Goal: Task Accomplishment & Management: Manage account settings

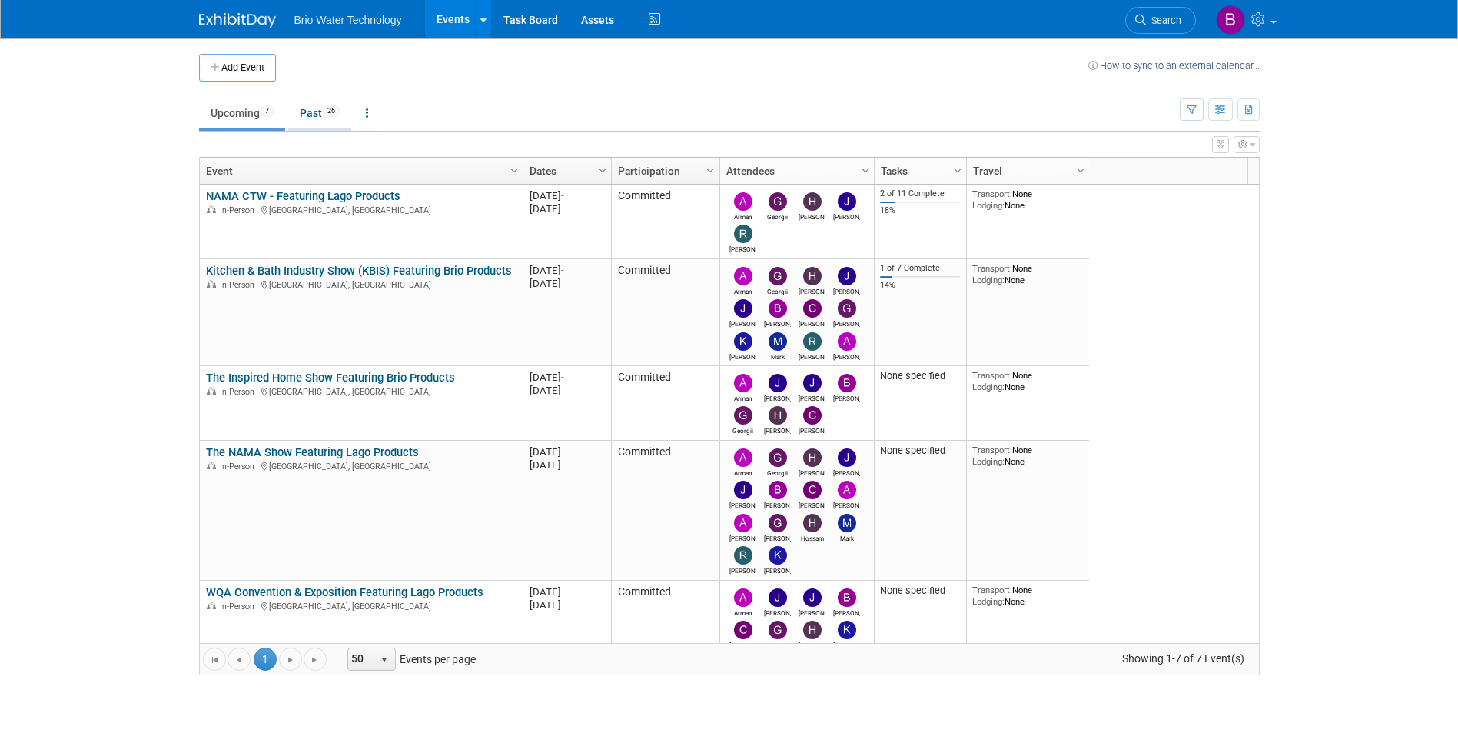
click at [317, 117] on link "Past 26" at bounding box center [319, 112] width 63 height 29
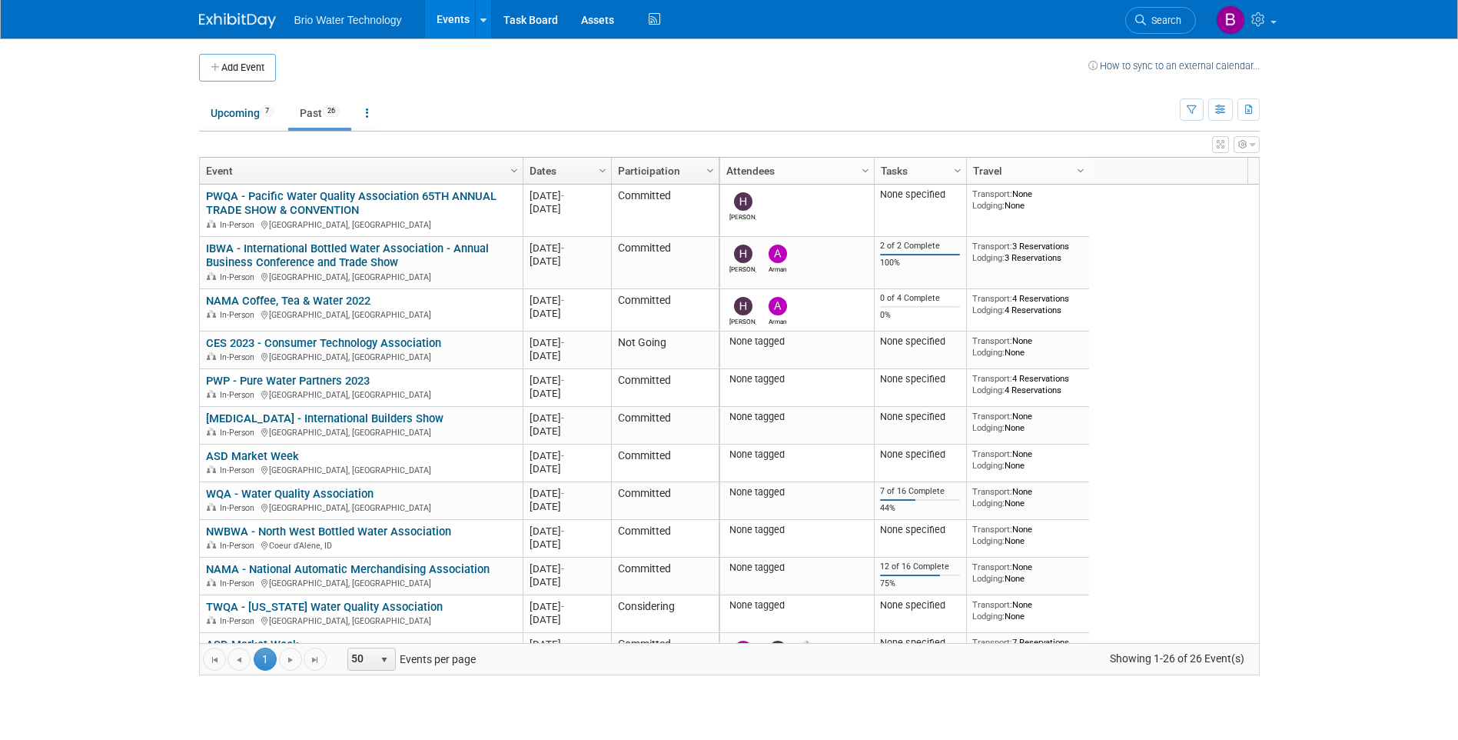
click at [611, 165] on div at bounding box center [612, 171] width 7 height 27
click at [602, 168] on span "Column Settings" at bounding box center [603, 171] width 12 height 12
click at [637, 190] on span "Sort Ascending" at bounding box center [656, 193] width 123 height 24
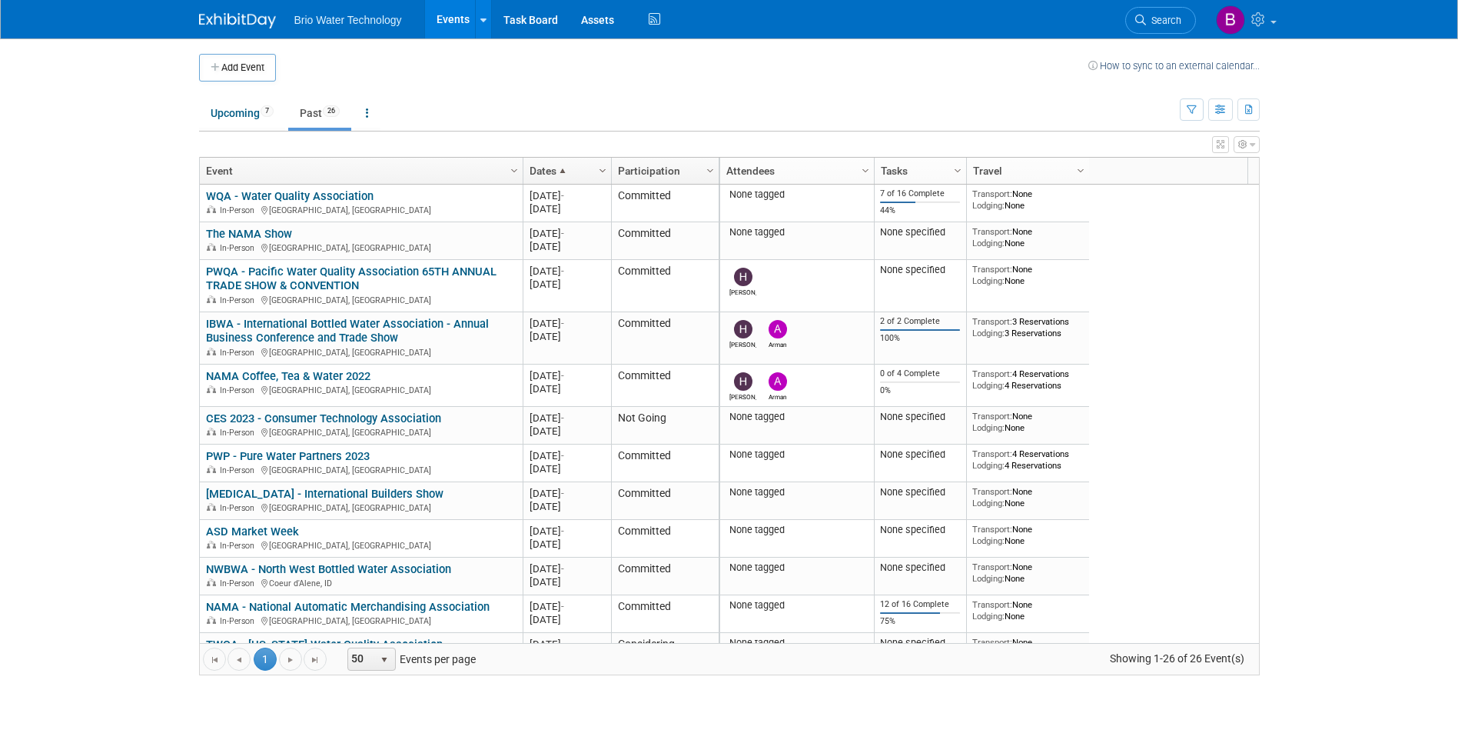
click at [603, 166] on span "Column Settings" at bounding box center [603, 171] width 12 height 12
click at [634, 218] on span "Sort Descending" at bounding box center [656, 217] width 123 height 24
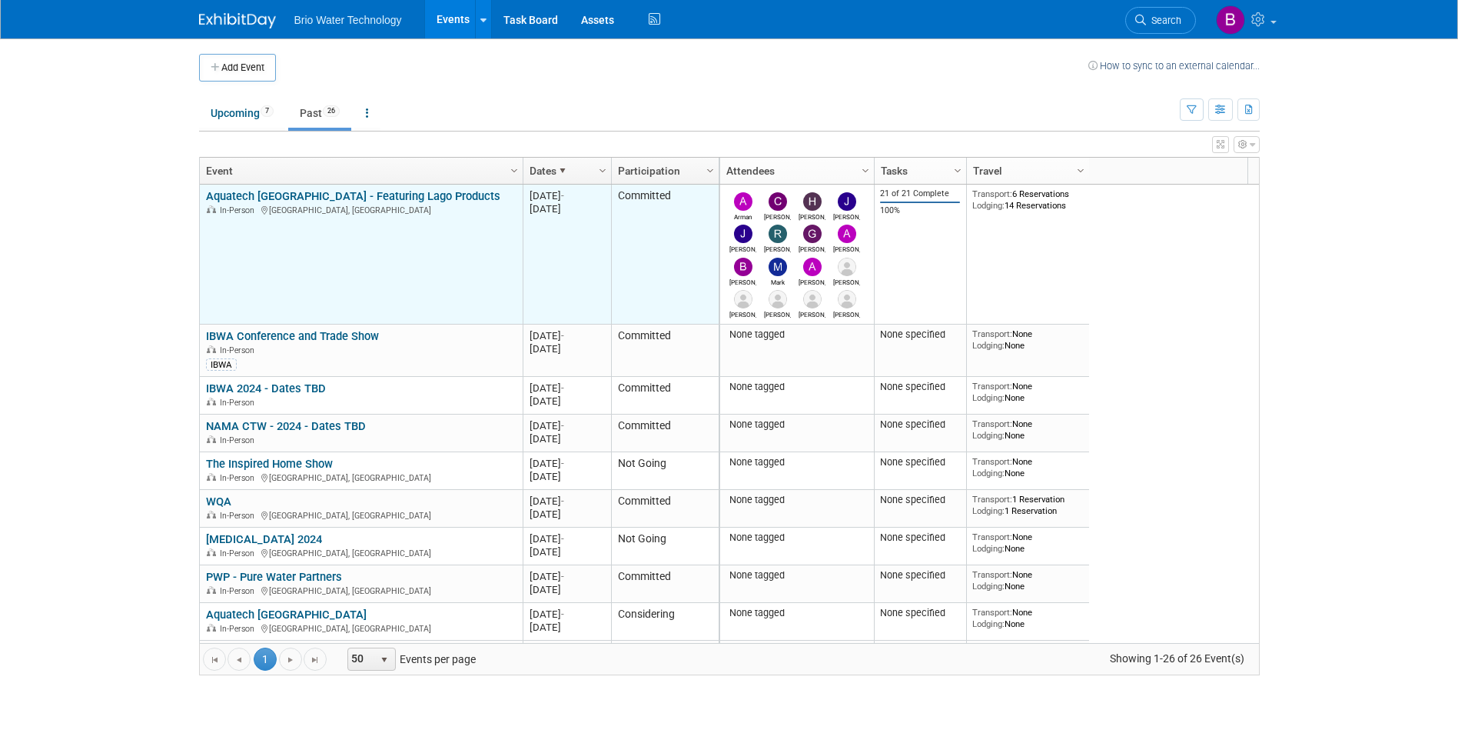
click at [258, 195] on link "Aquatech [GEOGRAPHIC_DATA] - Featuring Lago Products" at bounding box center [353, 196] width 294 height 14
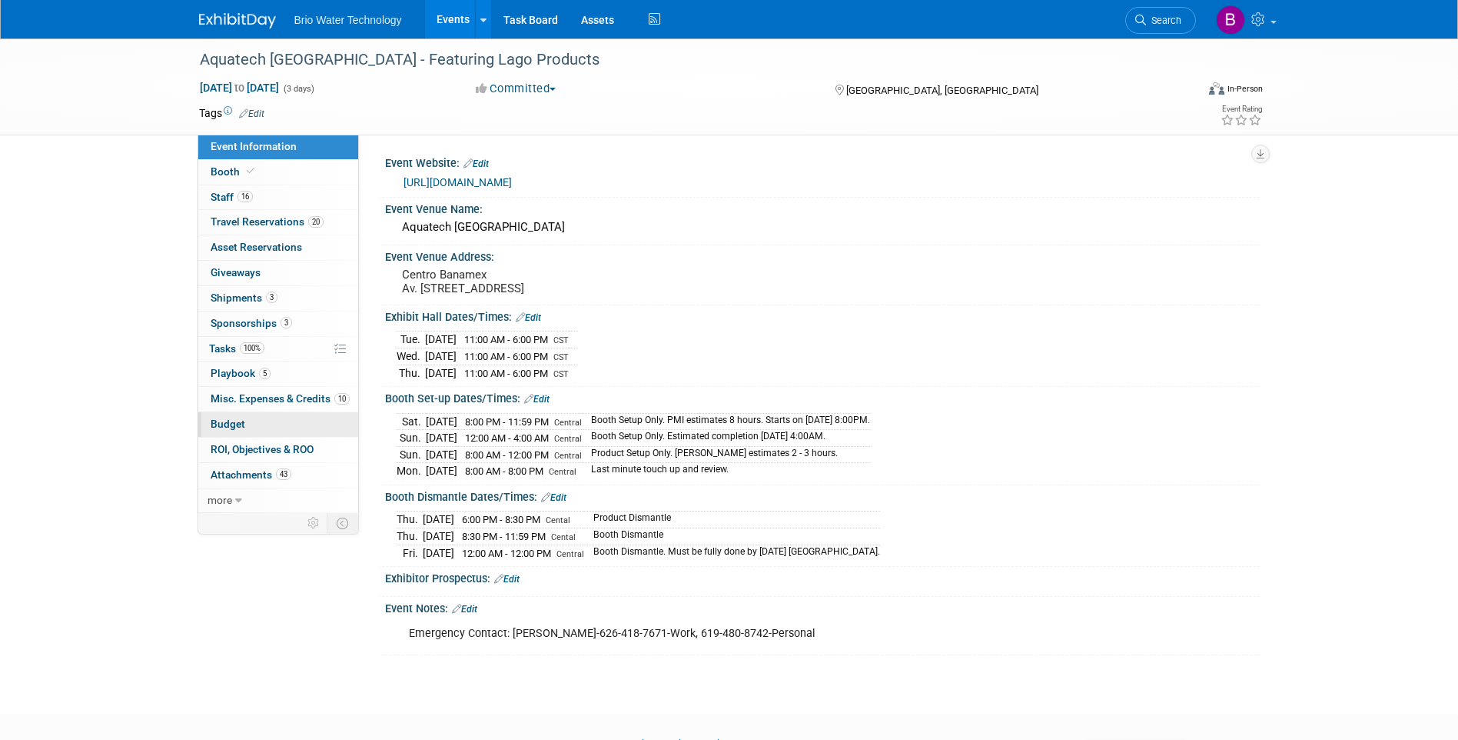
click at [239, 420] on span "Budget" at bounding box center [228, 423] width 35 height 12
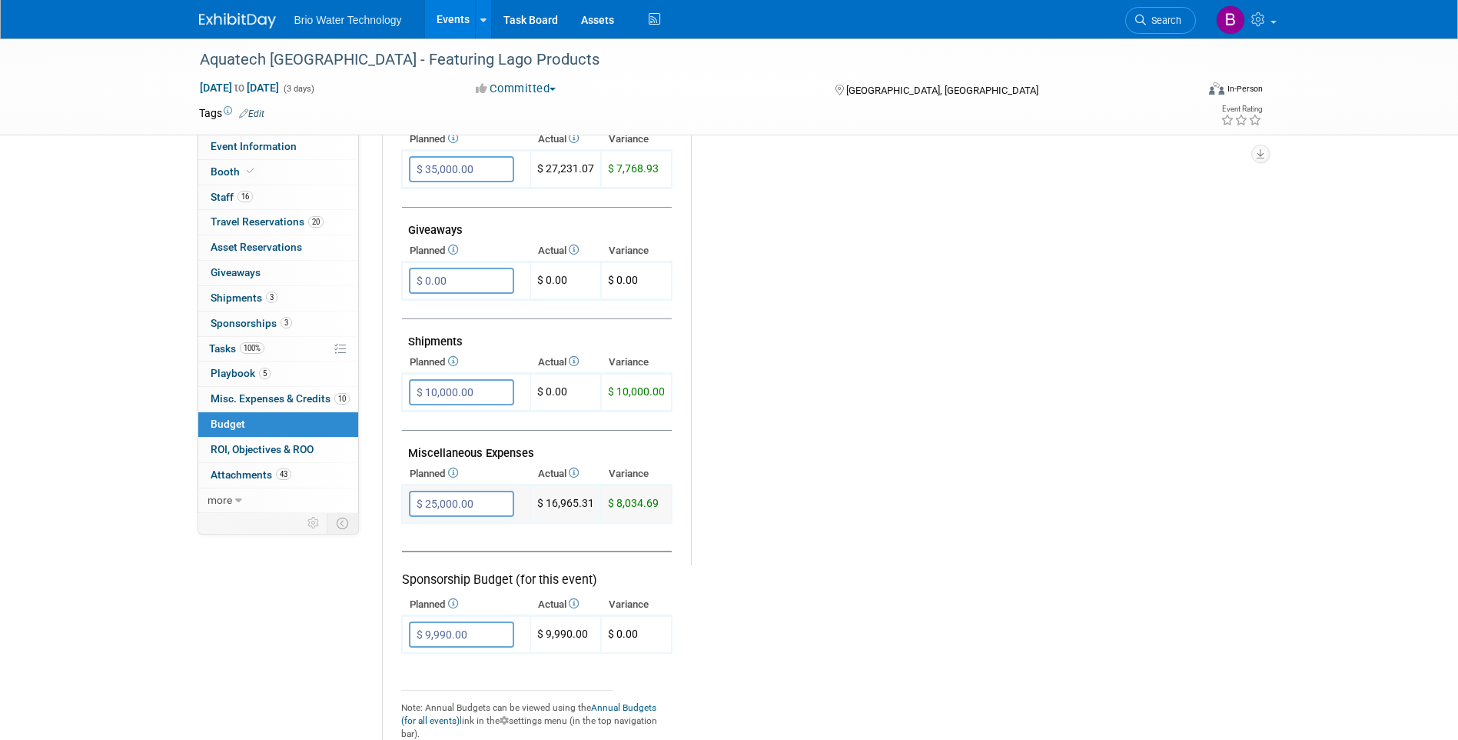
scroll to position [692, 0]
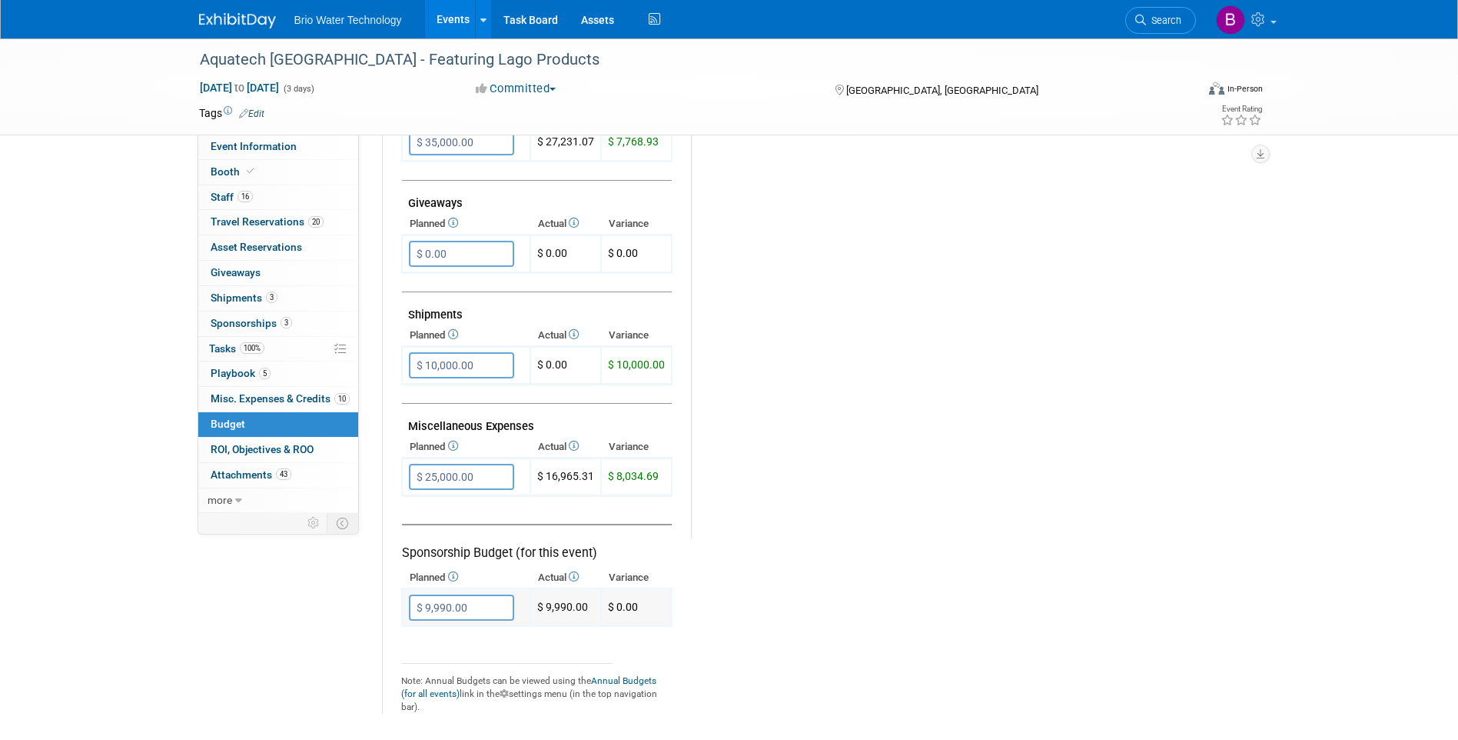
click at [443, 606] on input "$ 9,990.00" at bounding box center [461, 607] width 105 height 26
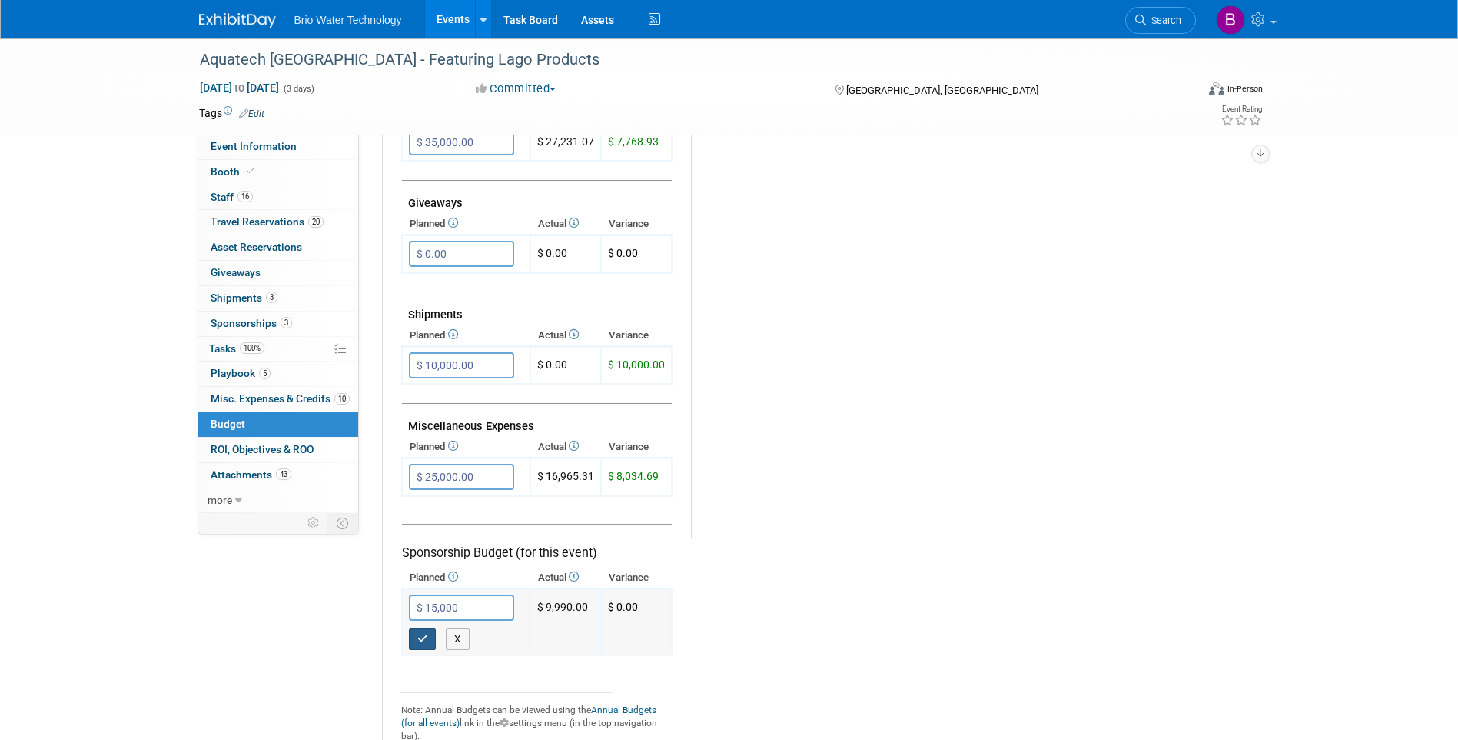
type input "$ 15,000.00"
click at [428, 633] on button "button" at bounding box center [423, 639] width 28 height 22
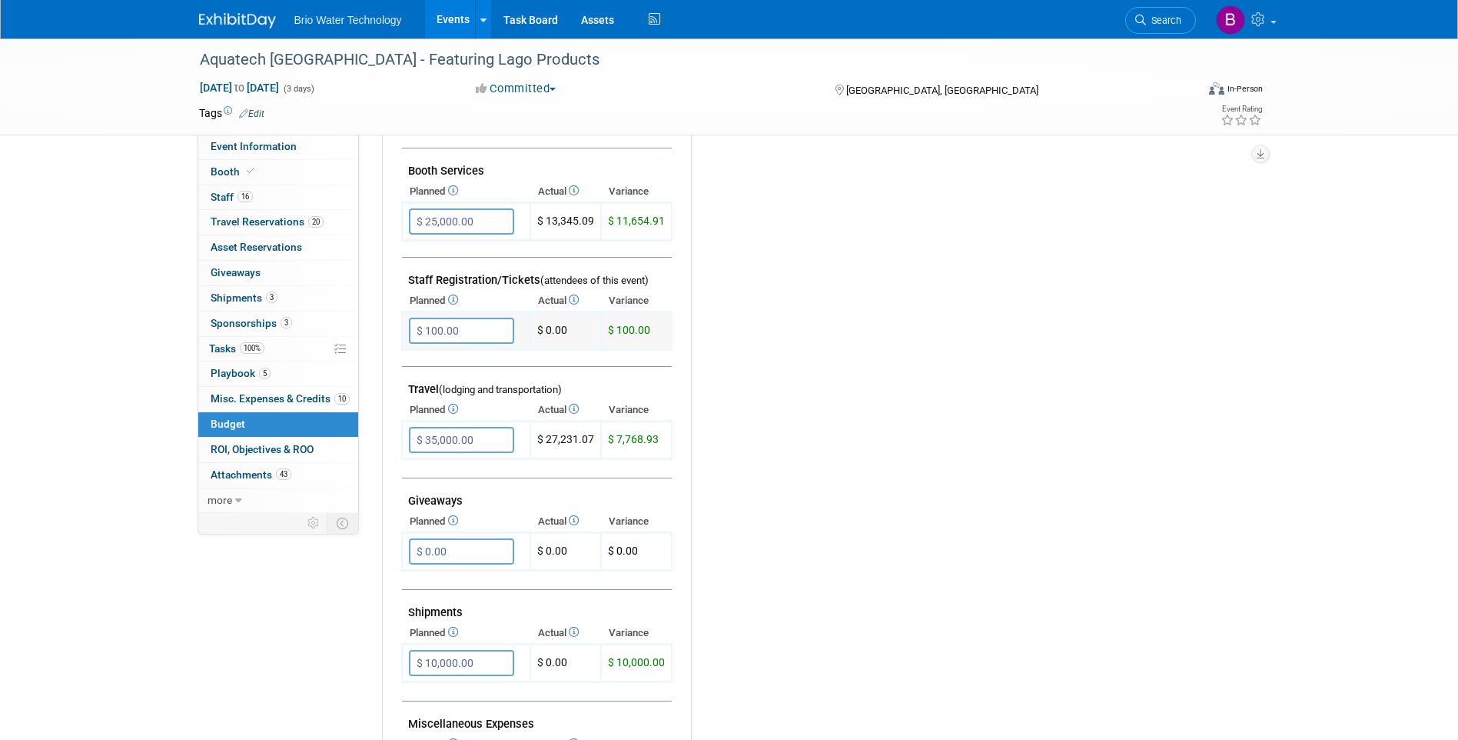
scroll to position [307, 0]
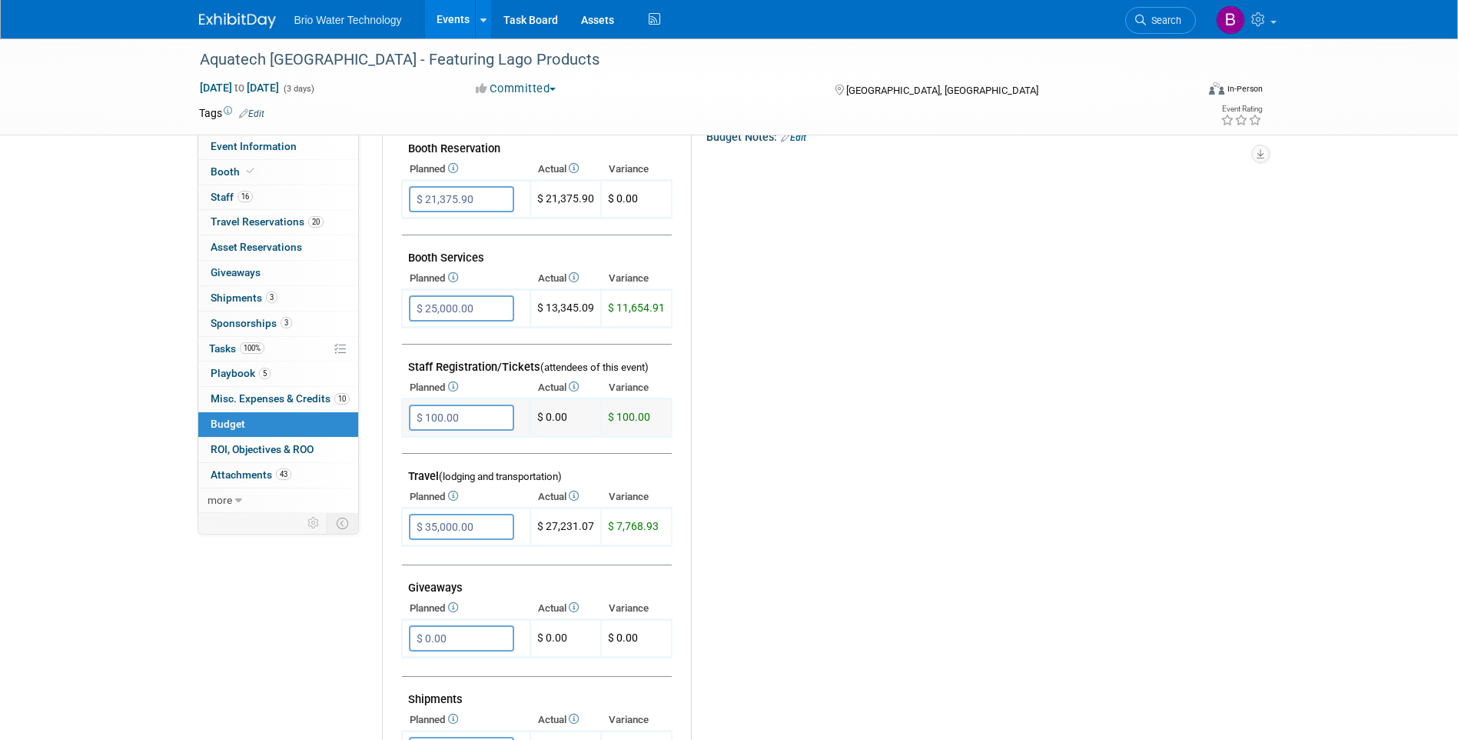
click at [459, 417] on input "$ 100.00" at bounding box center [461, 417] width 105 height 26
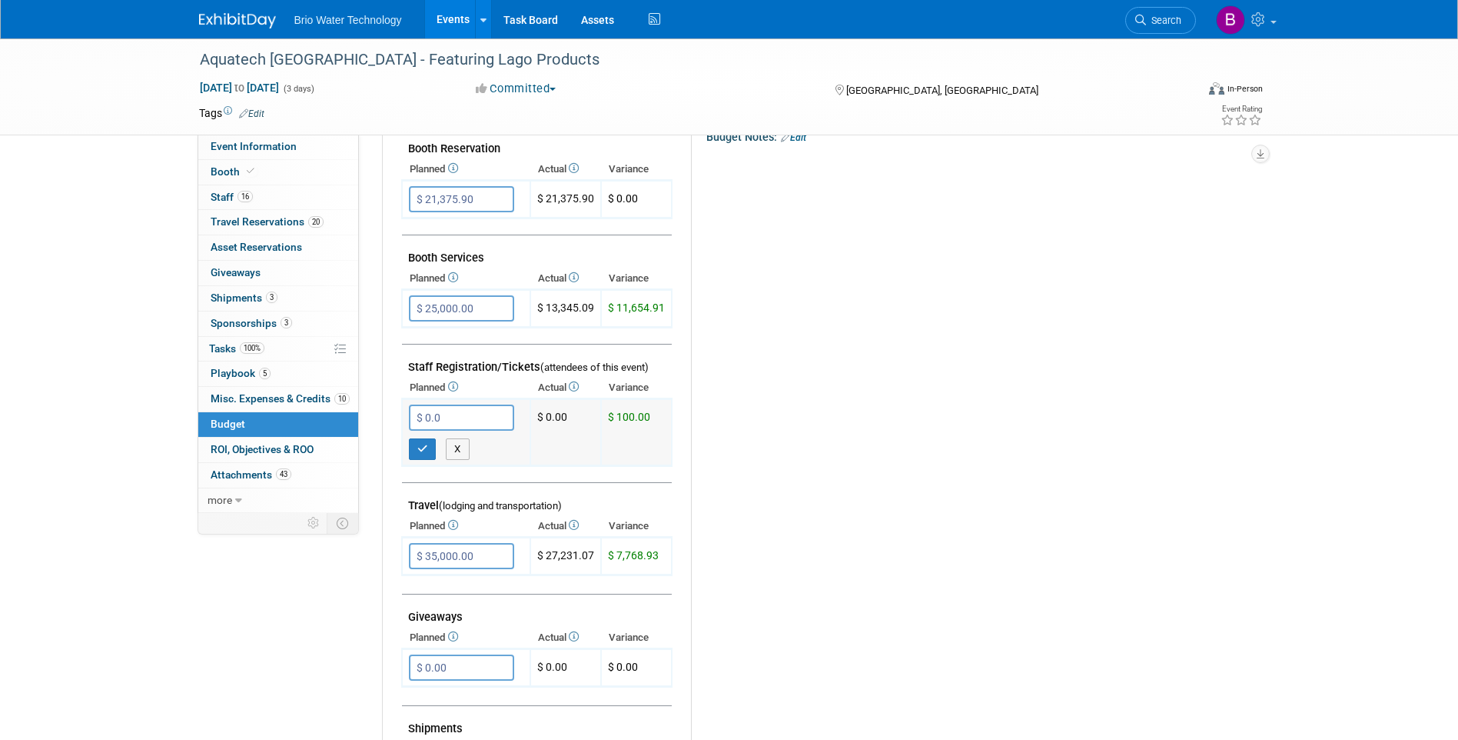
type input "$ 0.00"
click at [427, 450] on icon "button" at bounding box center [422, 449] width 11 height 10
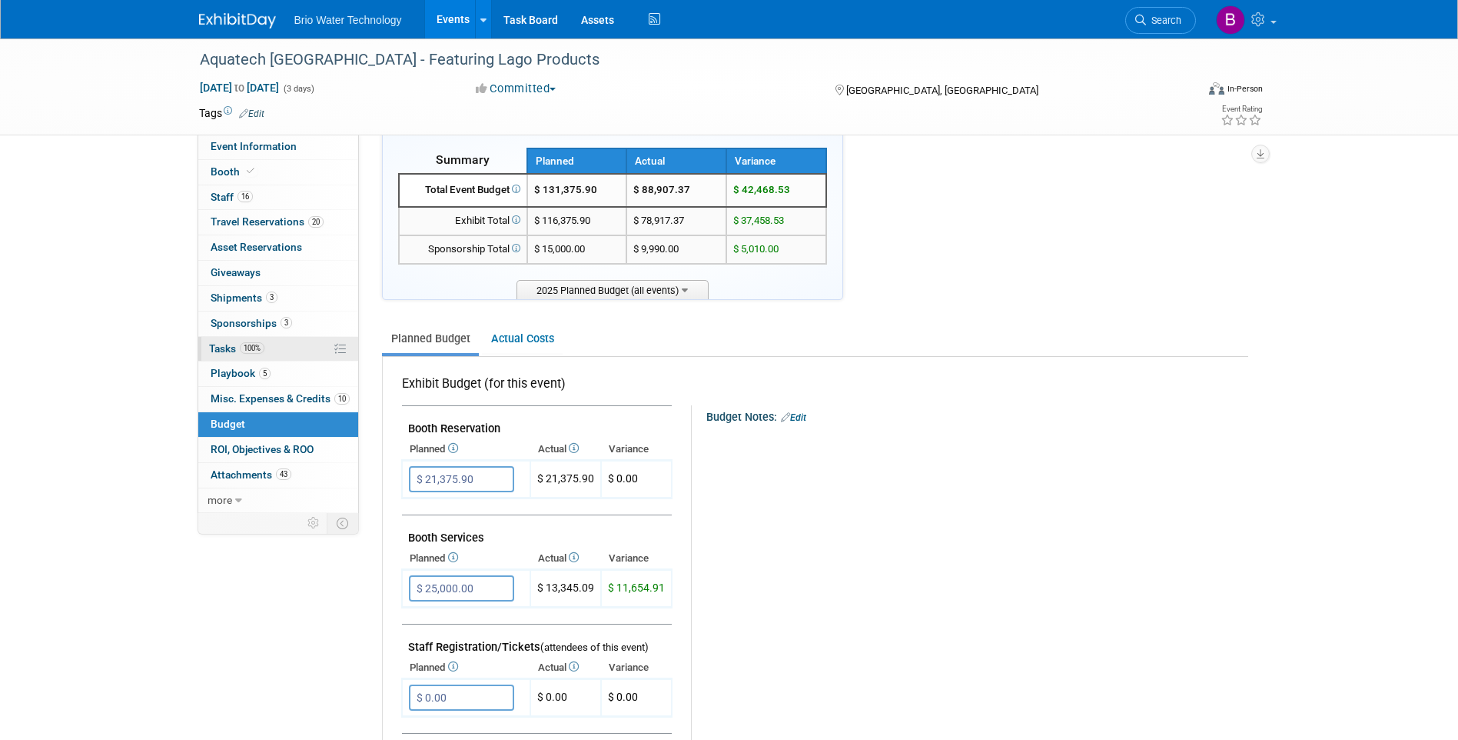
scroll to position [0, 0]
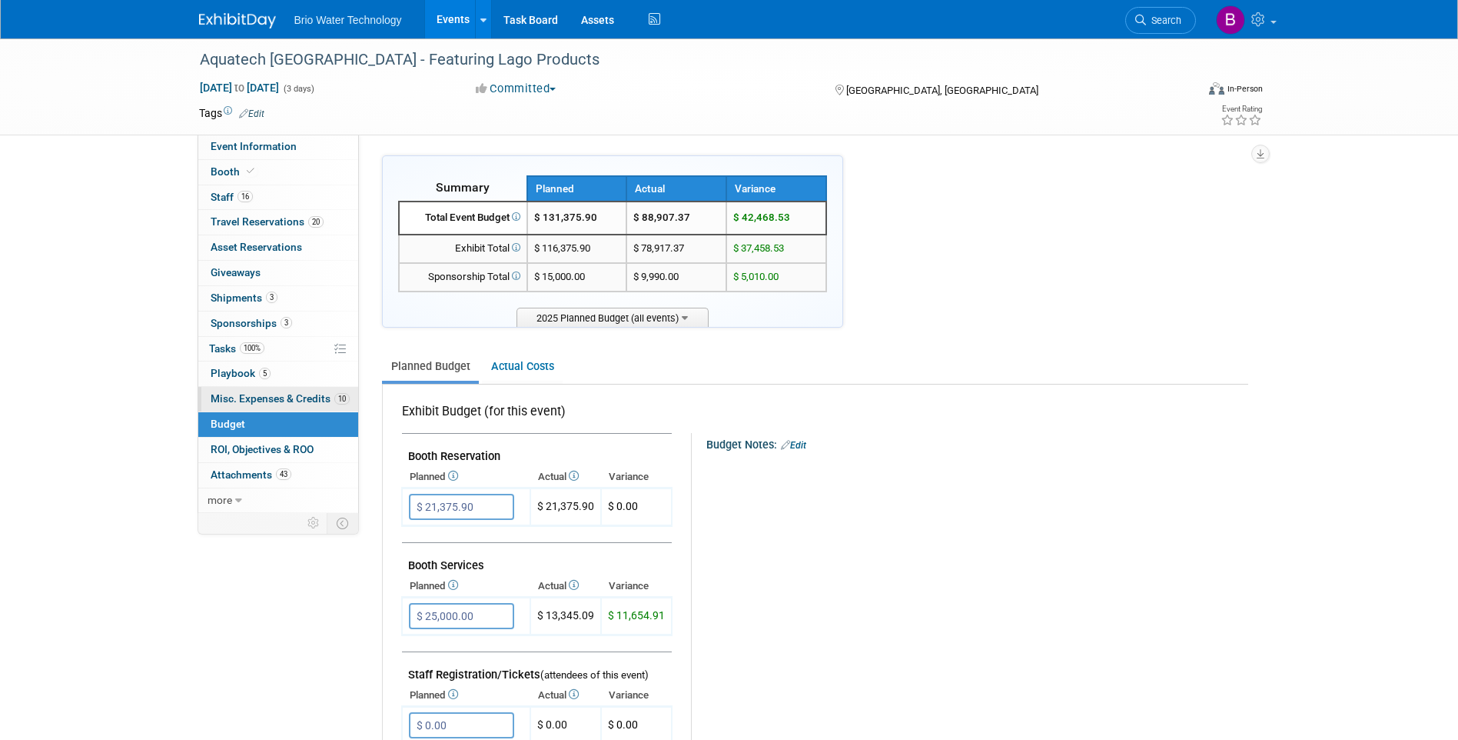
click at [227, 391] on link "10 Misc. Expenses & Credits 10" at bounding box center [278, 399] width 160 height 25
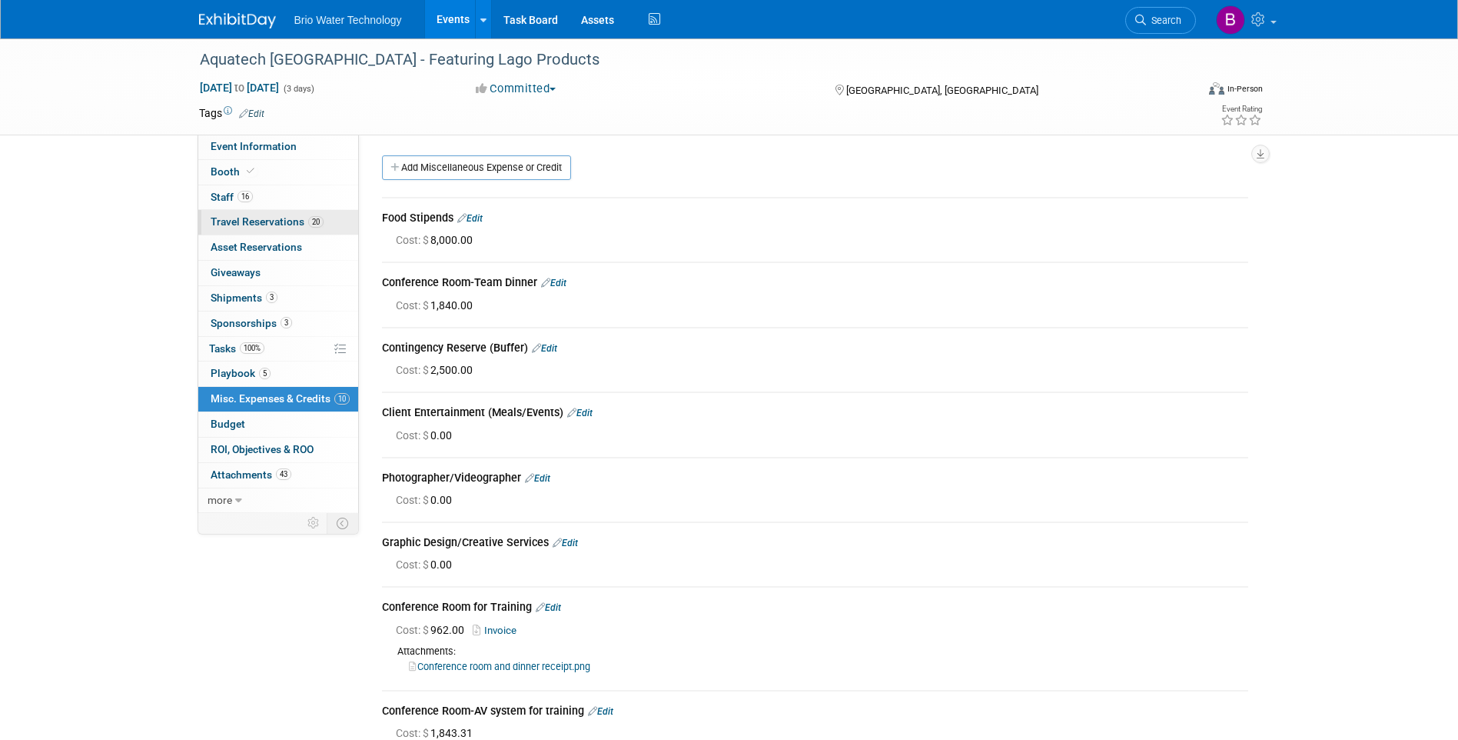
click at [282, 220] on span "Travel Reservations 20" at bounding box center [267, 221] width 113 height 12
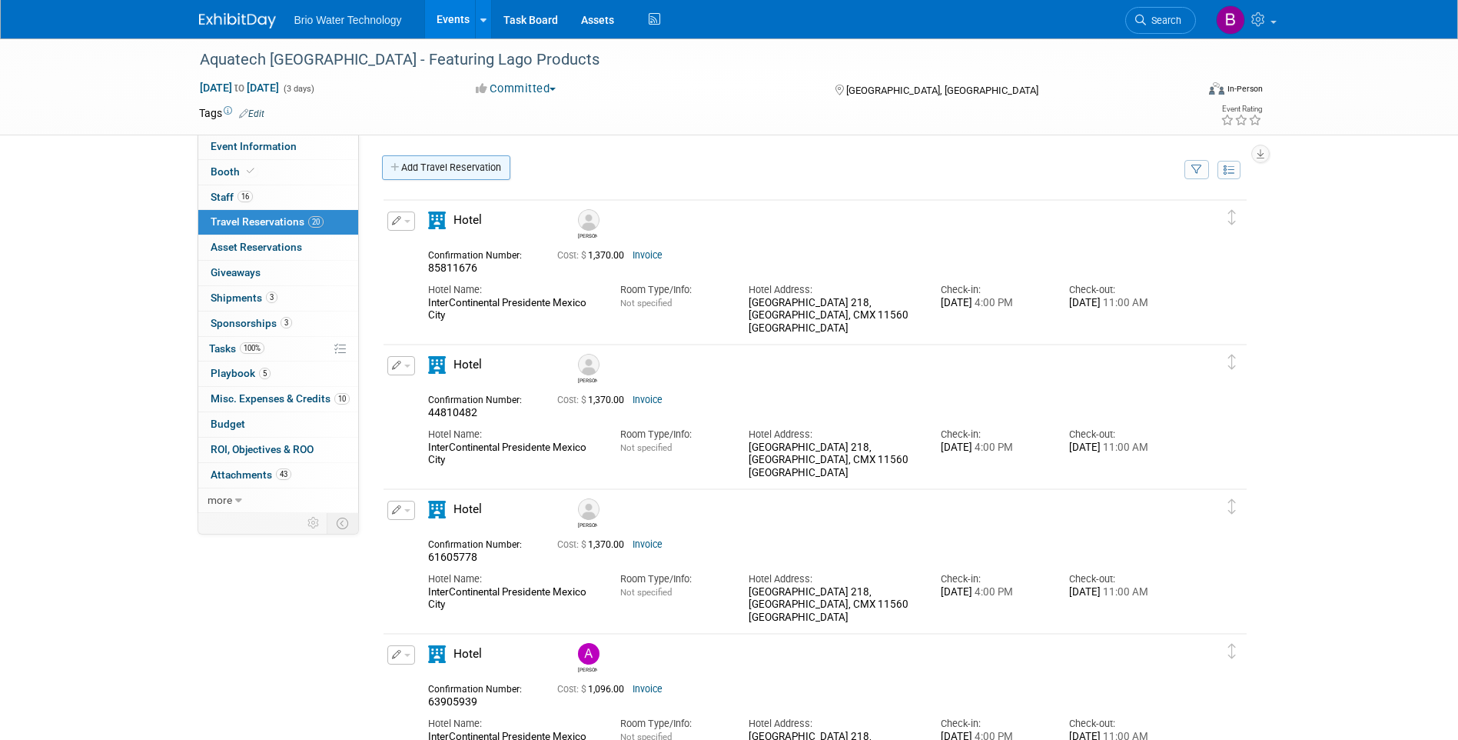
click at [471, 162] on link "Add Travel Reservation" at bounding box center [446, 167] width 128 height 25
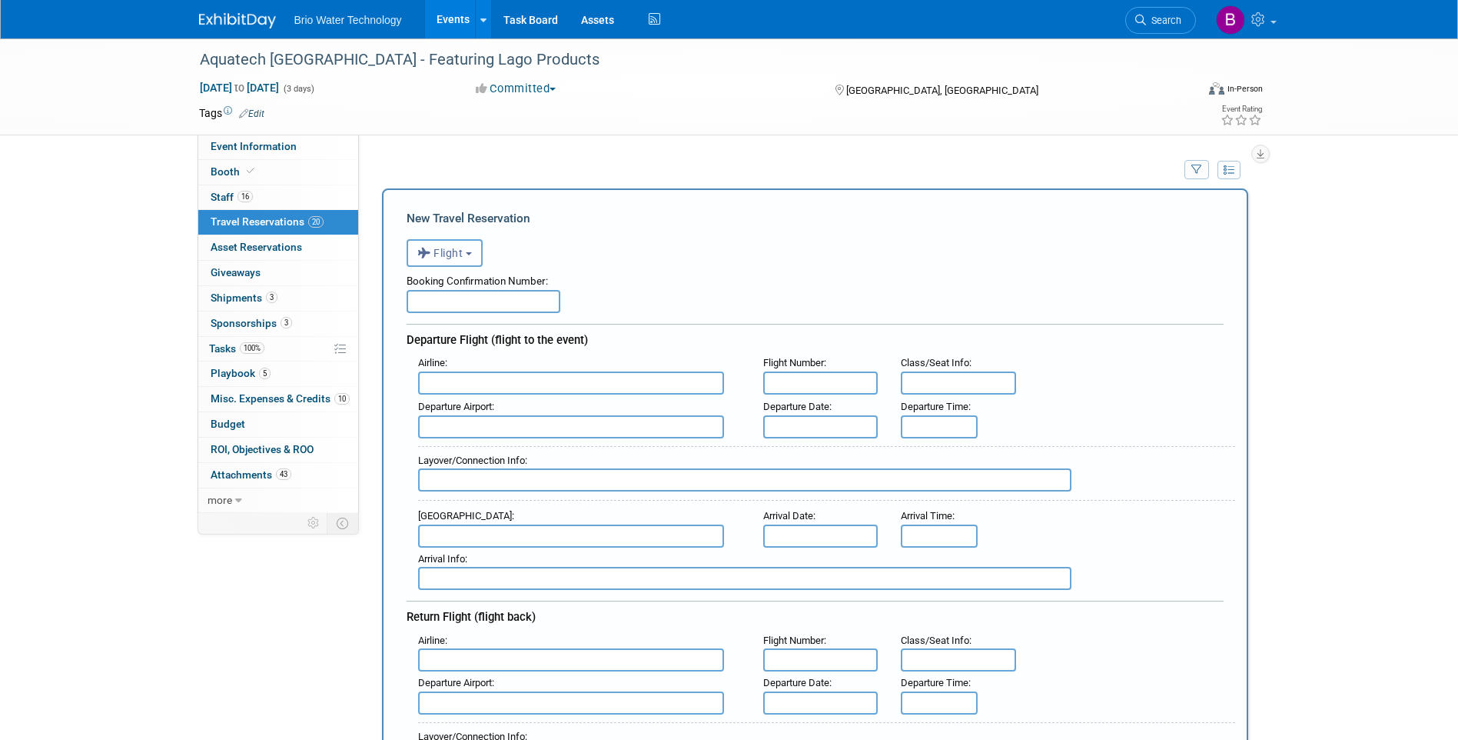
click at [476, 258] on button "Flight" at bounding box center [445, 253] width 76 height 28
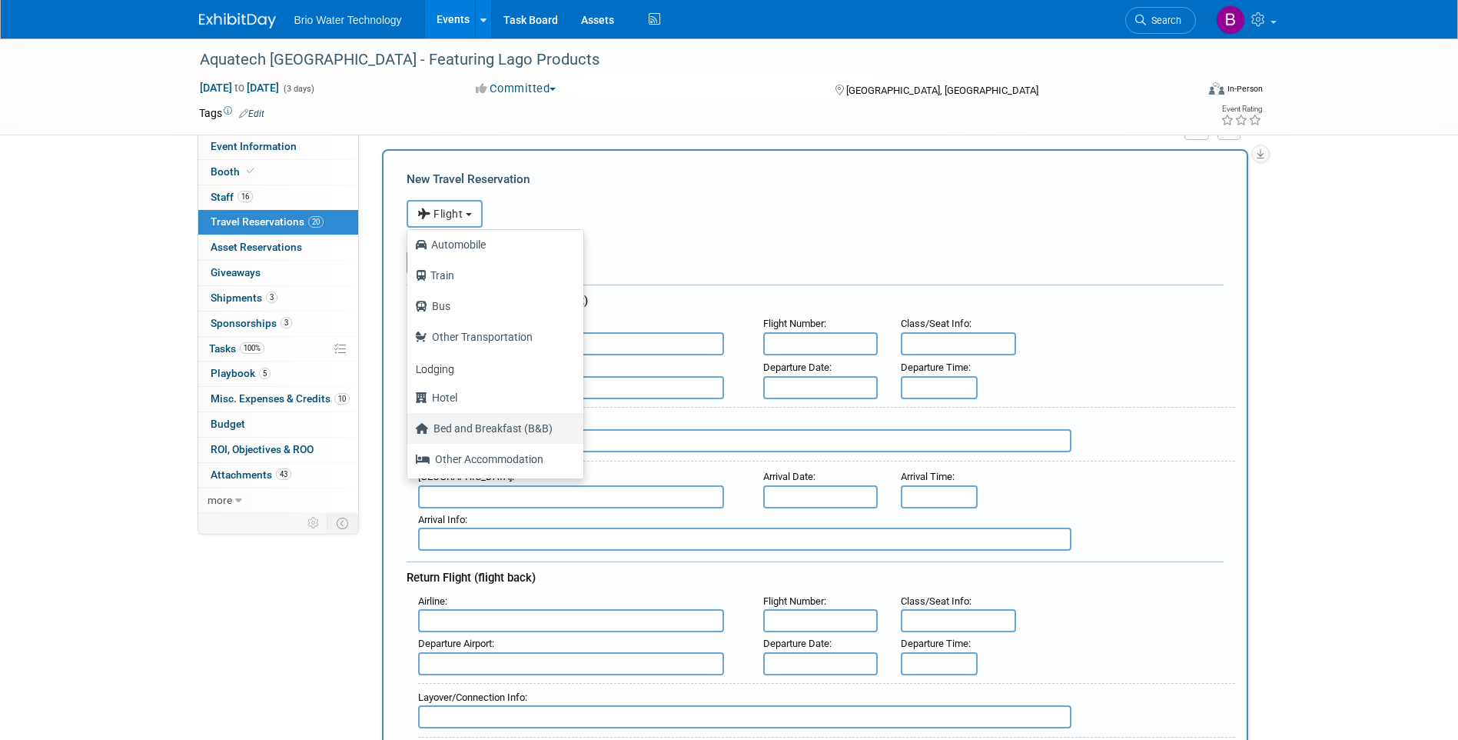
scroll to position [77, 0]
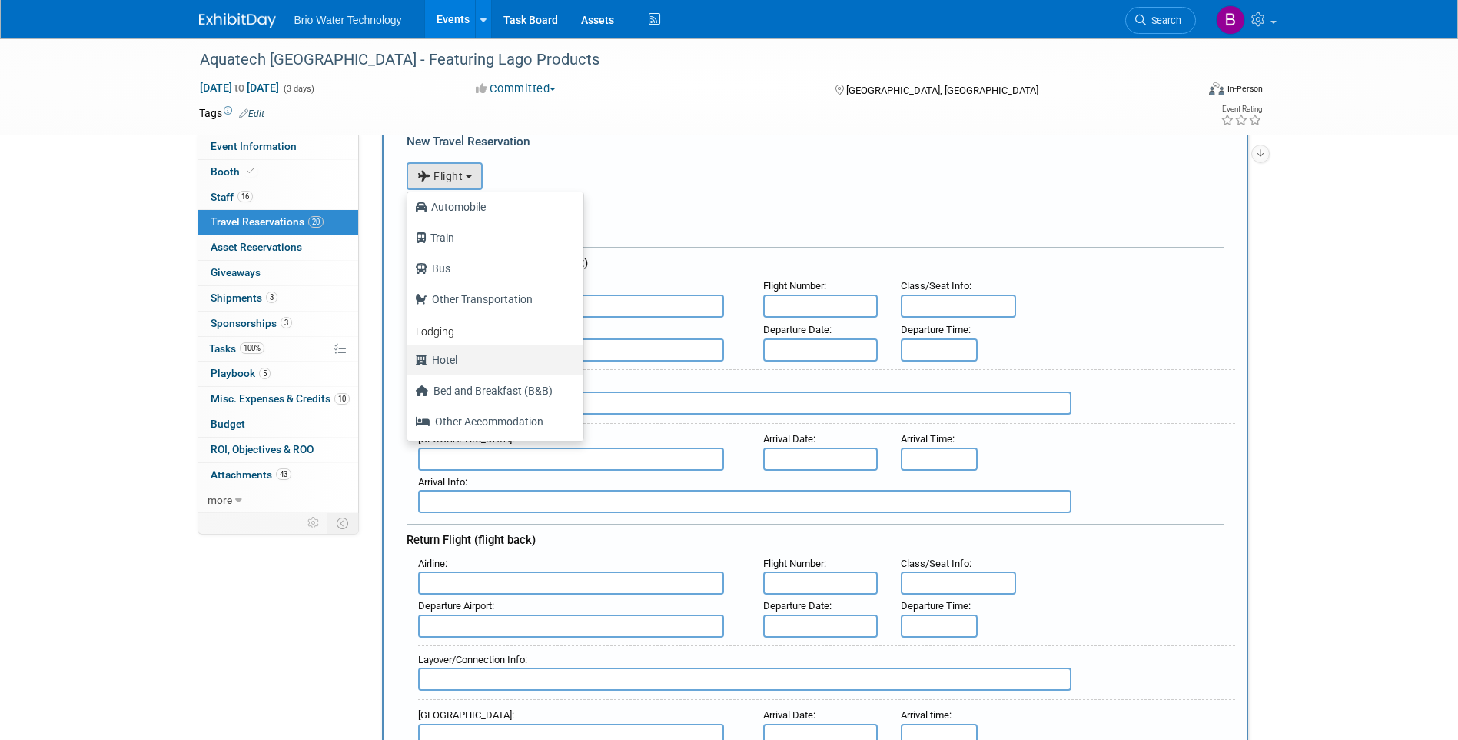
click at [449, 357] on label "Hotel" at bounding box center [491, 359] width 153 height 25
click at [410, 357] on input "Hotel" at bounding box center [405, 358] width 10 height 10
select select "6"
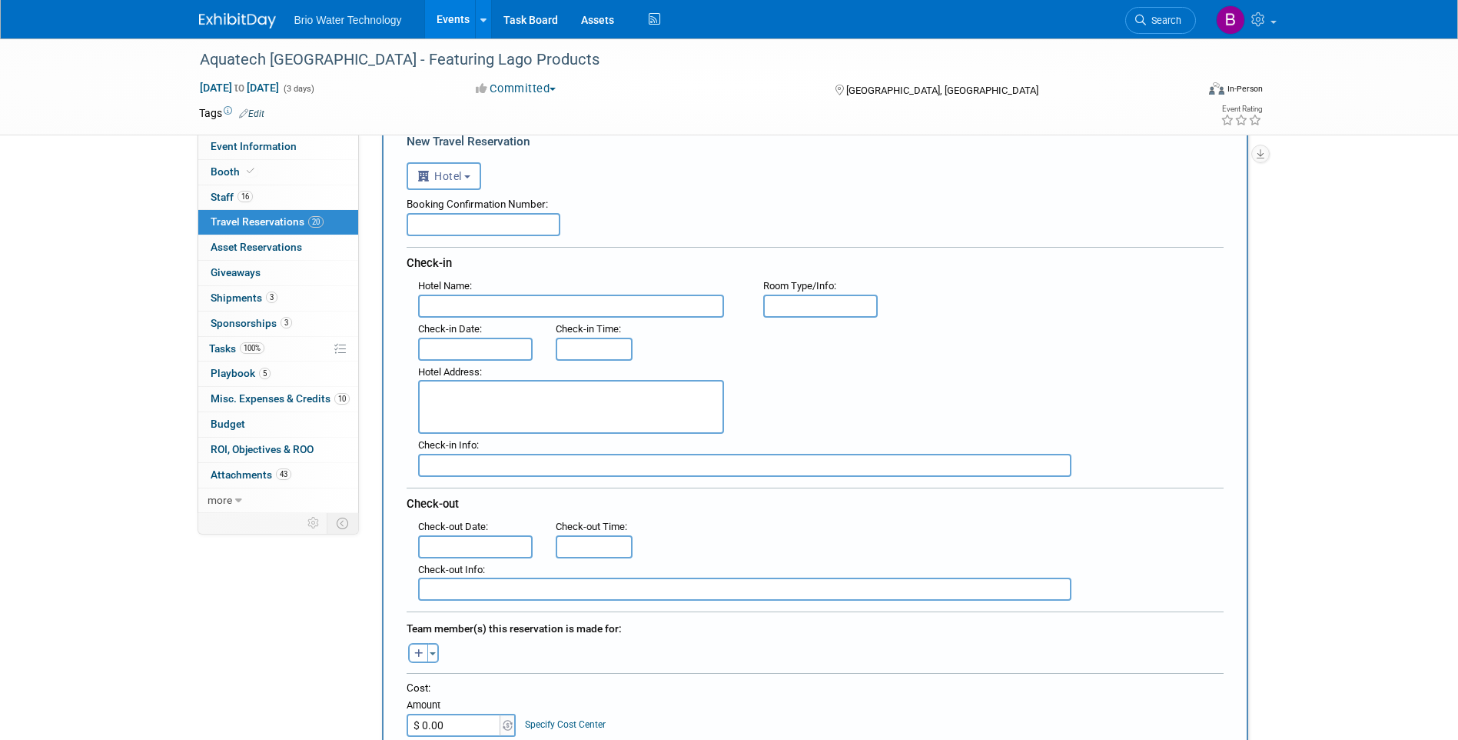
click at [449, 307] on input "text" at bounding box center [571, 305] width 306 height 23
type input "[GEOGRAPHIC_DATA]"
type input "King"
click at [480, 405] on textarea at bounding box center [571, 407] width 306 height 54
paste textarea "Pacific Palms Resort, One Industry Hills Parkway, City of Industry, CA 91744"
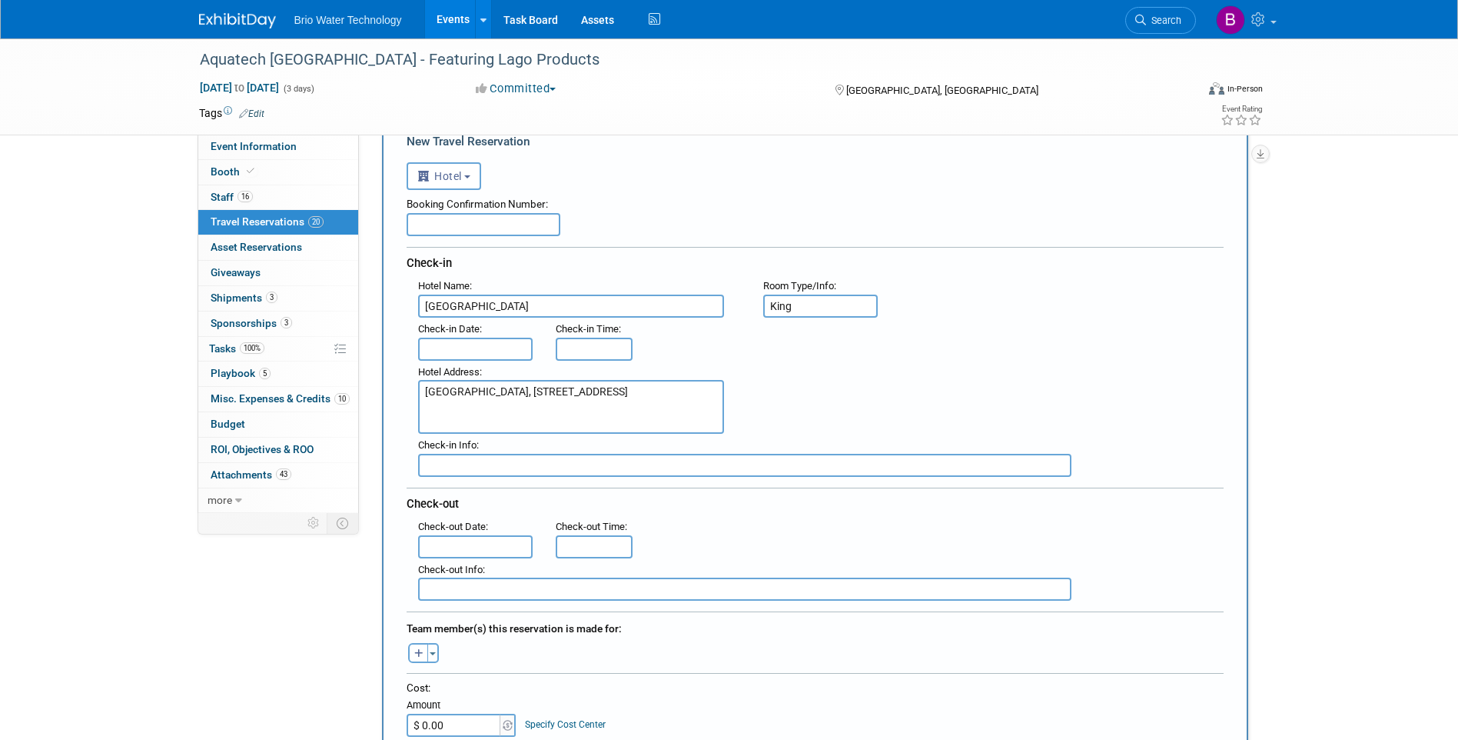
drag, startPoint x: 663, startPoint y: 391, endPoint x: 673, endPoint y: 391, distance: 9.2
click at [666, 391] on textarea "Pacific Palms Resort, One Industry Hills Parkway, City of Industry, CA 91744" at bounding box center [571, 407] width 306 height 54
type textarea "[GEOGRAPHIC_DATA], [STREET_ADDRESS]"
click at [995, 531] on div ": Check-out Date : Check-out Time :" at bounding box center [821, 536] width 829 height 43
click at [496, 464] on input "text" at bounding box center [744, 465] width 653 height 23
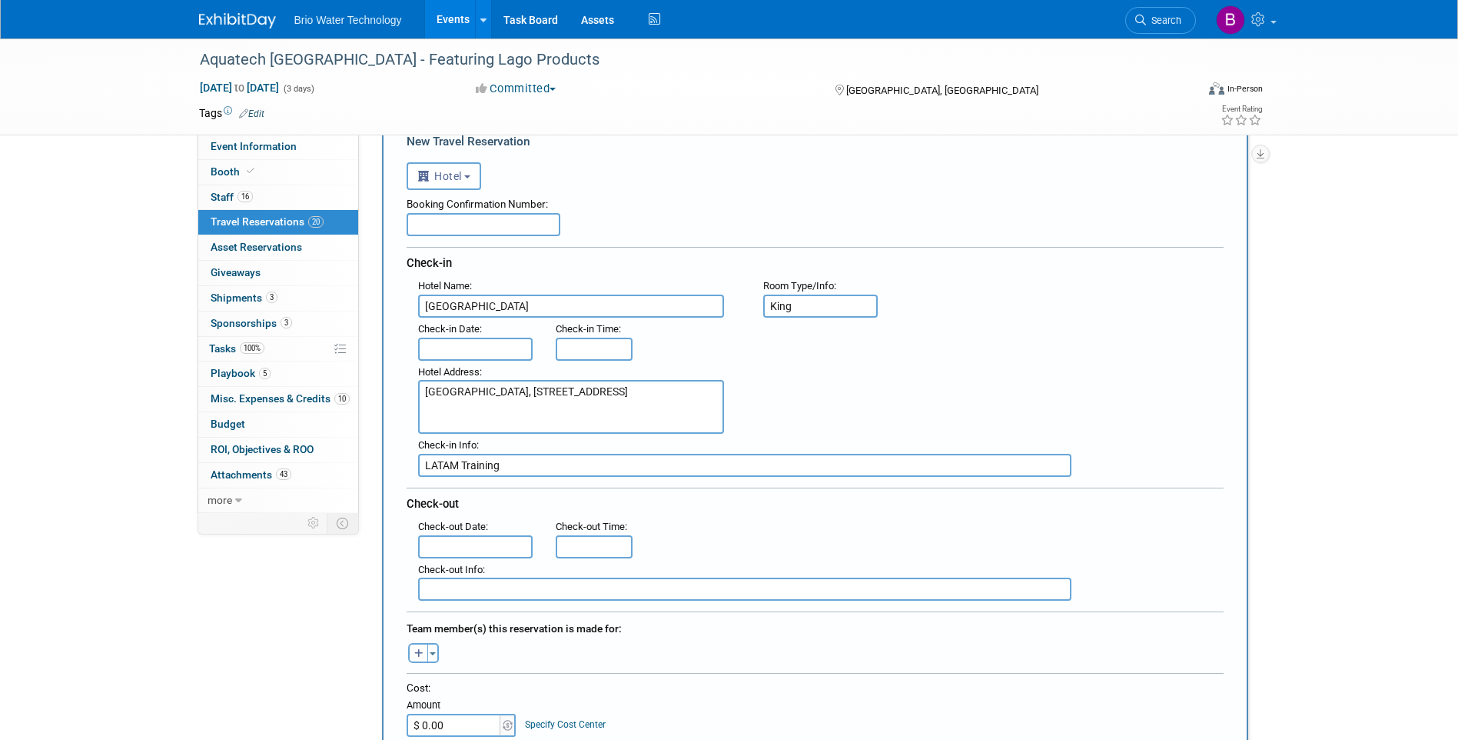
click at [808, 524] on div ": Check-out Date : Check-out Time :" at bounding box center [821, 536] width 829 height 43
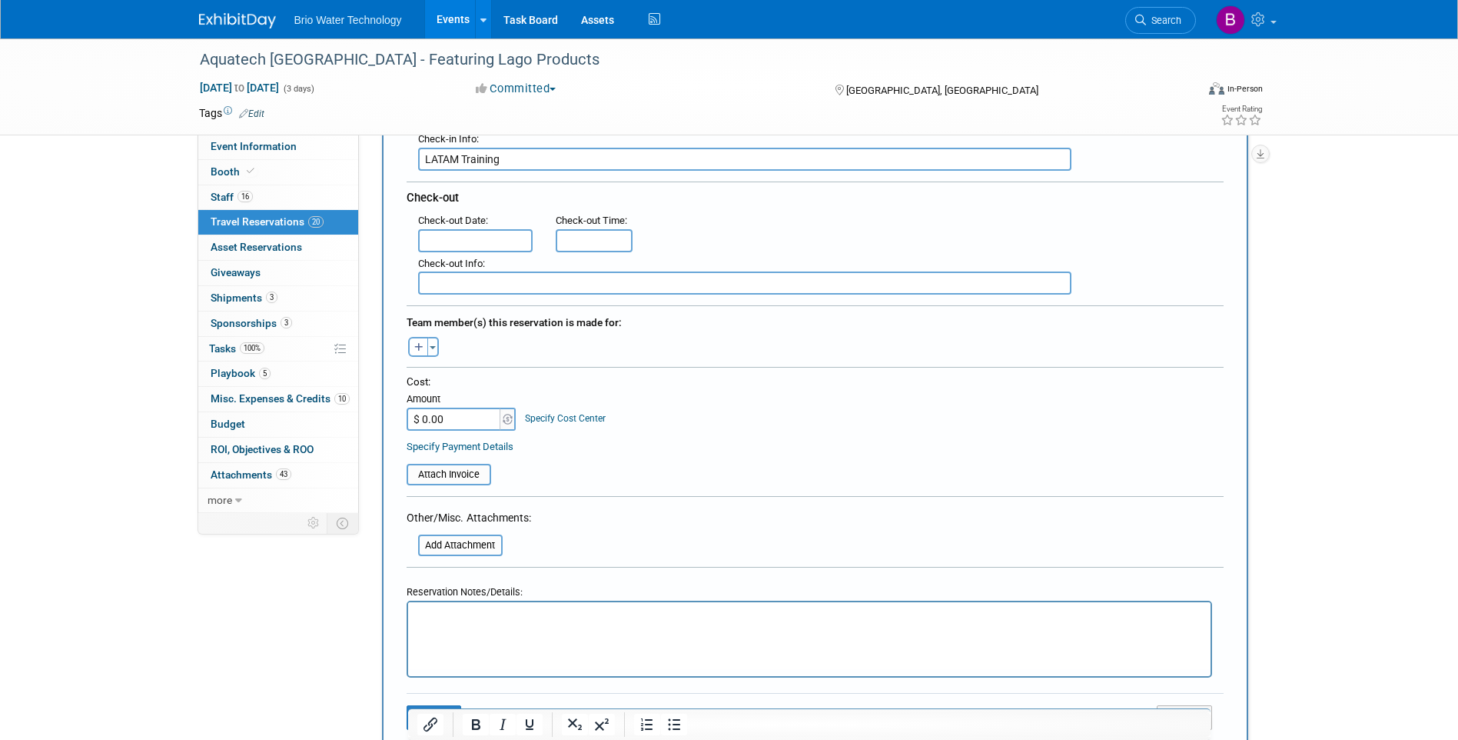
scroll to position [384, 0]
click at [519, 158] on input "LATAM Training" at bounding box center [744, 157] width 653 height 23
type input "L"
click at [443, 614] on p "Rich Text Area. Press ALT-0 for help." at bounding box center [809, 615] width 785 height 16
click at [658, 592] on div "Reservation Notes/Details:" at bounding box center [810, 588] width 806 height 22
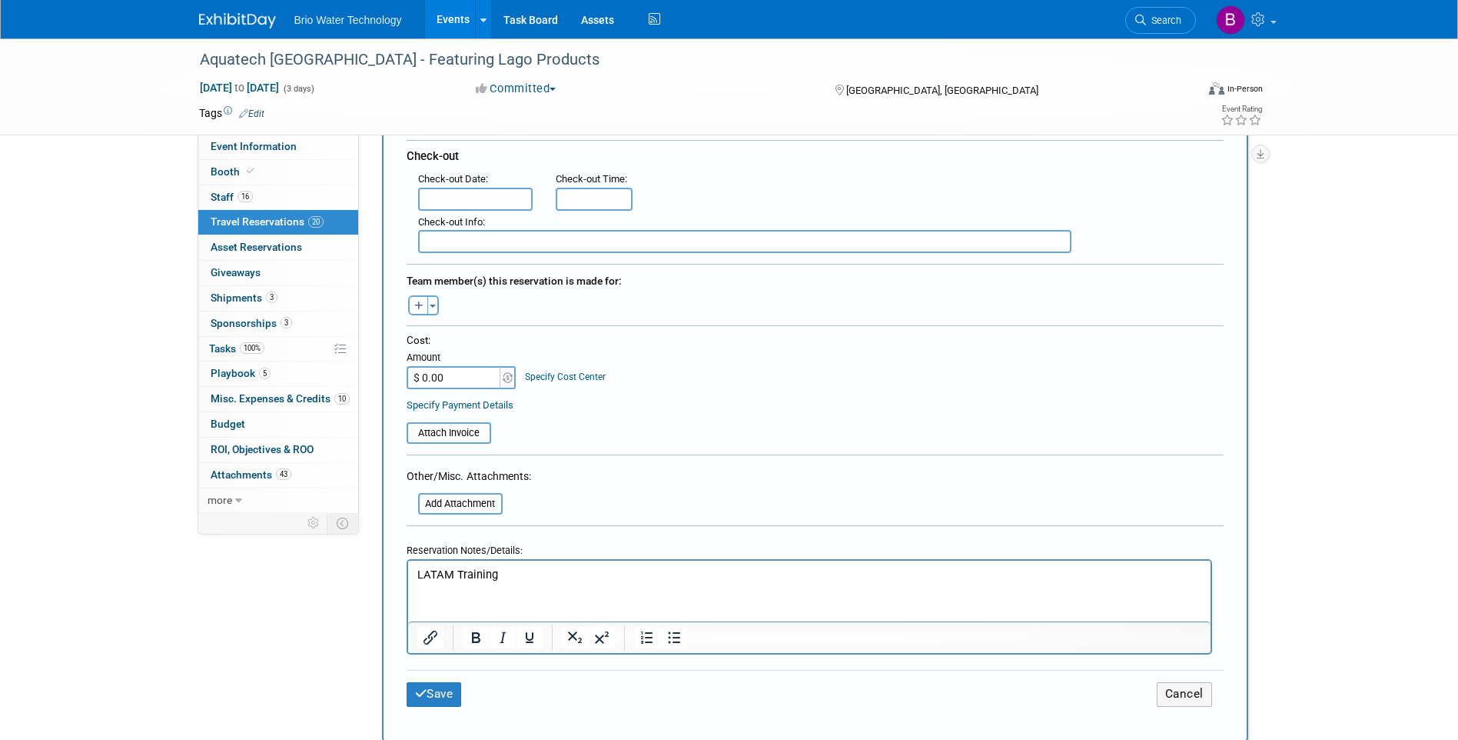
scroll to position [461, 0]
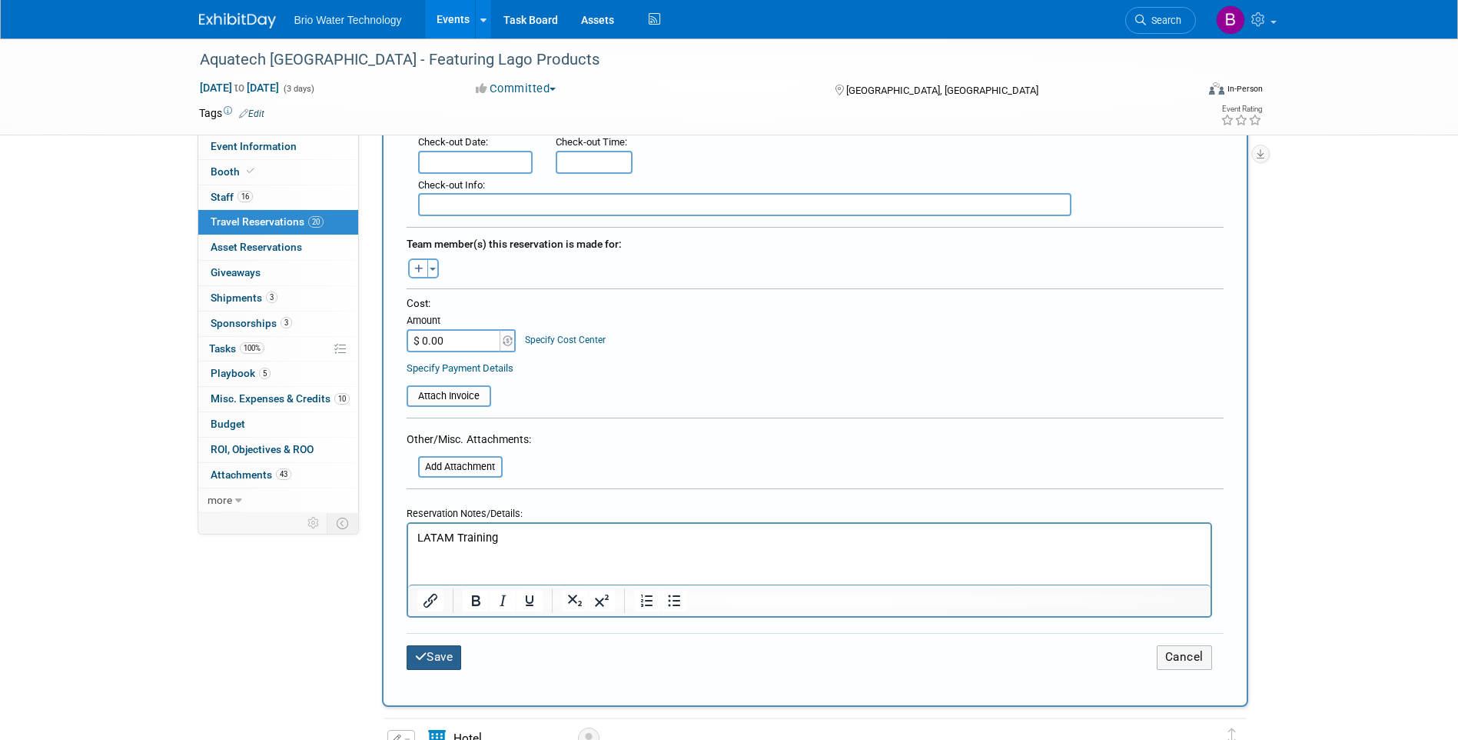
click at [436, 660] on button "Save" at bounding box center [434, 657] width 55 height 24
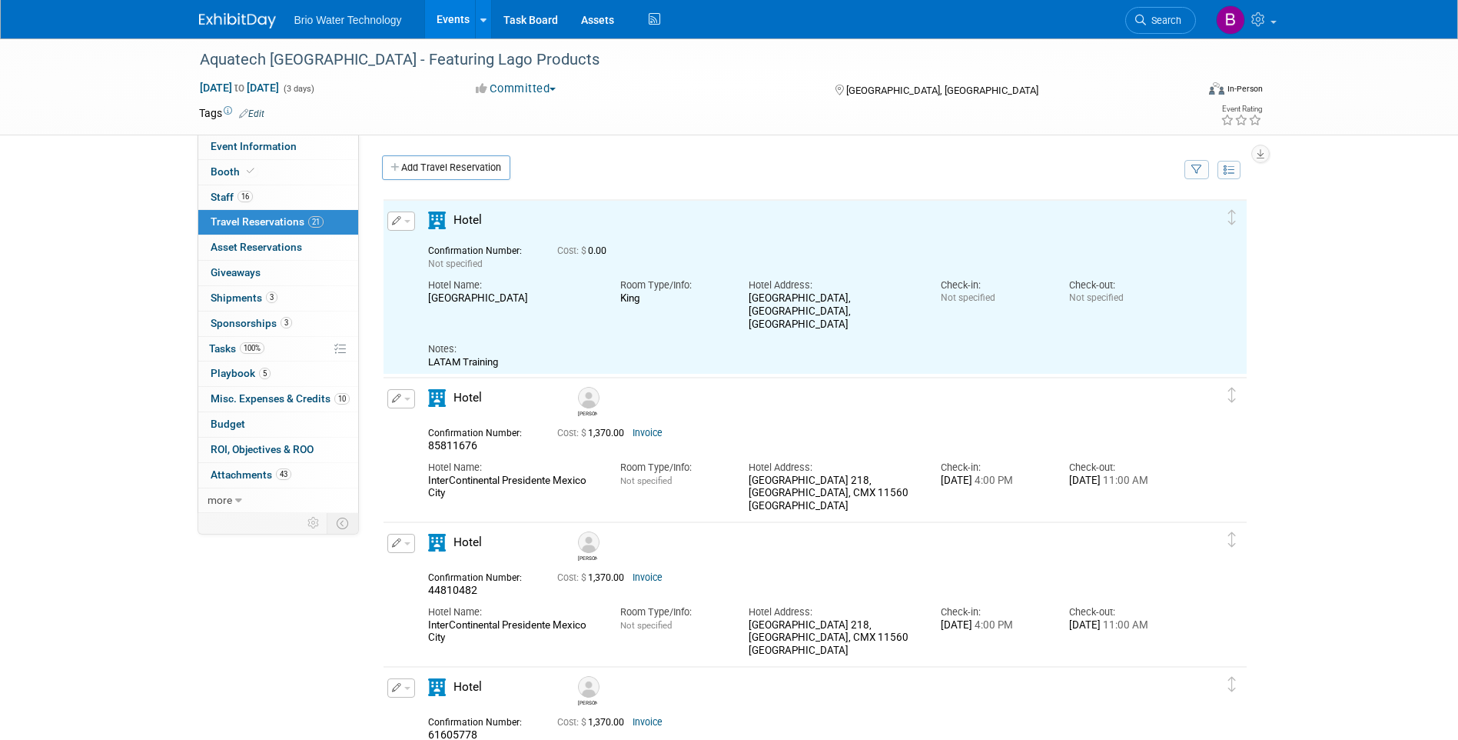
scroll to position [0, 0]
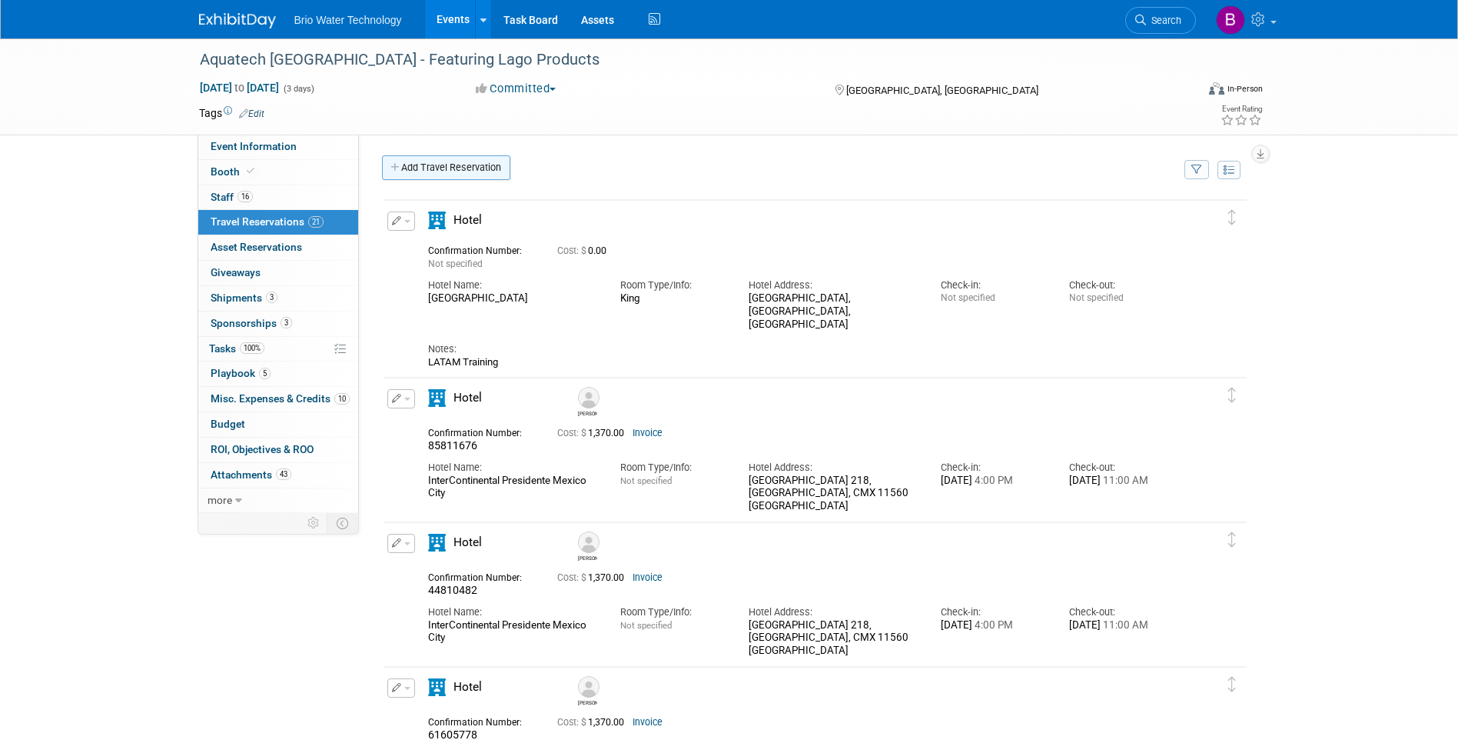
click at [450, 165] on link "Add Travel Reservation" at bounding box center [446, 167] width 128 height 25
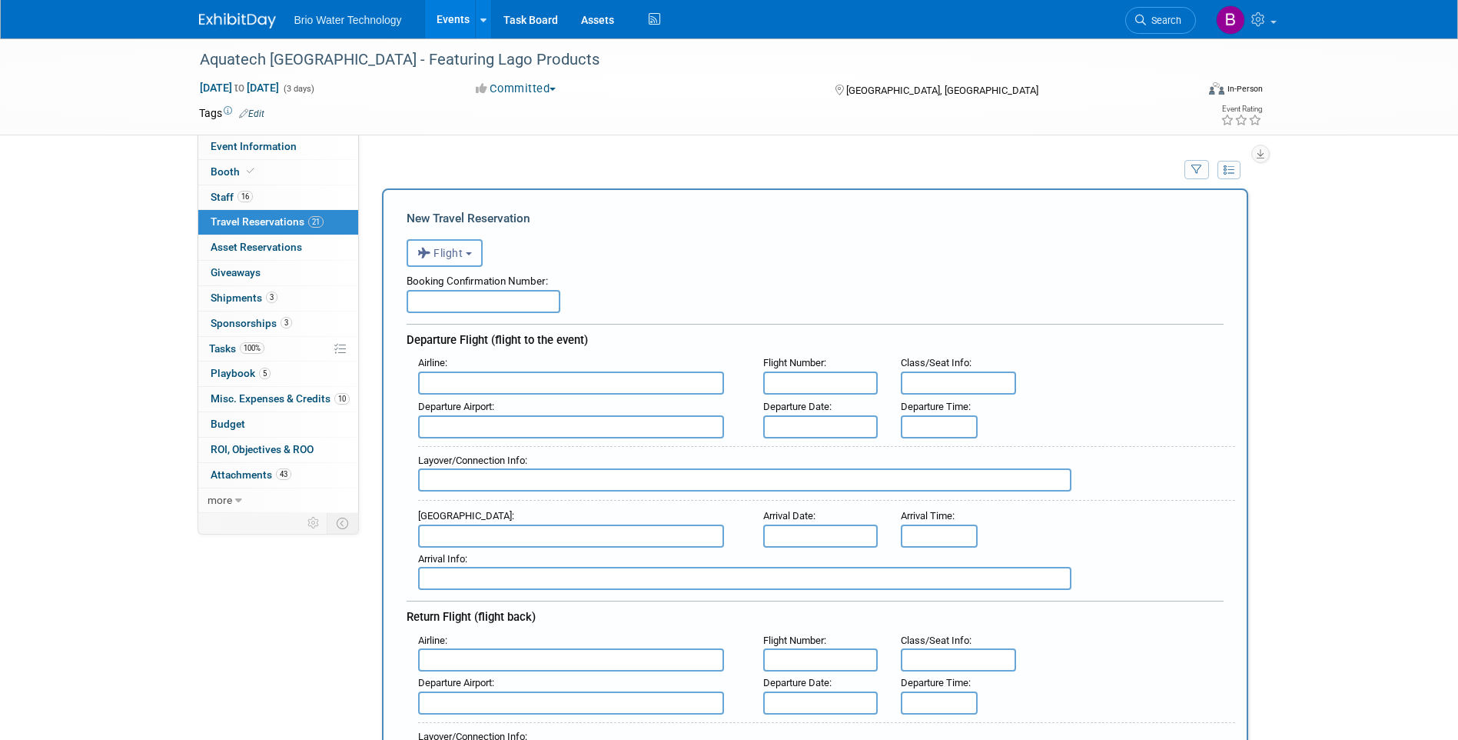
click at [470, 252] on button "Flight" at bounding box center [445, 253] width 76 height 28
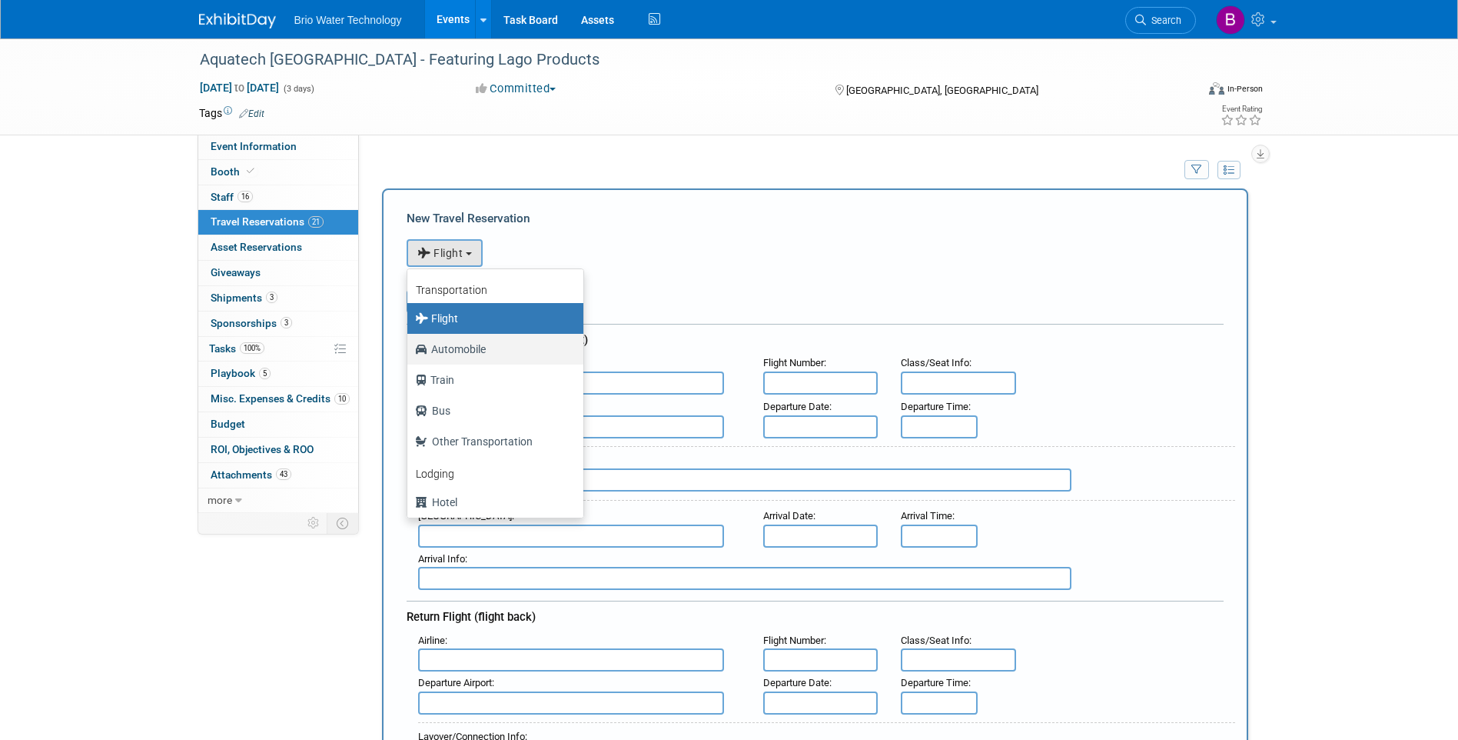
click at [511, 353] on label "Automobile" at bounding box center [491, 349] width 153 height 25
click at [410, 352] on input "Automobile" at bounding box center [405, 347] width 10 height 10
select select "4"
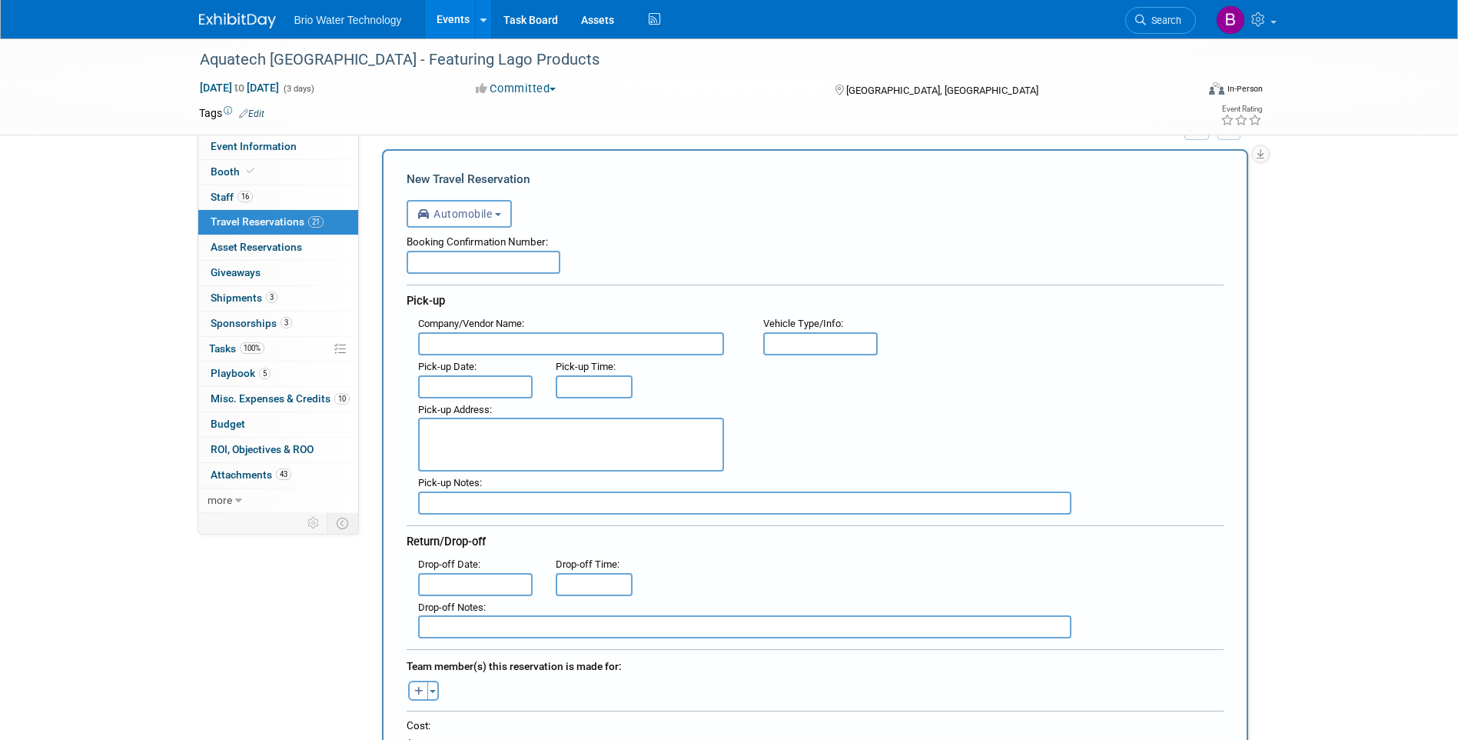
scroll to position [77, 0]
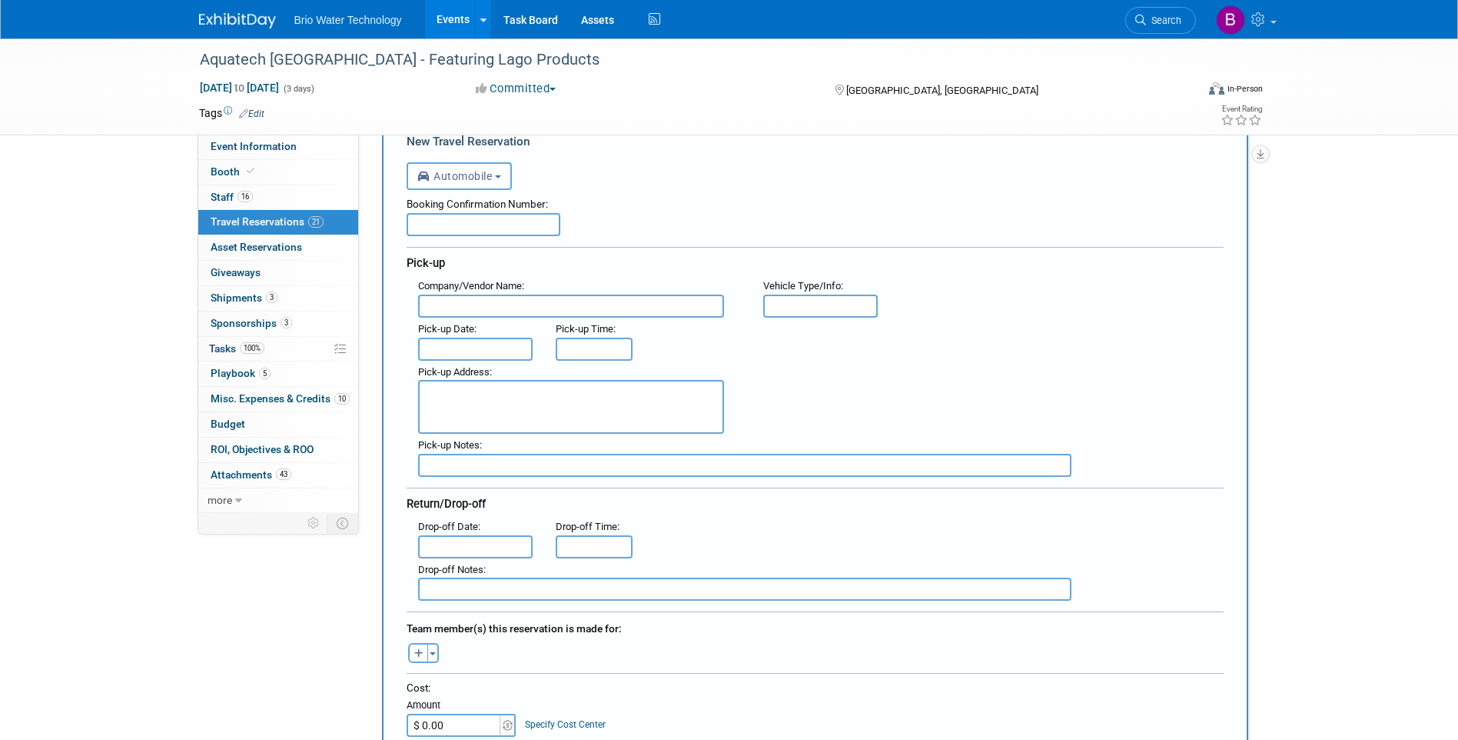
drag, startPoint x: 520, startPoint y: 312, endPoint x: 520, endPoint y: 295, distance: 16.9
click at [522, 310] on input "text" at bounding box center [571, 305] width 306 height 23
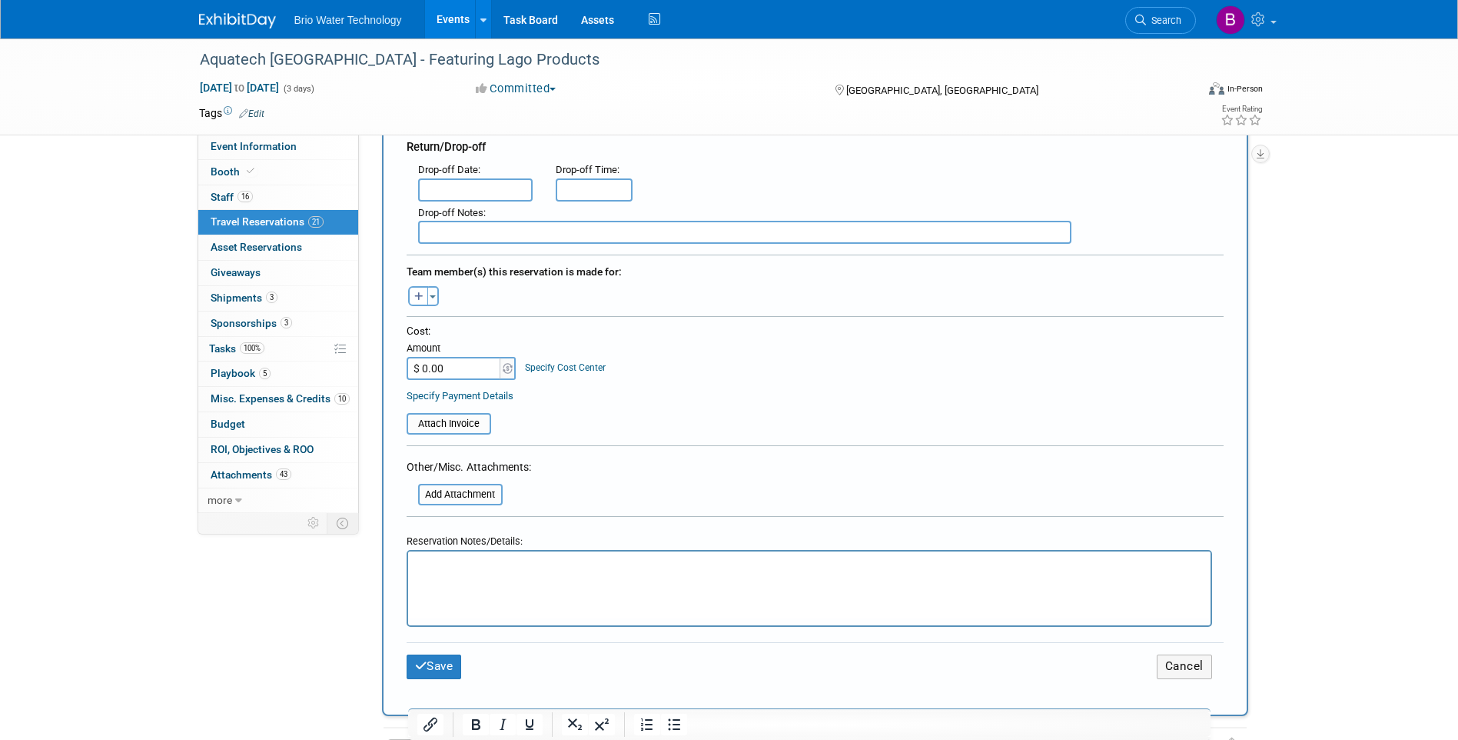
scroll to position [461, 0]
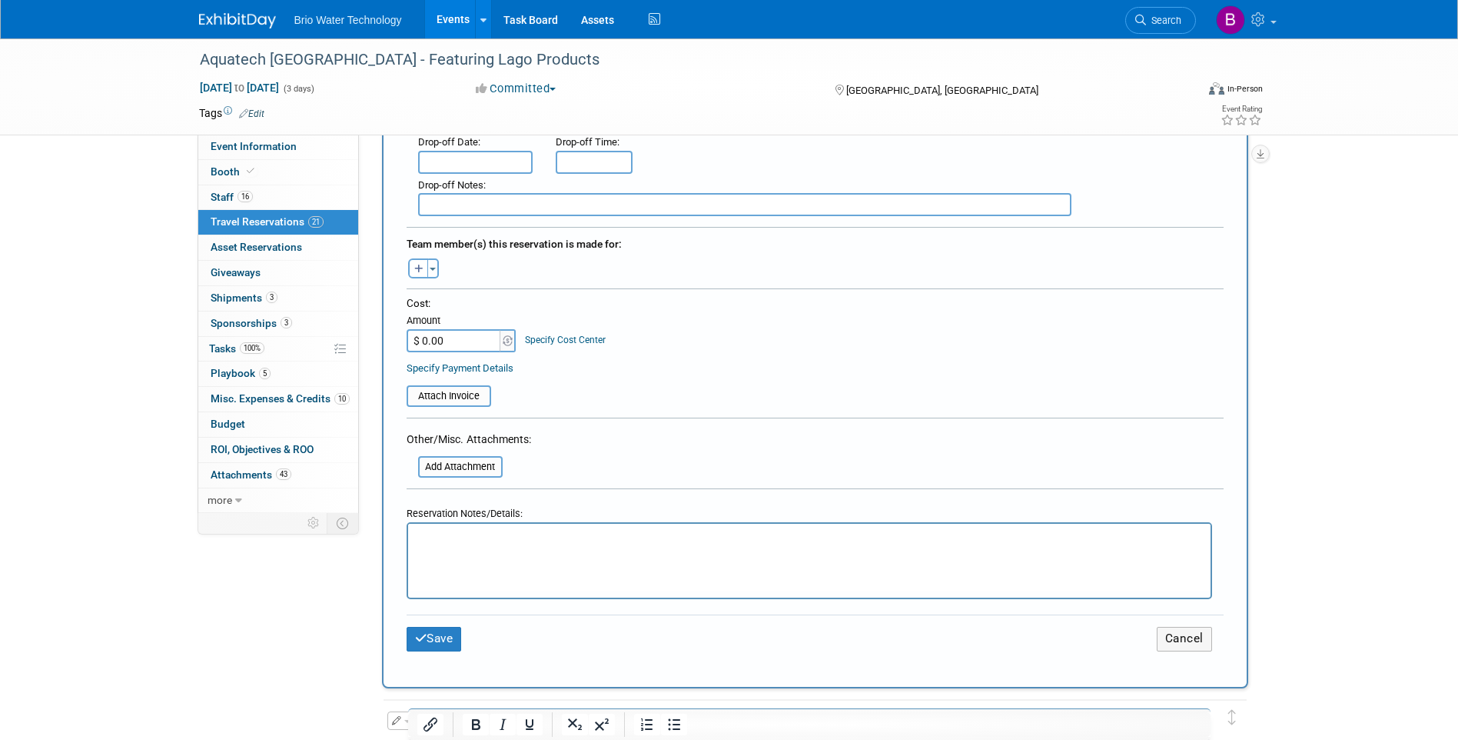
type input "Uber"
click at [454, 539] on p "Rich Text Area. Press ALT-0 for help." at bounding box center [809, 538] width 785 height 16
click at [459, 642] on button "Save" at bounding box center [434, 639] width 55 height 24
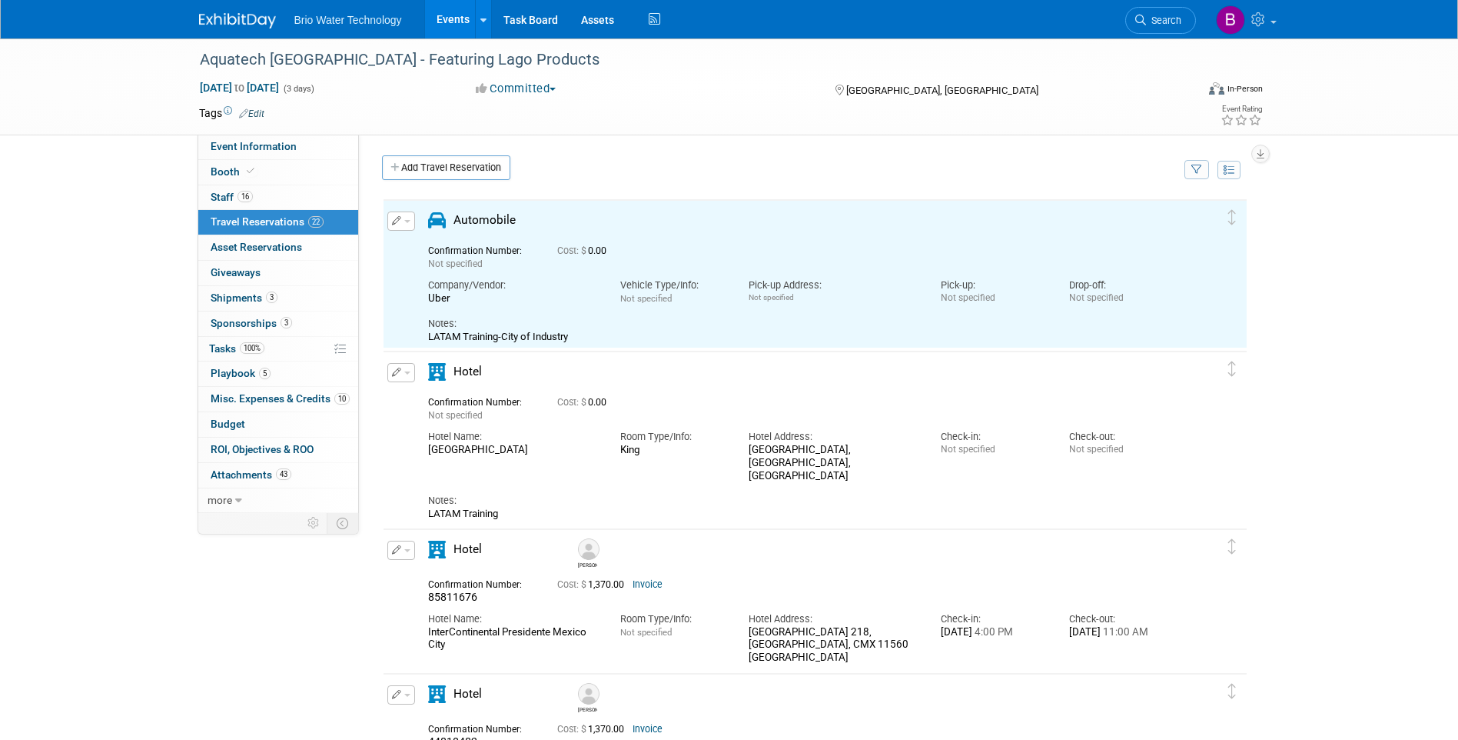
scroll to position [0, 0]
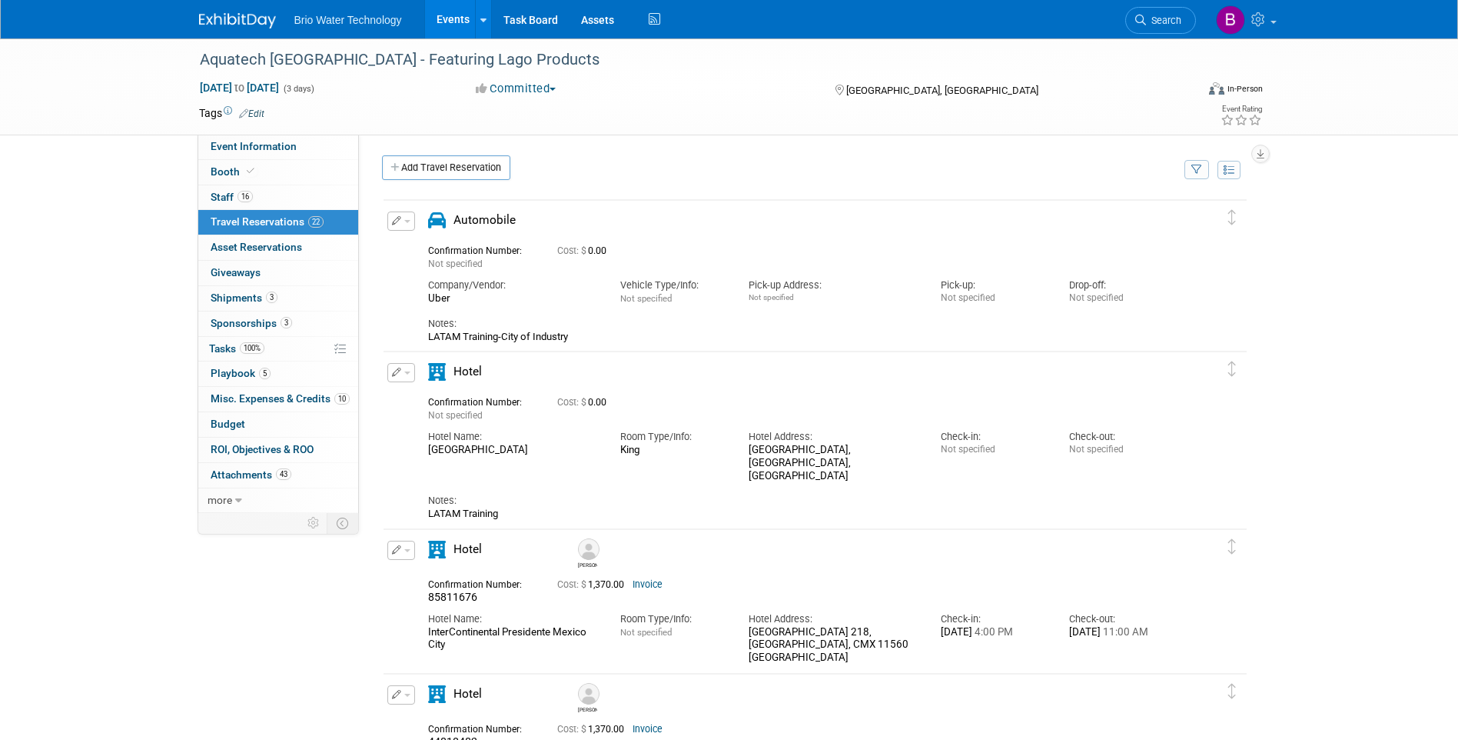
click at [497, 162] on link "Add Travel Reservation" at bounding box center [446, 167] width 128 height 25
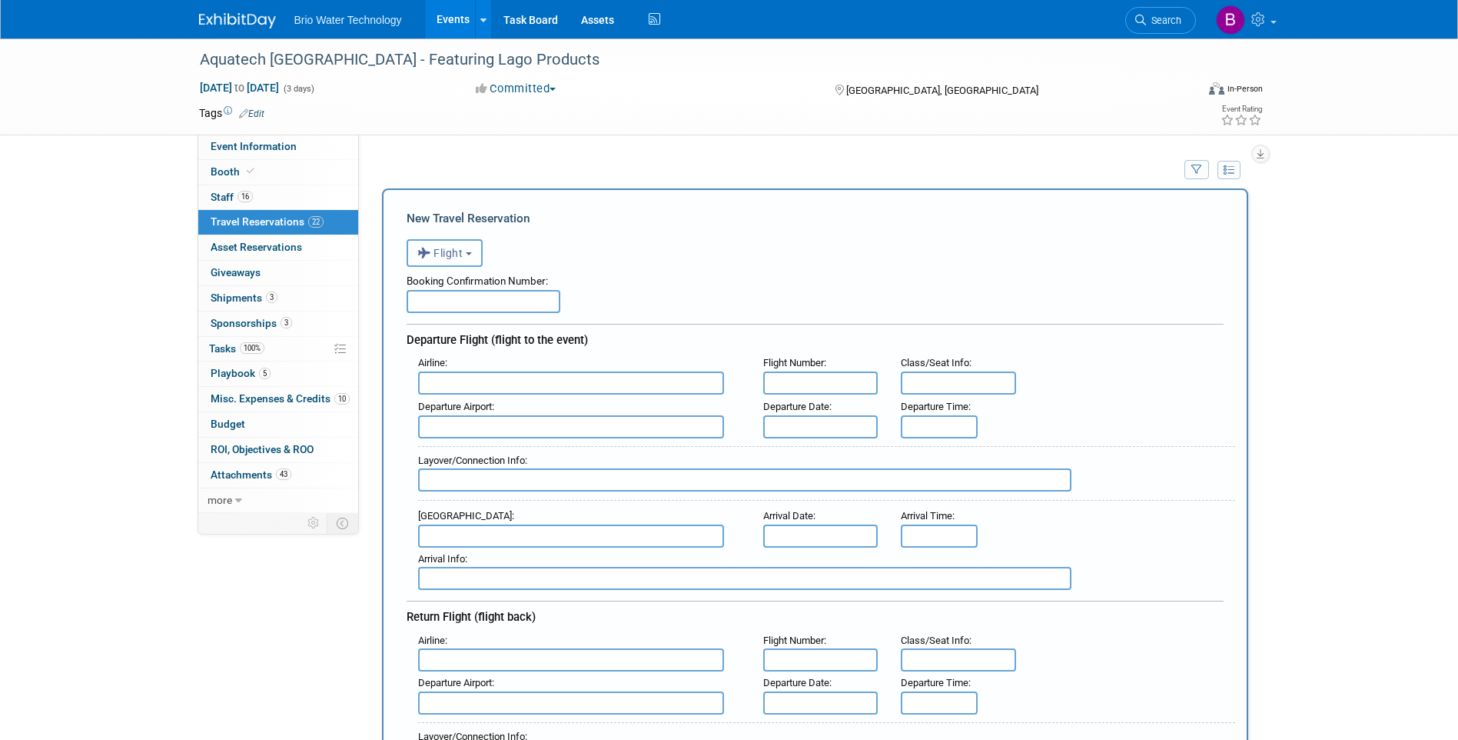
click at [472, 258] on button "Flight" at bounding box center [445, 253] width 76 height 28
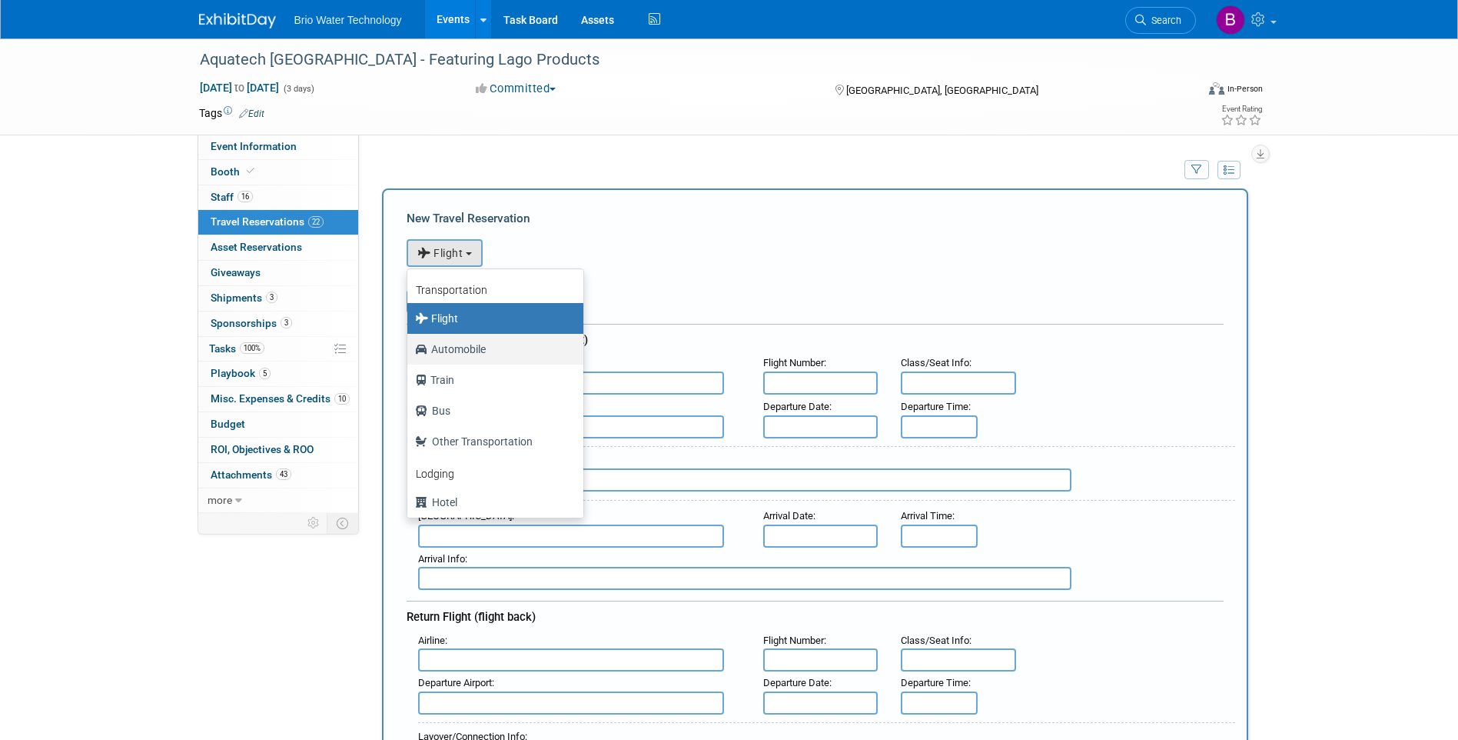
click at [472, 350] on label "Automobile" at bounding box center [491, 349] width 153 height 25
click at [410, 350] on input "Automobile" at bounding box center [405, 347] width 10 height 10
select select "4"
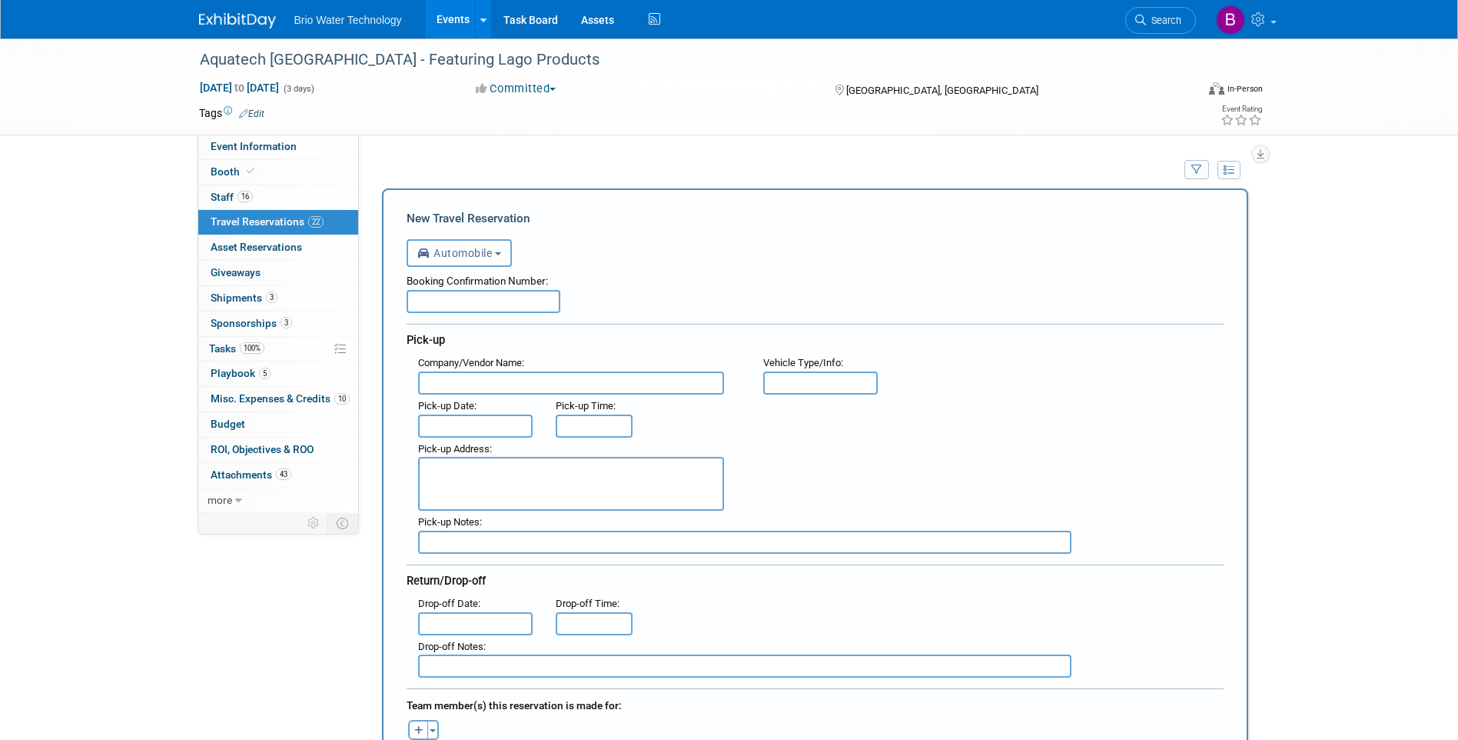
click at [502, 379] on input "text" at bounding box center [571, 382] width 306 height 23
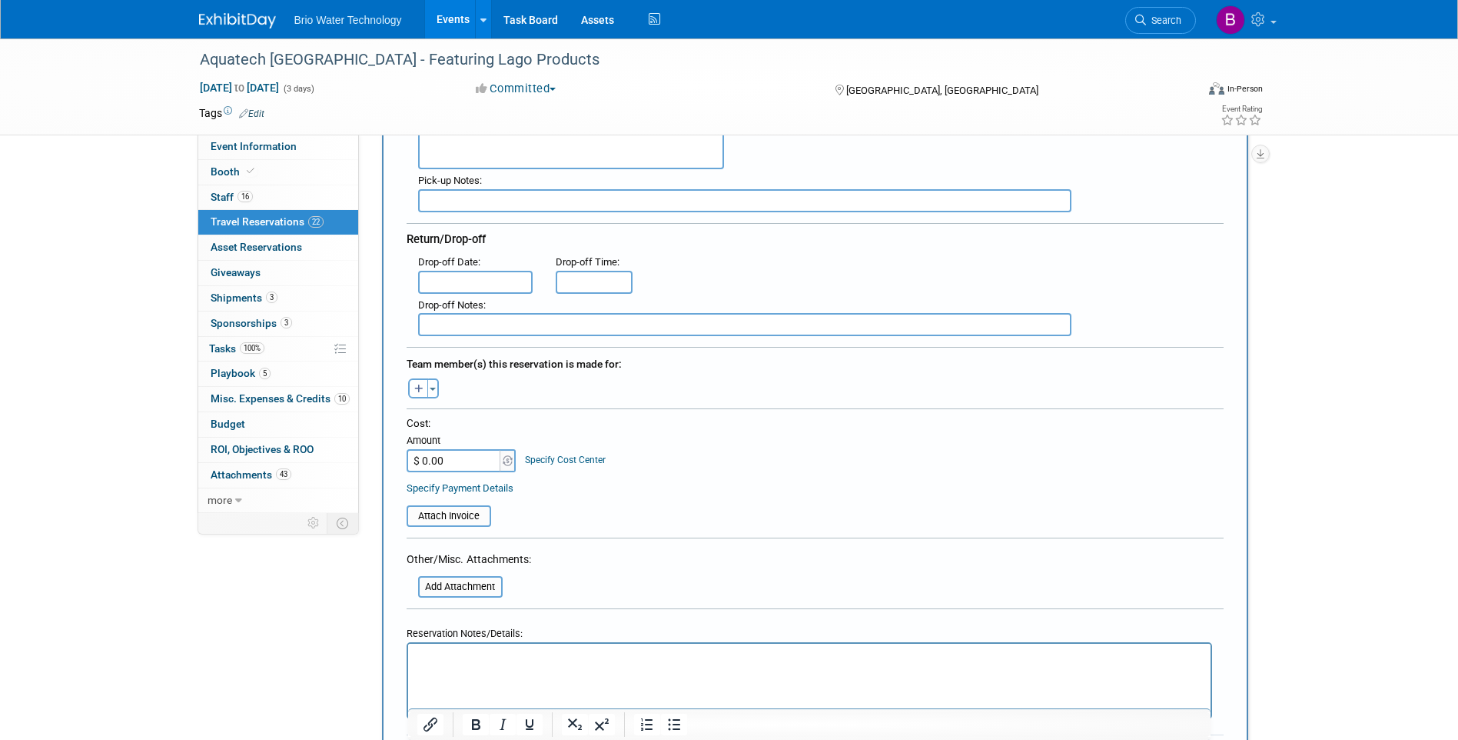
scroll to position [384, 0]
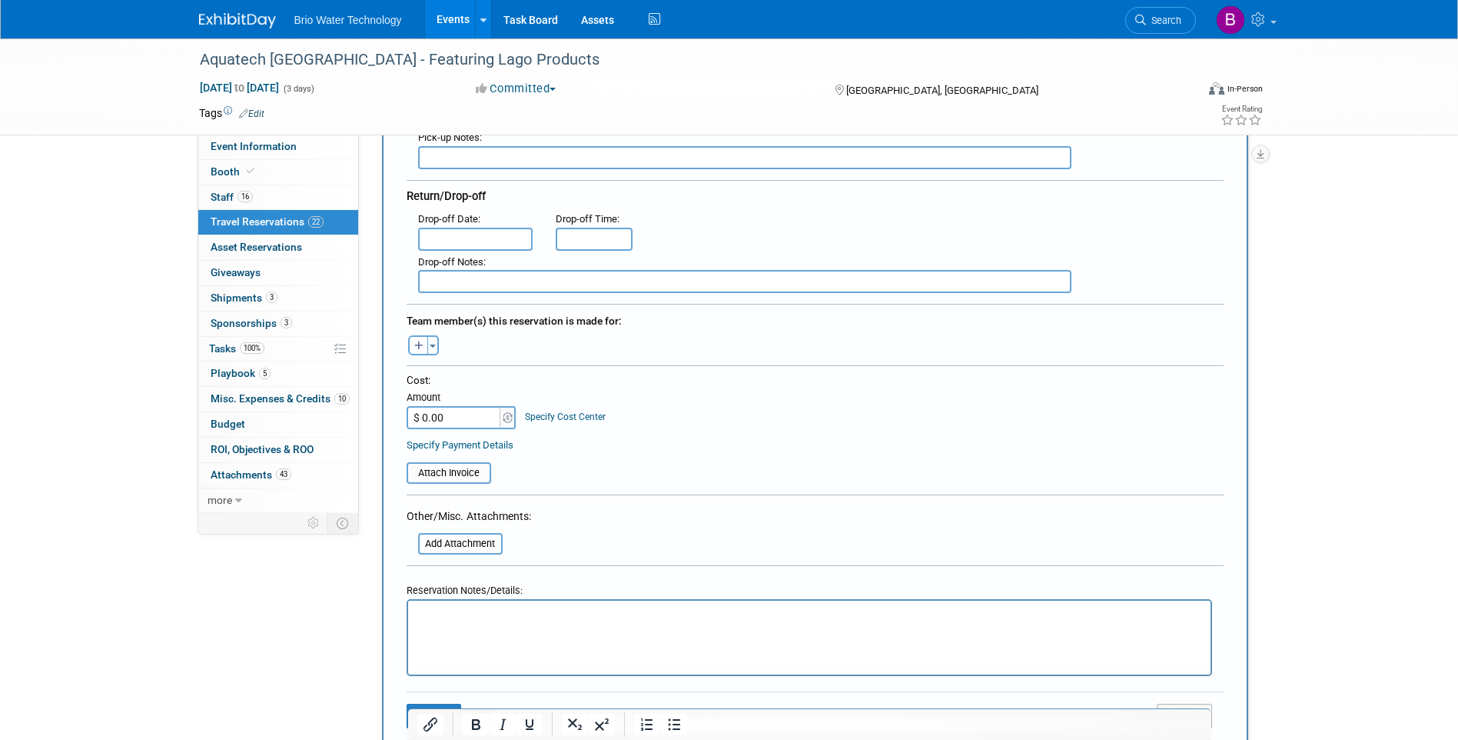
type input "Uber"
click at [550, 605] on html at bounding box center [808, 611] width 803 height 22
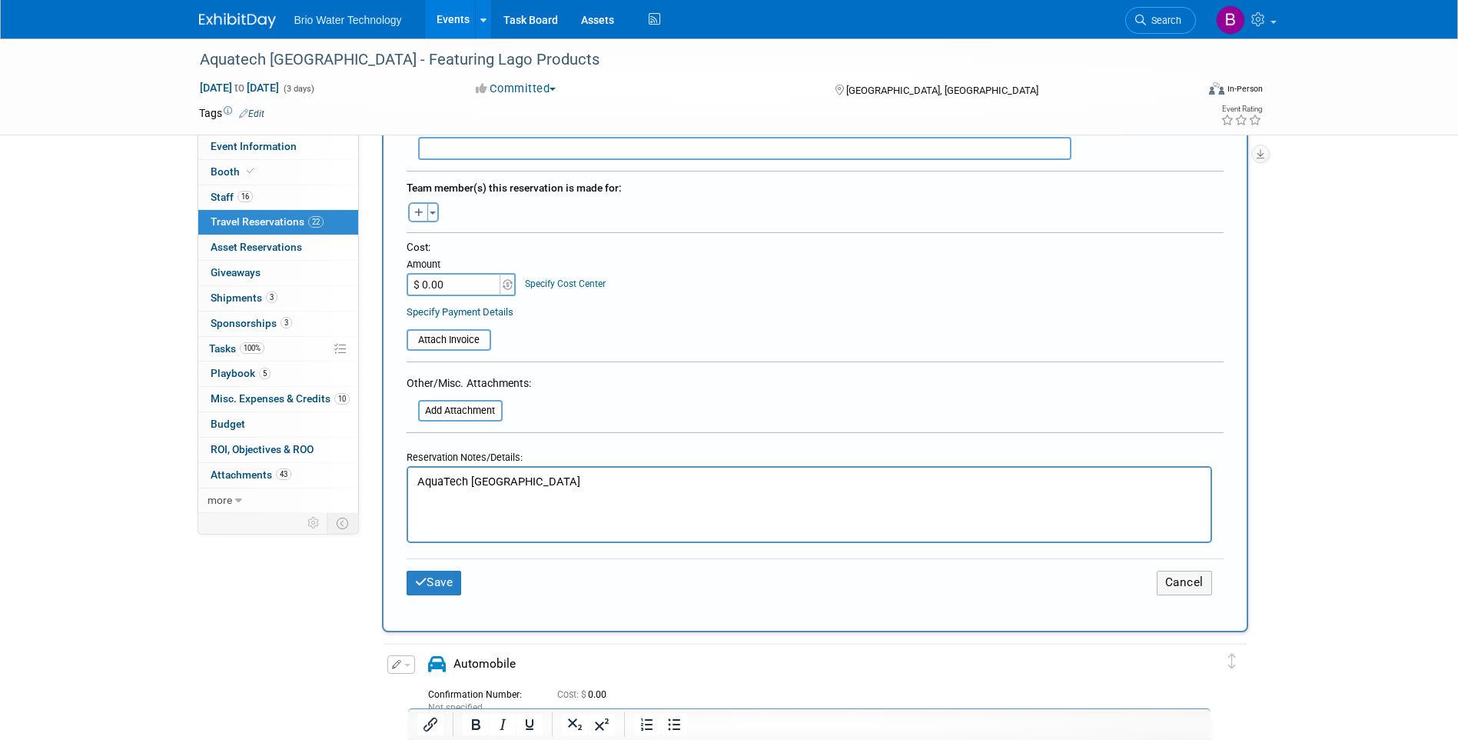
scroll to position [538, 0]
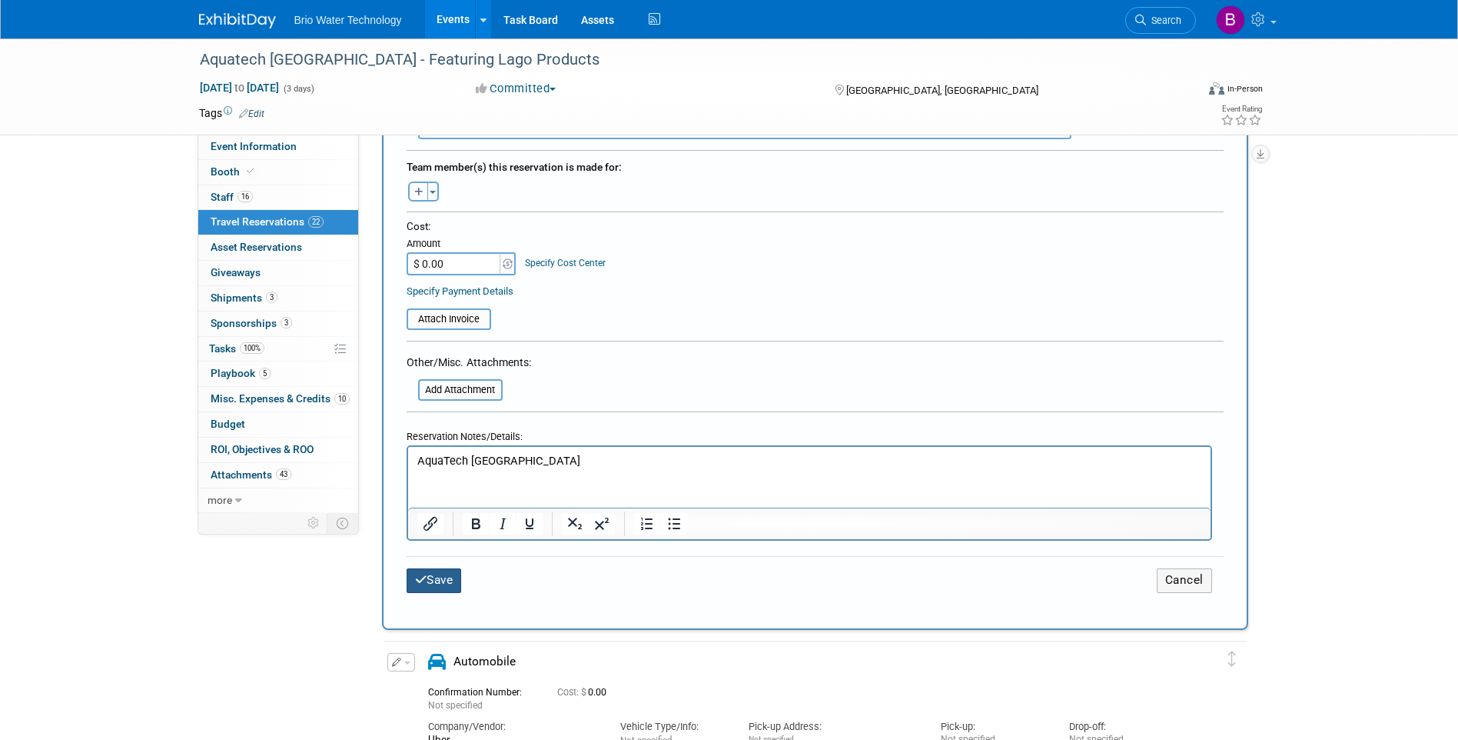
drag, startPoint x: 455, startPoint y: 590, endPoint x: 450, endPoint y: 583, distance: 8.8
click at [455, 589] on button "Save" at bounding box center [434, 580] width 55 height 24
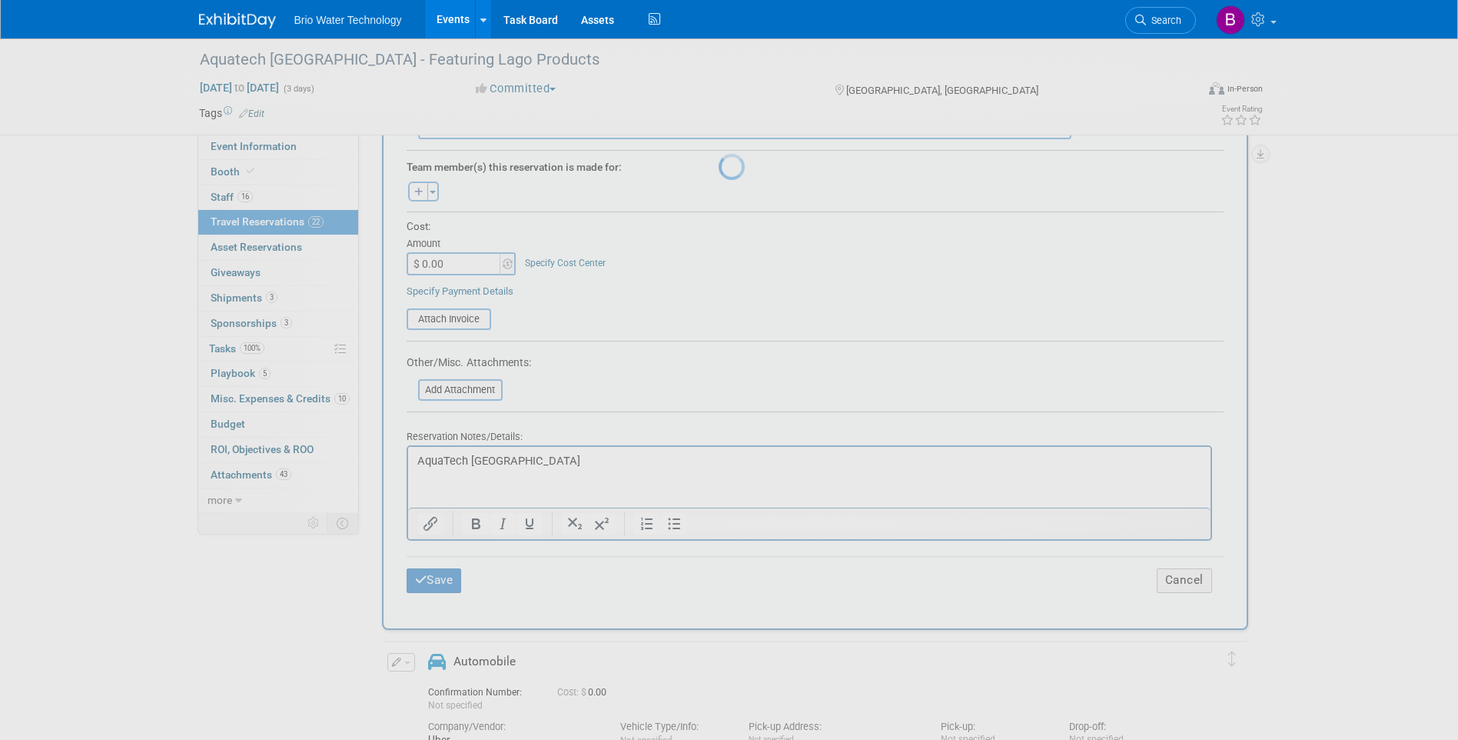
click at [719, 582] on div at bounding box center [730, 370] width 22 height 740
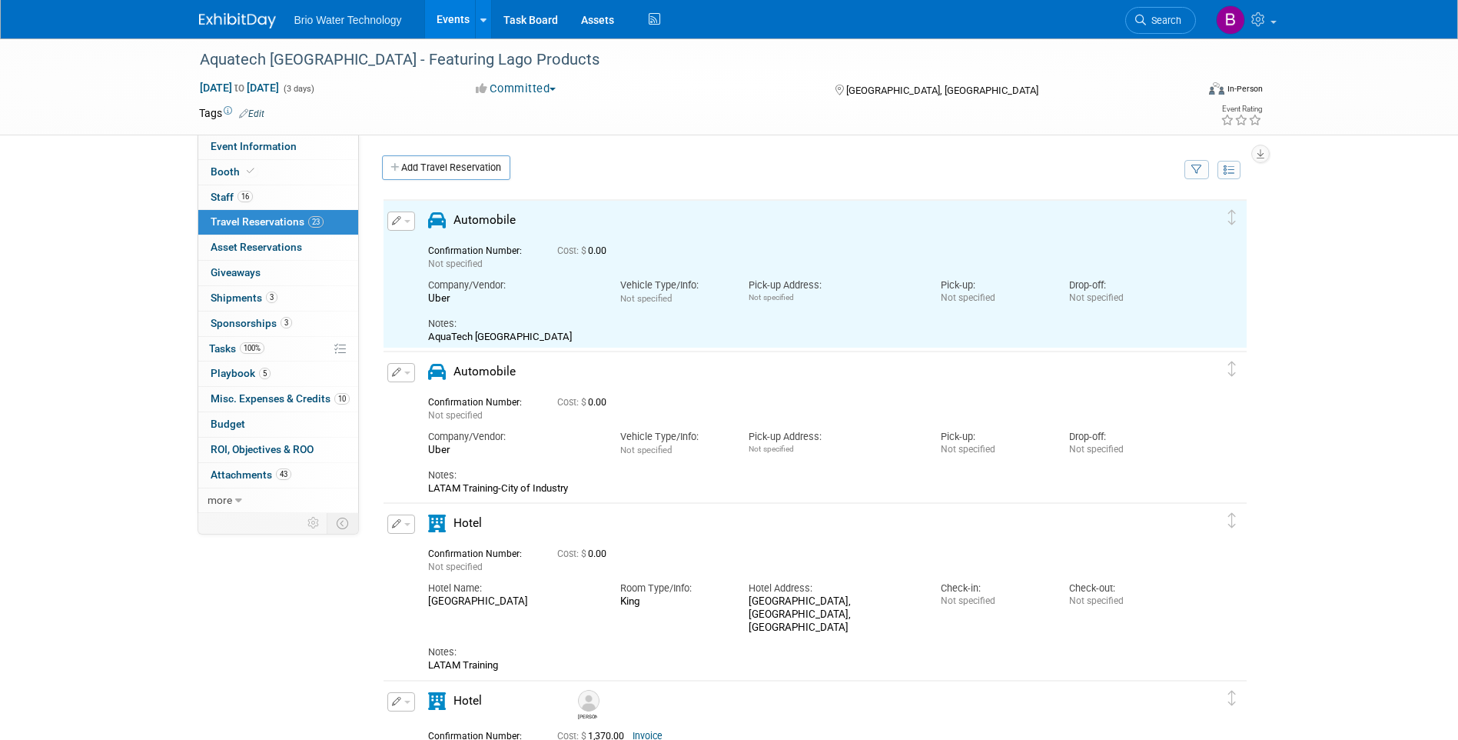
scroll to position [0, 0]
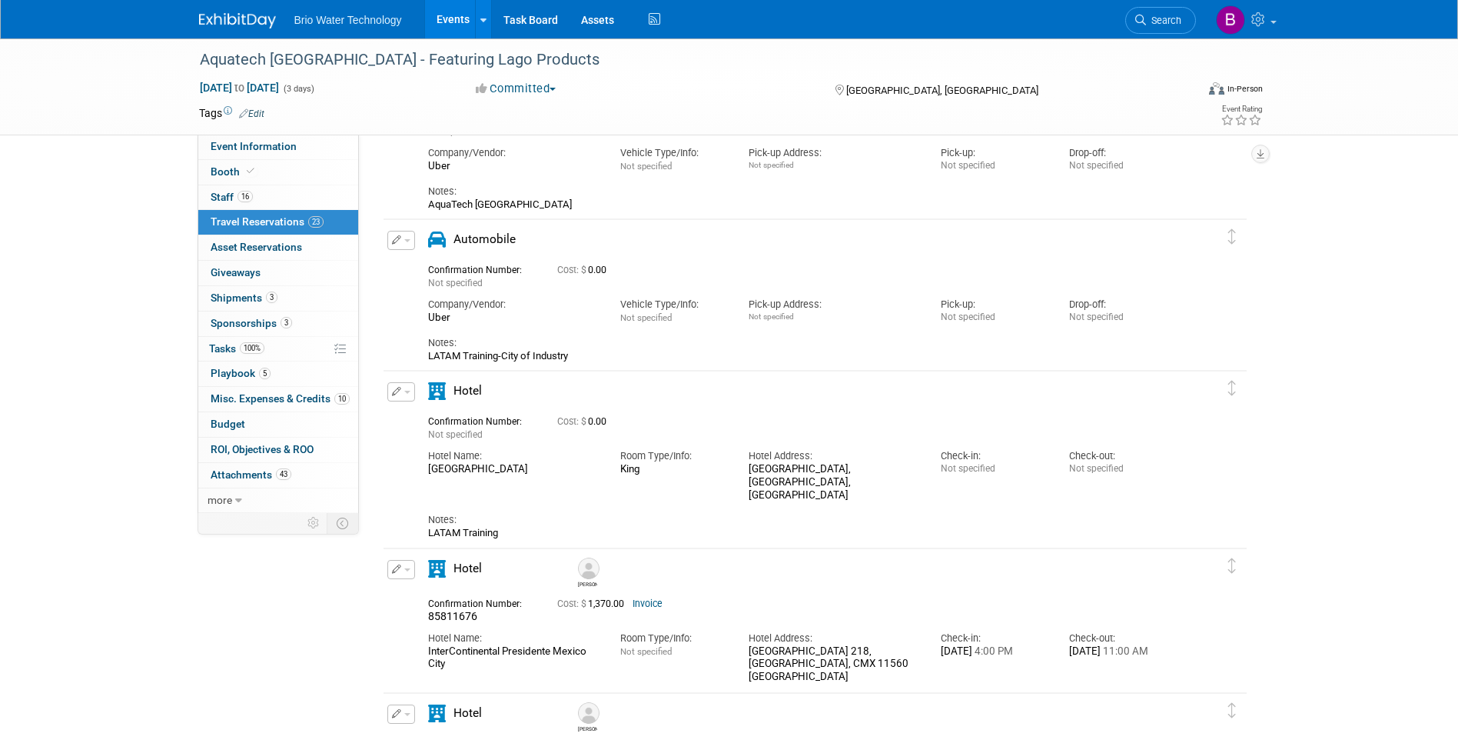
scroll to position [154, 0]
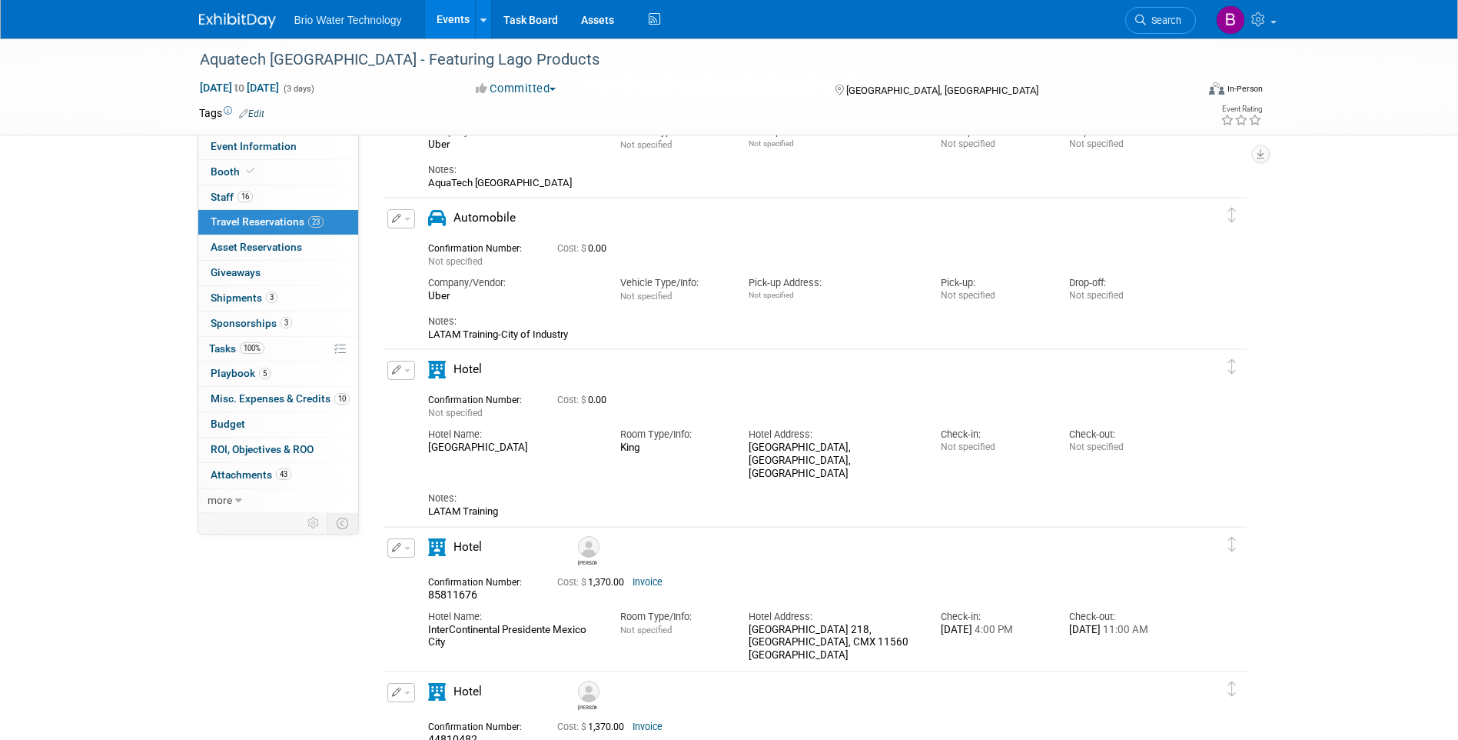
click at [397, 369] on icon "button" at bounding box center [397, 369] width 10 height 9
click at [463, 398] on button "Edit Reservation" at bounding box center [453, 397] width 130 height 22
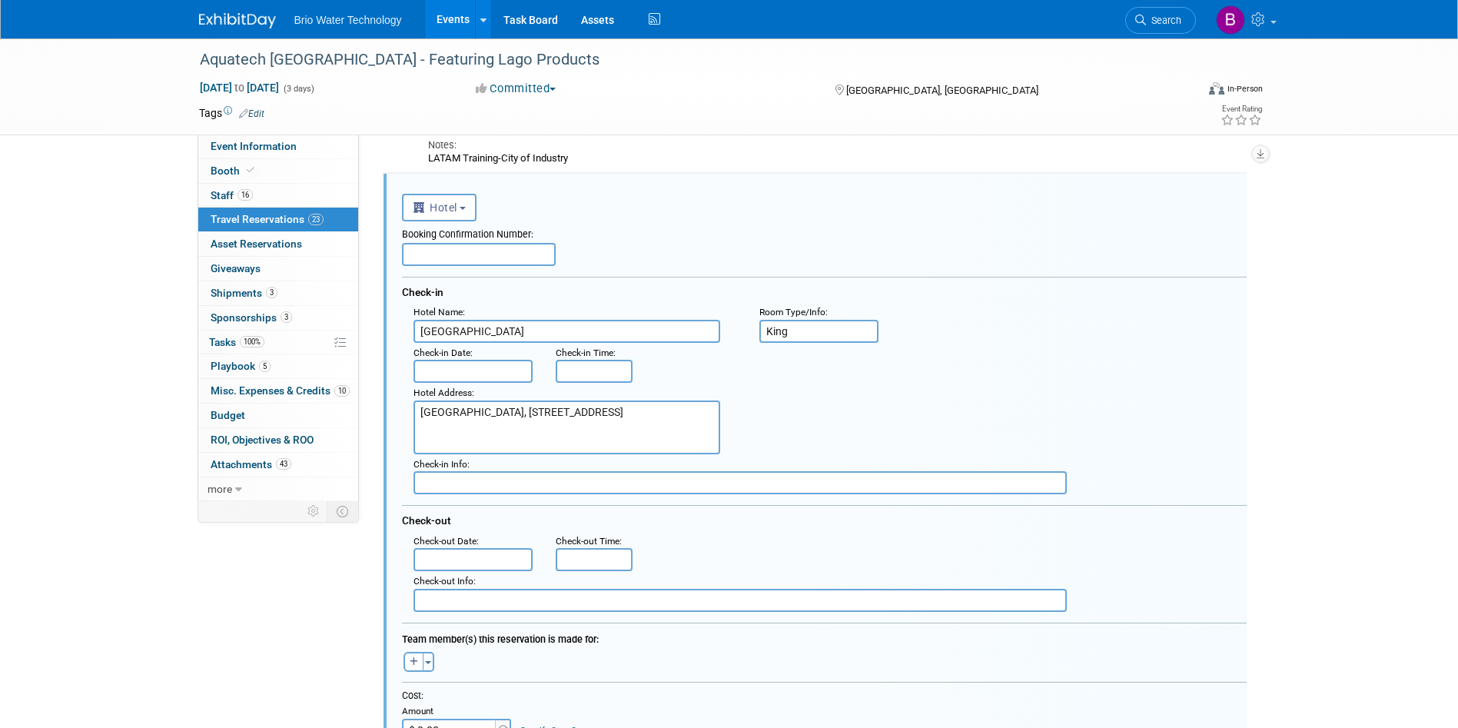
scroll to position [0, 0]
click at [489, 261] on input "text" at bounding box center [479, 254] width 154 height 23
type input "588589117"
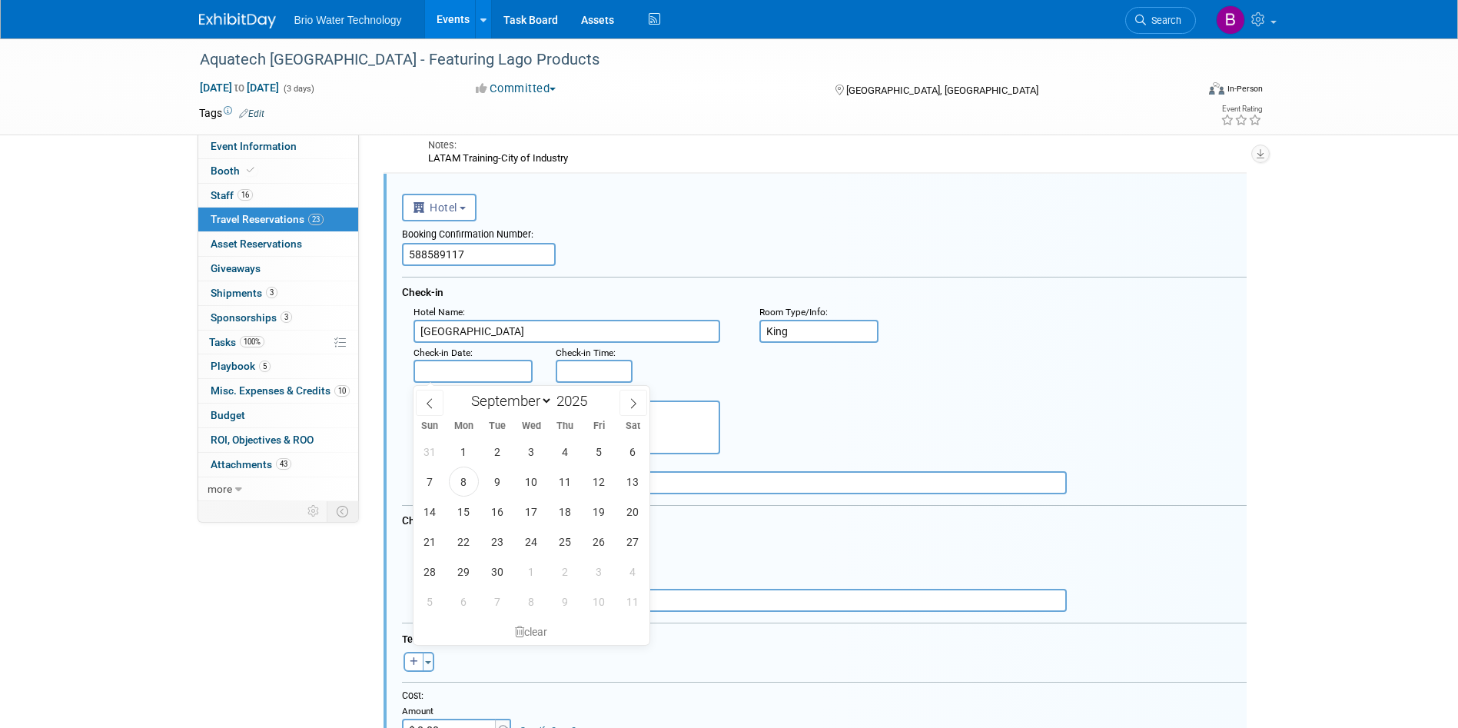
click at [457, 374] on input "text" at bounding box center [474, 371] width 120 height 23
click at [437, 412] on span at bounding box center [430, 403] width 28 height 26
select select "7"
click at [532, 543] on span "20" at bounding box center [532, 542] width 30 height 30
type input "[DATE]"
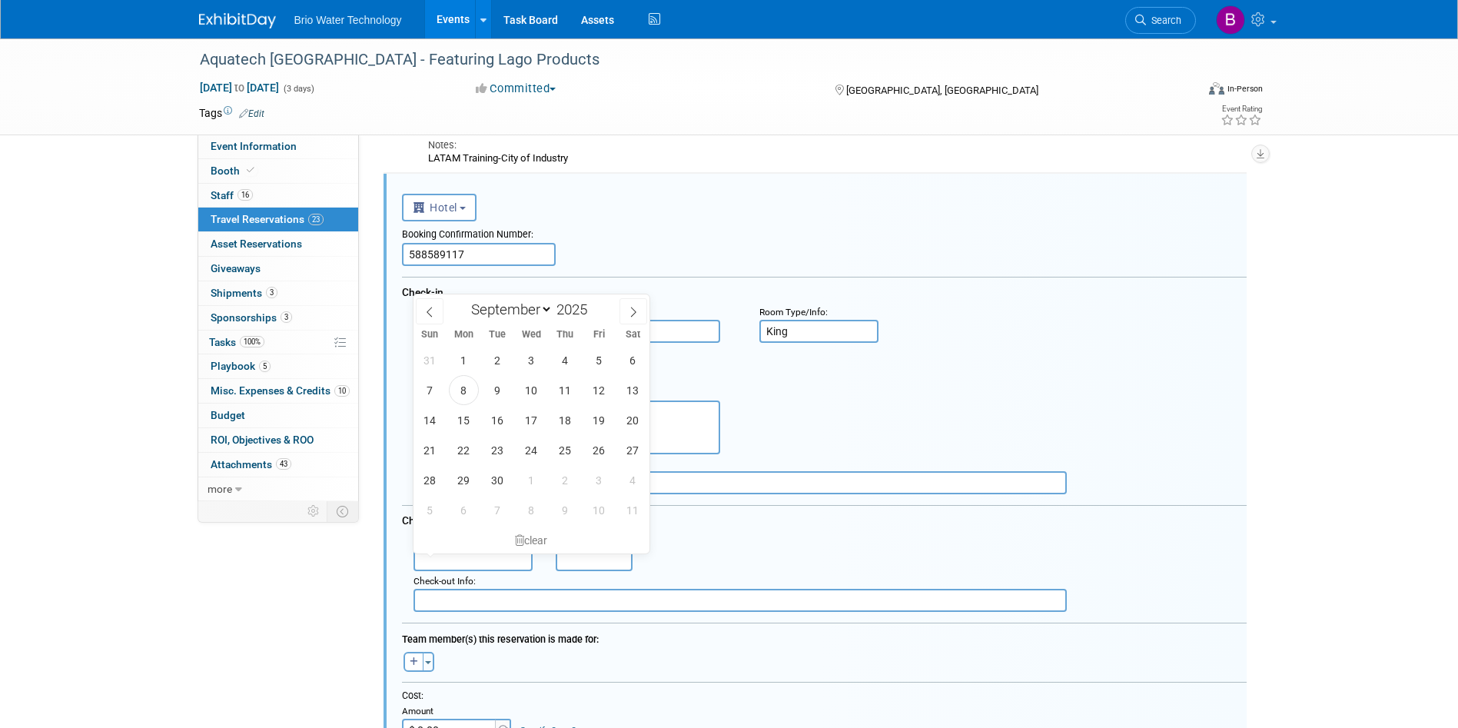
click at [471, 560] on input "text" at bounding box center [474, 559] width 120 height 23
click at [433, 312] on icon at bounding box center [429, 312] width 11 height 11
select select "7"
click at [601, 449] on span "22" at bounding box center [599, 450] width 30 height 30
type input "[DATE]"
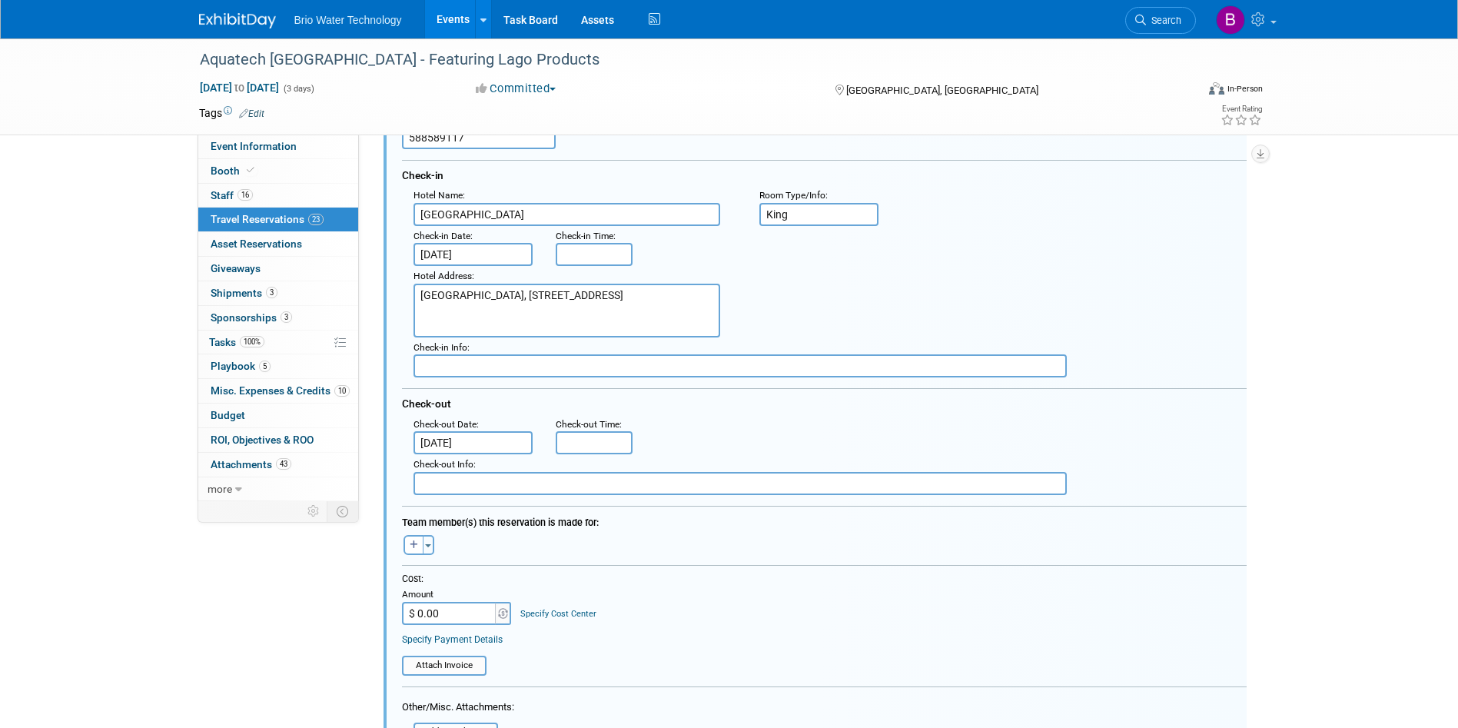
scroll to position [484, 0]
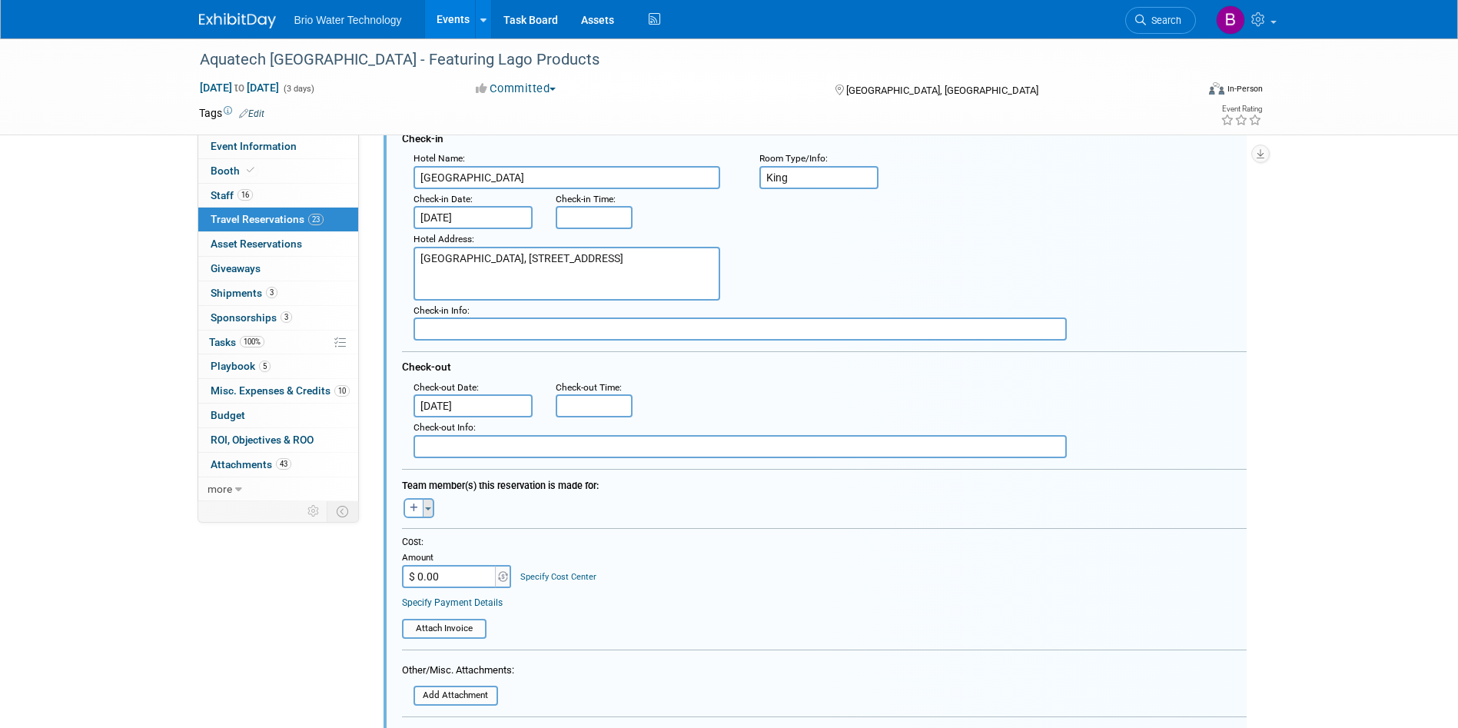
click at [430, 506] on button "Toggle Dropdown" at bounding box center [429, 508] width 12 height 20
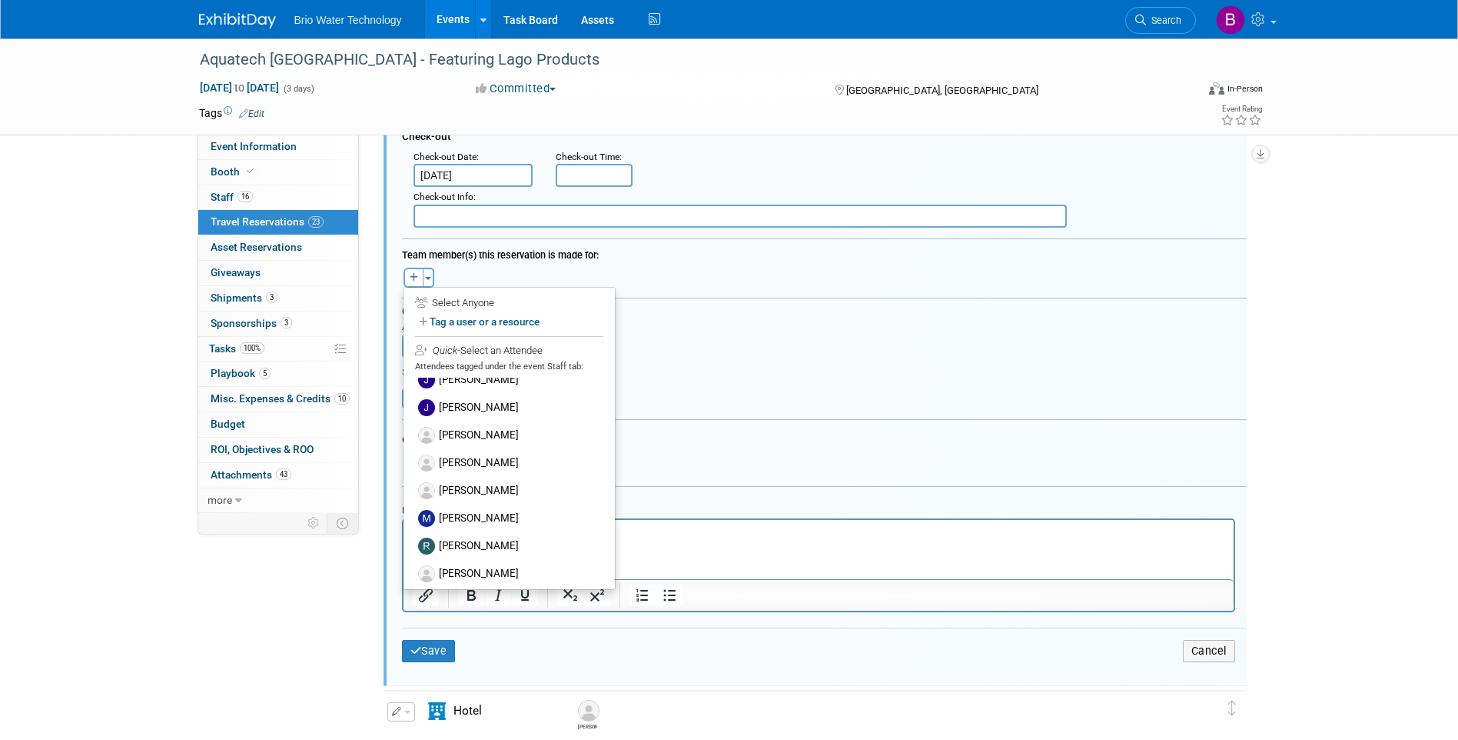
scroll to position [238, 0]
click at [502, 561] on label "[PERSON_NAME]" at bounding box center [509, 568] width 190 height 28
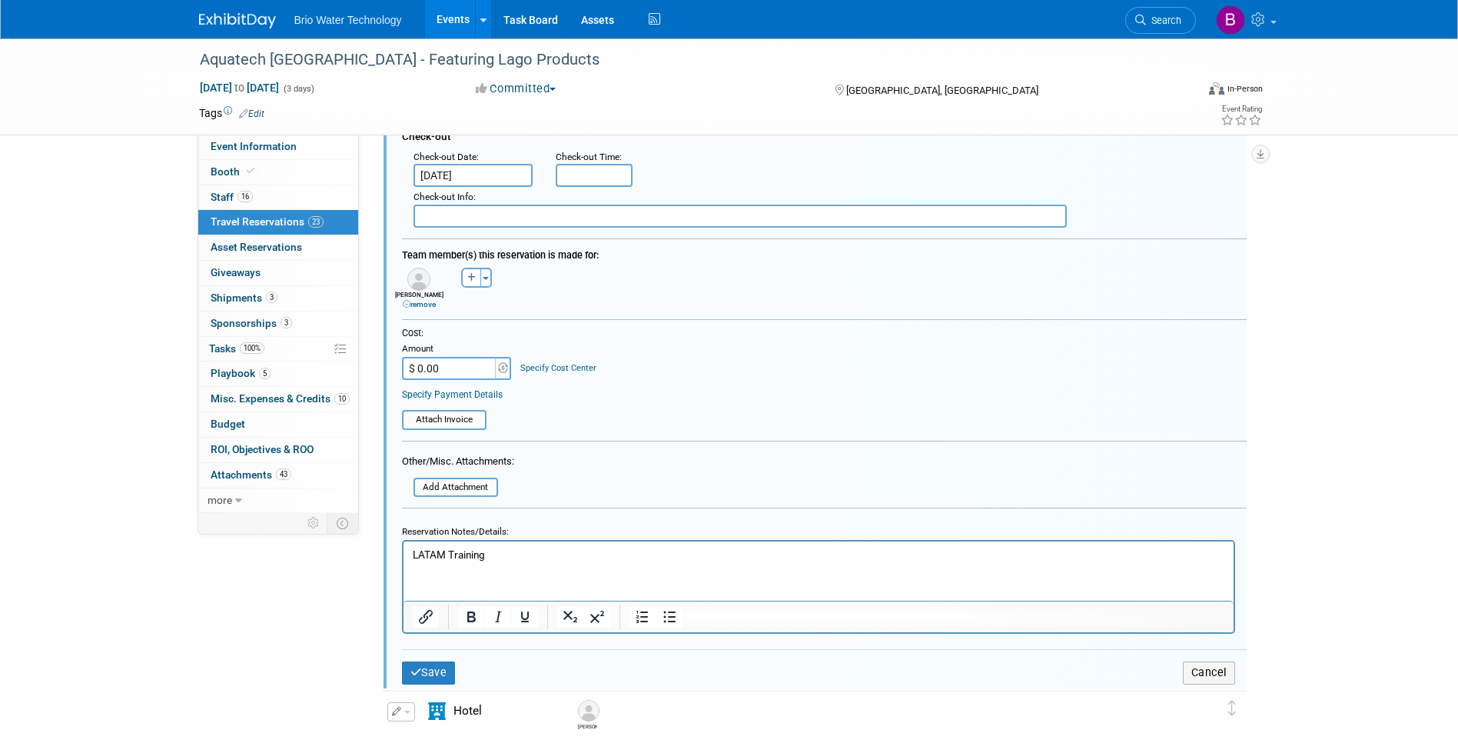
click at [454, 369] on input "$ 0.00" at bounding box center [450, 368] width 96 height 23
type input "$ 592.32"
click at [447, 669] on button "Save" at bounding box center [429, 672] width 54 height 22
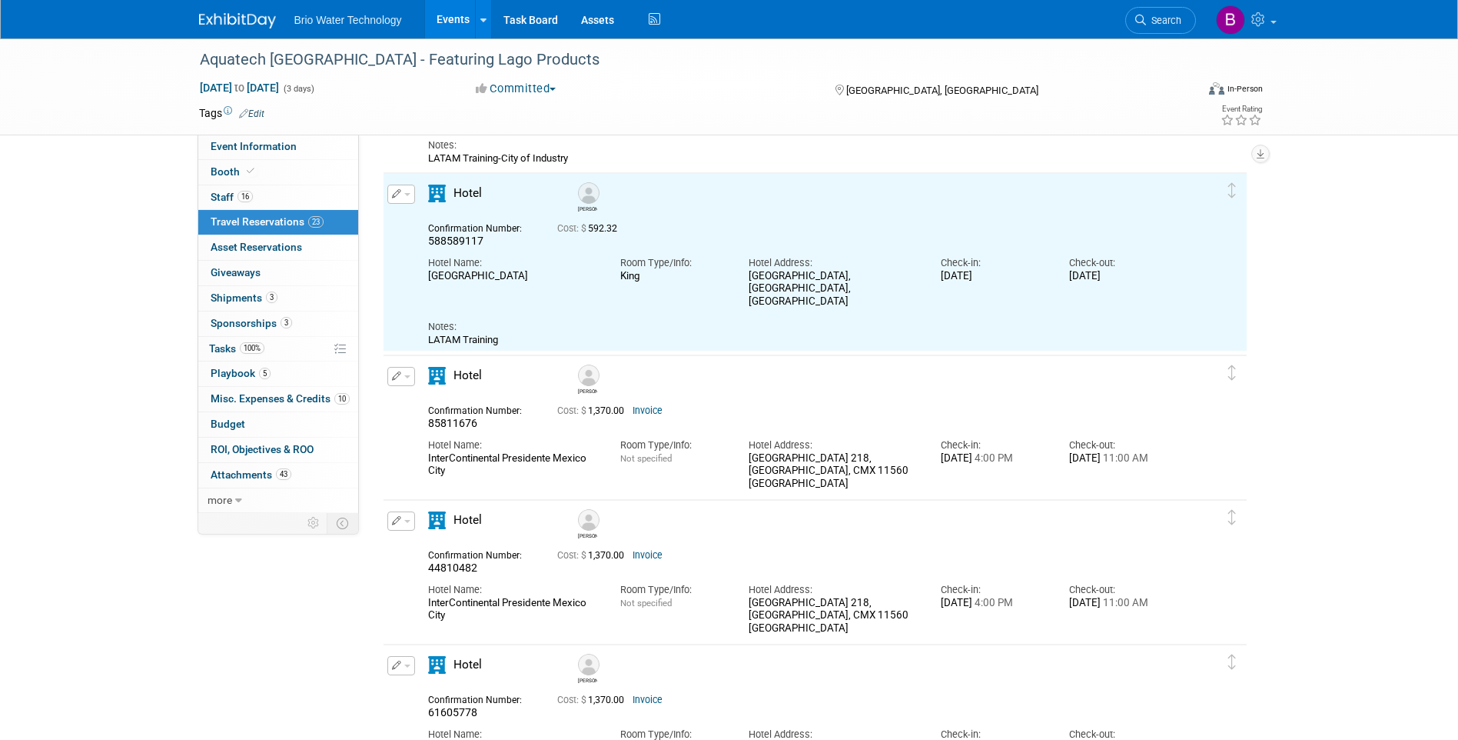
scroll to position [0, 0]
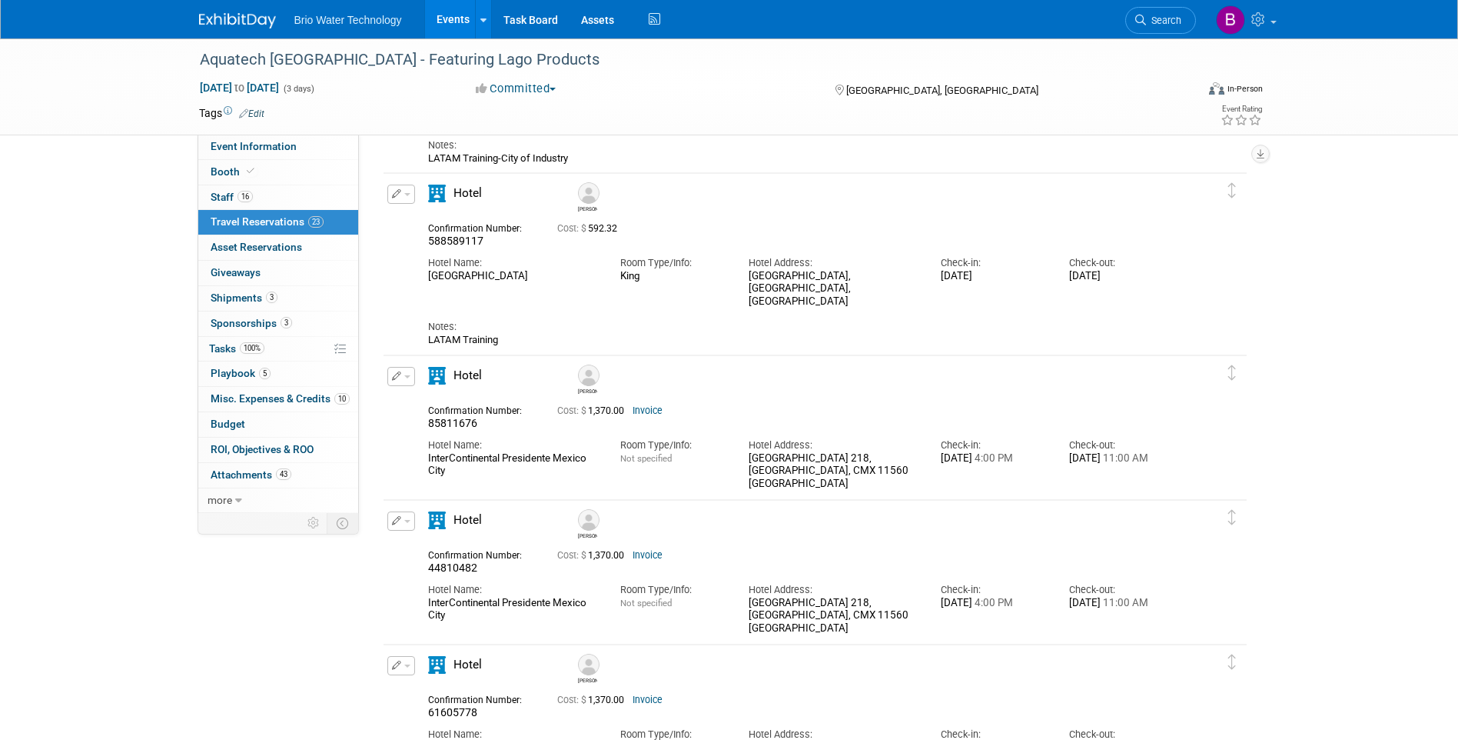
click at [406, 200] on button "button" at bounding box center [401, 193] width 28 height 19
click at [427, 274] on button "Duplicate" at bounding box center [453, 272] width 130 height 22
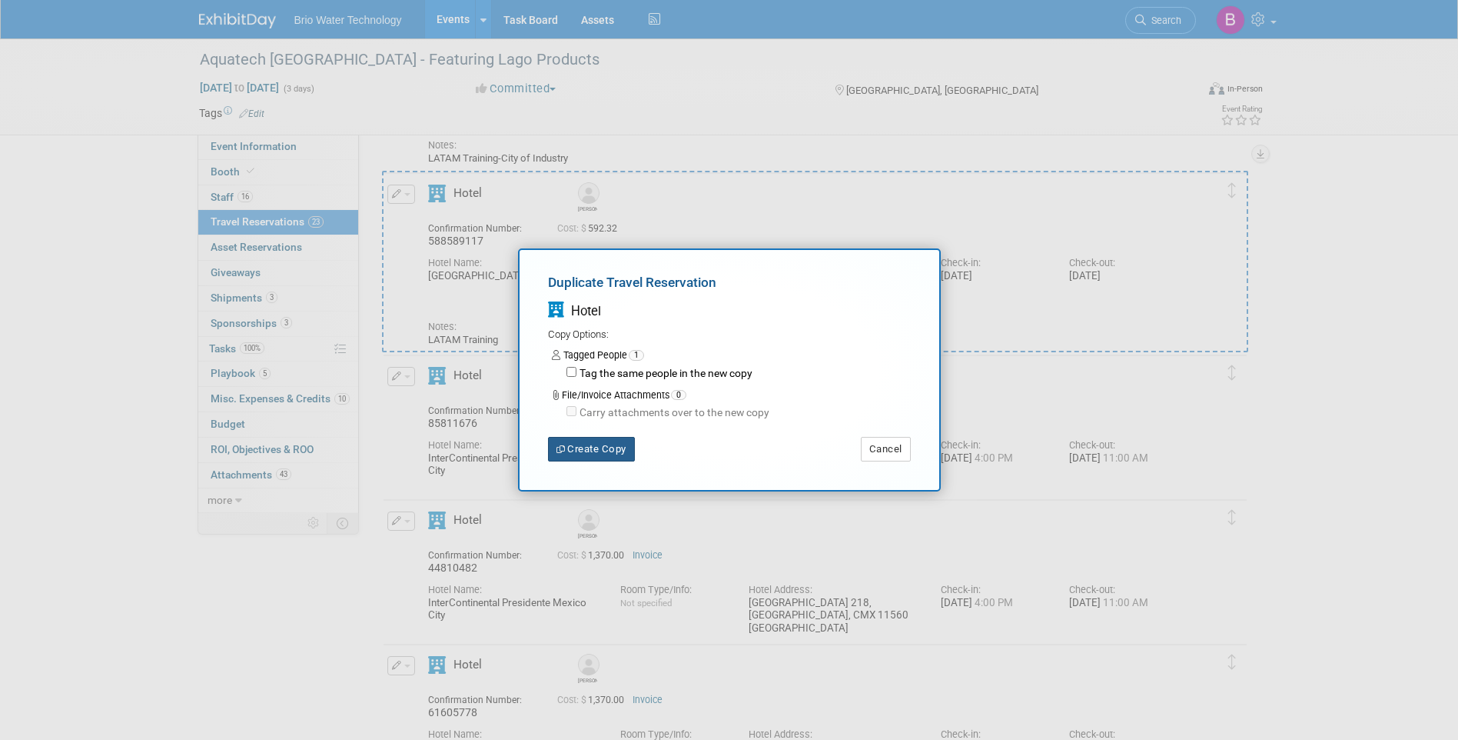
click at [587, 448] on button "Create Copy" at bounding box center [591, 449] width 87 height 25
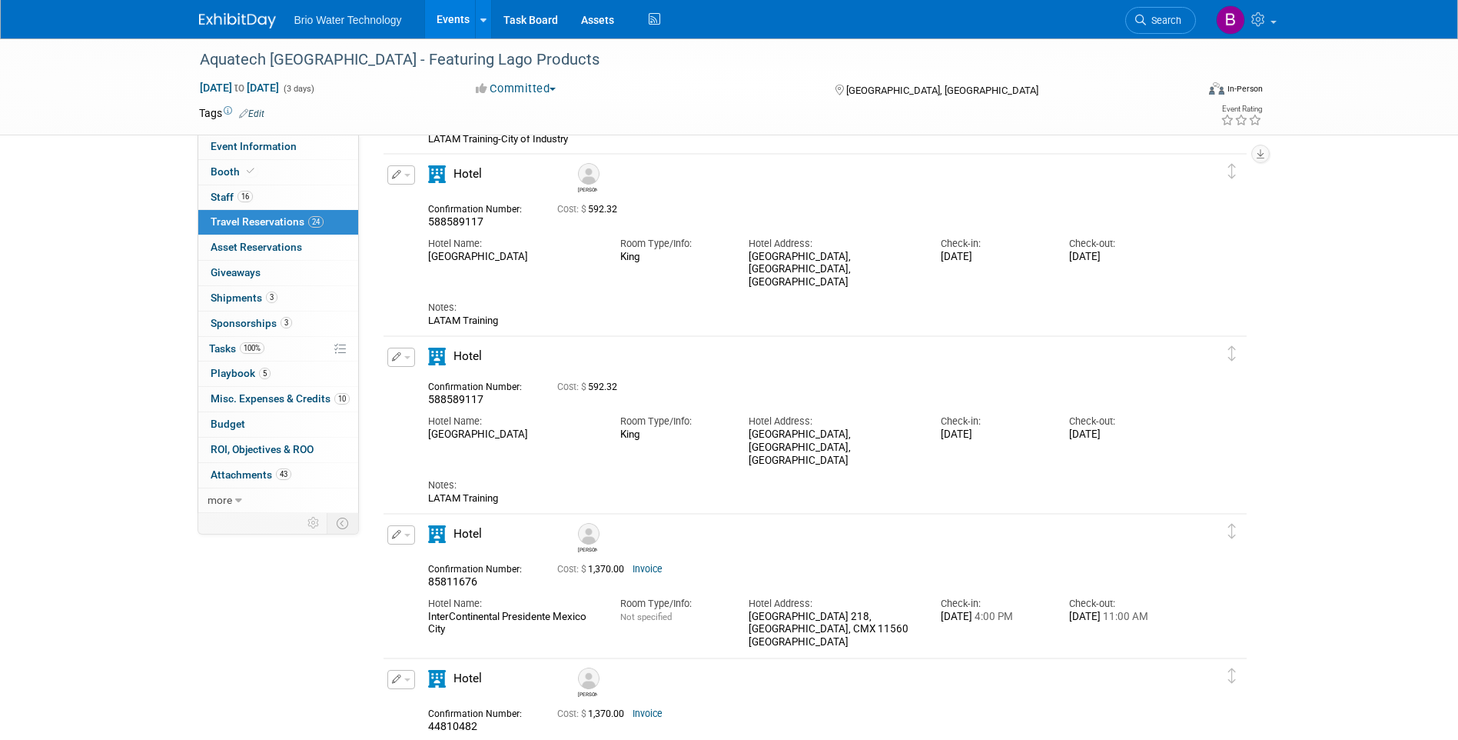
click at [399, 359] on icon "button" at bounding box center [397, 356] width 10 height 9
click at [460, 385] on button "Edit Reservation" at bounding box center [453, 384] width 130 height 22
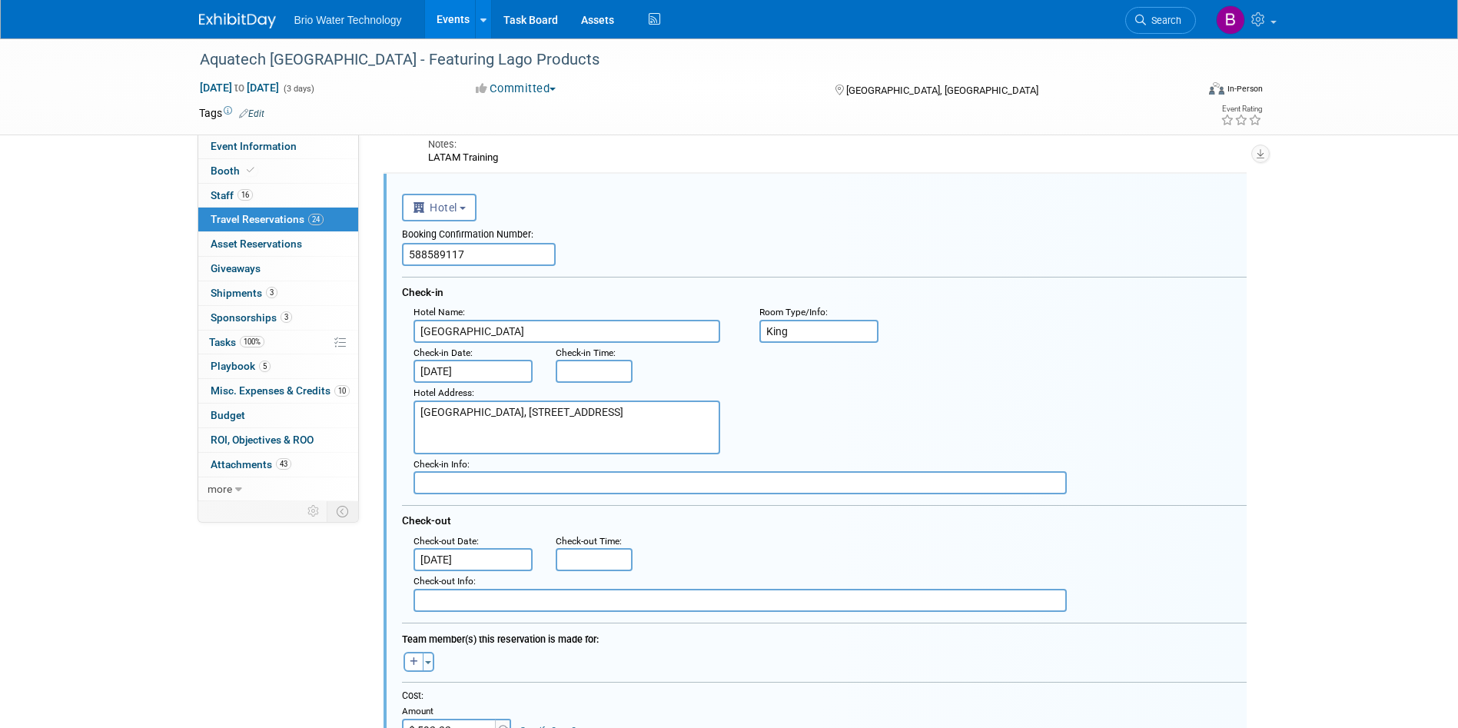
click at [498, 250] on input "588589117" at bounding box center [479, 254] width 154 height 23
type input "5"
type input "588589388"
click at [464, 373] on input "[DATE]" at bounding box center [474, 371] width 120 height 23
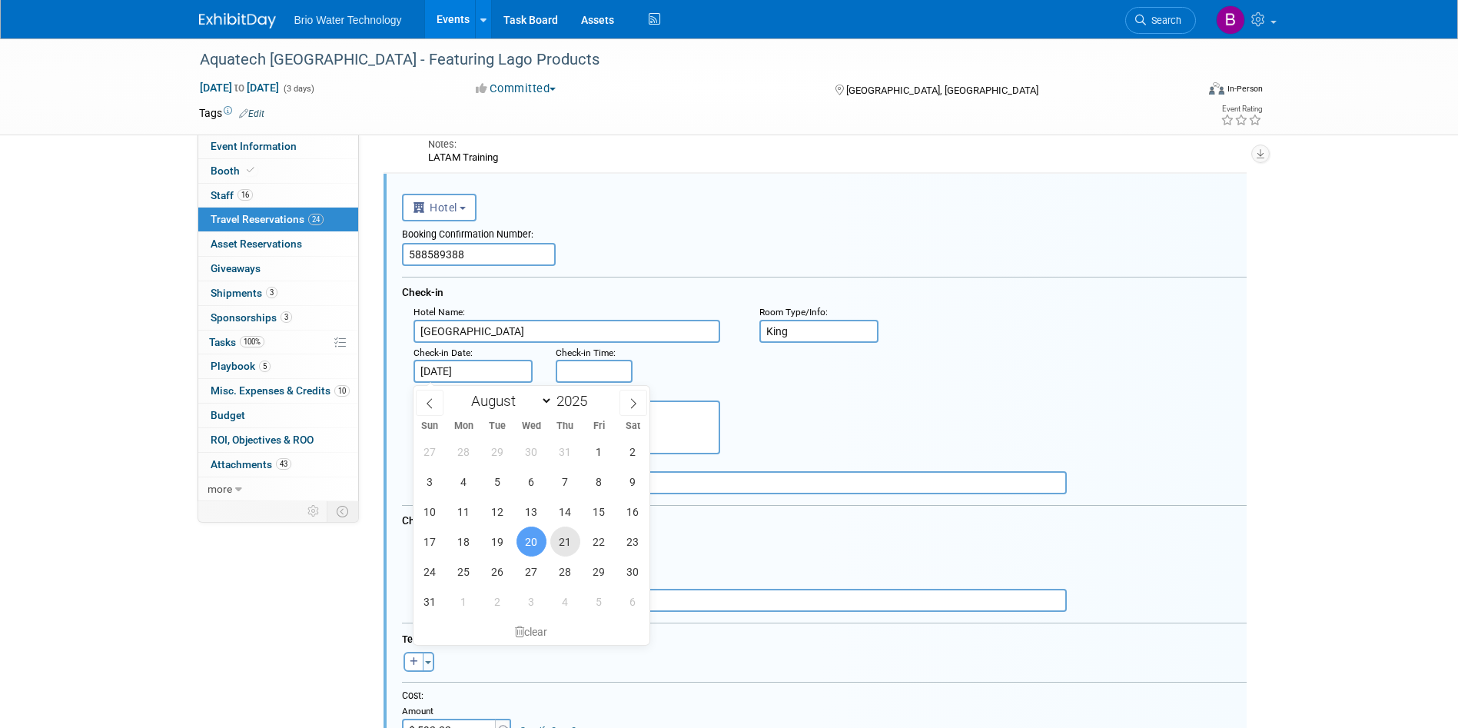
click at [558, 531] on span "21" at bounding box center [565, 542] width 30 height 30
type input "[DATE]"
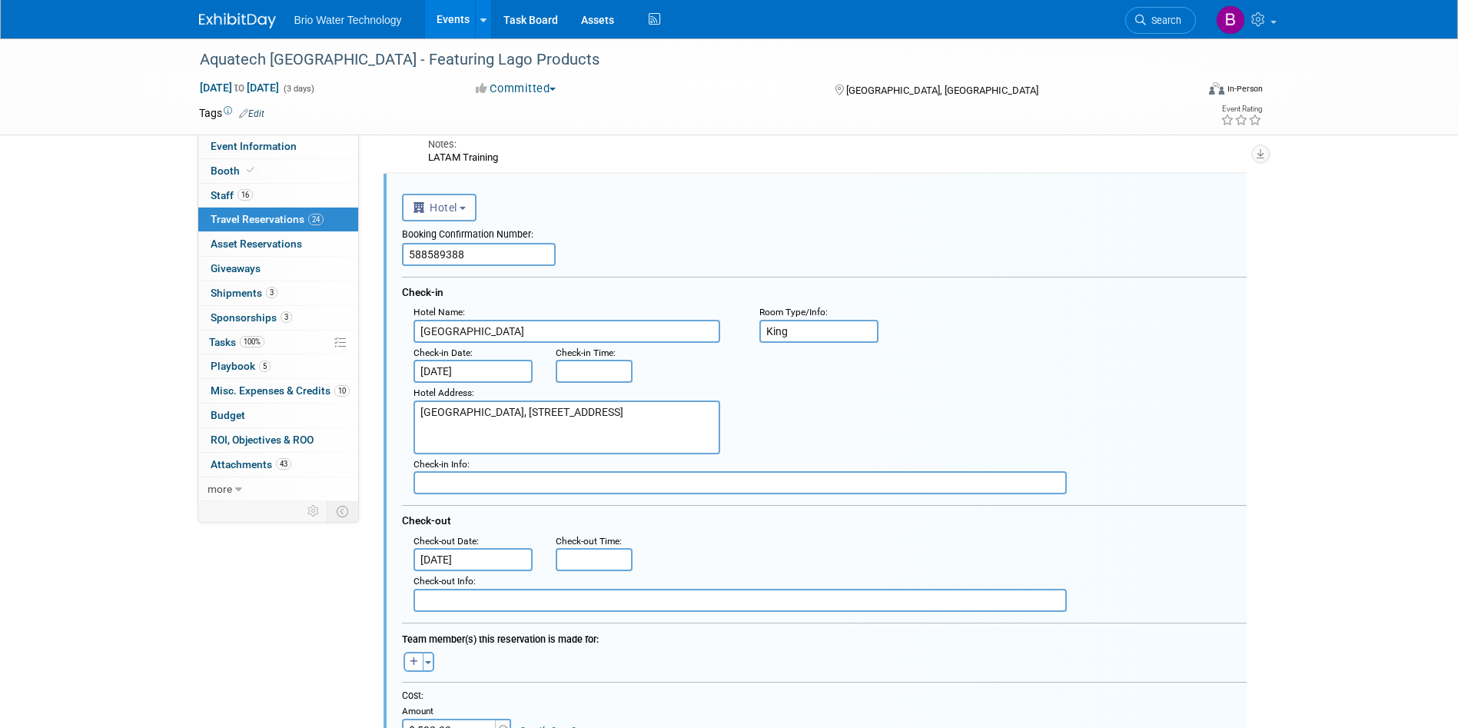
click at [483, 557] on input "[DATE]" at bounding box center [474, 559] width 120 height 23
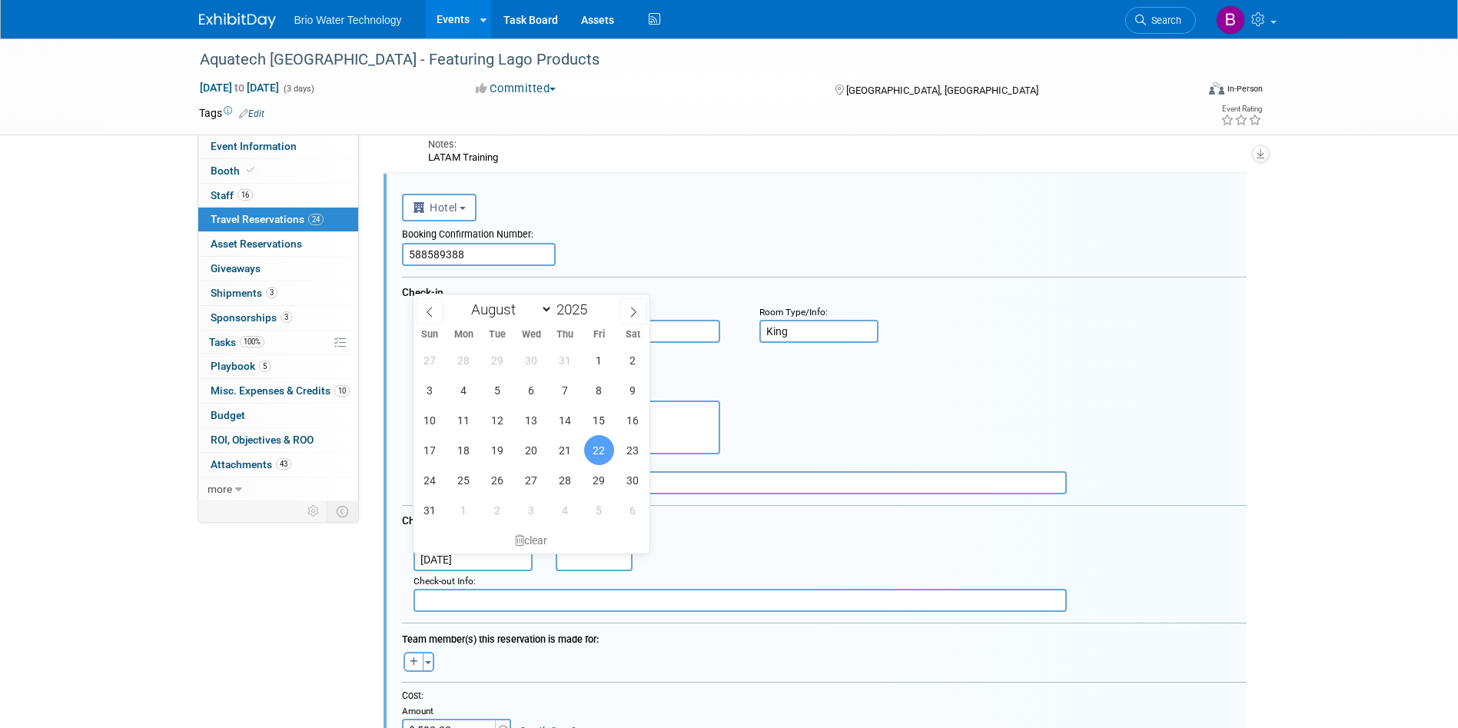
click at [597, 450] on span "22" at bounding box center [599, 450] width 30 height 30
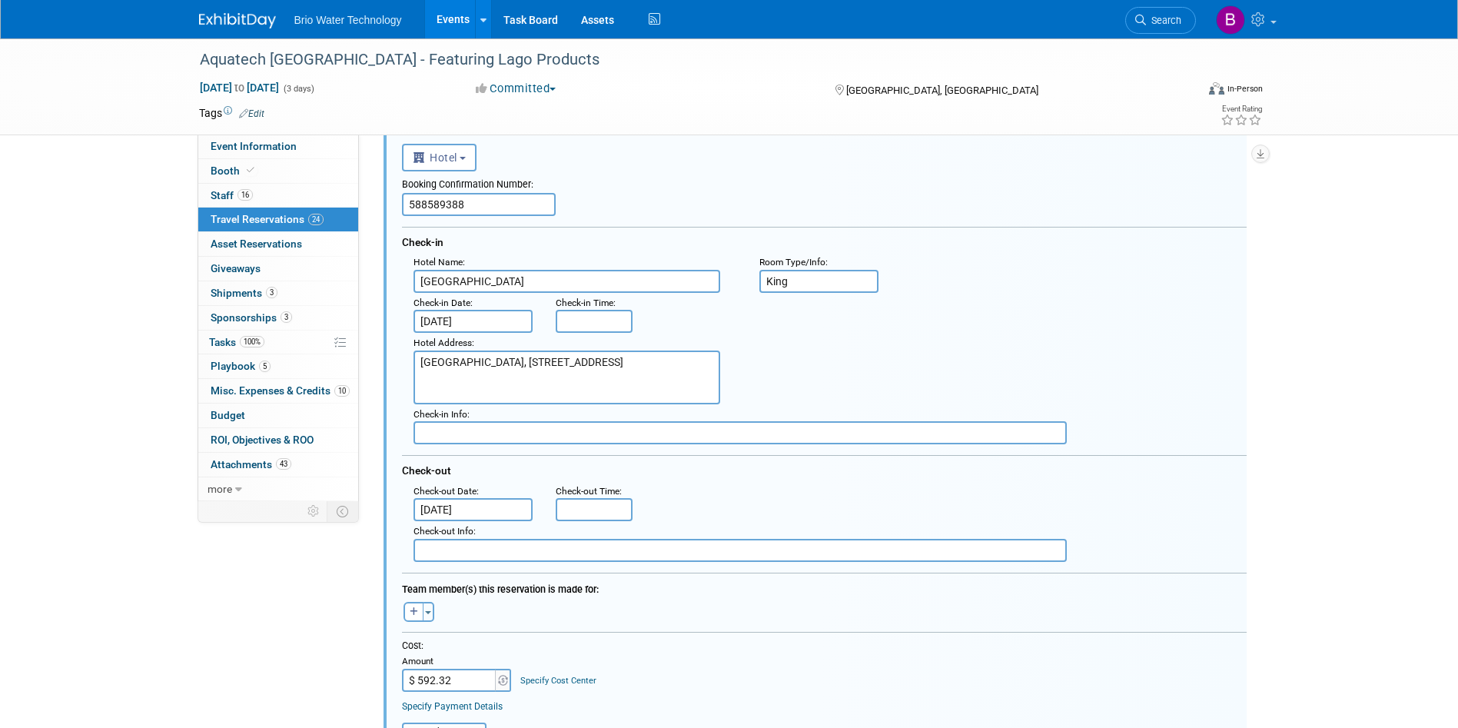
scroll to position [589, 0]
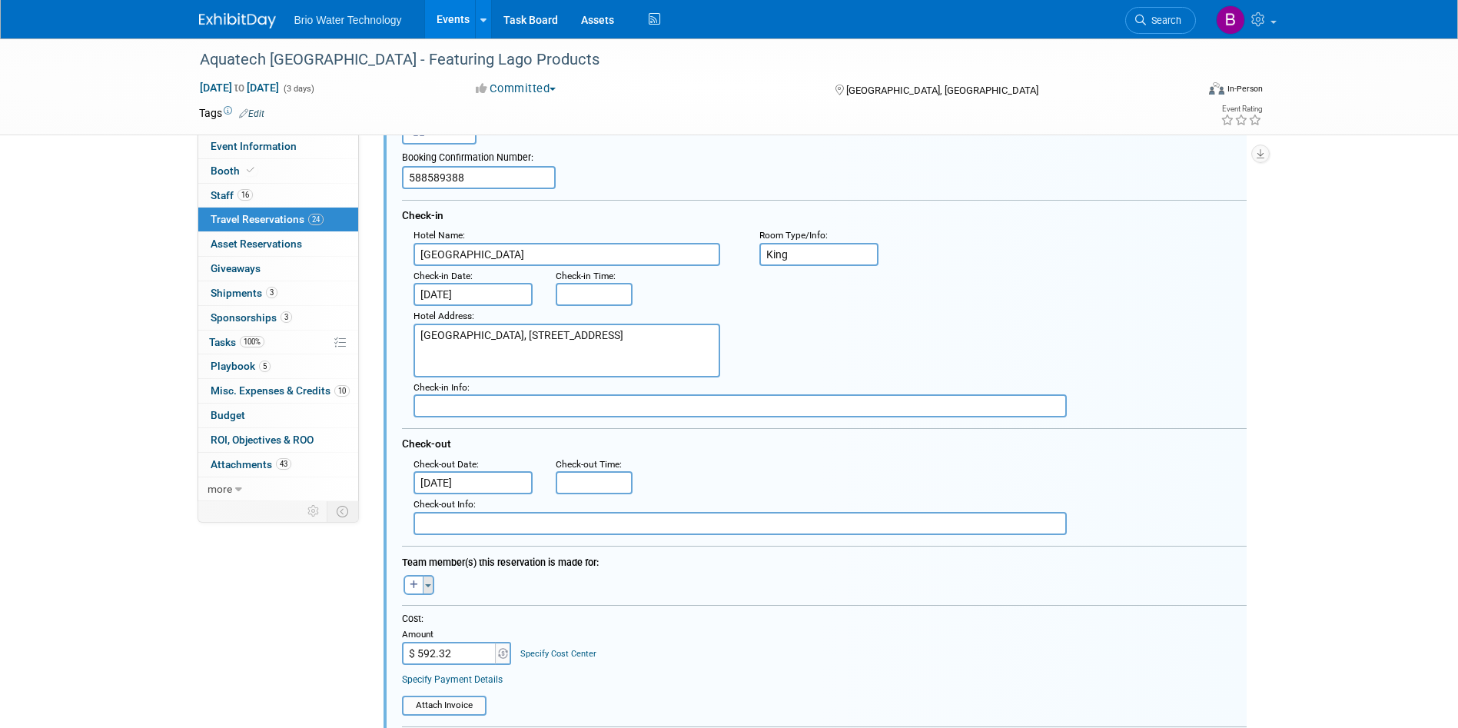
click at [430, 587] on span "button" at bounding box center [428, 585] width 6 height 3
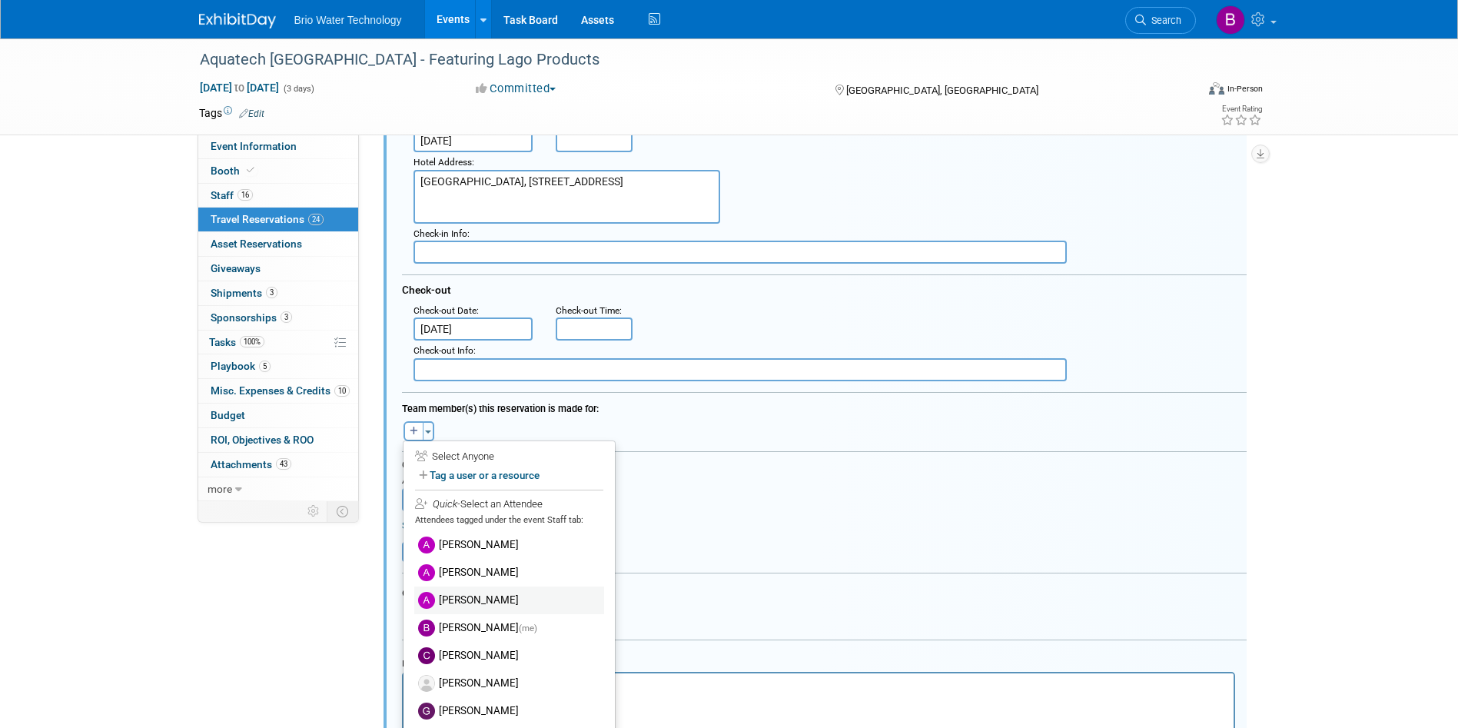
scroll to position [77, 0]
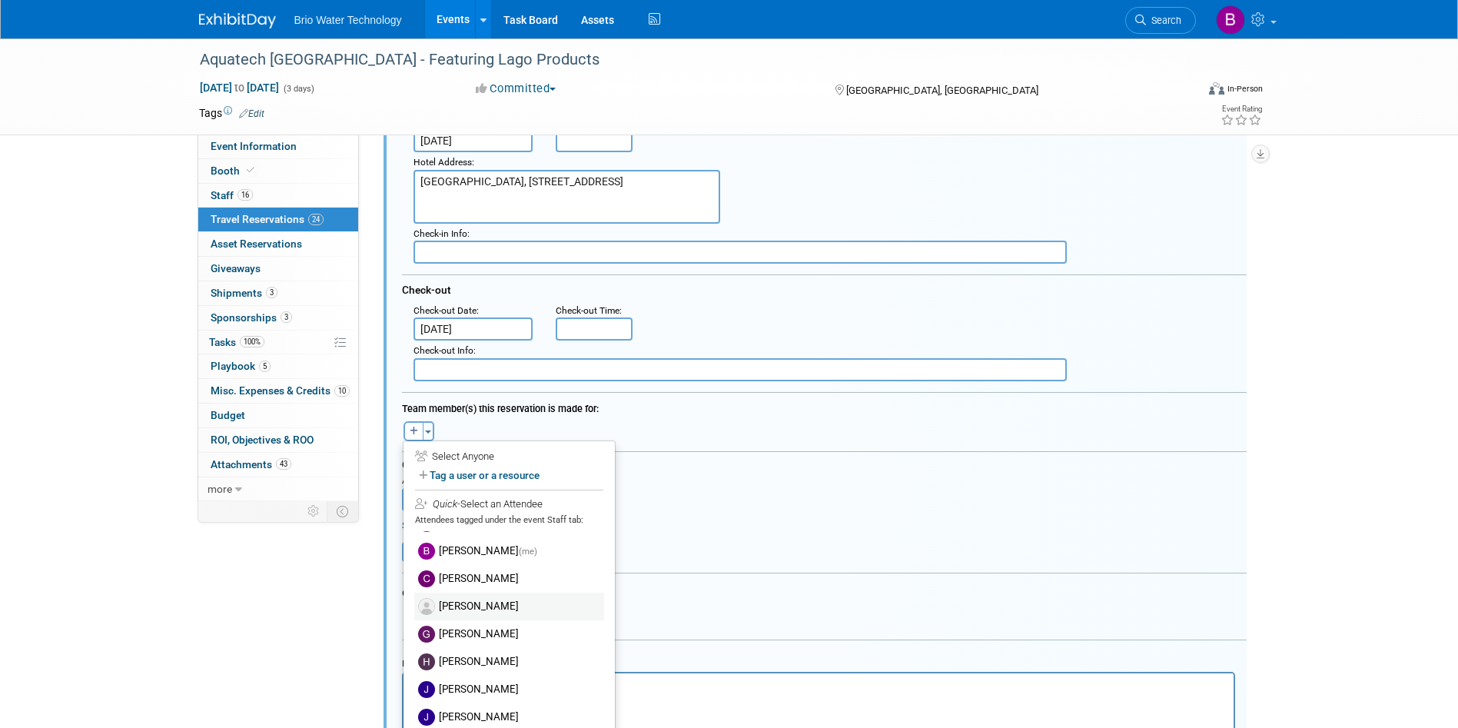
click at [490, 606] on label "[PERSON_NAME]" at bounding box center [509, 607] width 190 height 28
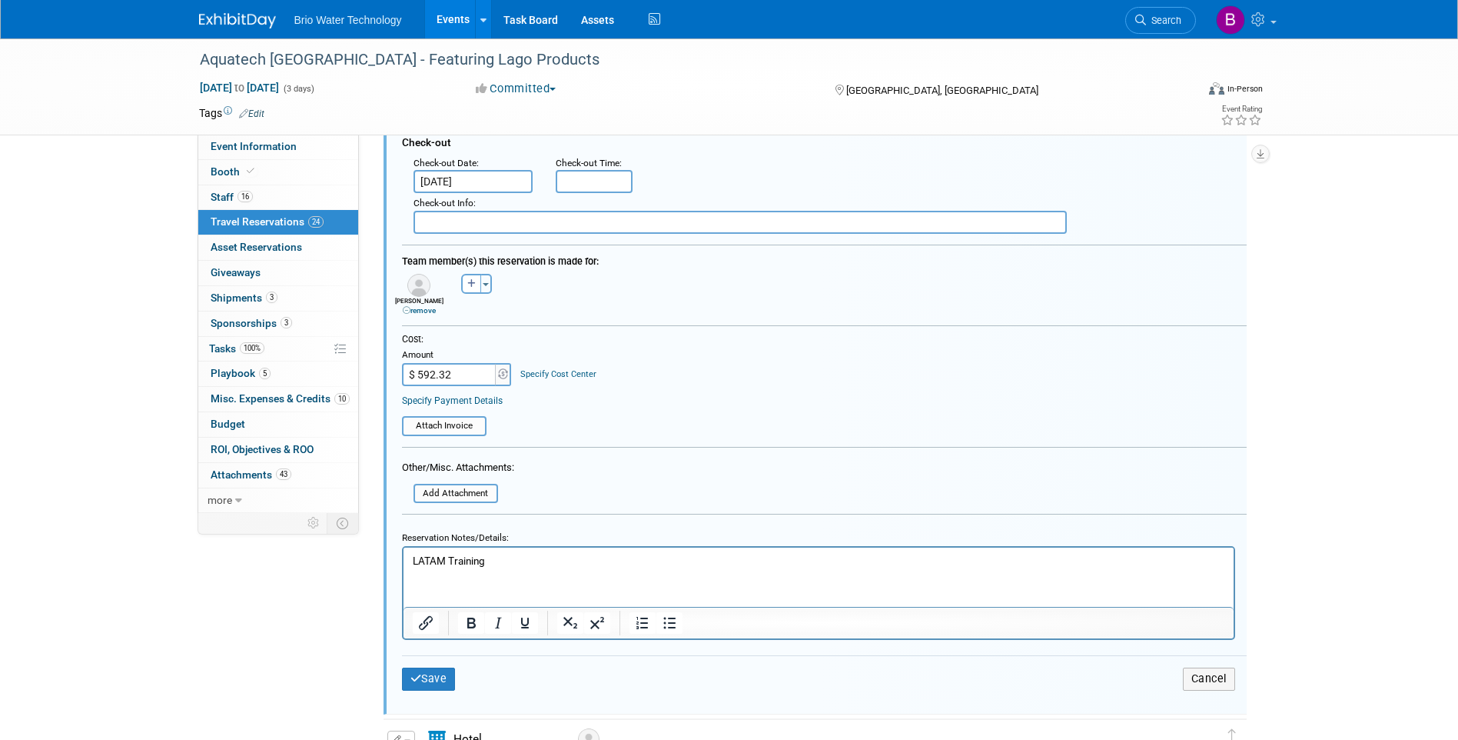
scroll to position [896, 0]
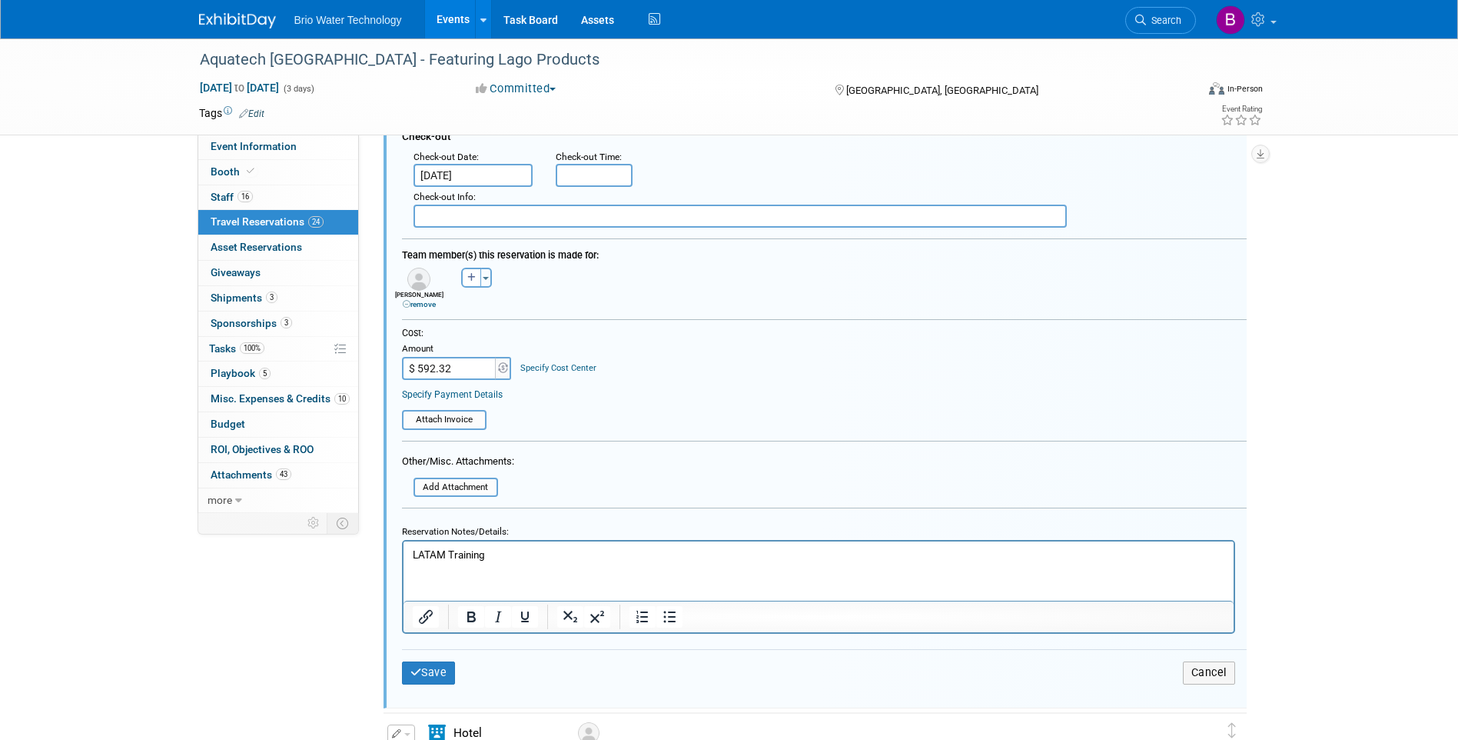
click at [460, 361] on input "$ 592.32" at bounding box center [450, 368] width 96 height 23
type input "$ 394.88"
click at [427, 668] on button "Save" at bounding box center [429, 672] width 54 height 22
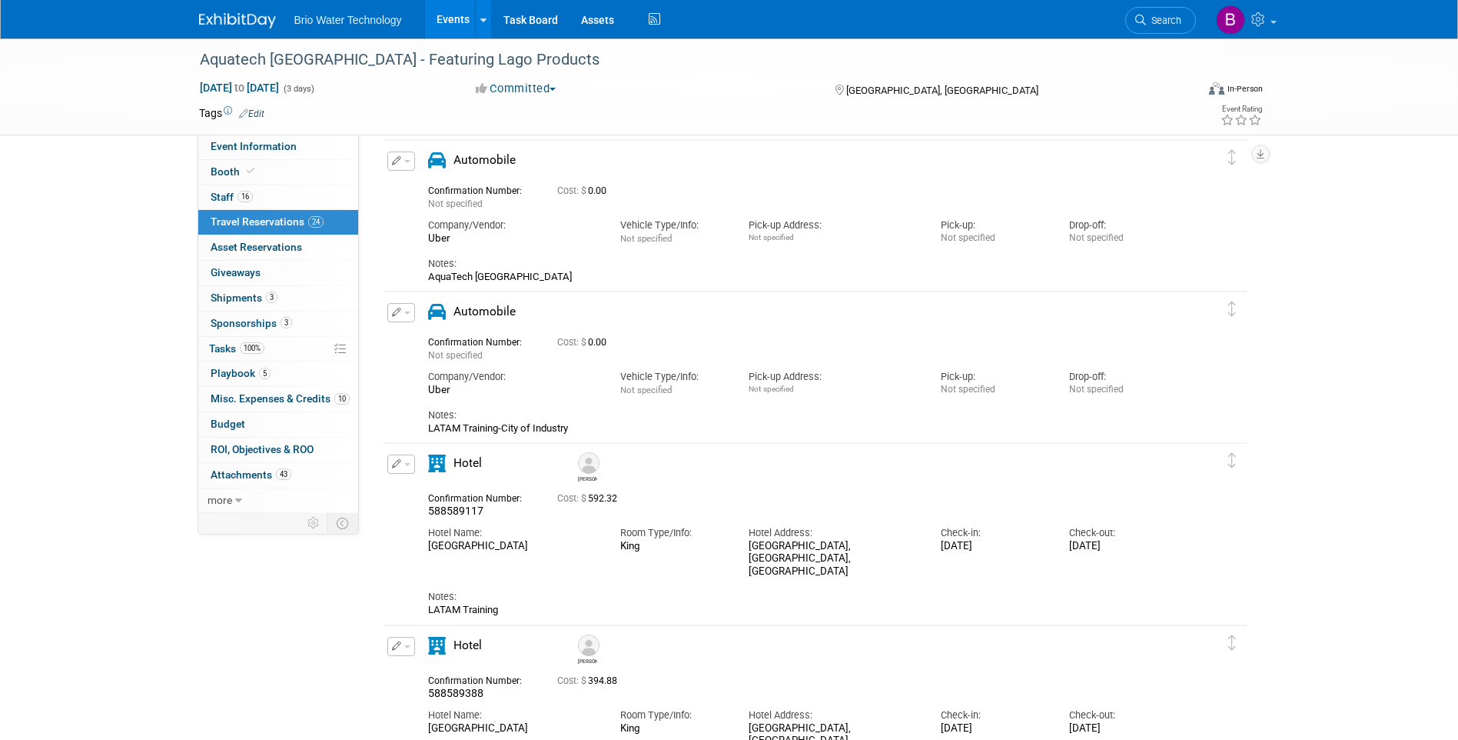
scroll to position [154, 0]
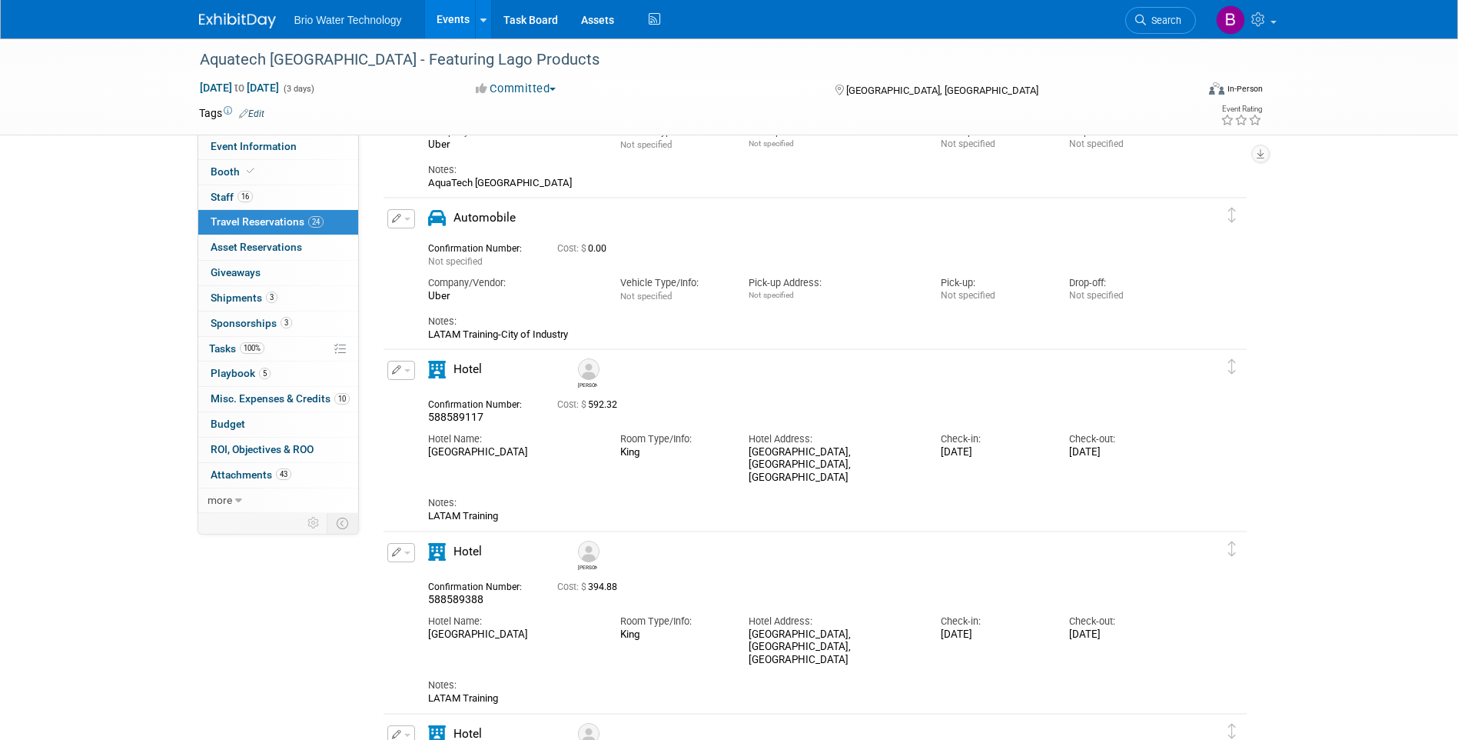
click at [403, 369] on button "button" at bounding box center [401, 370] width 28 height 19
click at [434, 453] on button "Duplicate" at bounding box center [453, 448] width 130 height 22
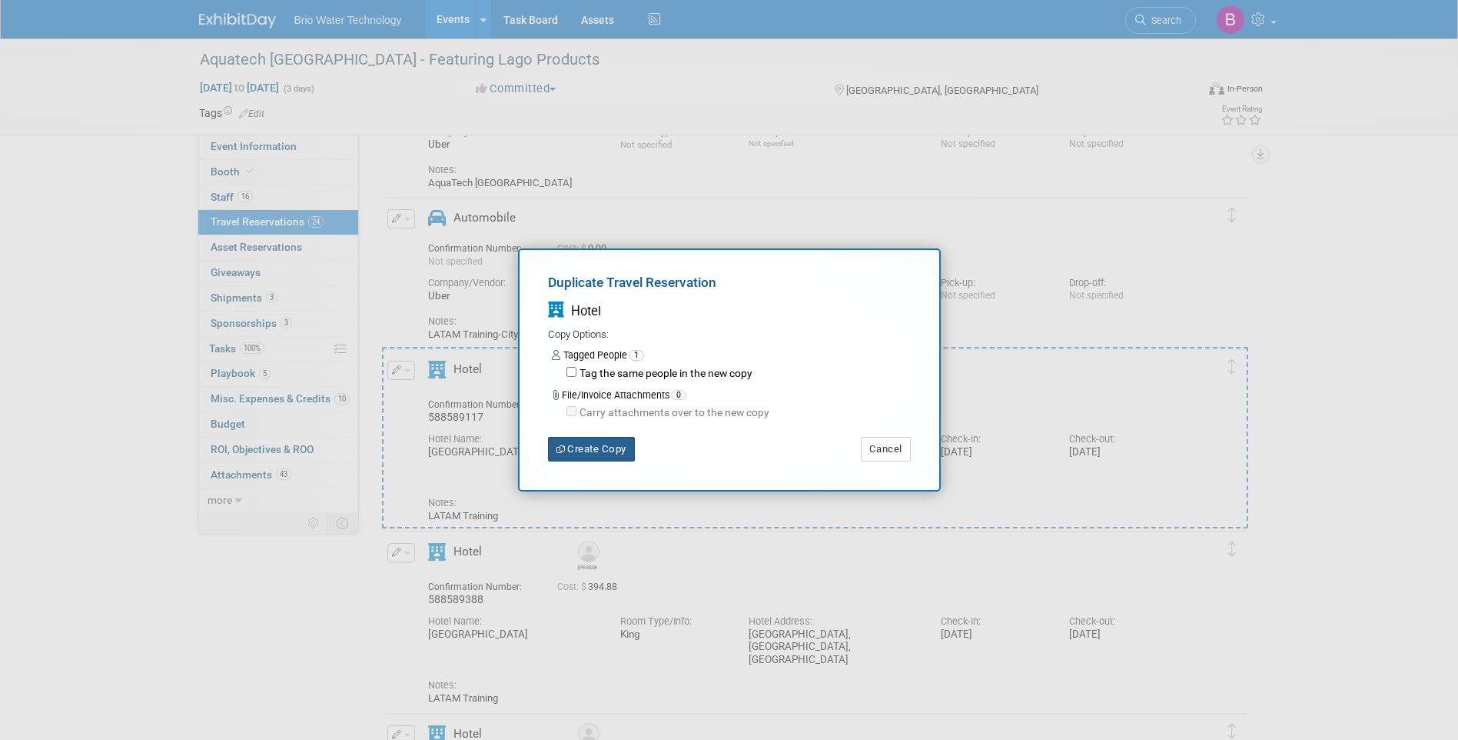
click at [629, 452] on button "Create Copy" at bounding box center [591, 449] width 87 height 25
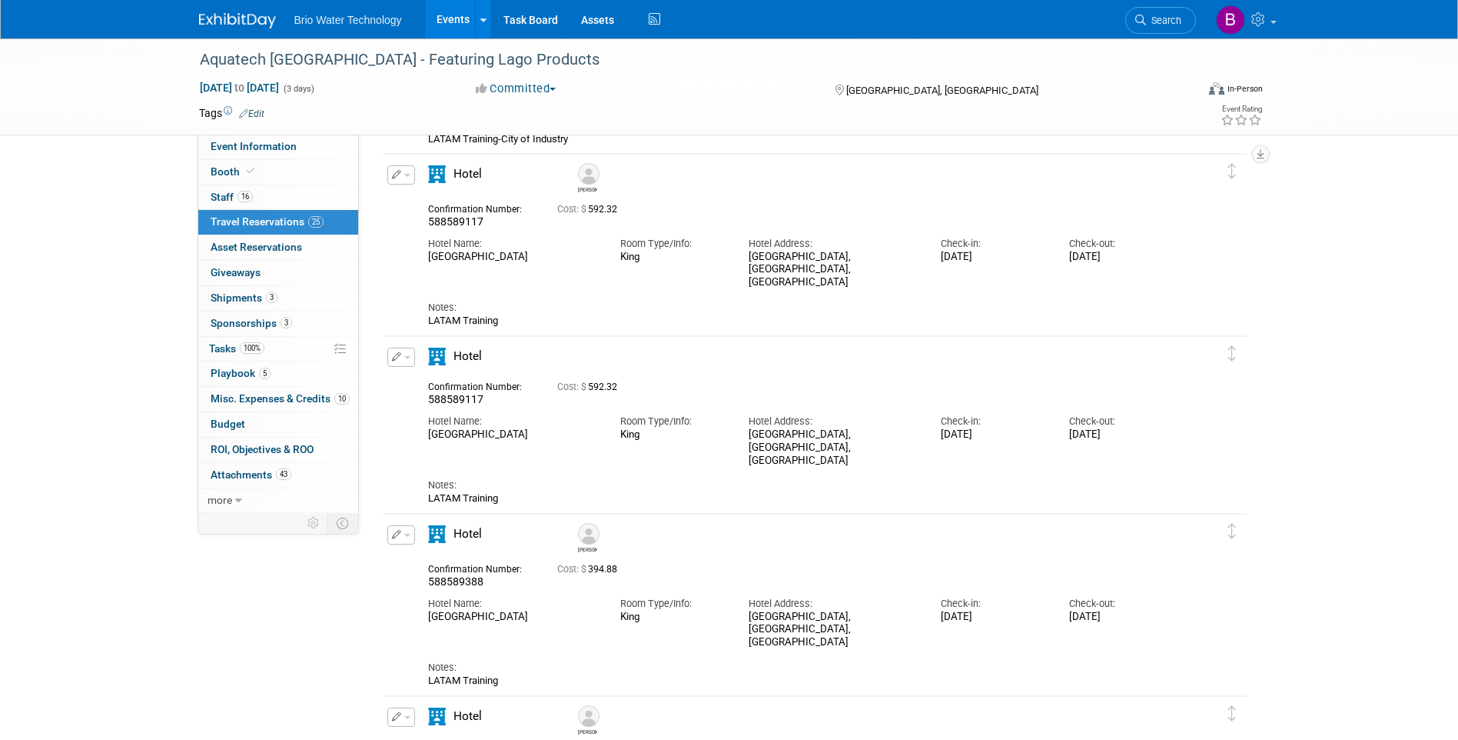
scroll to position [272, 0]
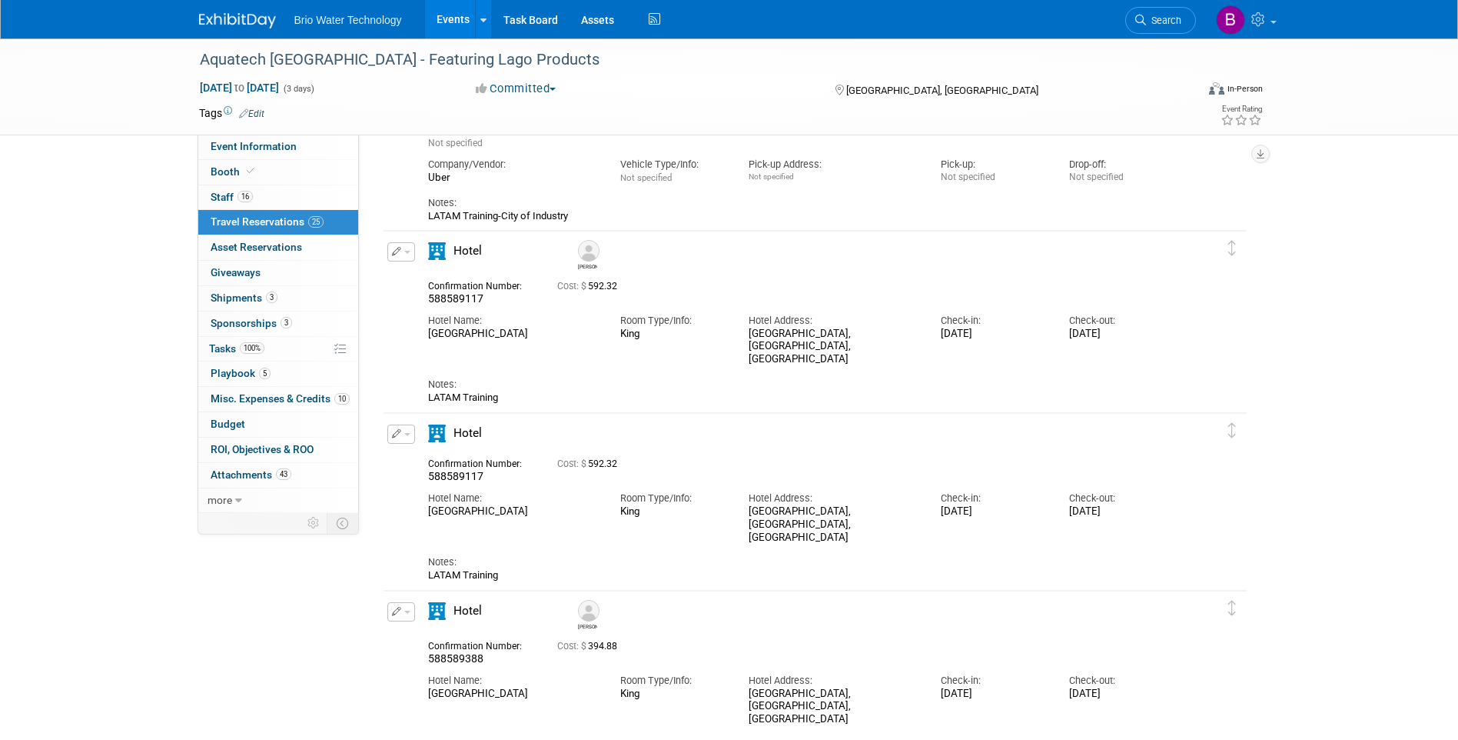
click at [401, 251] on button "button" at bounding box center [401, 251] width 28 height 19
click at [438, 282] on button "Edit Reservation" at bounding box center [453, 279] width 130 height 22
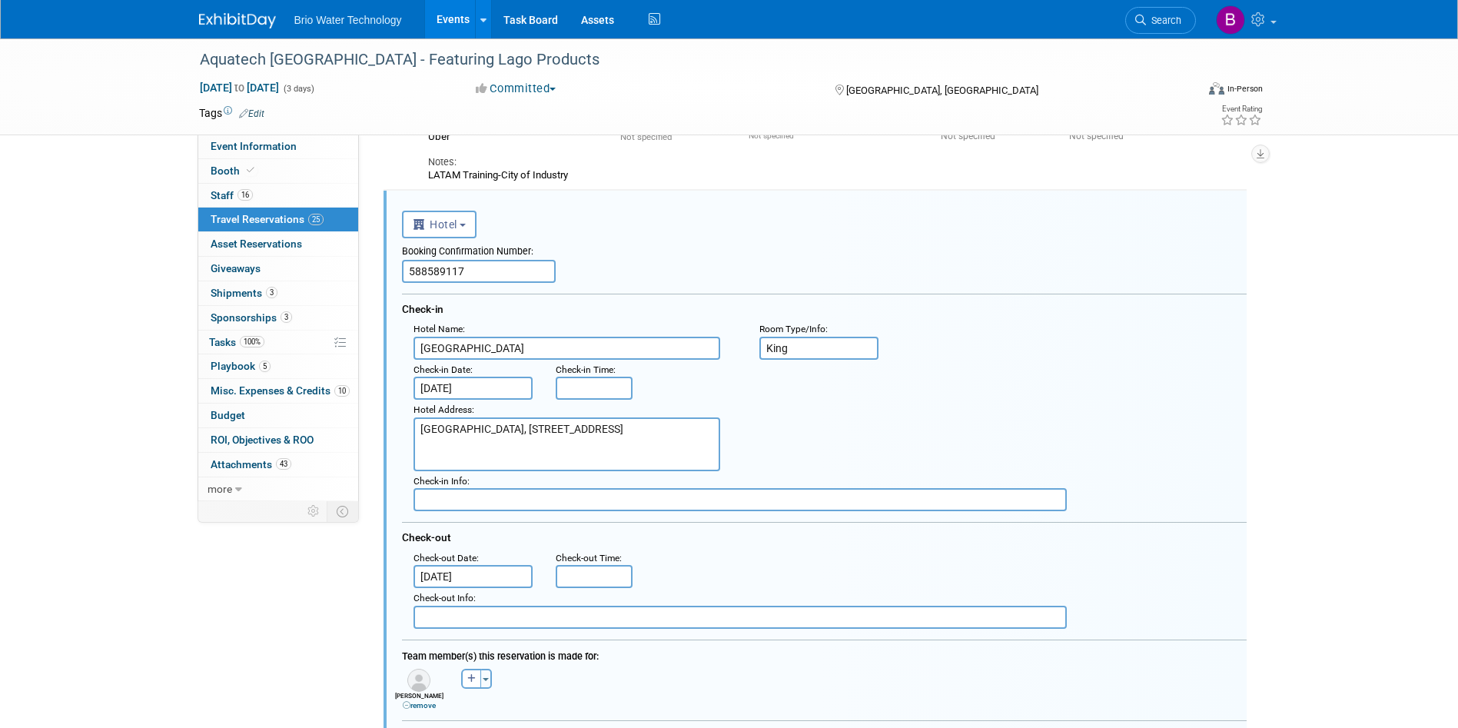
scroll to position [0, 0]
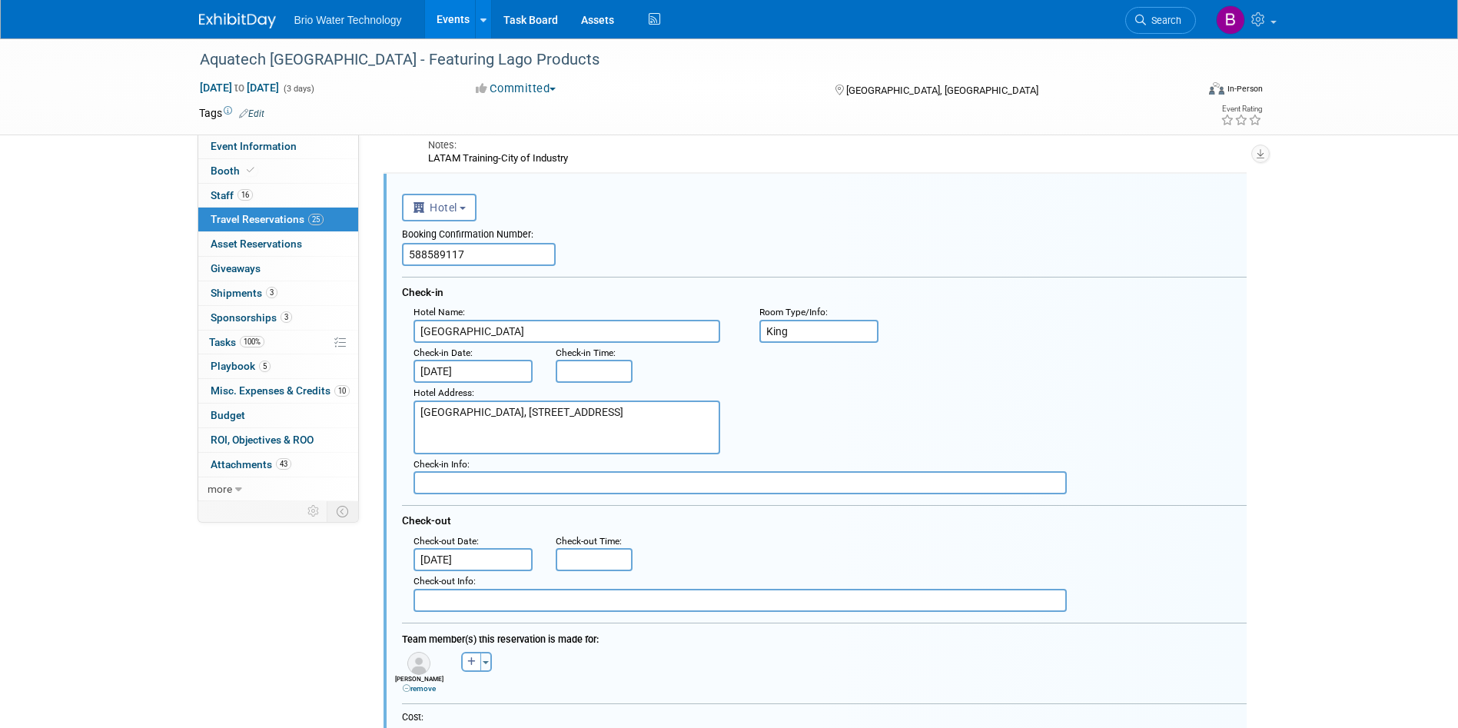
click at [507, 252] on input "588589117" at bounding box center [479, 254] width 154 height 23
type input "5"
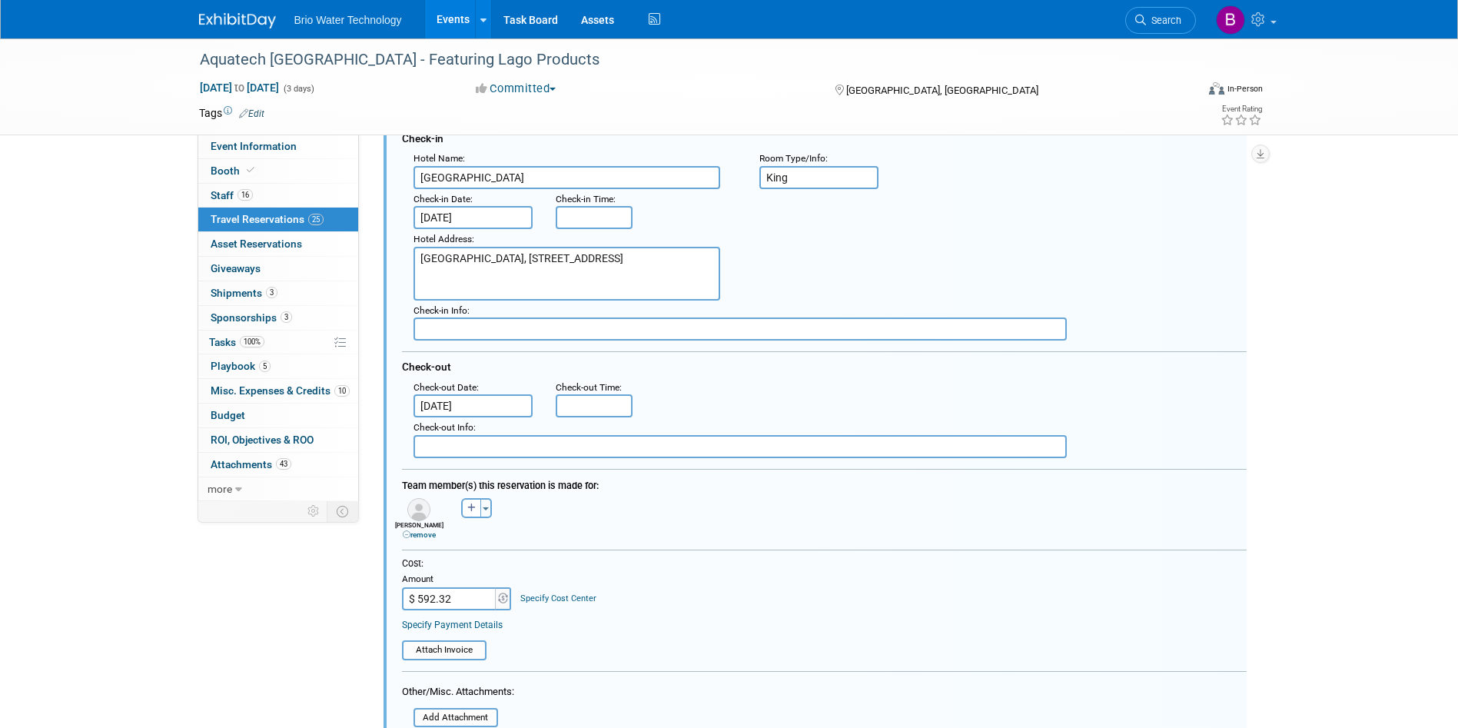
scroll to position [560, 0]
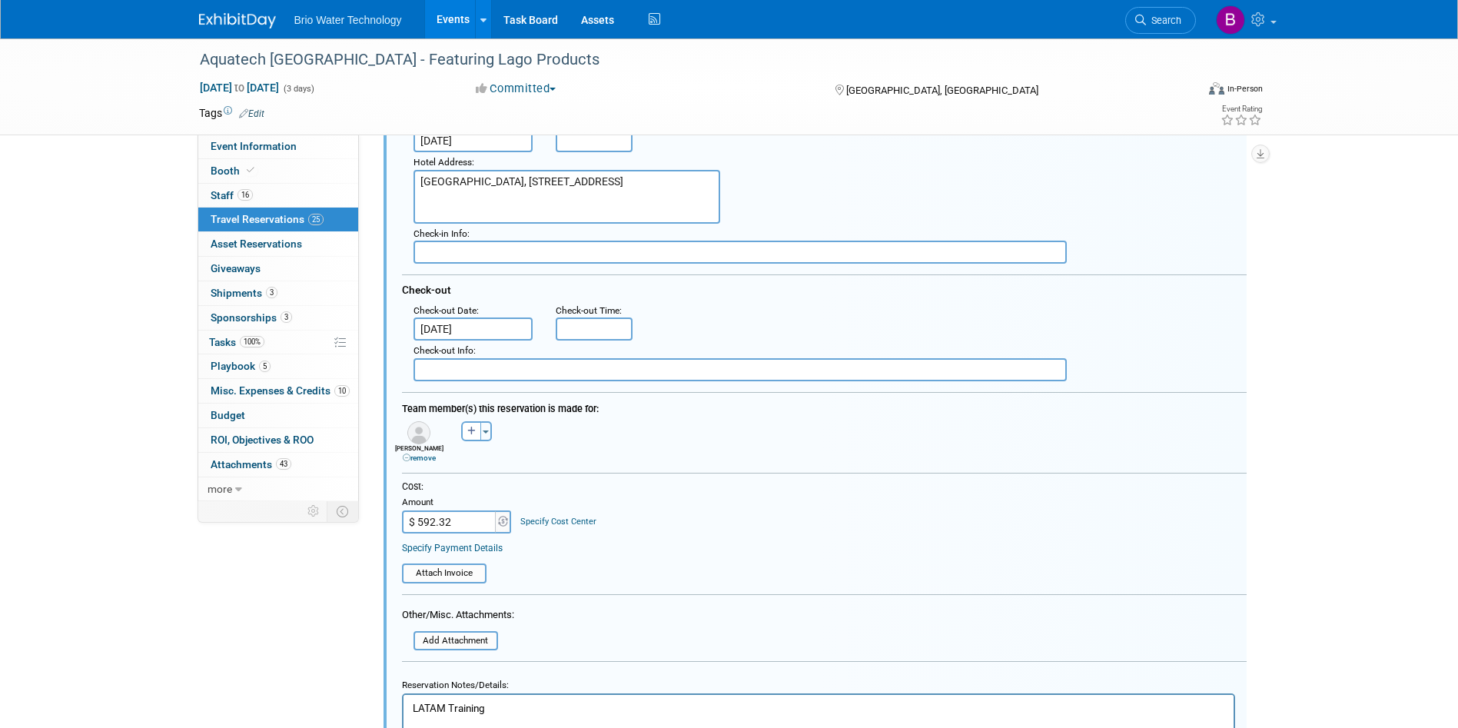
type input "588589124"
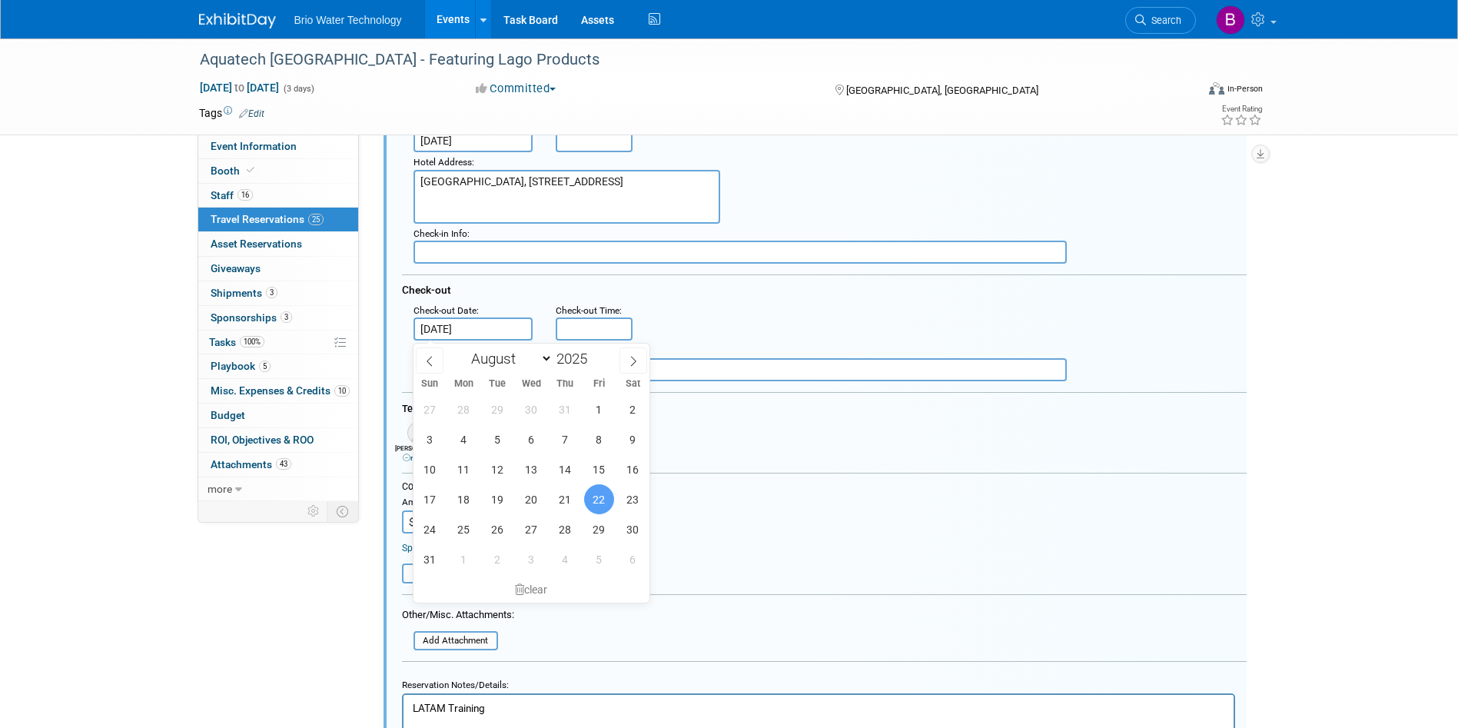
click at [499, 327] on input "[DATE]" at bounding box center [474, 328] width 120 height 23
click at [637, 496] on span "23" at bounding box center [633, 499] width 30 height 30
type input "[DATE]"
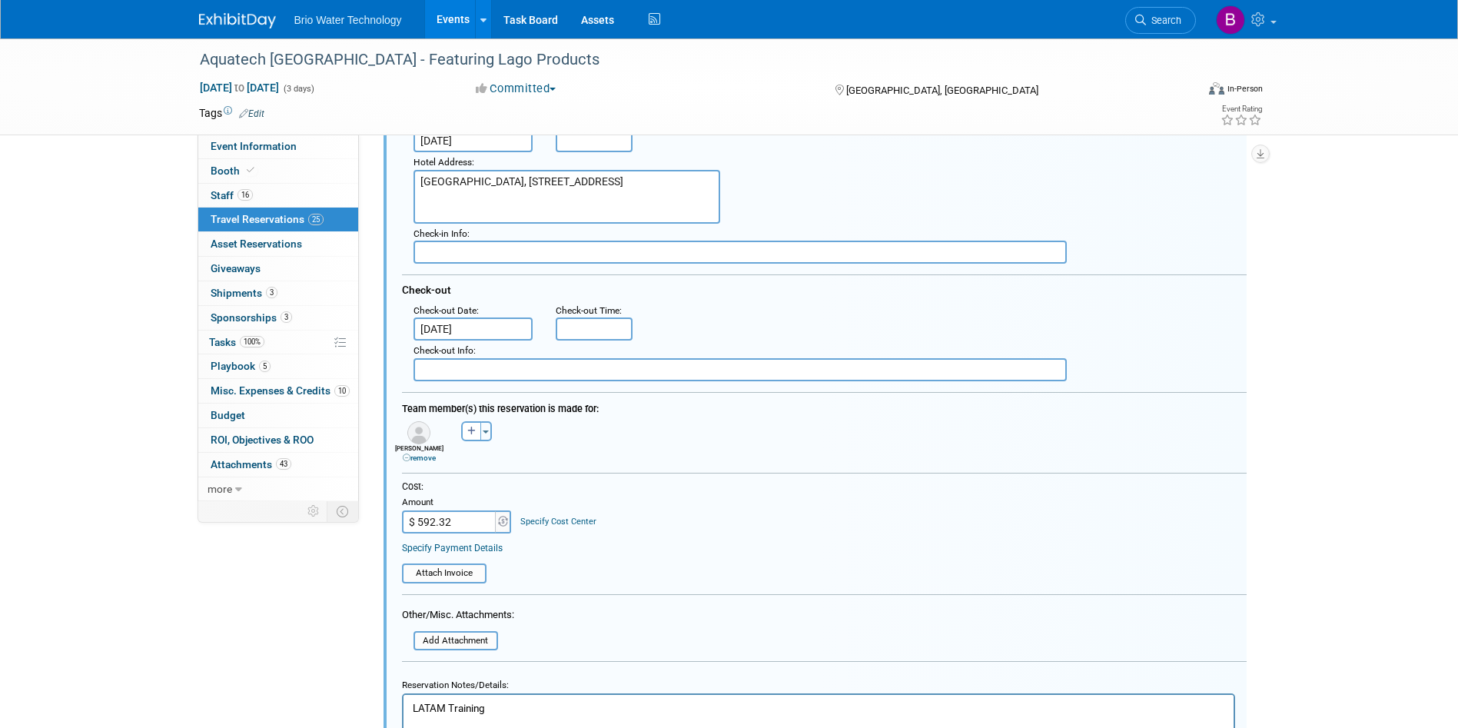
click at [417, 460] on link "remove" at bounding box center [419, 458] width 33 height 8
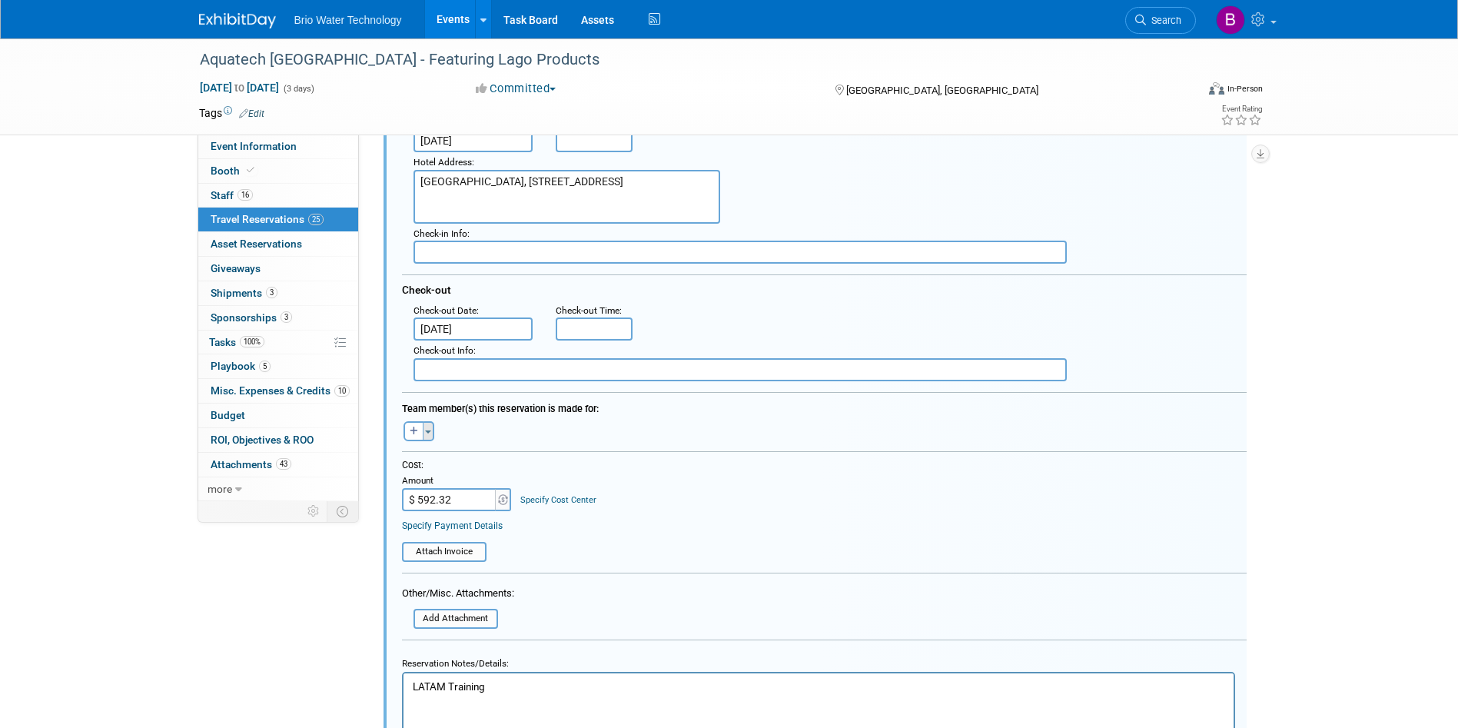
click at [430, 434] on span "button" at bounding box center [428, 431] width 6 height 3
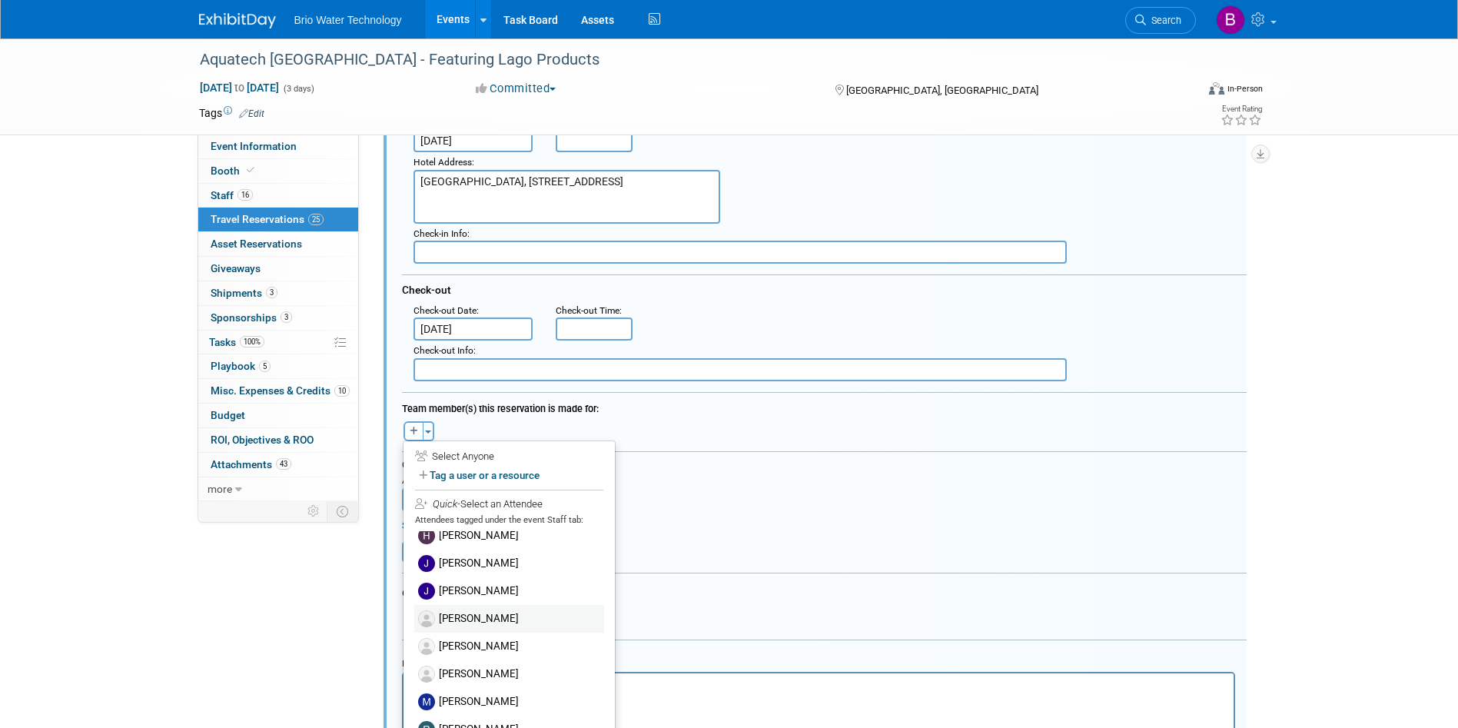
scroll to position [231, 0]
click at [476, 642] on label "[PERSON_NAME]" at bounding box center [509, 647] width 190 height 28
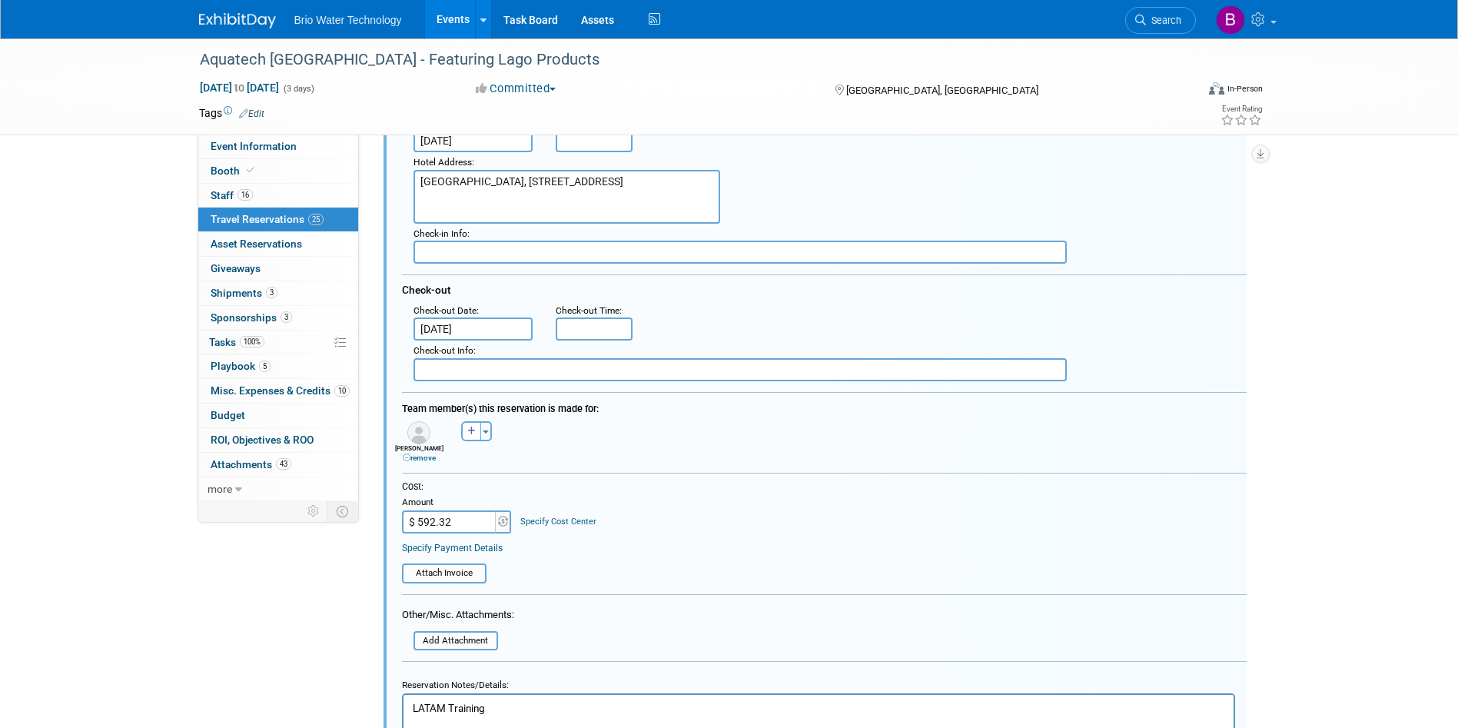
click at [464, 530] on input "$ 592.32" at bounding box center [450, 521] width 96 height 23
type input "$ 1,042.71"
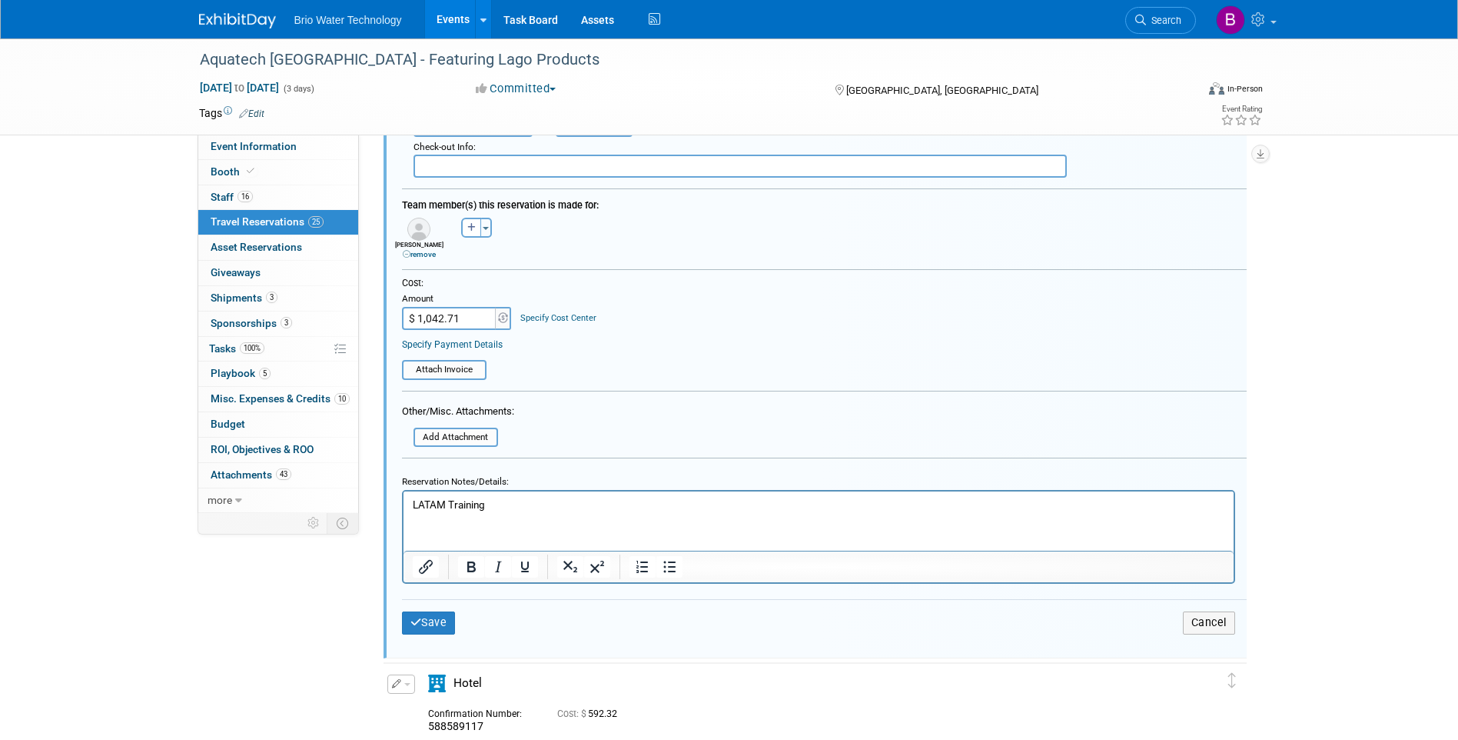
scroll to position [791, 0]
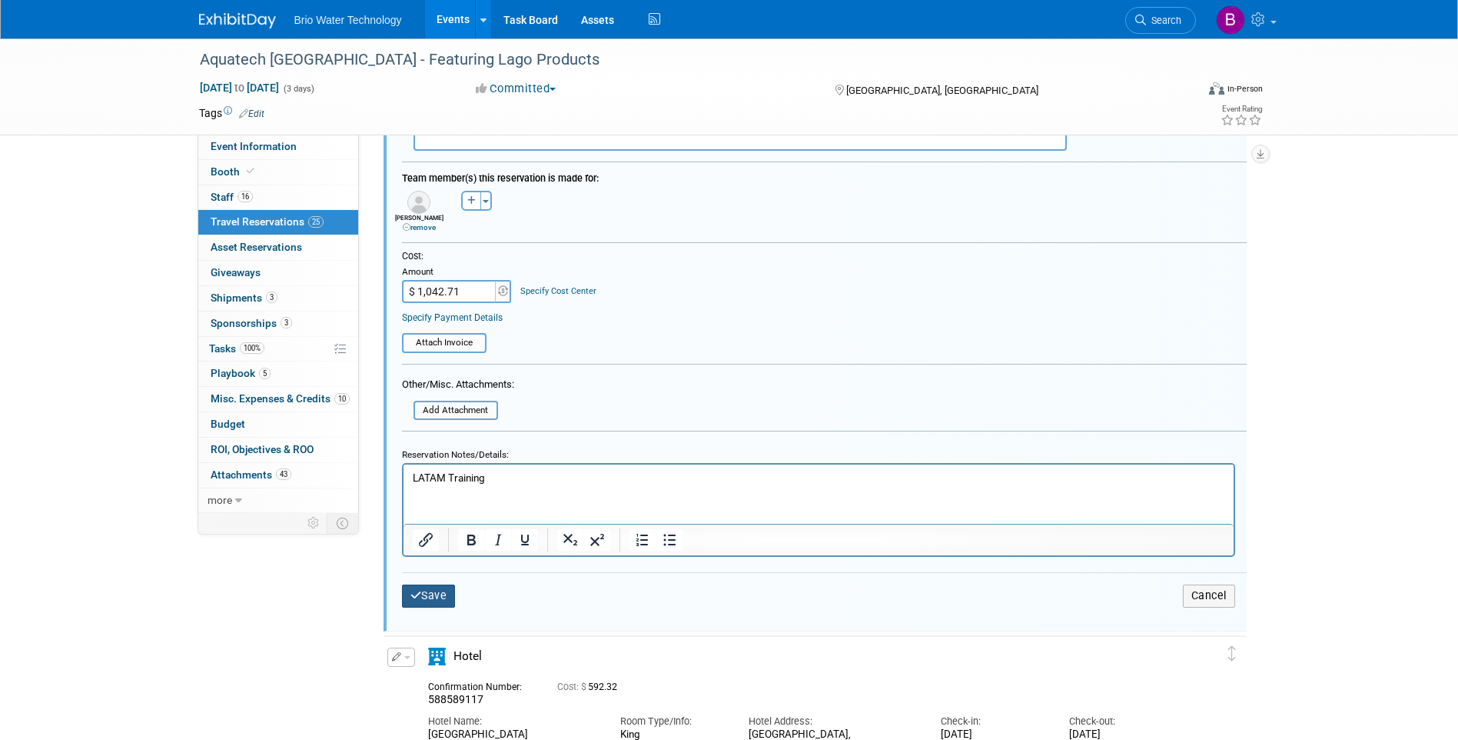
click at [442, 602] on button "Save" at bounding box center [429, 595] width 54 height 22
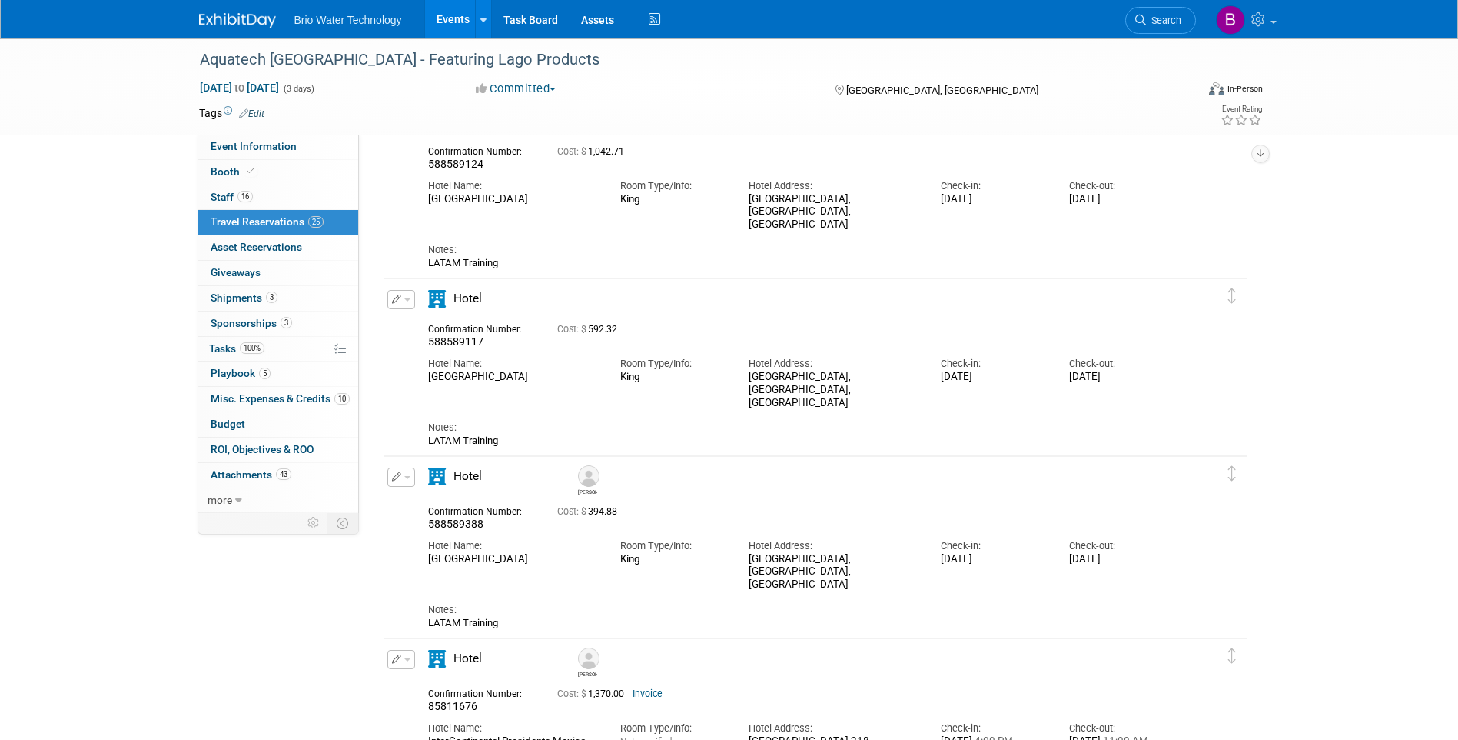
scroll to position [330, 0]
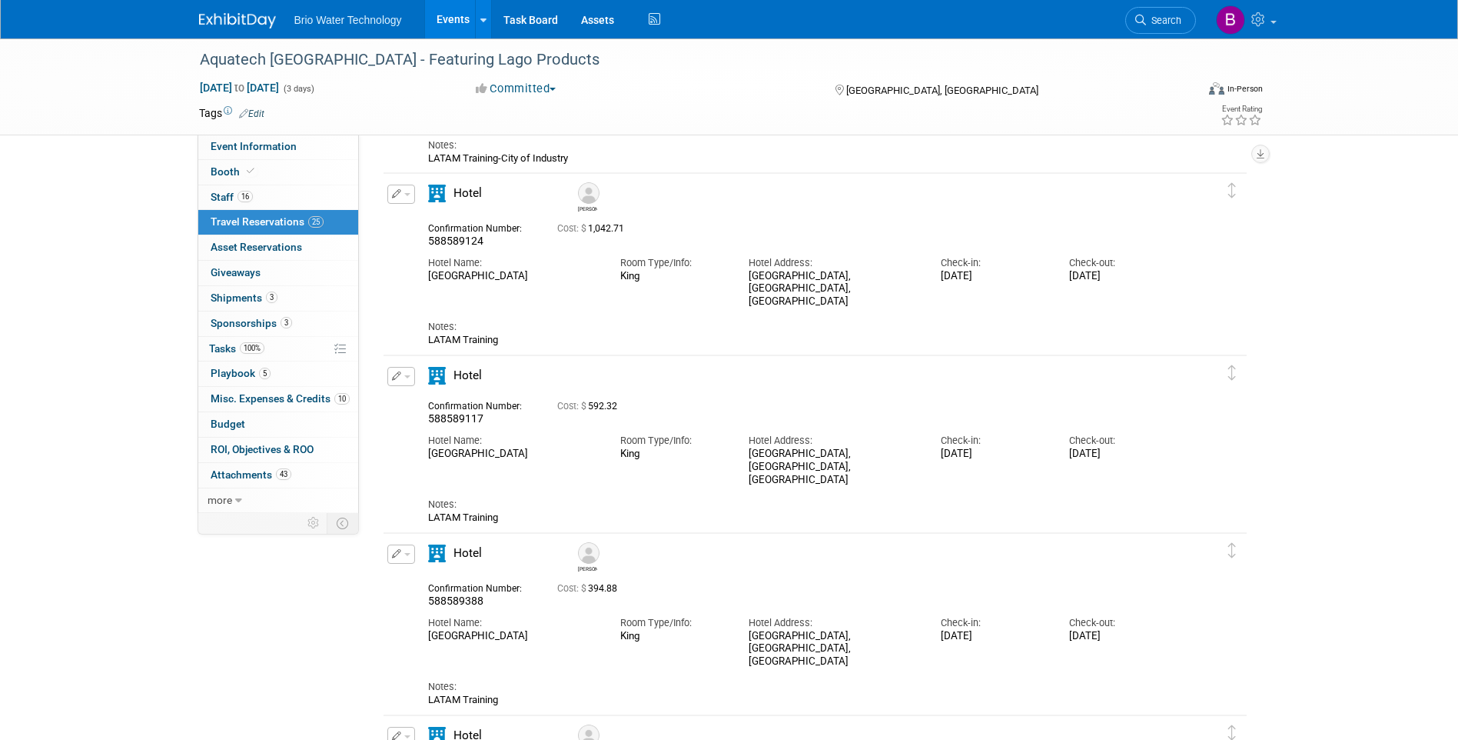
click at [407, 377] on span "button" at bounding box center [407, 376] width 6 height 3
drag, startPoint x: 417, startPoint y: 404, endPoint x: 432, endPoint y: 404, distance: 14.6
click at [418, 404] on button "Edit Reservation" at bounding box center [453, 403] width 130 height 22
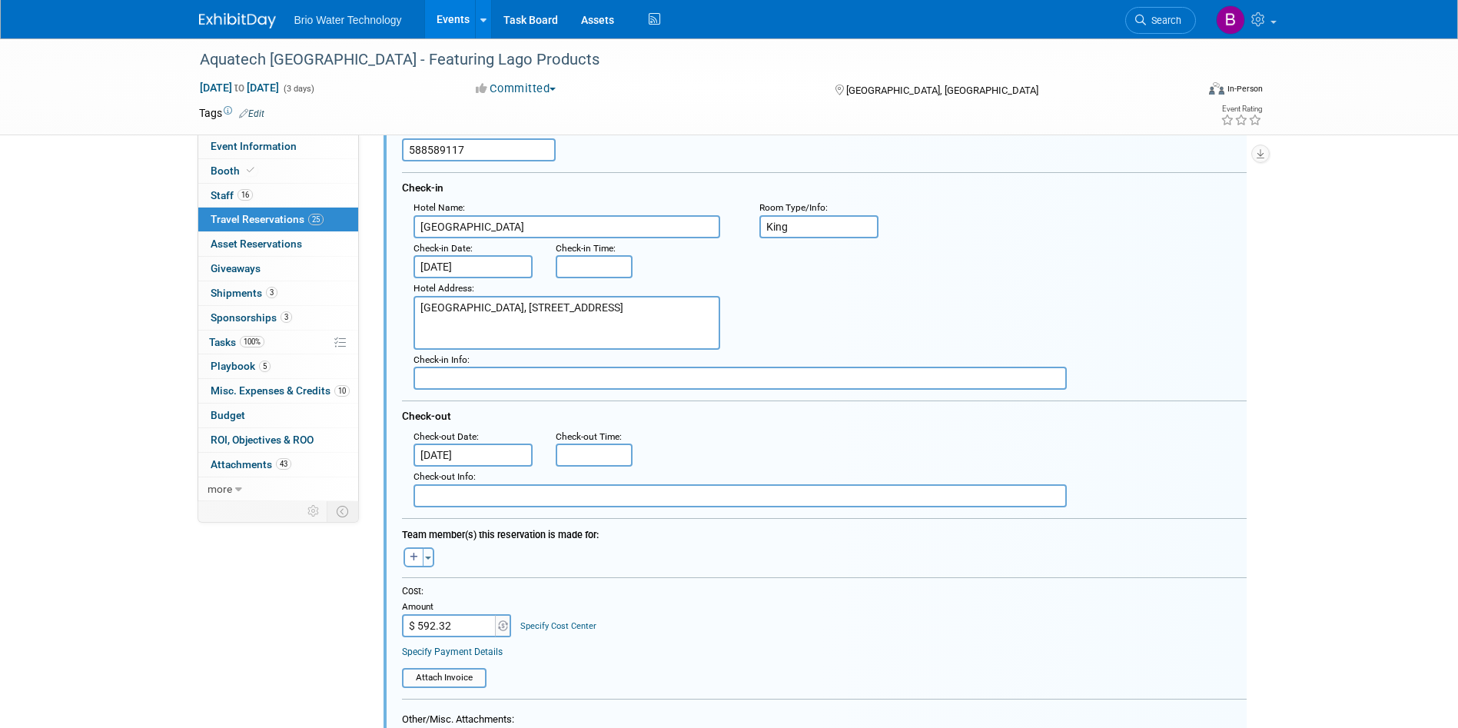
scroll to position [666, 0]
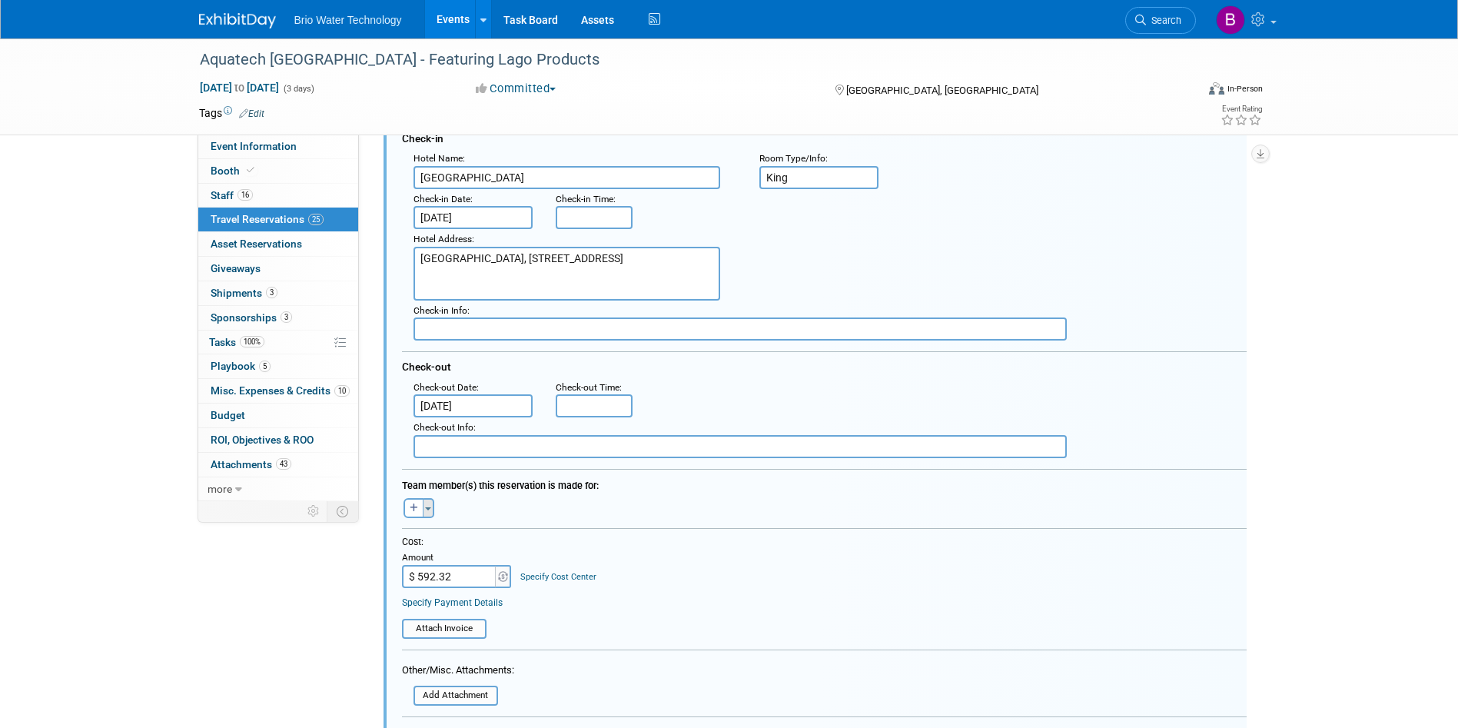
click at [427, 513] on button "Toggle Dropdown" at bounding box center [429, 508] width 12 height 20
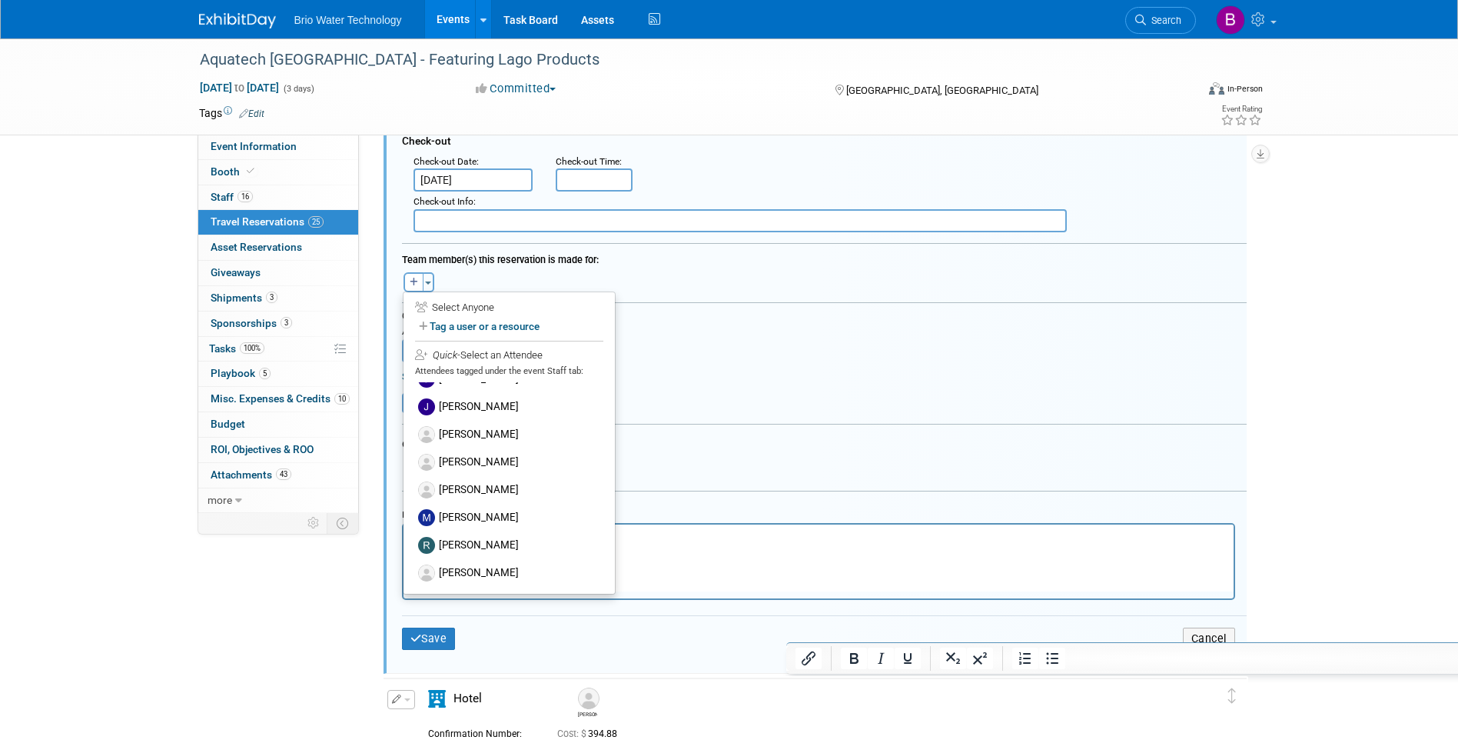
scroll to position [896, 0]
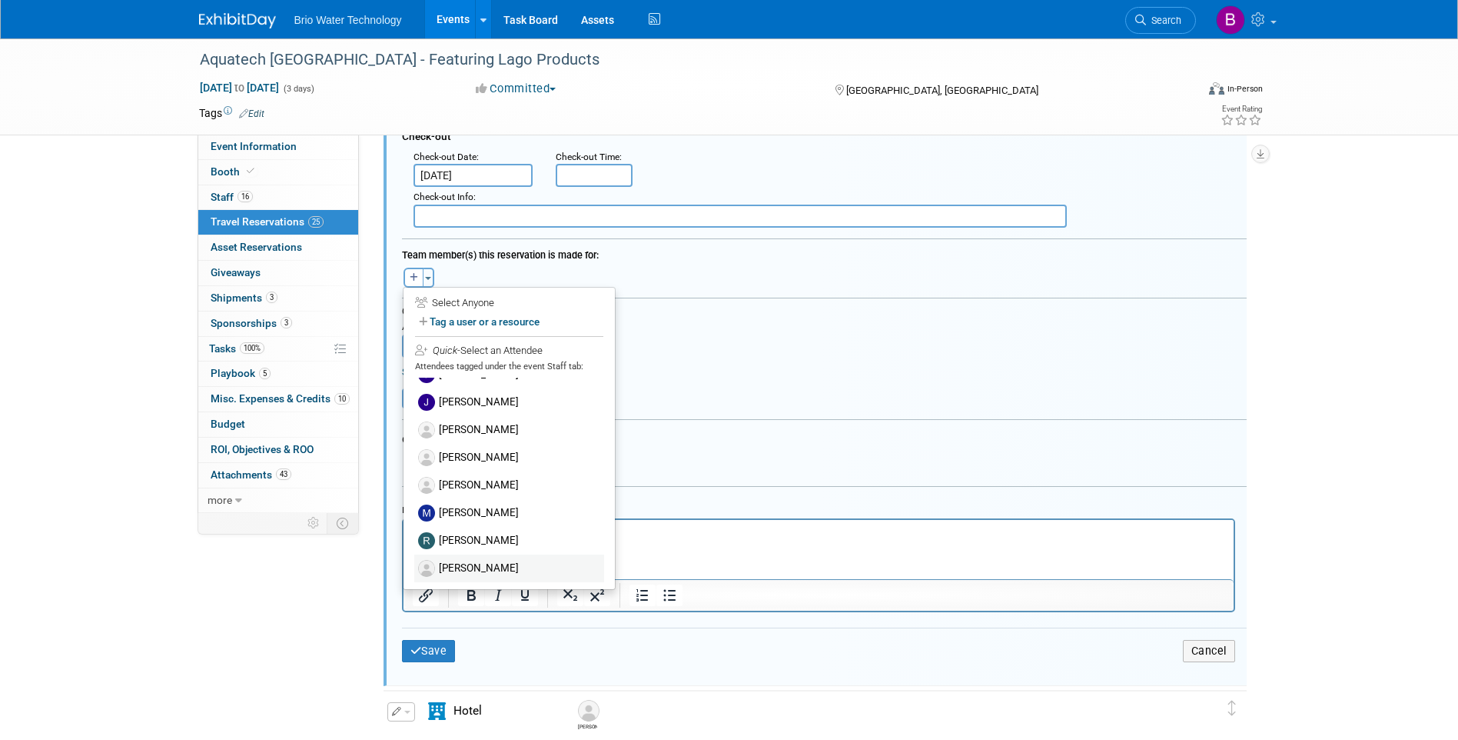
drag, startPoint x: 477, startPoint y: 571, endPoint x: 78, endPoint y: 25, distance: 676.1
click at [477, 571] on label "[PERSON_NAME]" at bounding box center [509, 568] width 190 height 28
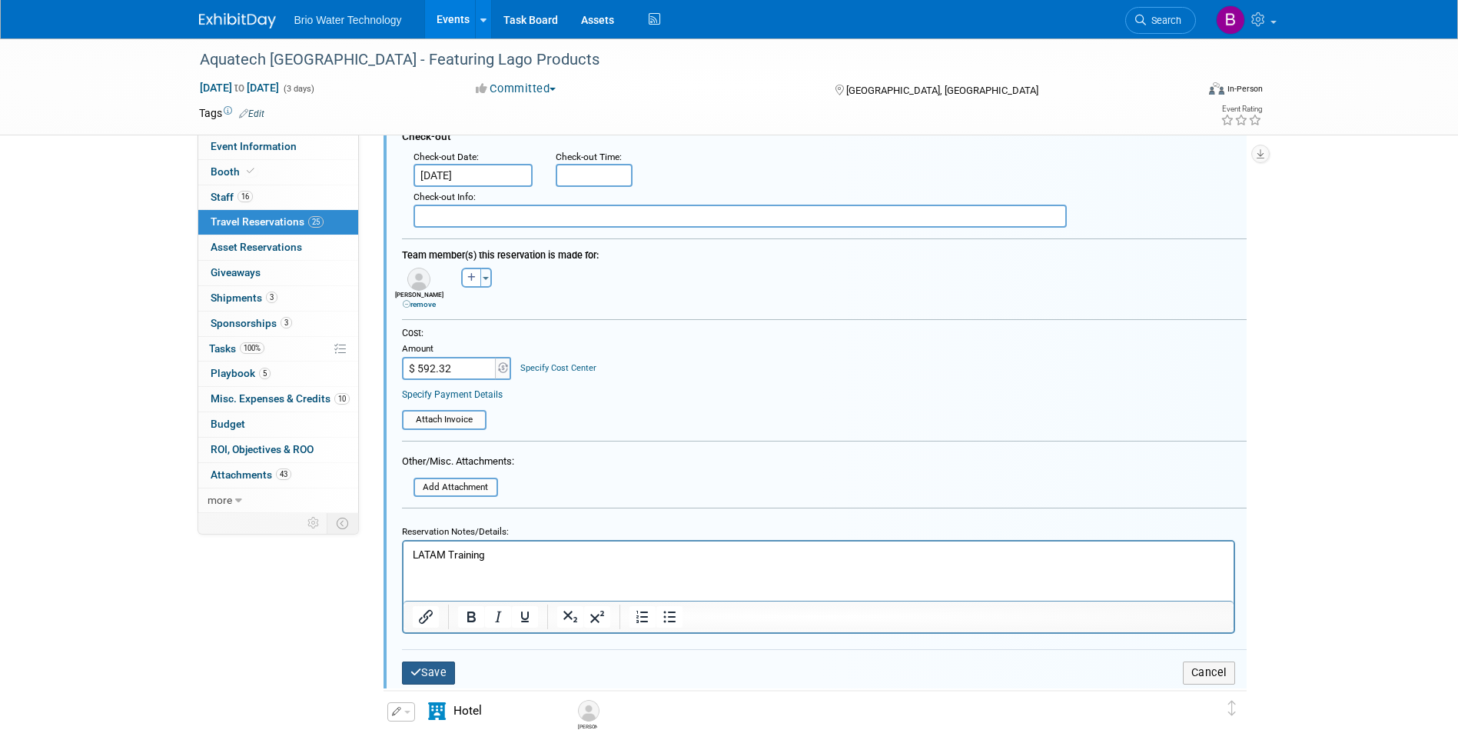
click at [429, 672] on button "Save" at bounding box center [429, 672] width 54 height 22
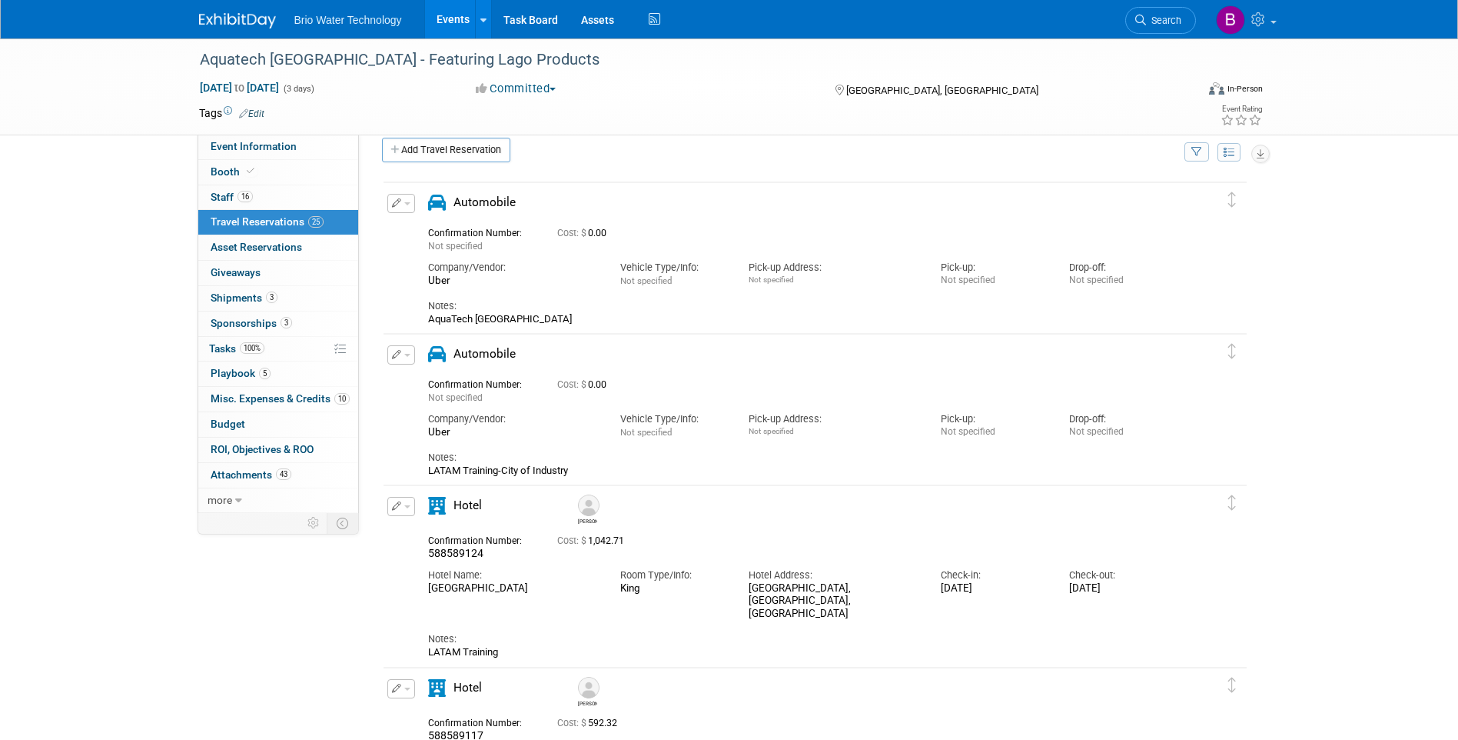
scroll to position [0, 0]
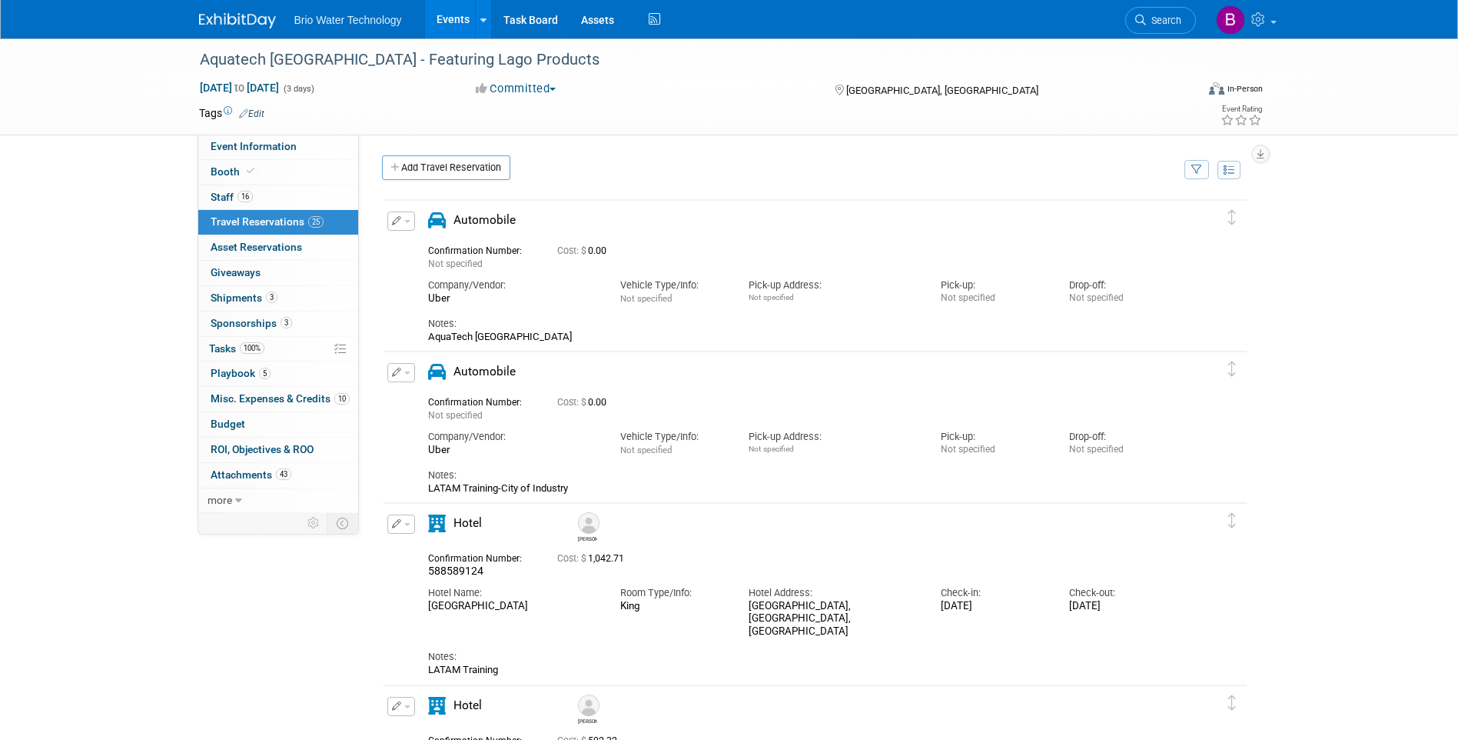
click at [408, 526] on span "button" at bounding box center [407, 524] width 6 height 3
click at [437, 603] on button "Duplicate" at bounding box center [453, 601] width 130 height 22
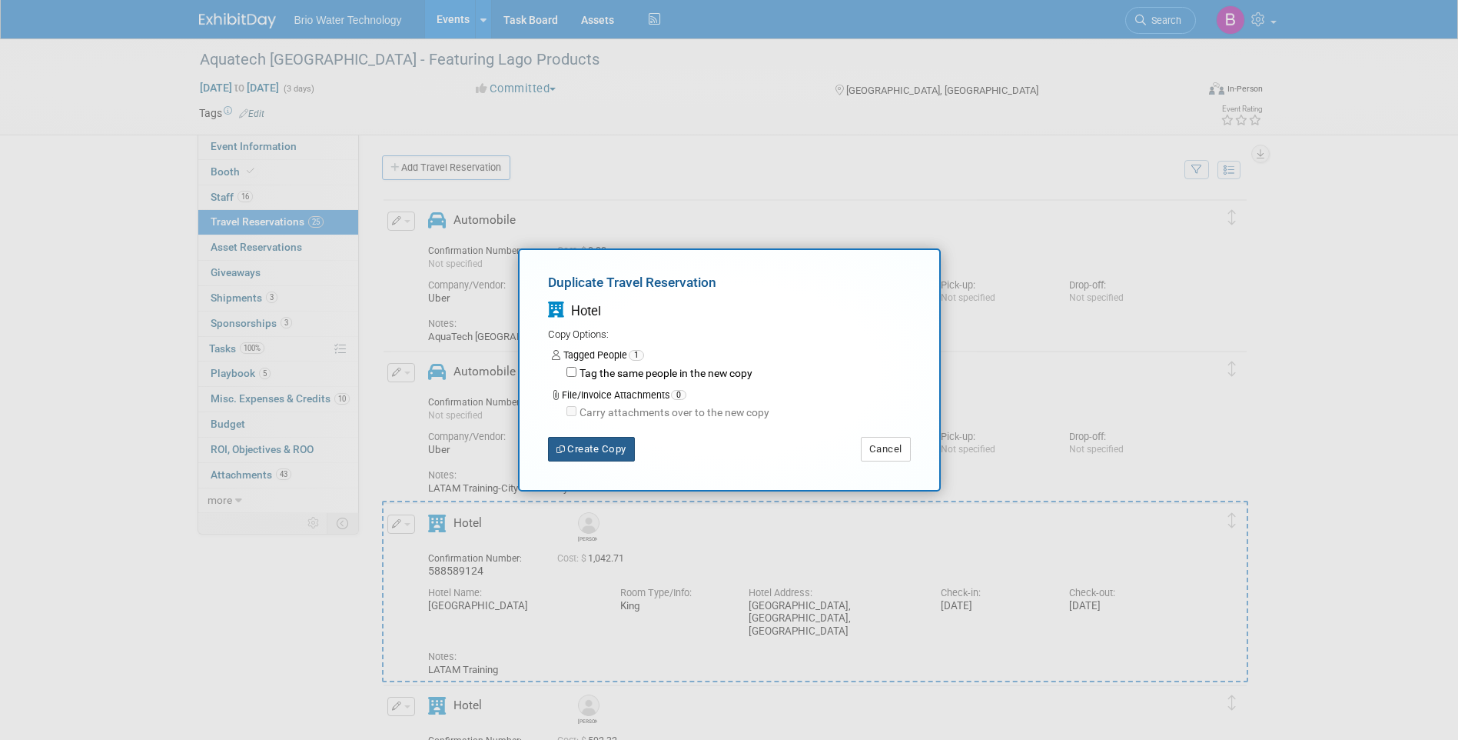
click at [597, 448] on button "Create Copy" at bounding box center [591, 449] width 87 height 25
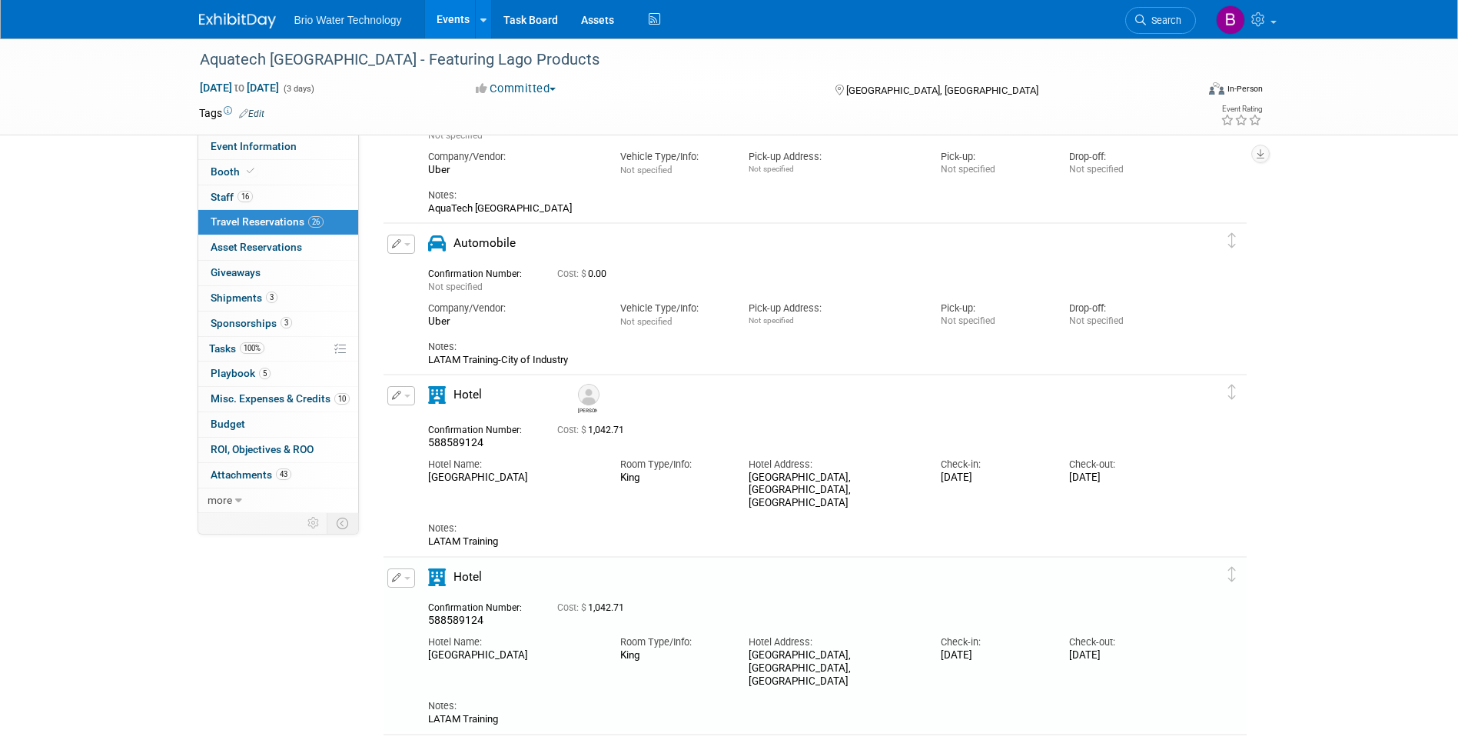
scroll to position [118, 0]
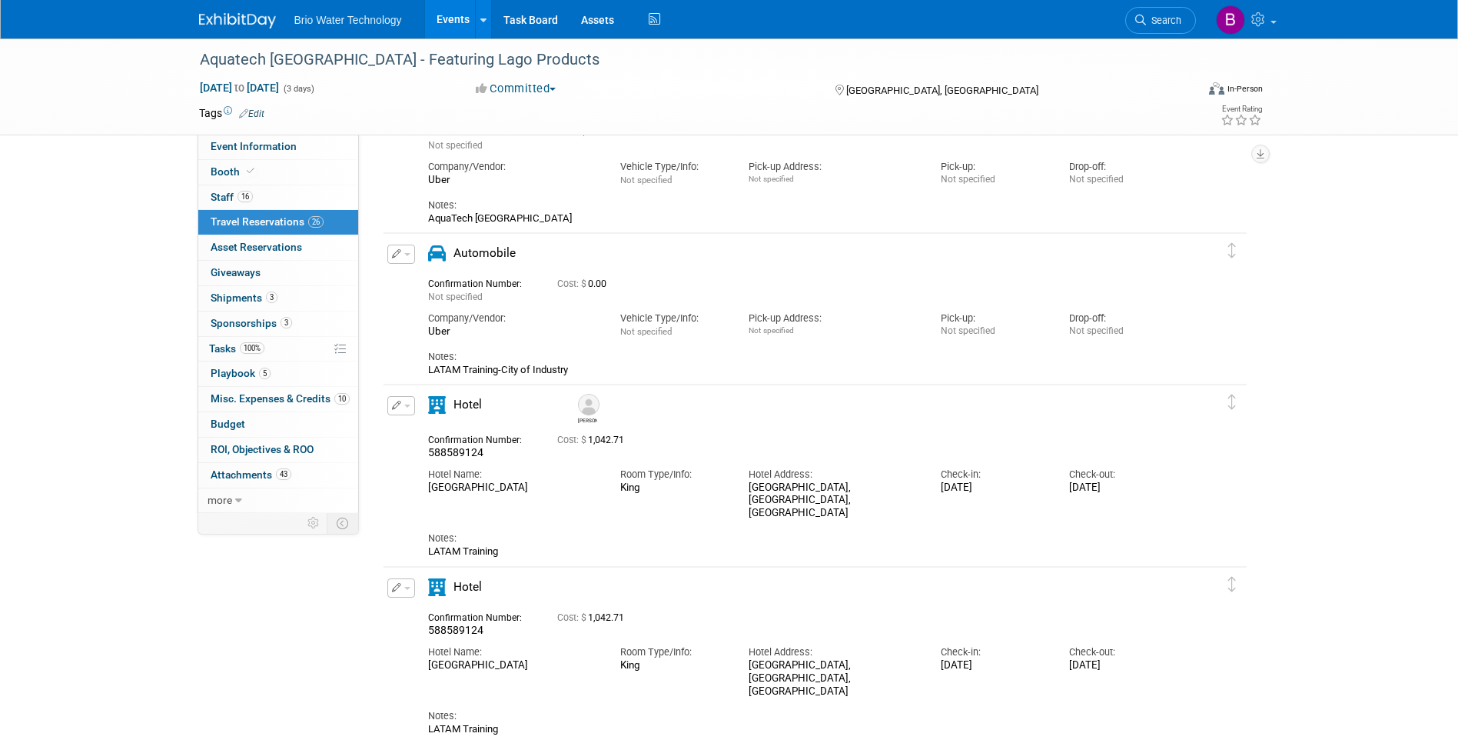
click at [408, 414] on button "button" at bounding box center [401, 405] width 28 height 19
click at [414, 437] on button "Edit Reservation" at bounding box center [453, 432] width 130 height 22
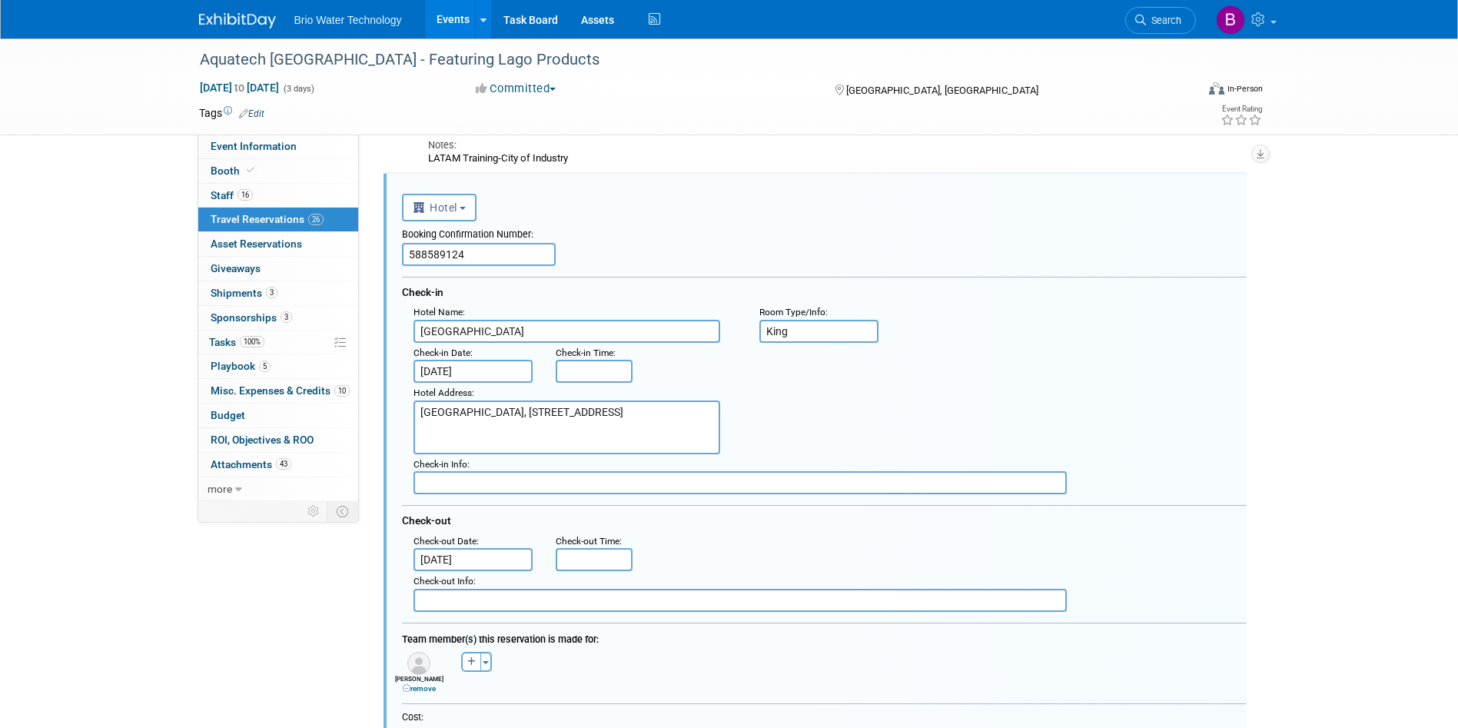
scroll to position [0, 0]
click at [507, 260] on input "588589124" at bounding box center [479, 254] width 154 height 23
type input "5"
type input "588589153"
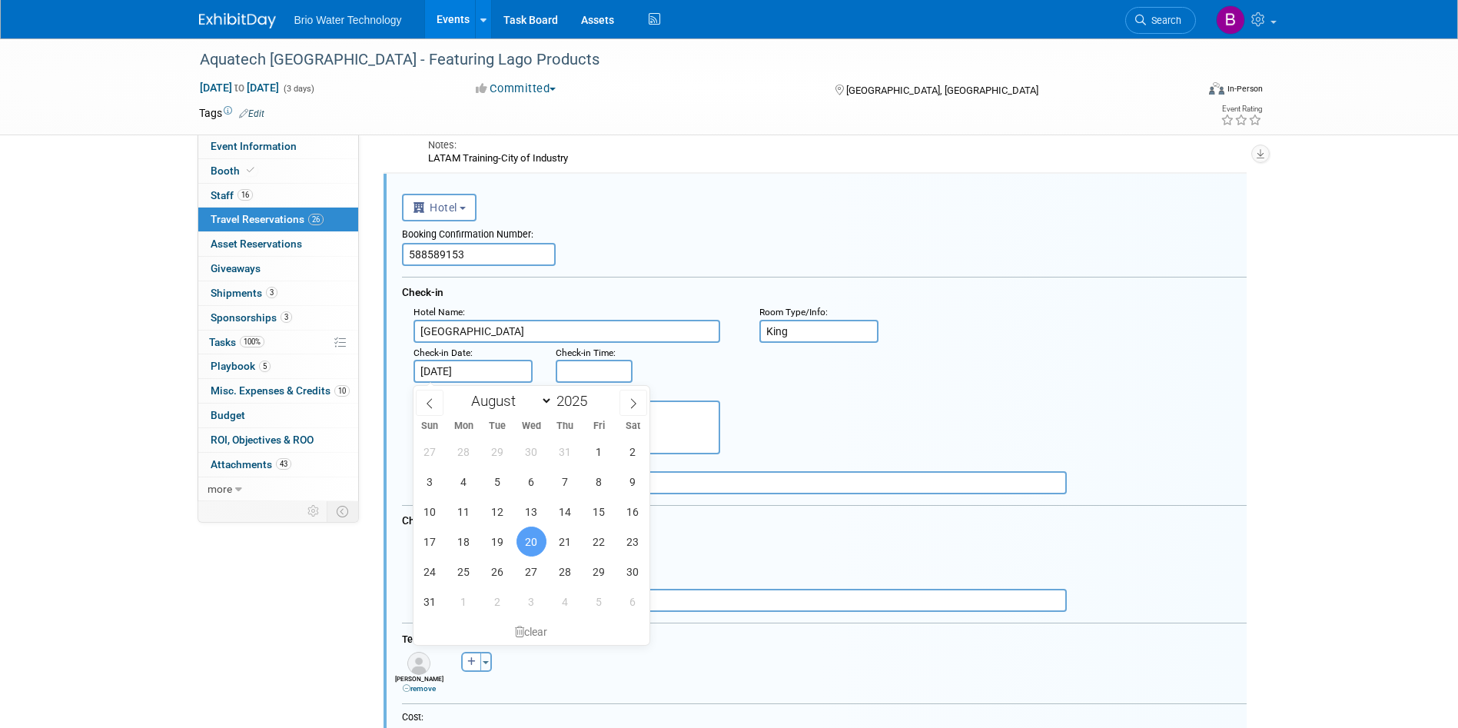
click at [463, 369] on input "[DATE]" at bounding box center [474, 371] width 120 height 23
click at [570, 545] on span "21" at bounding box center [565, 542] width 30 height 30
type input "[DATE]"
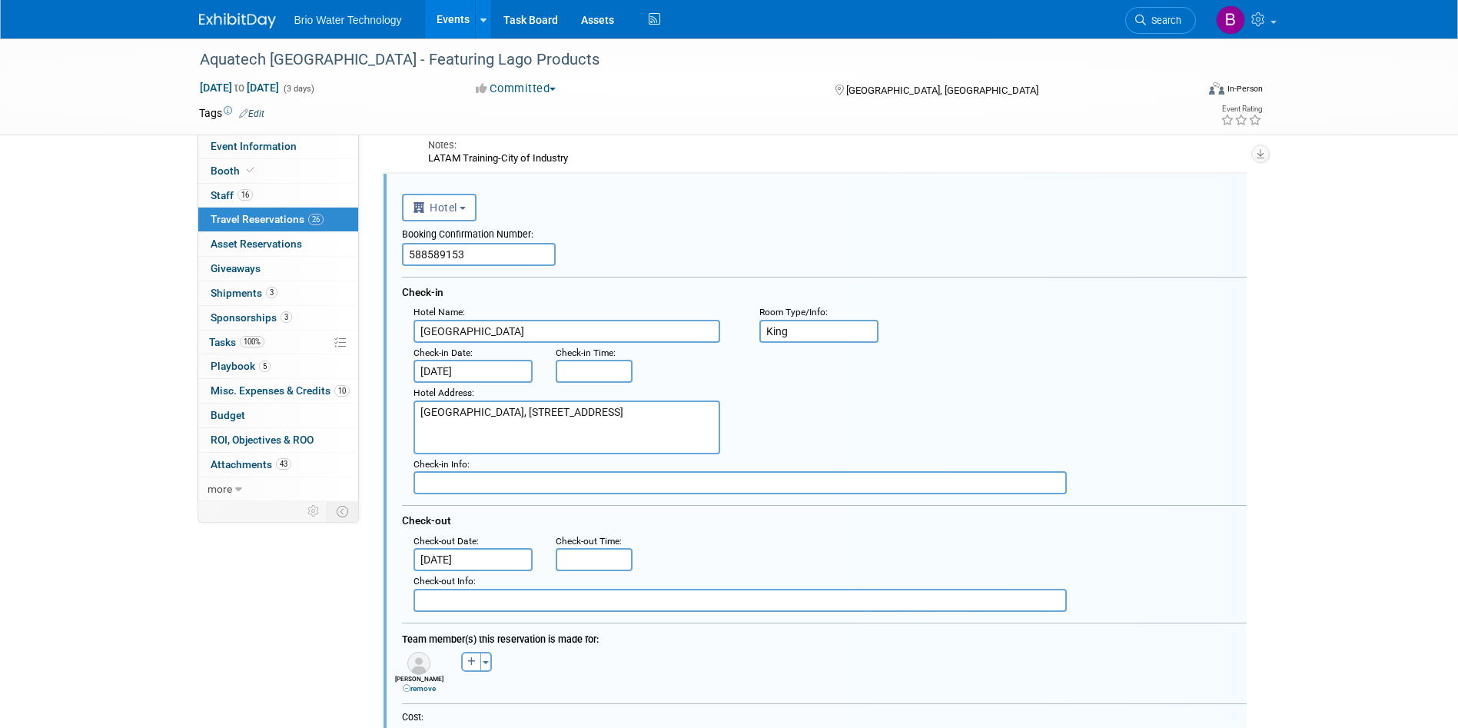
type input "8:00 AM"
click at [606, 376] on input "8:00 AM" at bounding box center [594, 371] width 77 height 23
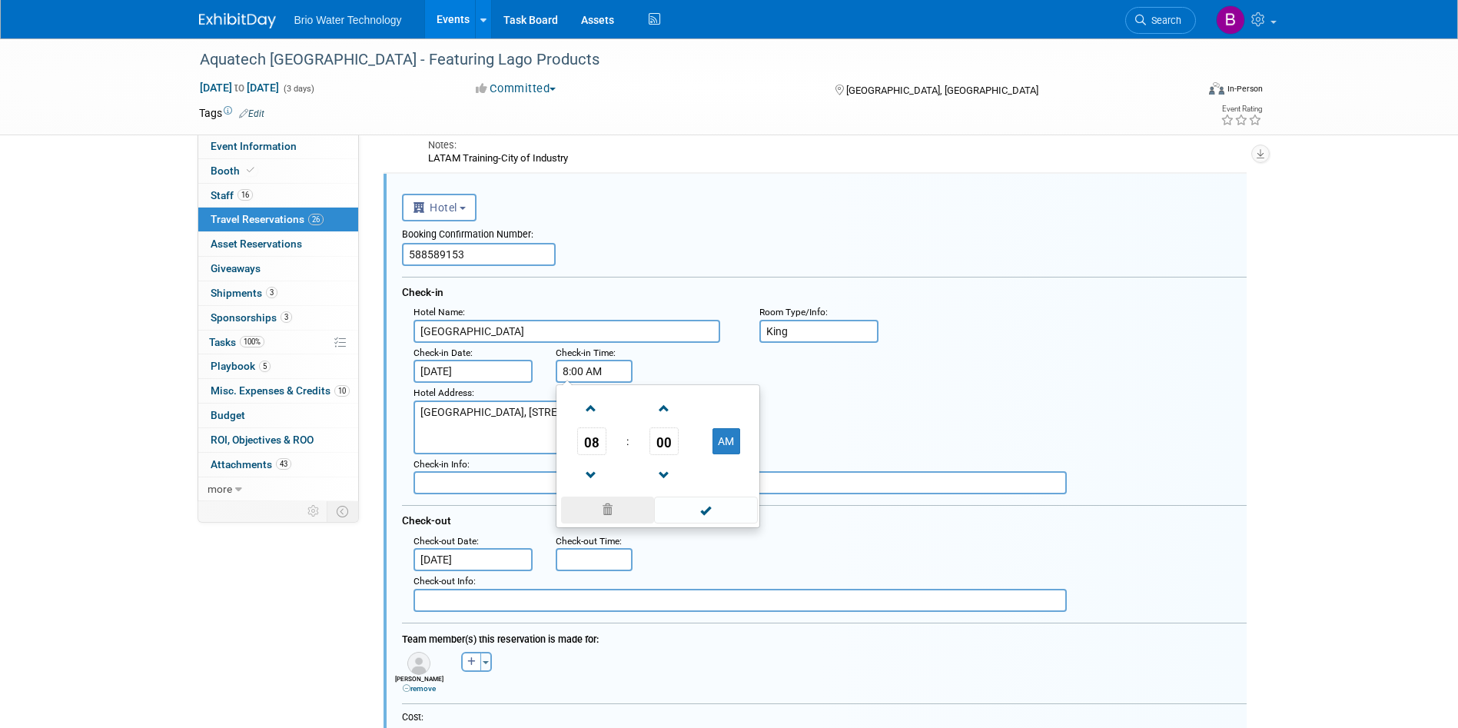
click at [600, 512] on span at bounding box center [607, 510] width 93 height 27
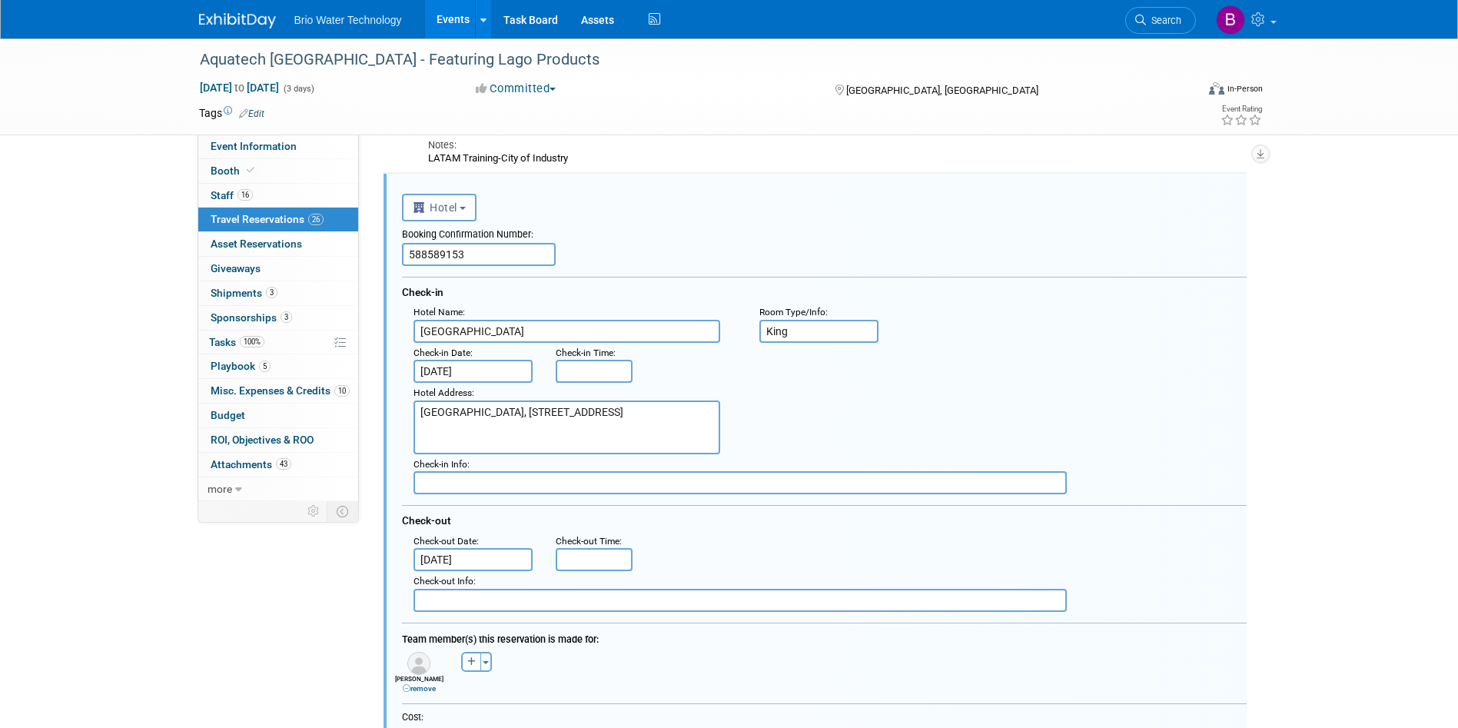
drag, startPoint x: 493, startPoint y: 441, endPoint x: 487, endPoint y: 458, distance: 18.0
click at [492, 444] on textarea "[GEOGRAPHIC_DATA], [STREET_ADDRESS]" at bounding box center [567, 428] width 307 height 54
click at [496, 563] on input "[DATE]" at bounding box center [474, 559] width 120 height 23
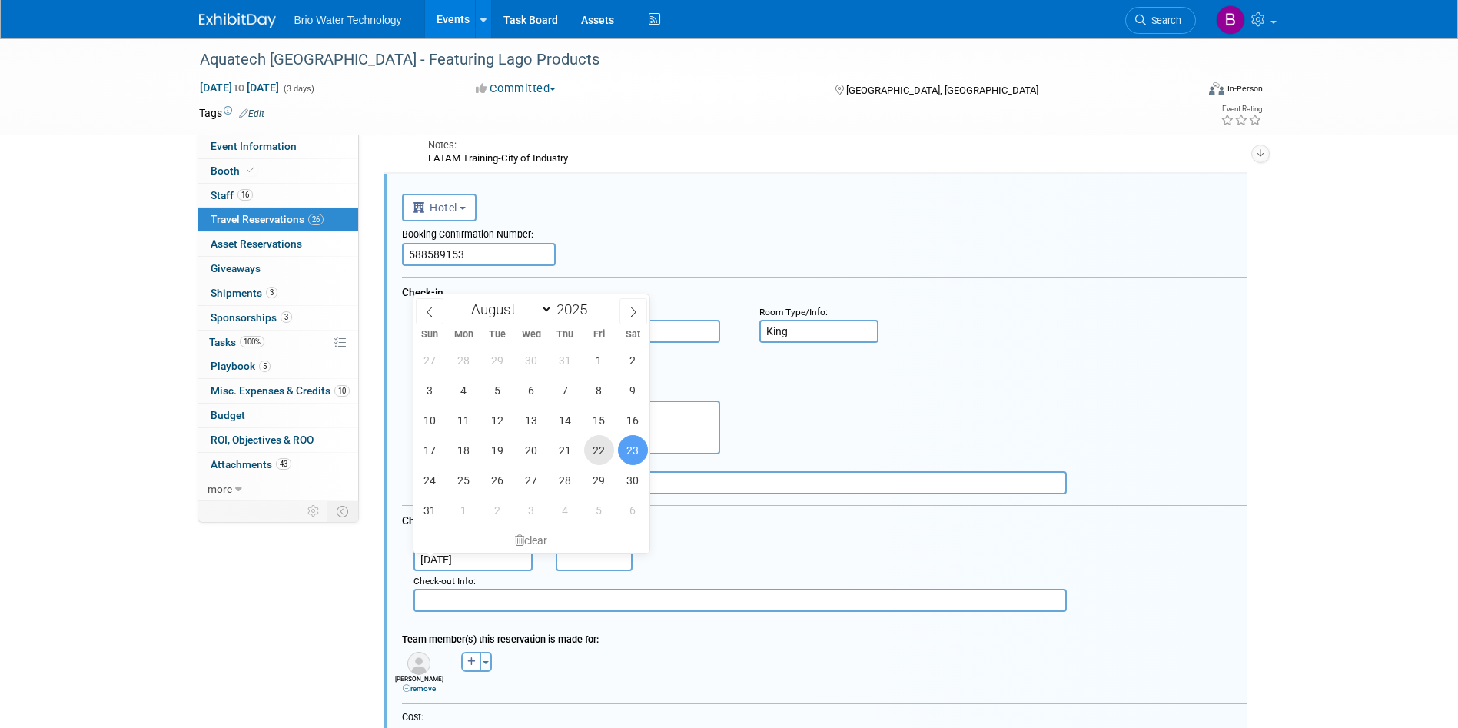
click at [610, 447] on span "22" at bounding box center [599, 450] width 30 height 30
type input "[DATE]"
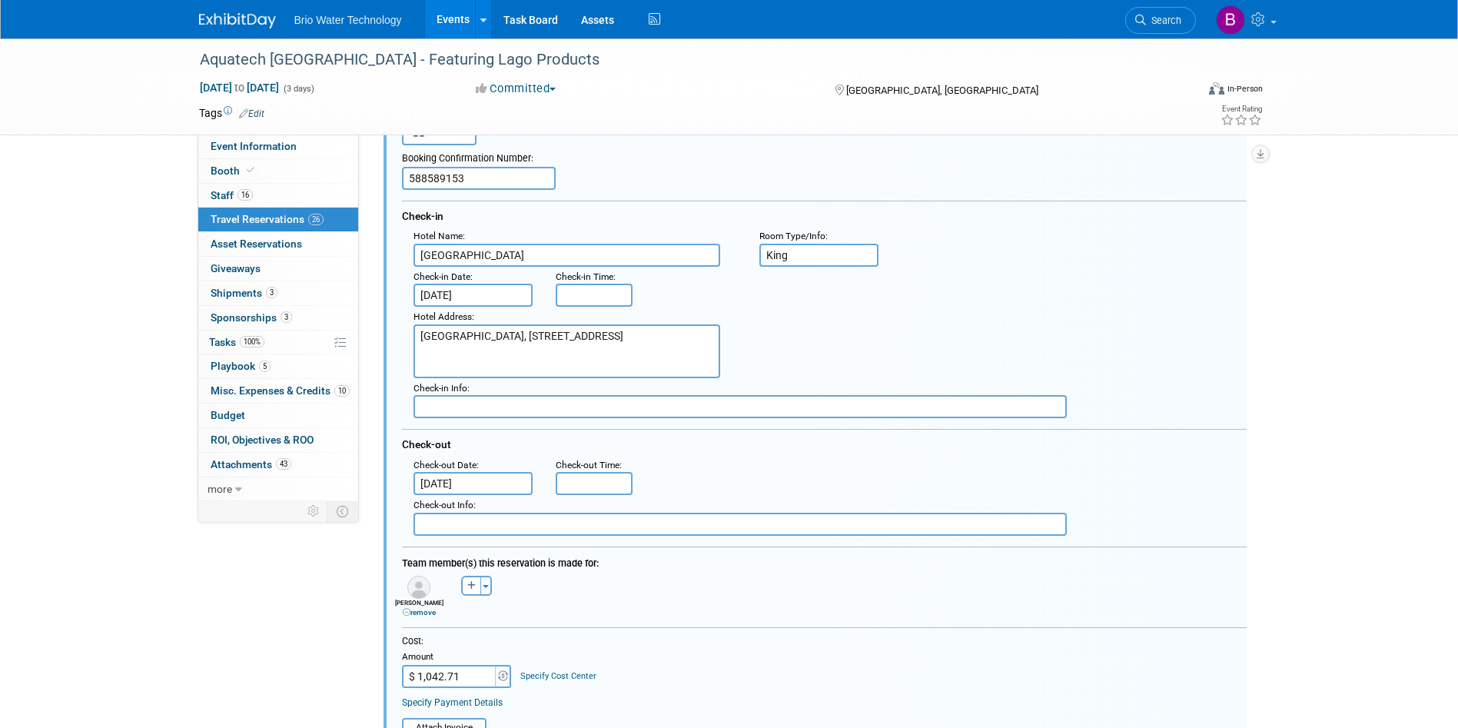
scroll to position [407, 0]
click at [428, 610] on link "remove" at bounding box center [419, 611] width 33 height 8
click at [431, 583] on button "Toggle Dropdown" at bounding box center [429, 585] width 12 height 20
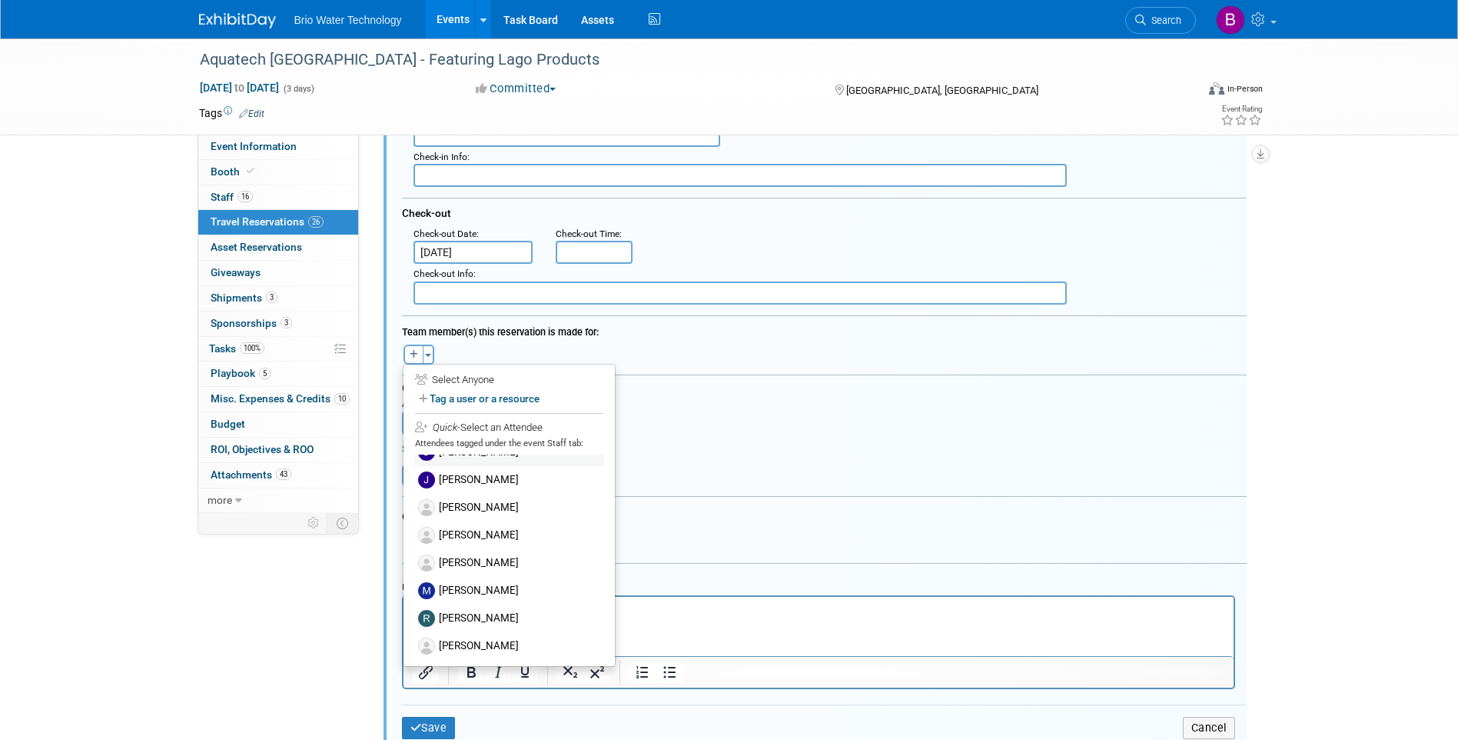
scroll to position [238, 0]
click at [486, 534] on label "[PERSON_NAME]" at bounding box center [509, 534] width 190 height 28
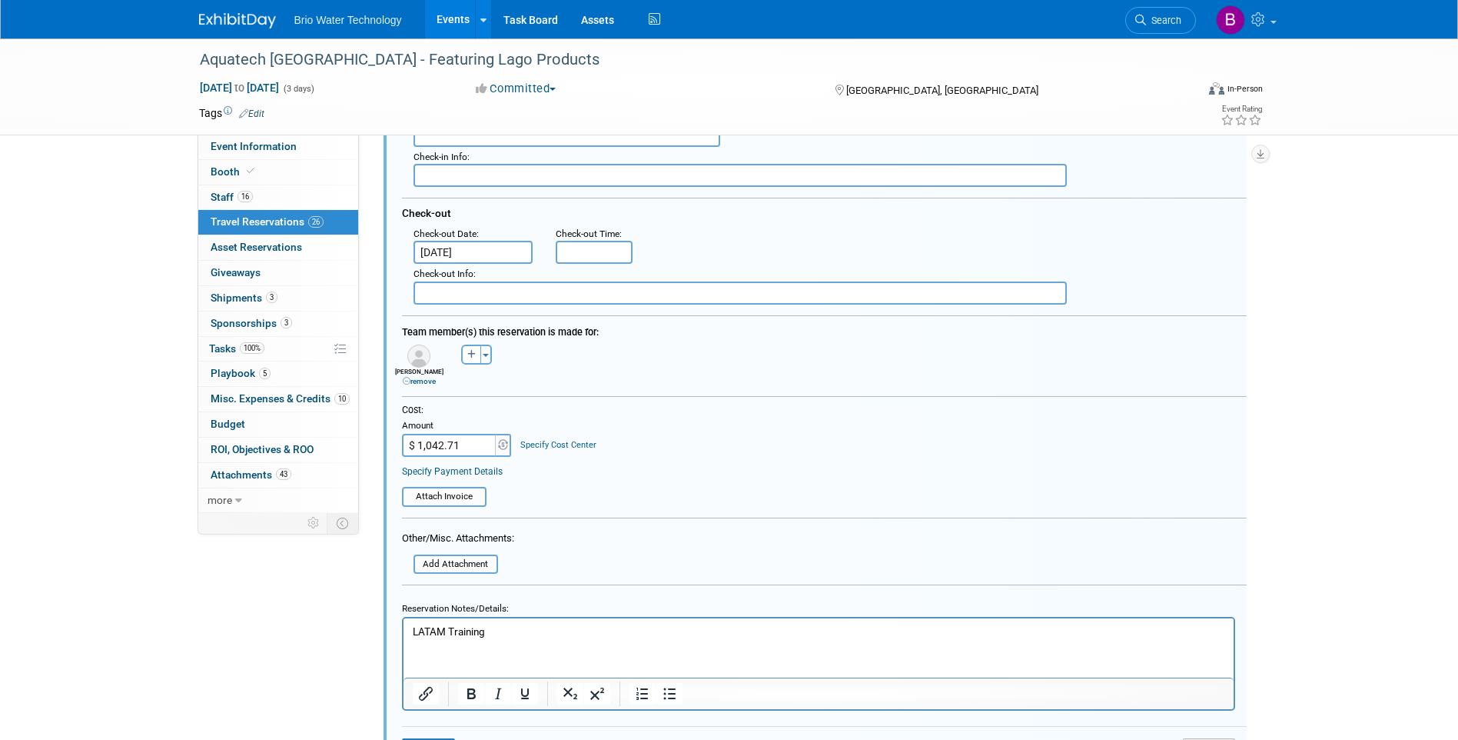
click at [464, 450] on input "$ 1,042.71" at bounding box center [450, 445] width 96 height 23
type input "$ 394.88"
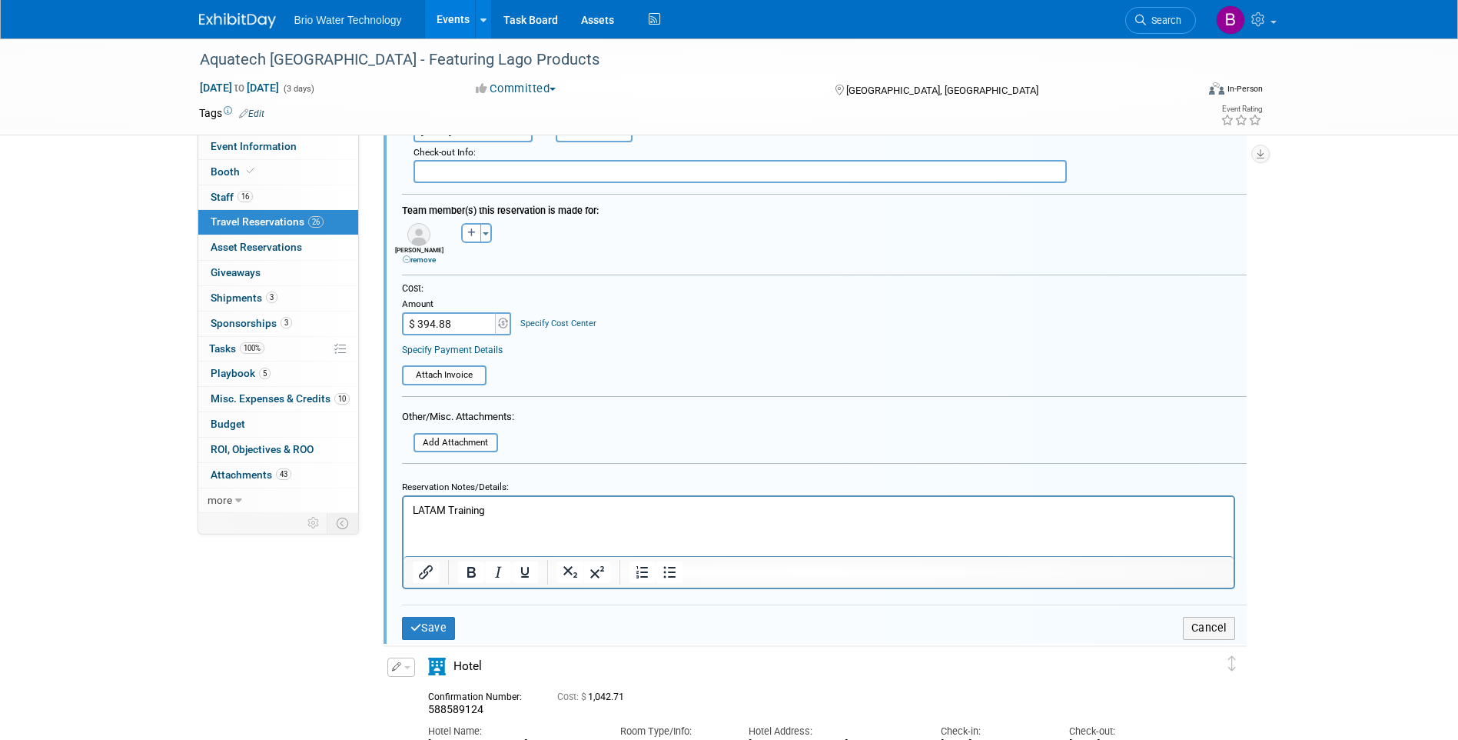
scroll to position [791, 0]
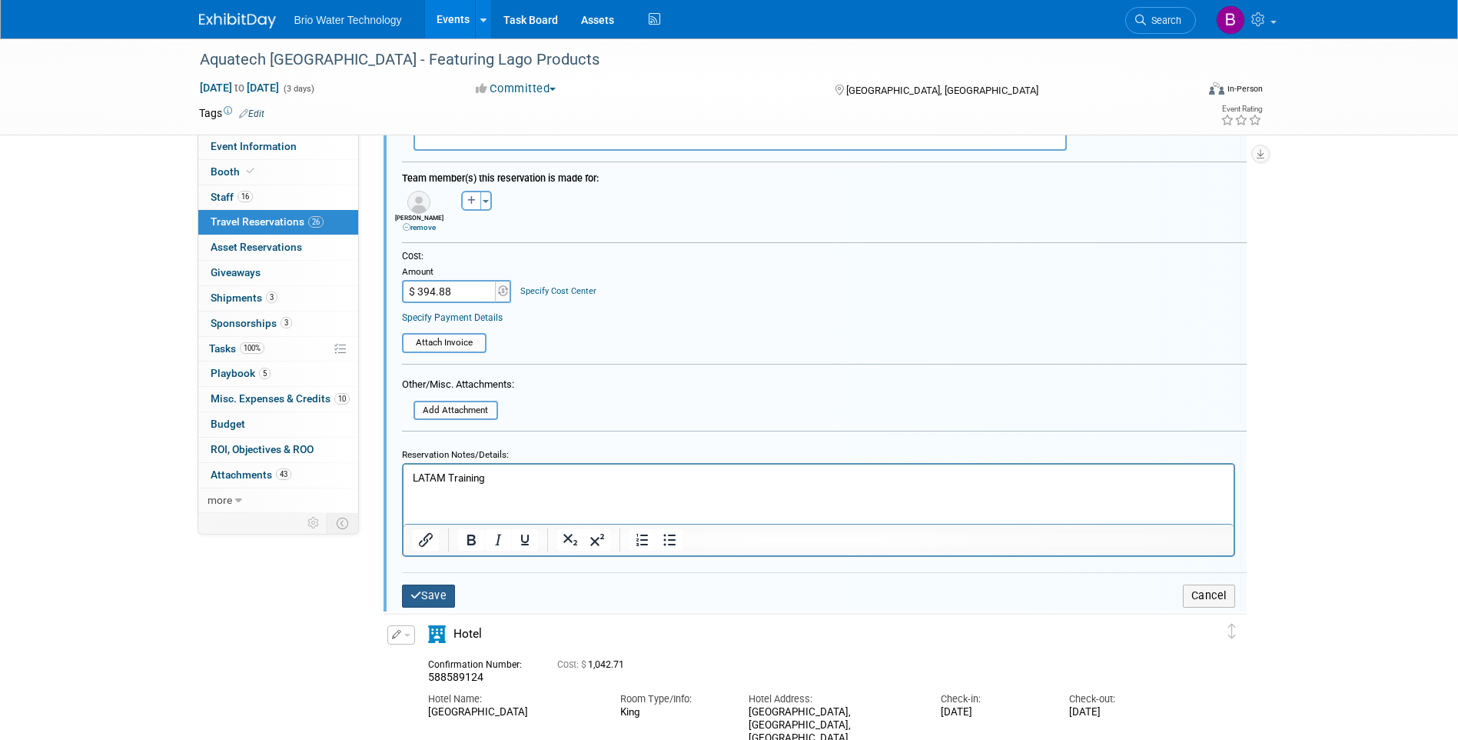
click at [419, 603] on button "Save" at bounding box center [429, 595] width 54 height 22
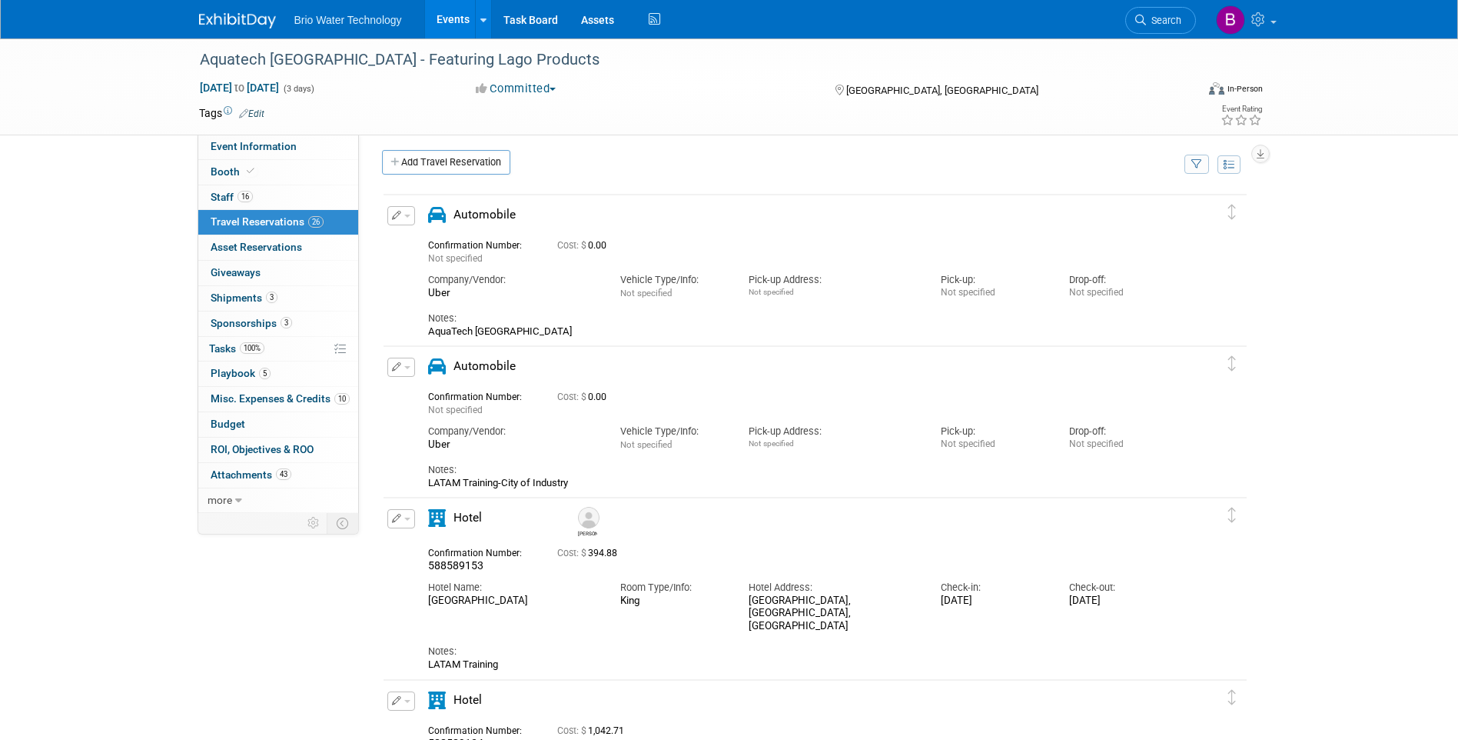
scroll to position [0, 0]
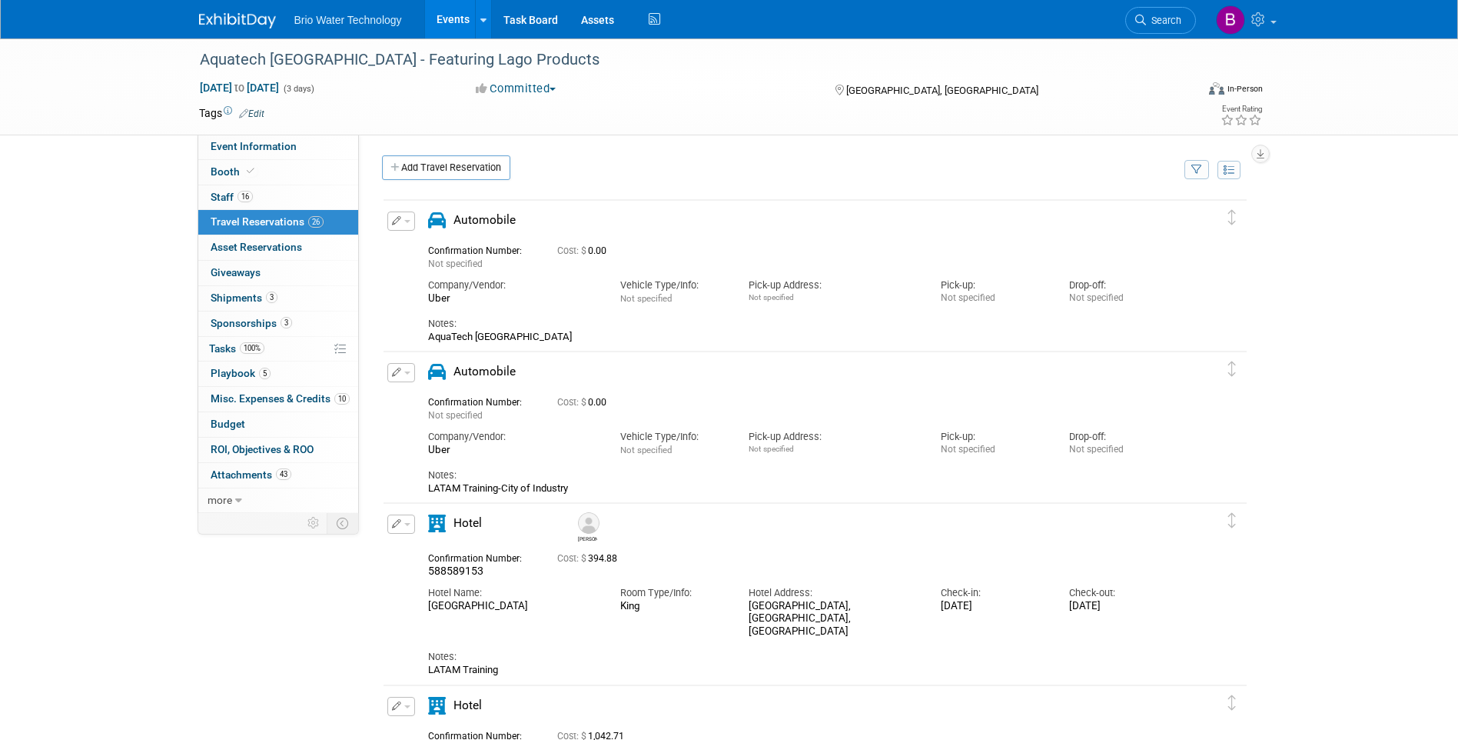
click at [410, 529] on button "button" at bounding box center [401, 523] width 28 height 19
click at [427, 599] on button "Duplicate" at bounding box center [453, 601] width 130 height 22
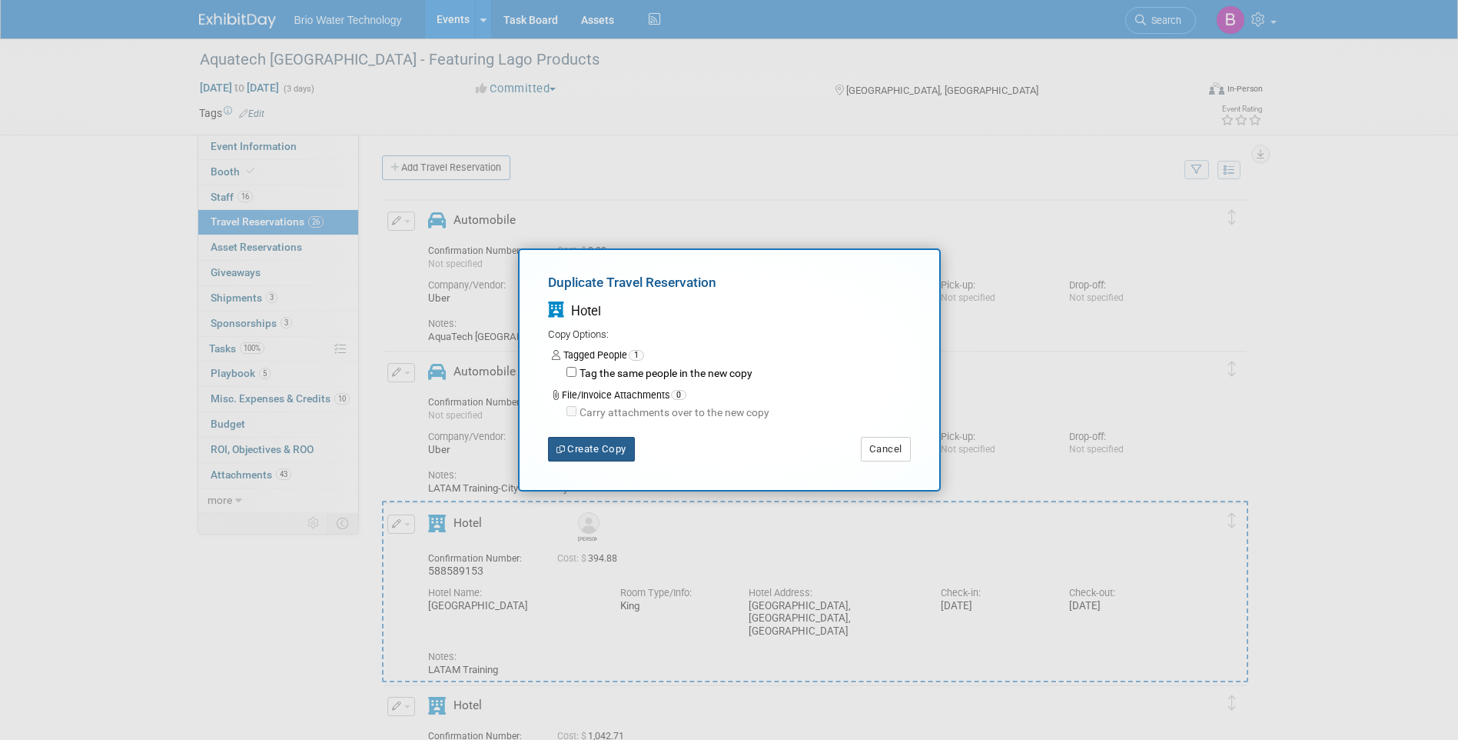
click at [608, 453] on button "Create Copy" at bounding box center [591, 449] width 87 height 25
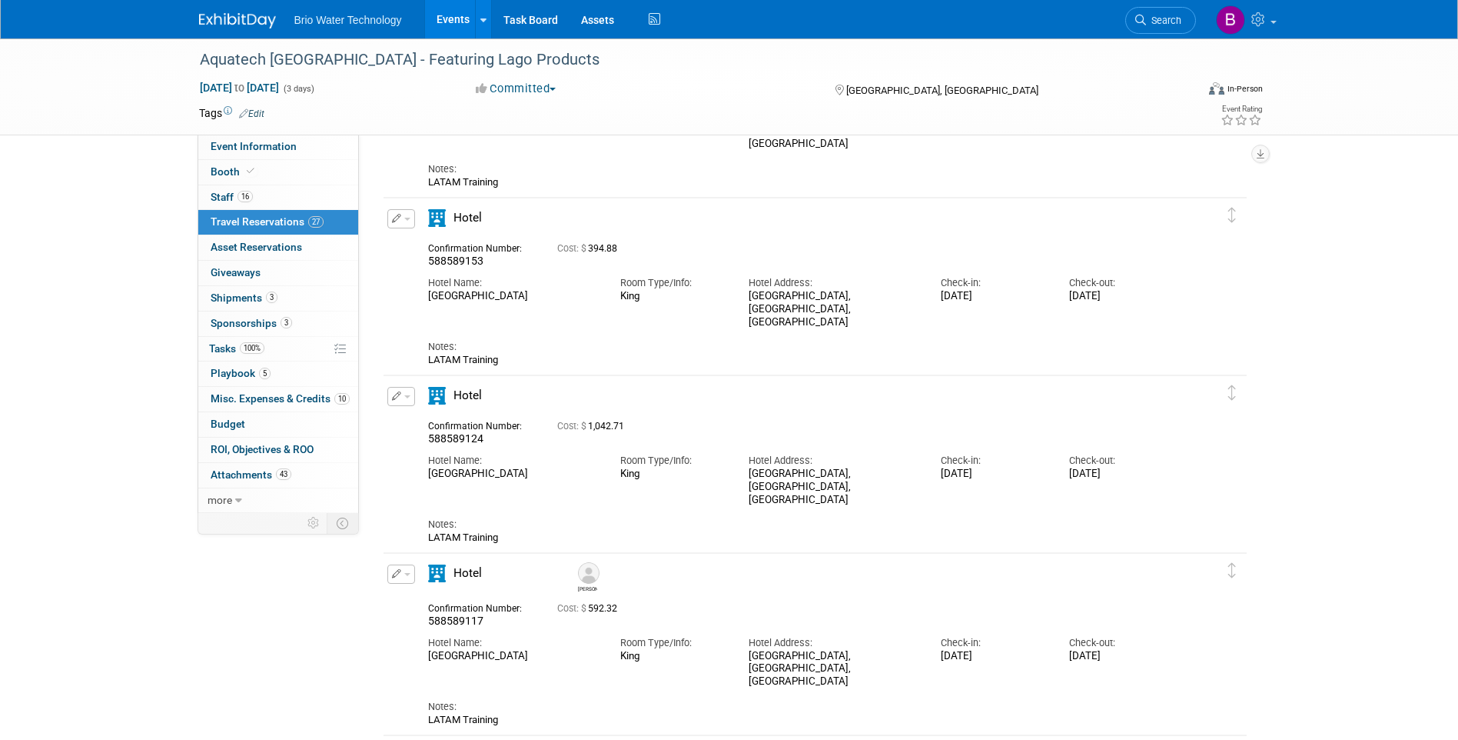
scroll to position [615, 0]
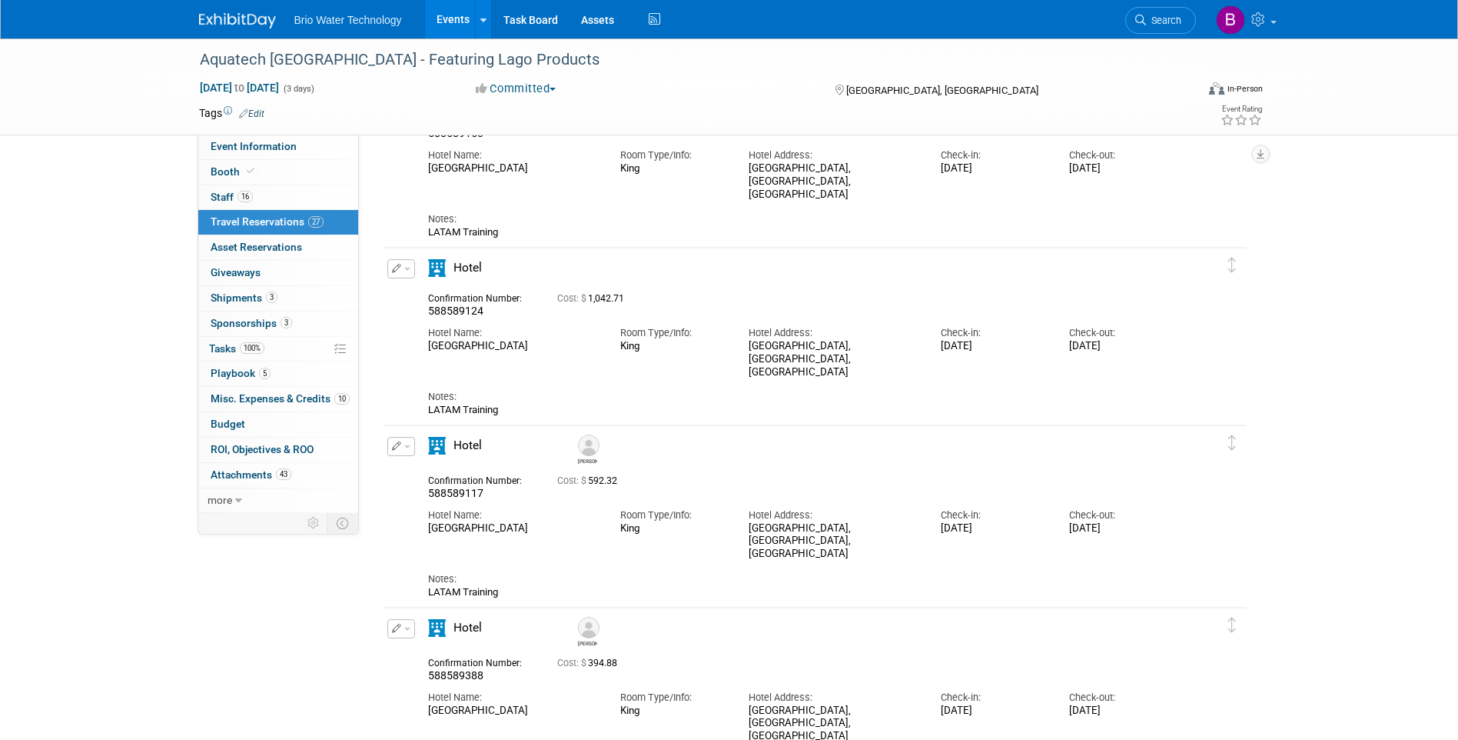
click at [410, 276] on button "button" at bounding box center [401, 268] width 28 height 19
click at [432, 298] on button "Edit Reservation" at bounding box center [453, 295] width 130 height 22
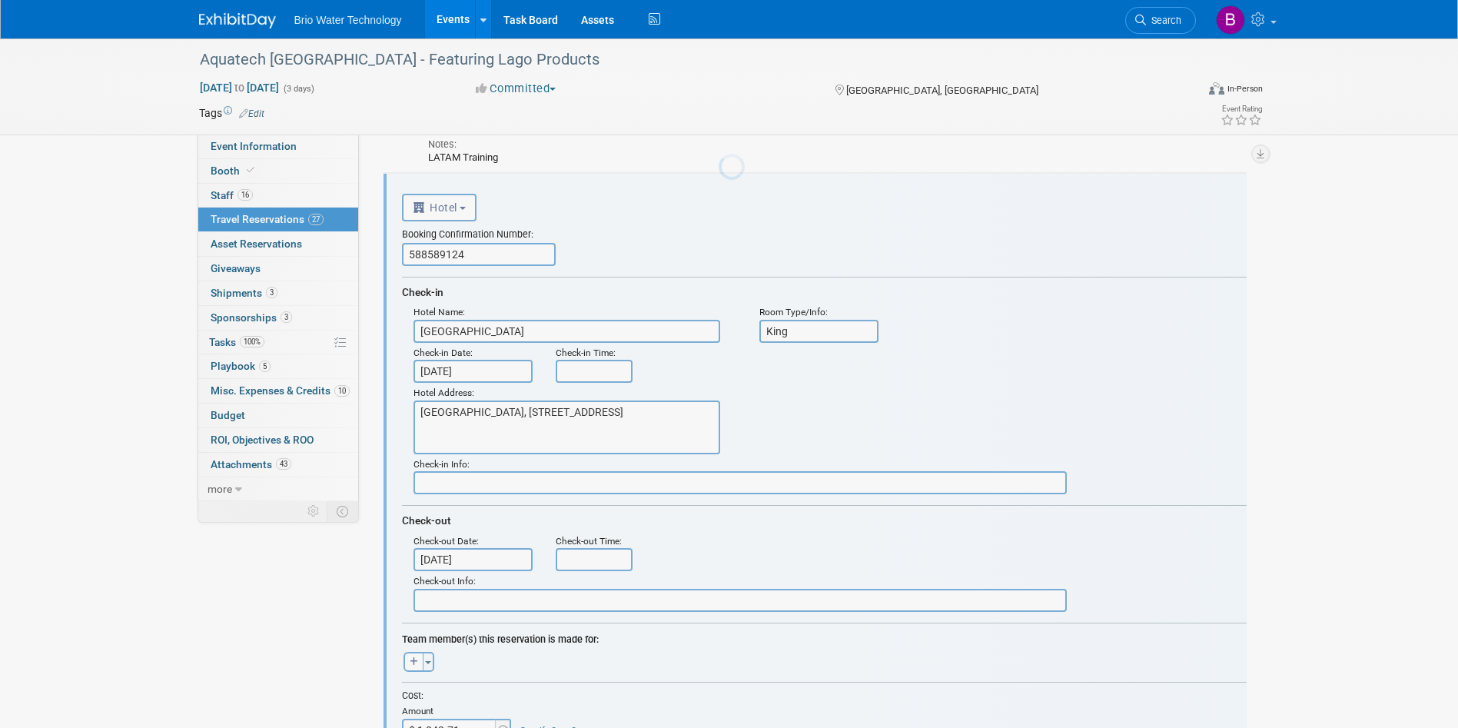
scroll to position [0, 0]
click at [426, 661] on button "Toggle Dropdown" at bounding box center [429, 662] width 12 height 20
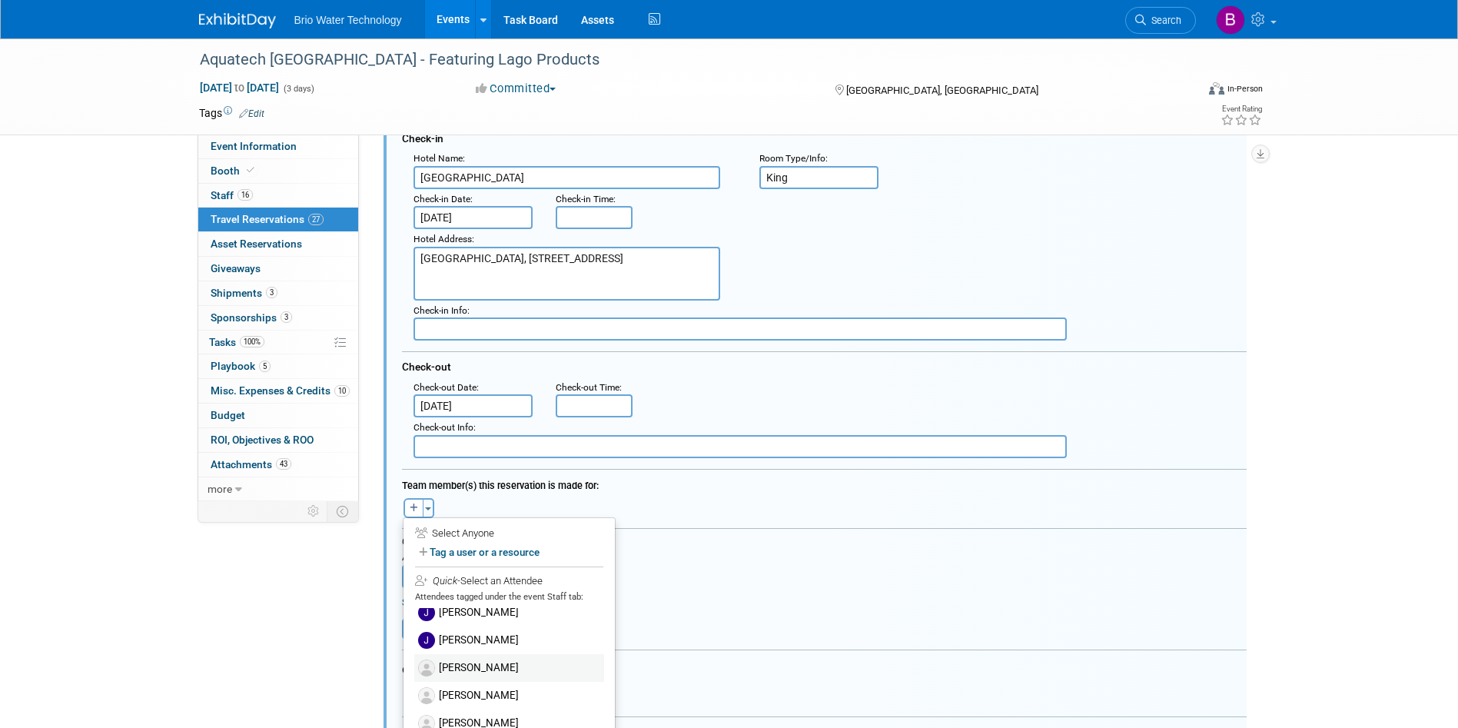
scroll to position [238, 0]
click at [474, 720] on label "[PERSON_NAME]" at bounding box center [509, 716] width 190 height 28
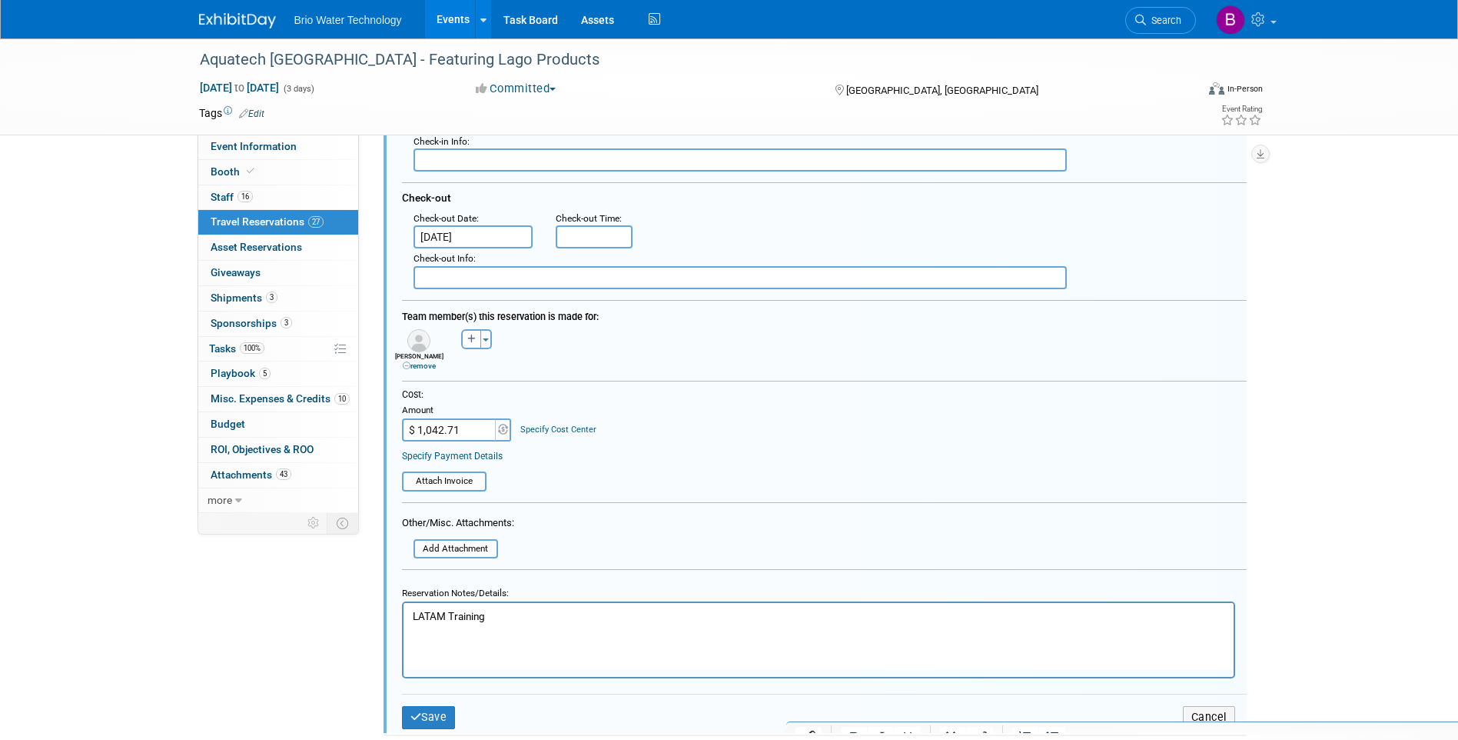
scroll to position [1074, 0]
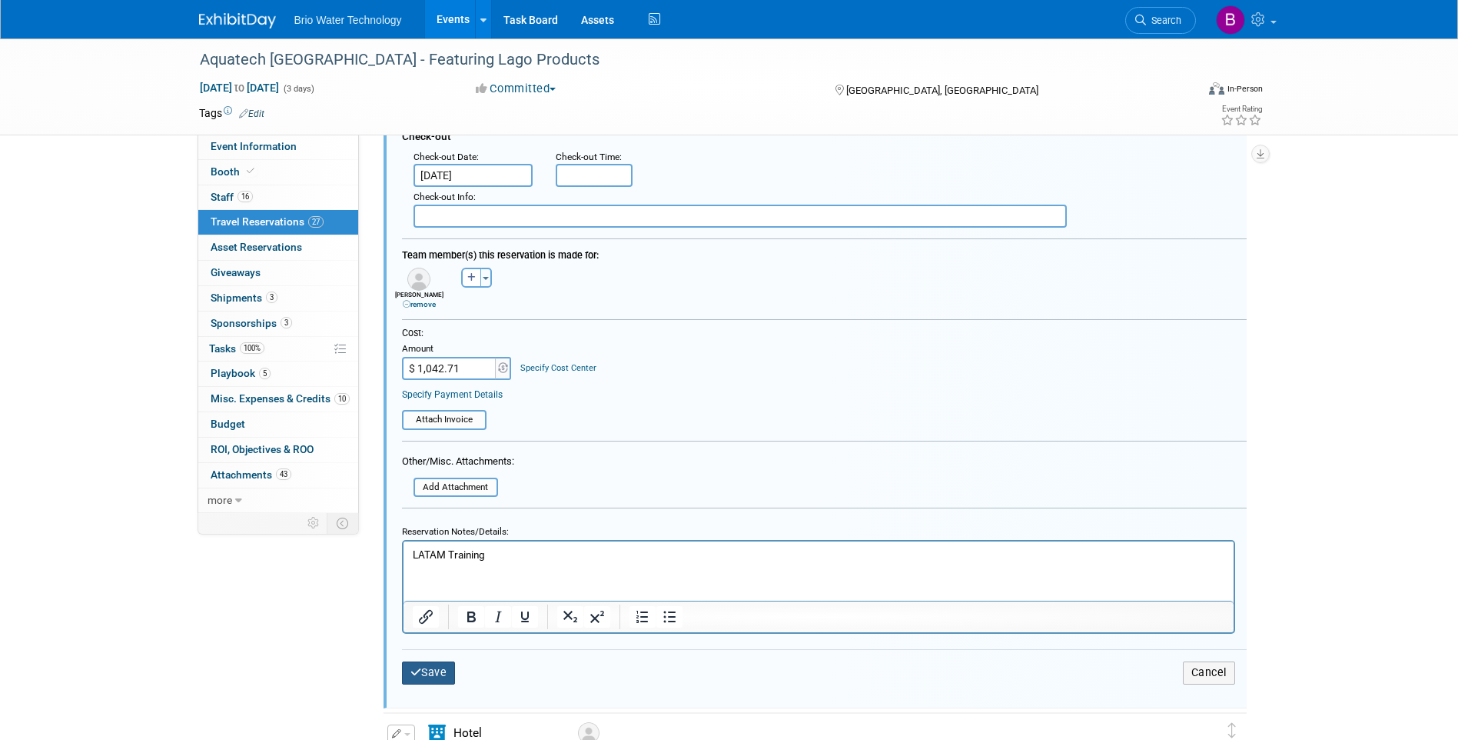
click at [422, 671] on button "Save" at bounding box center [429, 672] width 54 height 22
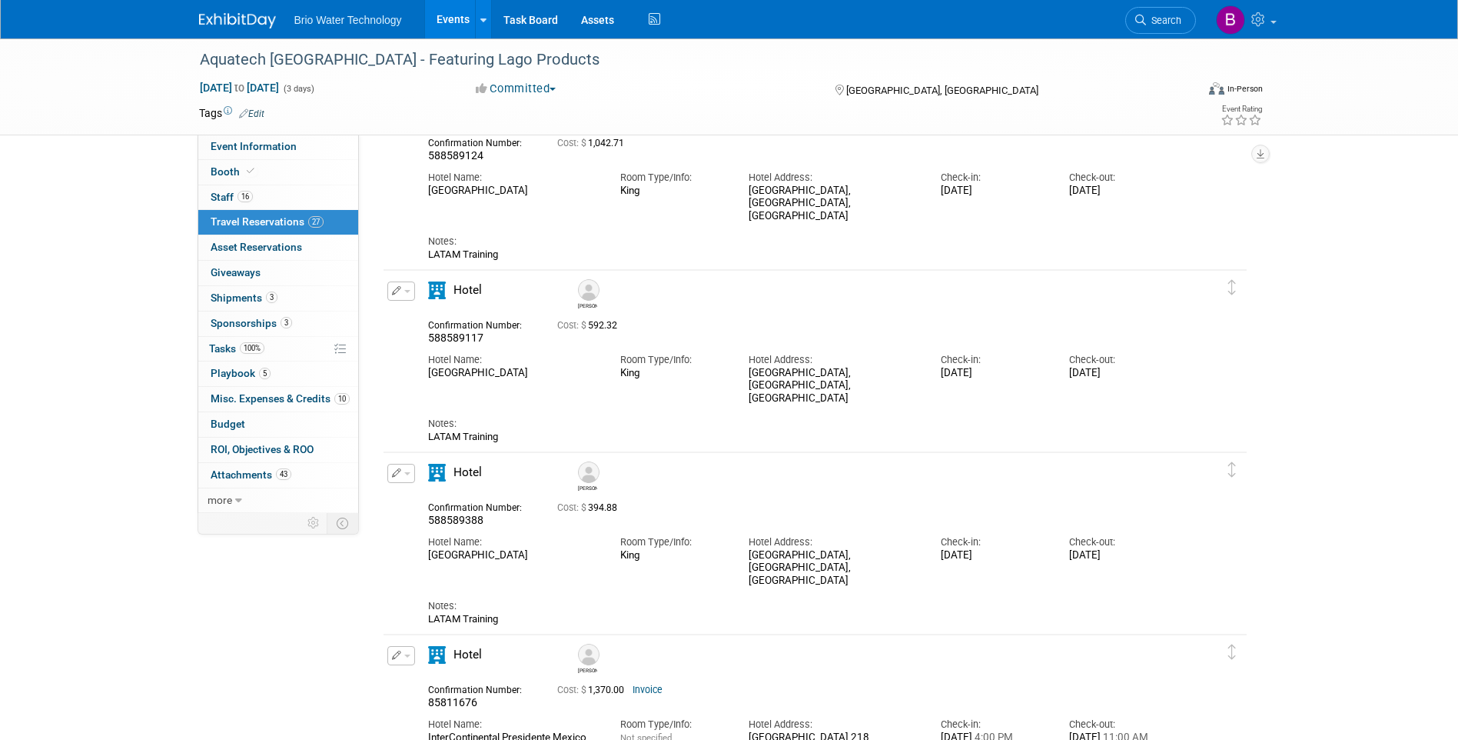
scroll to position [766, 0]
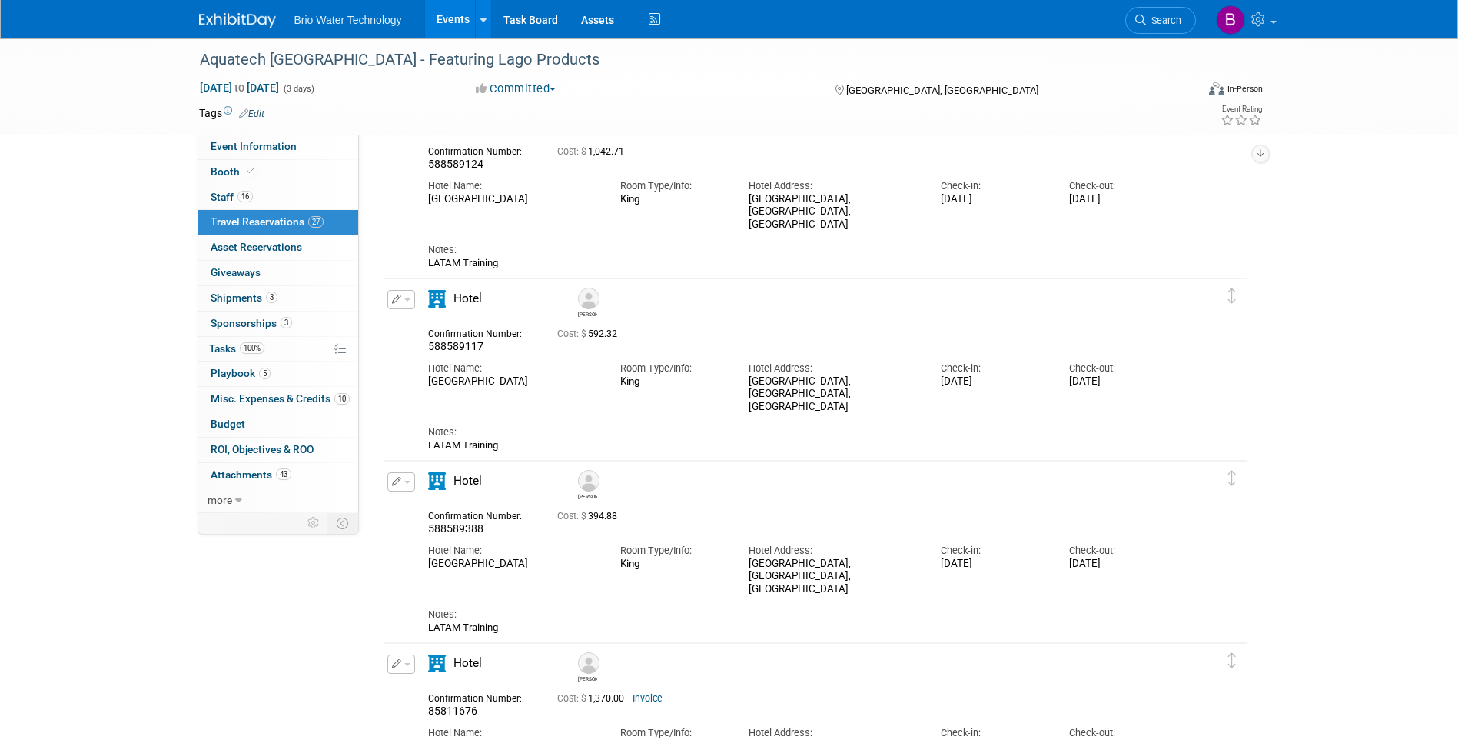
click at [673, 513] on div "Cost: $ 394.88" at bounding box center [834, 516] width 554 height 12
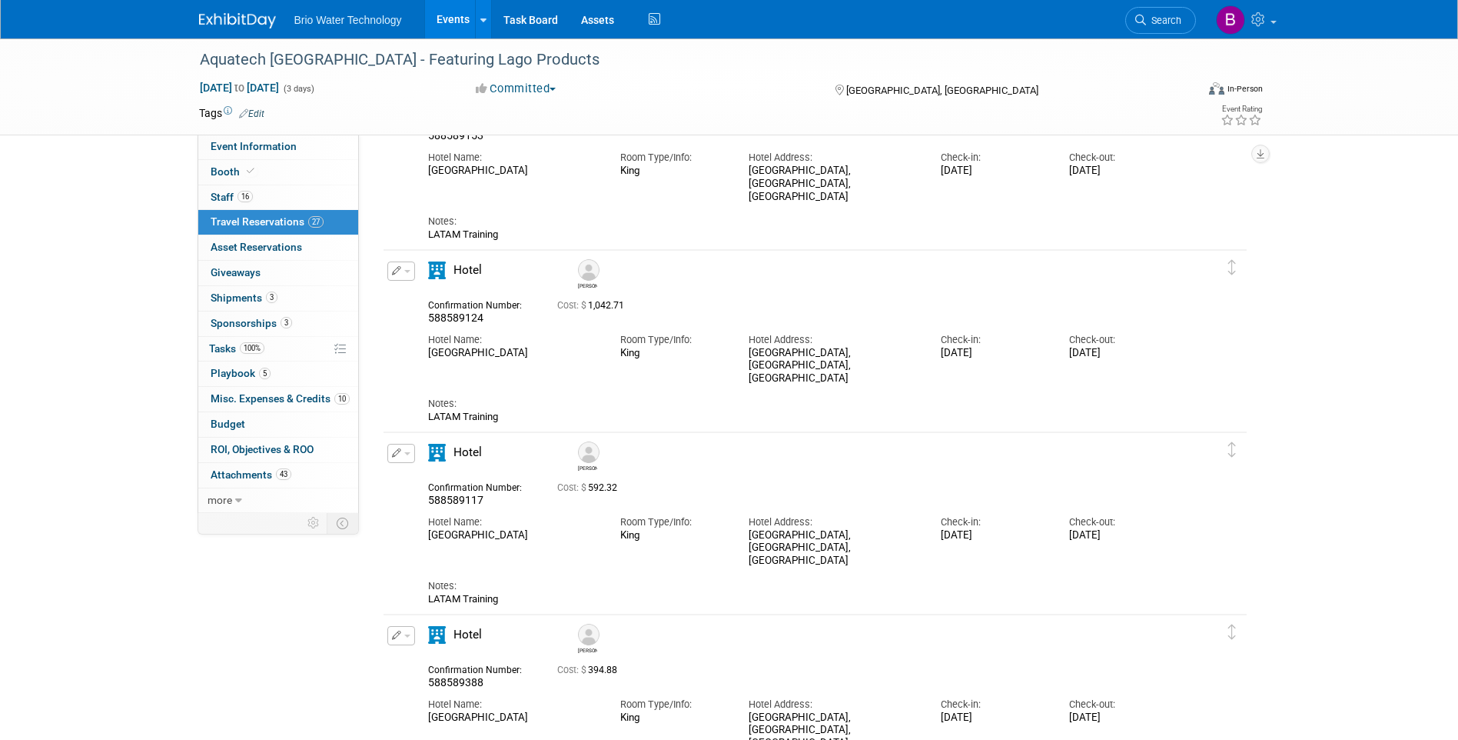
scroll to position [536, 0]
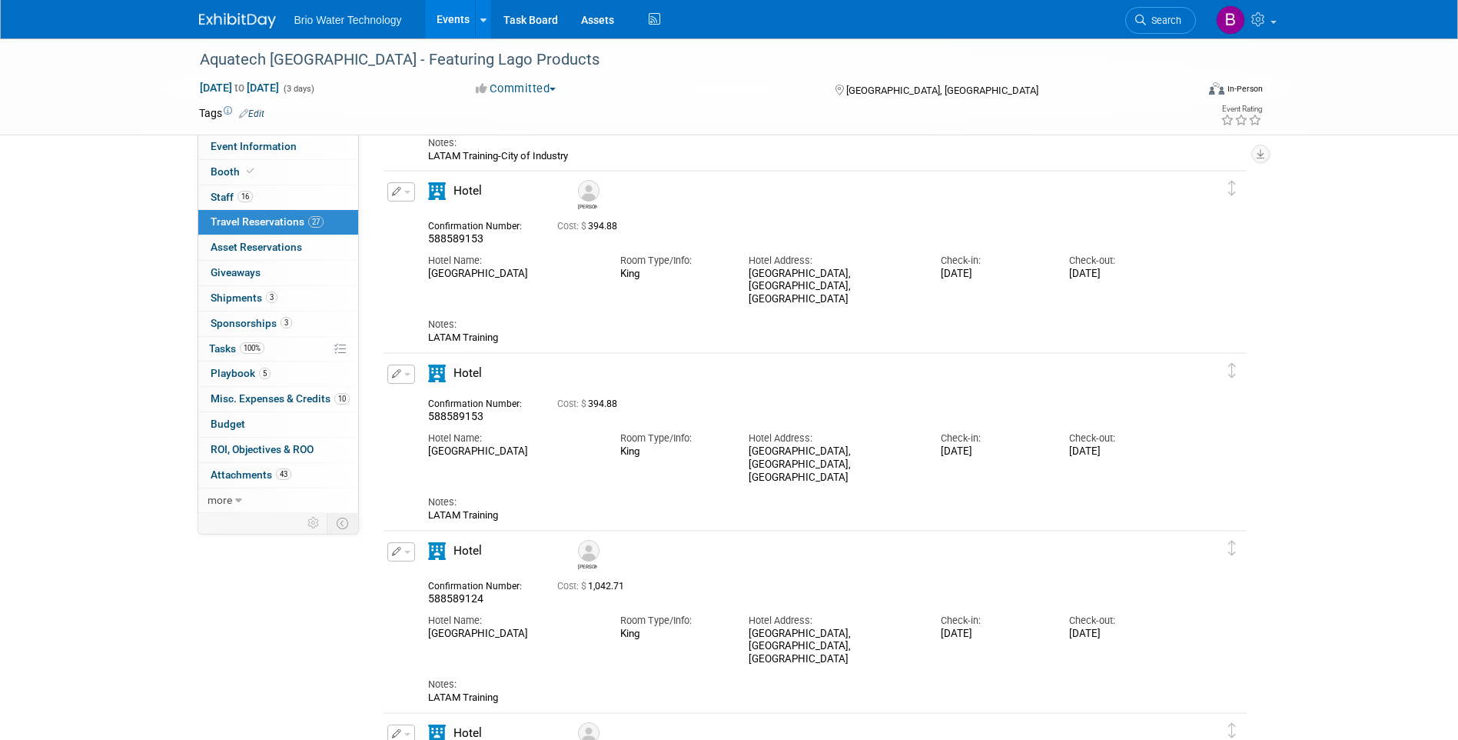
scroll to position [305, 0]
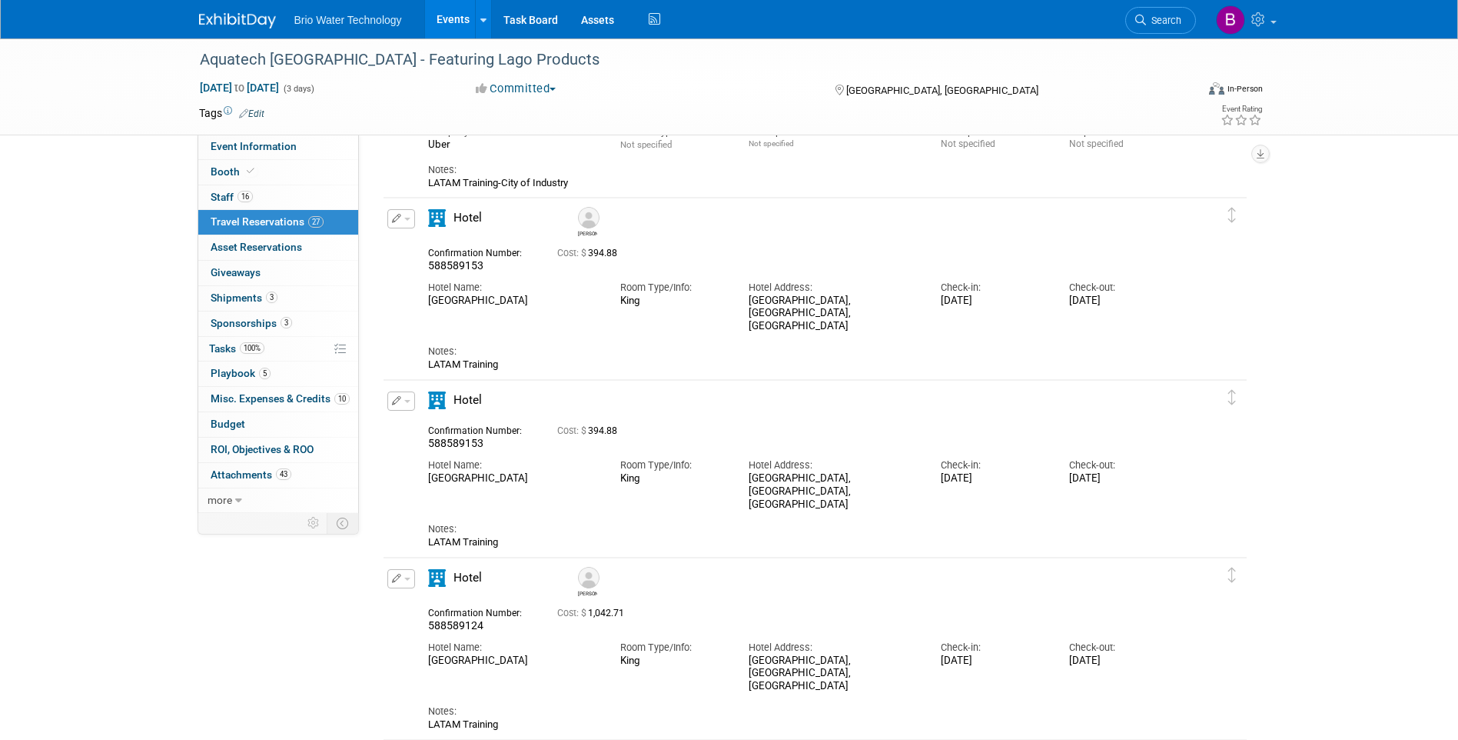
click at [413, 406] on button "button" at bounding box center [401, 400] width 28 height 19
click at [432, 428] on button "Edit Reservation" at bounding box center [453, 428] width 130 height 22
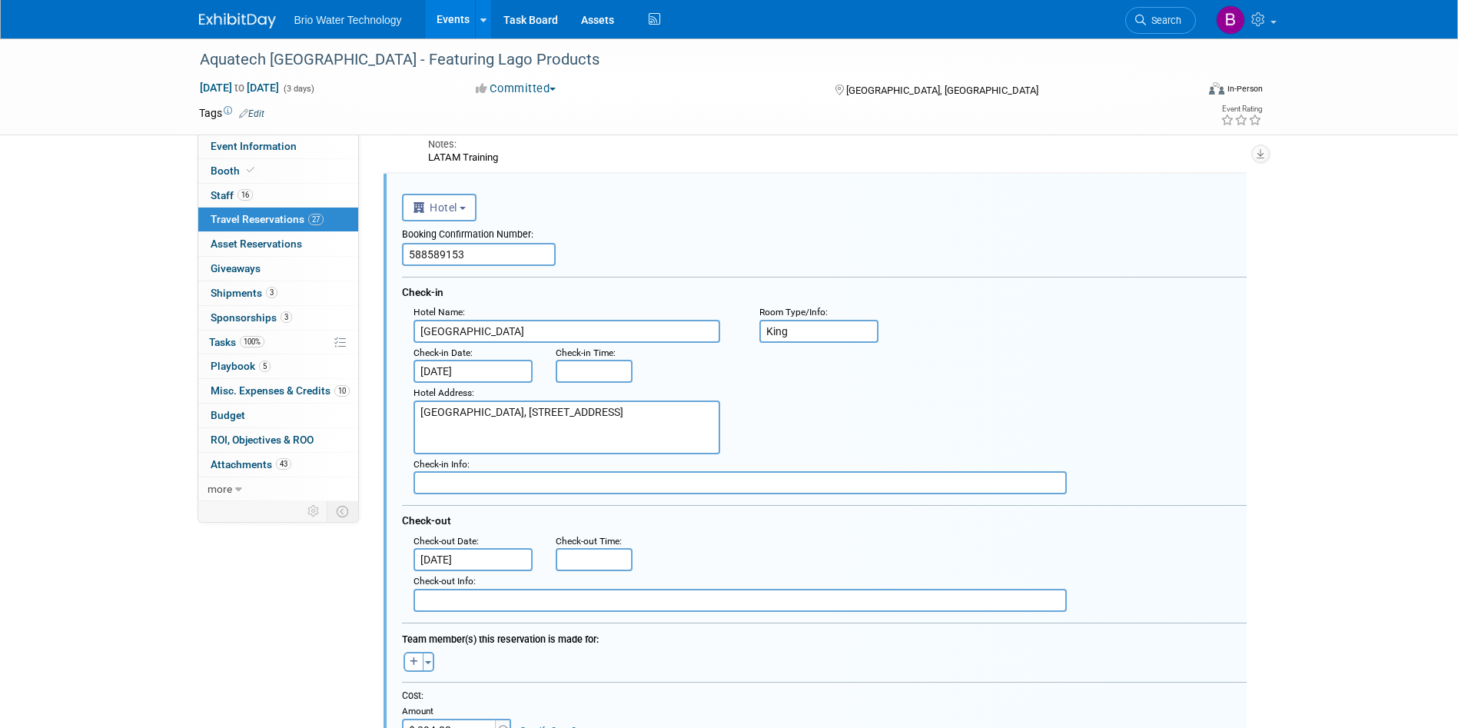
scroll to position [0, 0]
click at [424, 662] on button "Toggle Dropdown" at bounding box center [429, 662] width 12 height 20
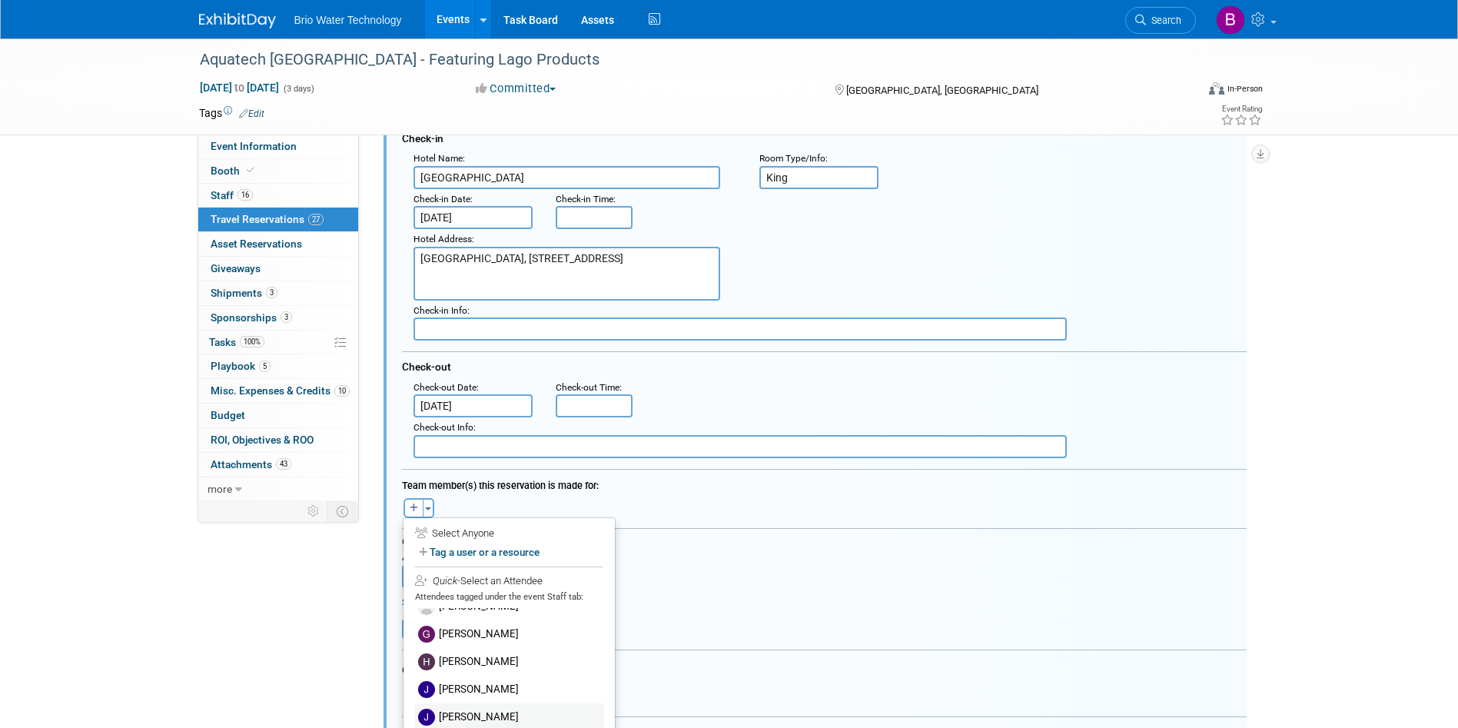
scroll to position [231, 0]
click at [484, 687] on label "[PERSON_NAME]" at bounding box center [509, 696] width 190 height 28
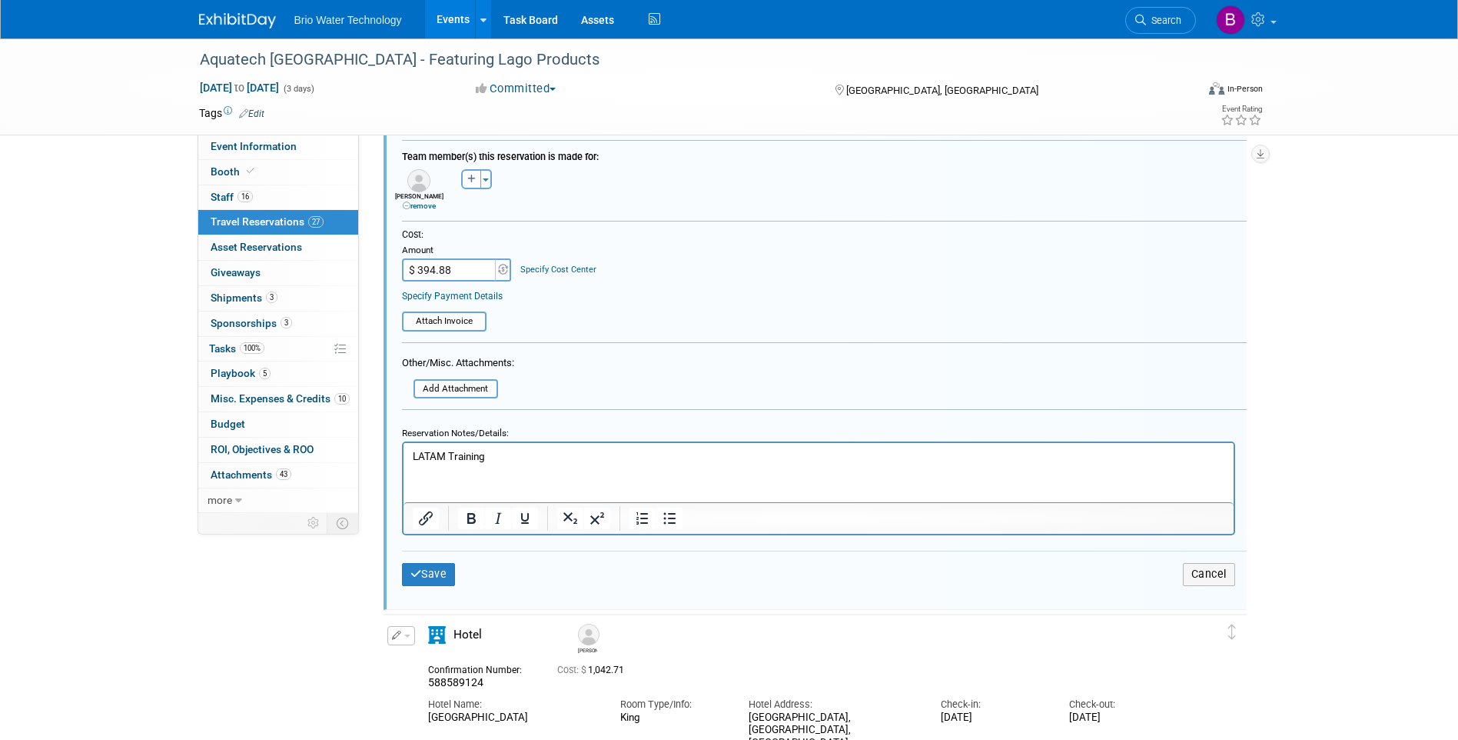
scroll to position [1050, 0]
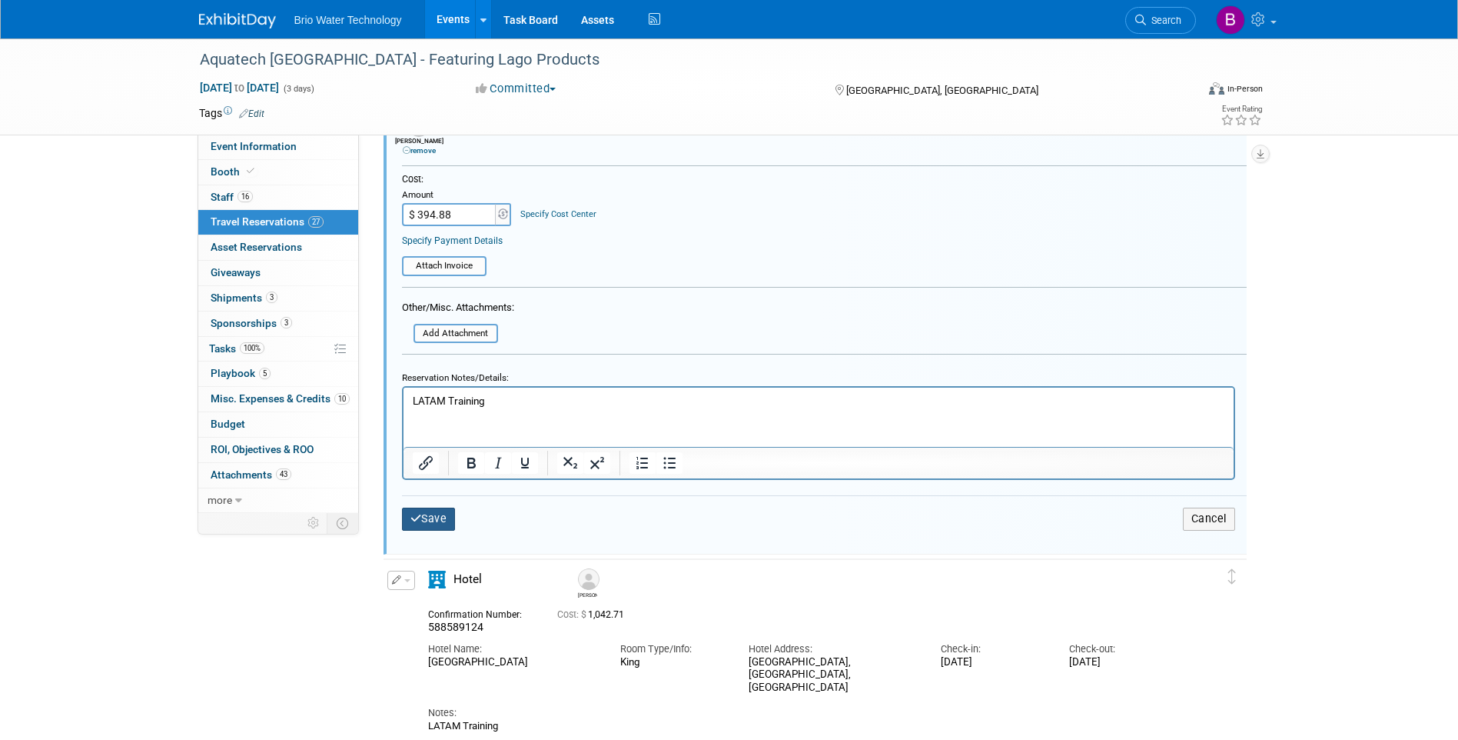
click at [423, 516] on button "Save" at bounding box center [429, 518] width 54 height 22
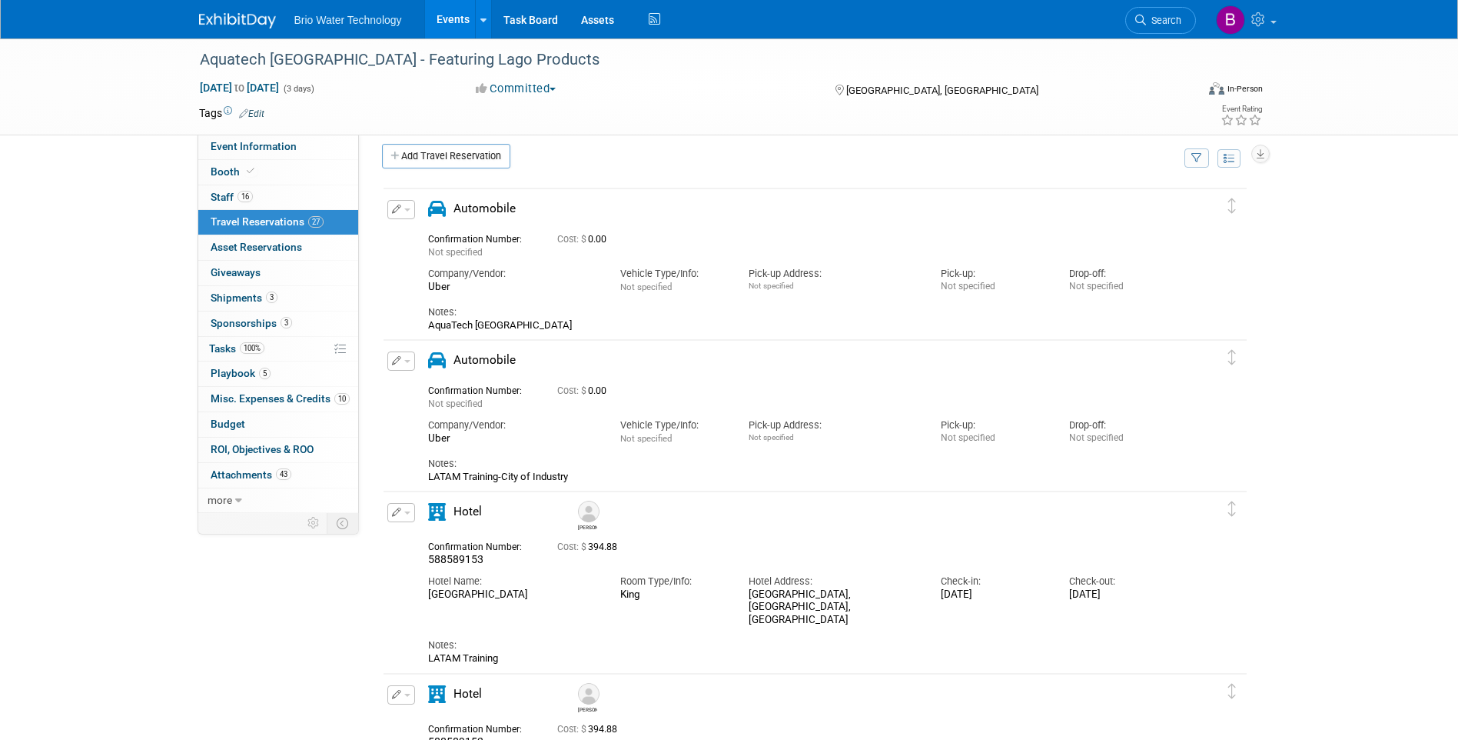
scroll to position [0, 0]
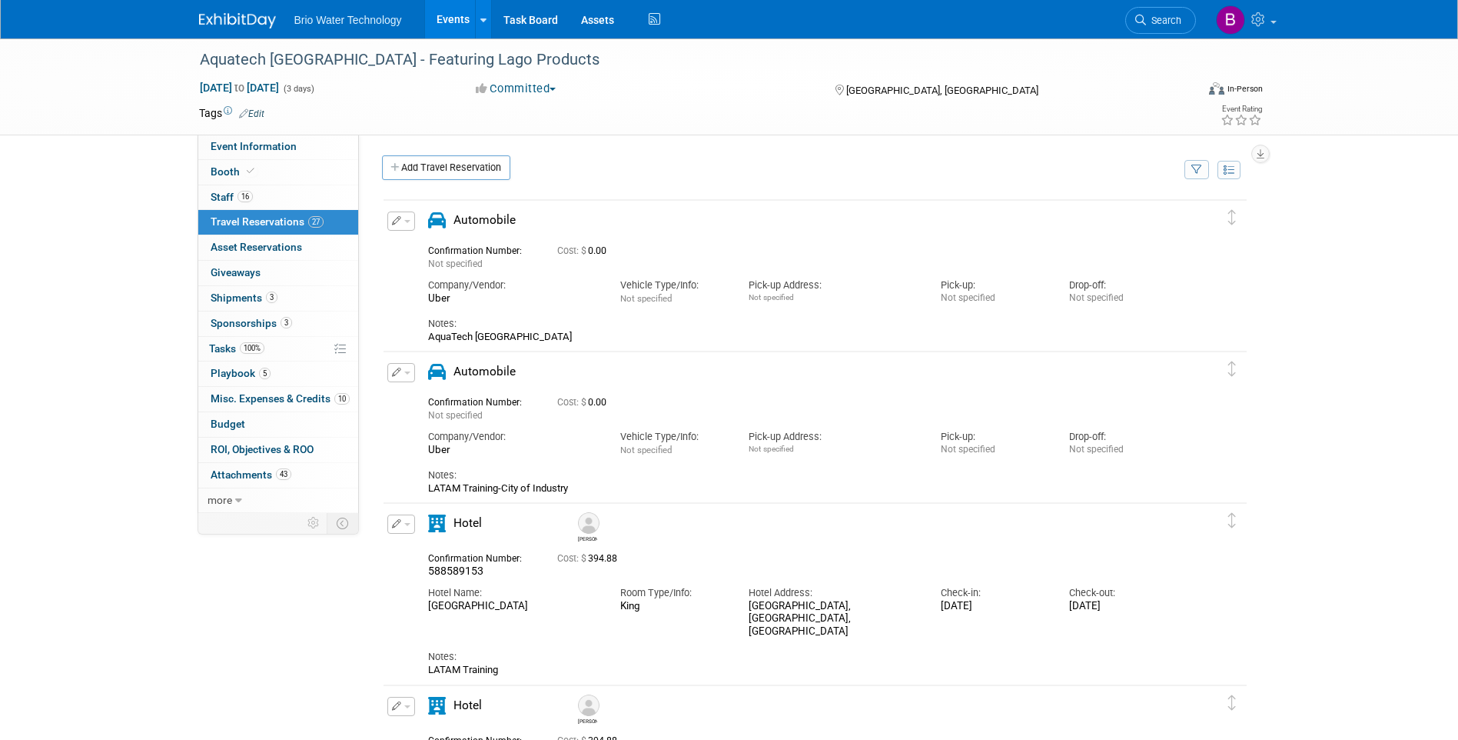
click at [407, 523] on button "button" at bounding box center [401, 523] width 28 height 19
click at [429, 547] on button "Edit Reservation" at bounding box center [453, 551] width 130 height 22
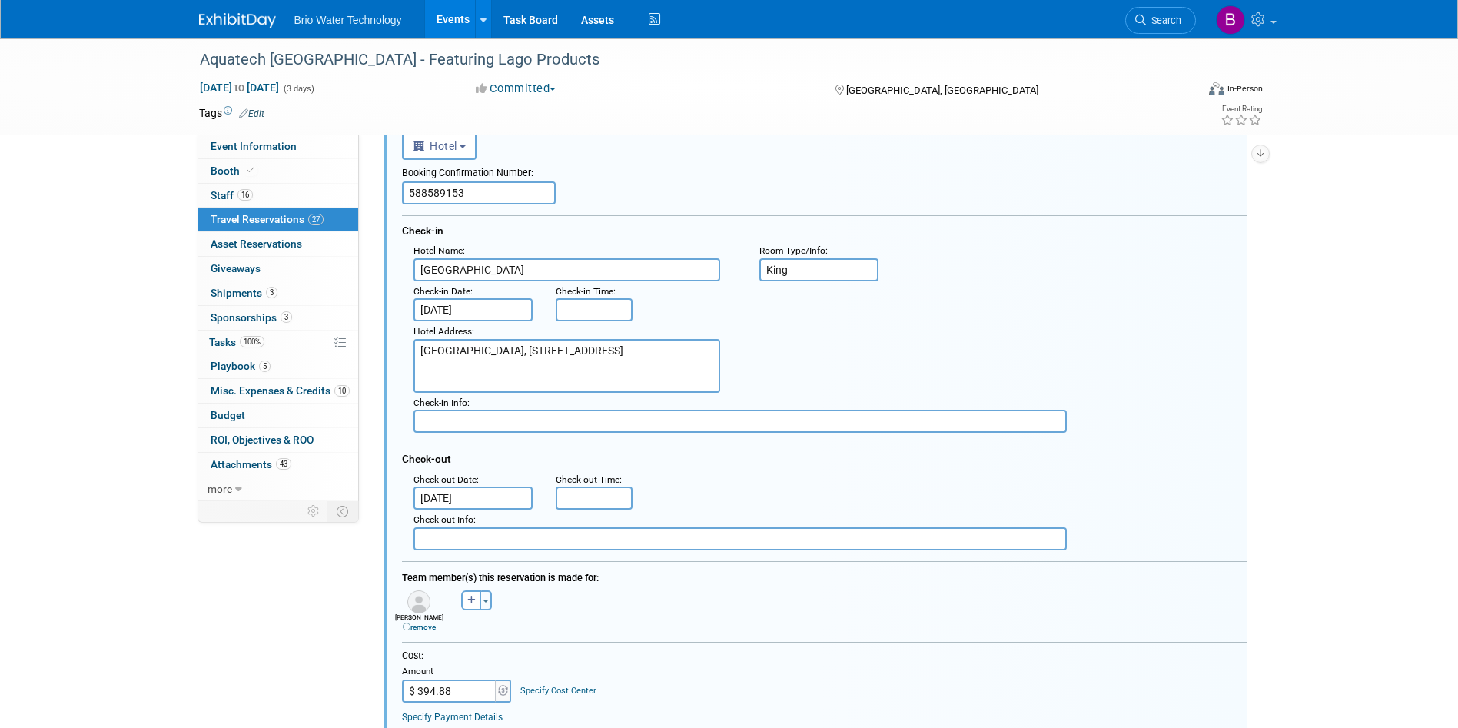
scroll to position [407, 0]
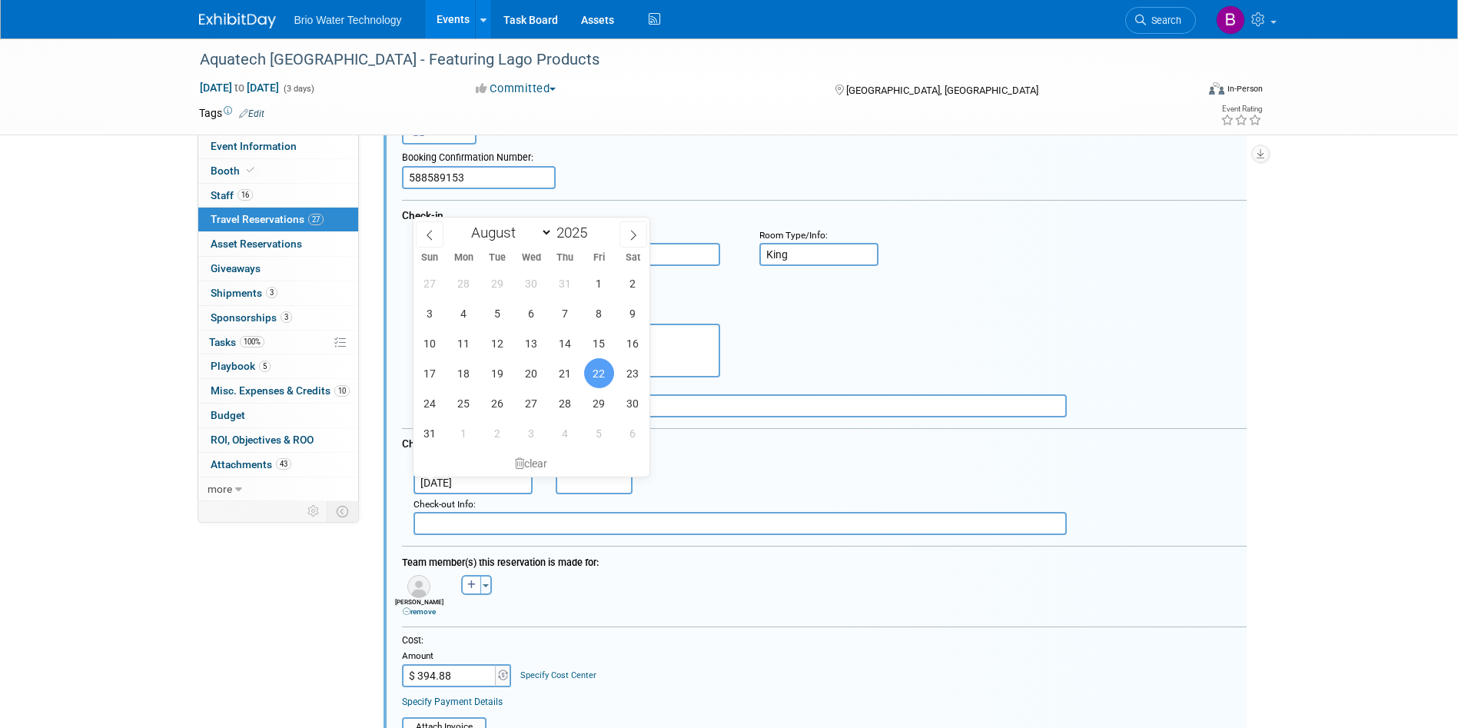
click at [486, 488] on input "[DATE]" at bounding box center [474, 482] width 120 height 23
click at [635, 374] on span "23" at bounding box center [633, 373] width 30 height 30
type input "[DATE]"
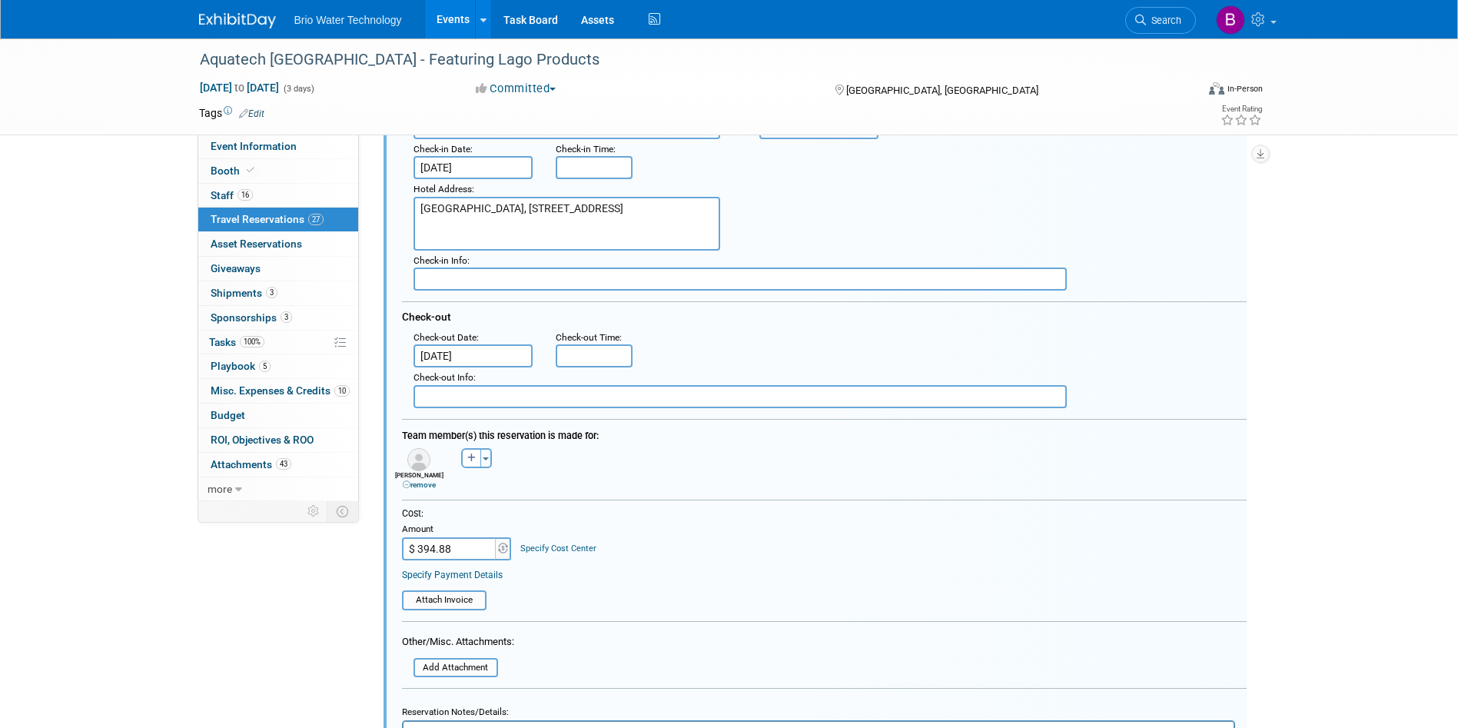
scroll to position [560, 0]
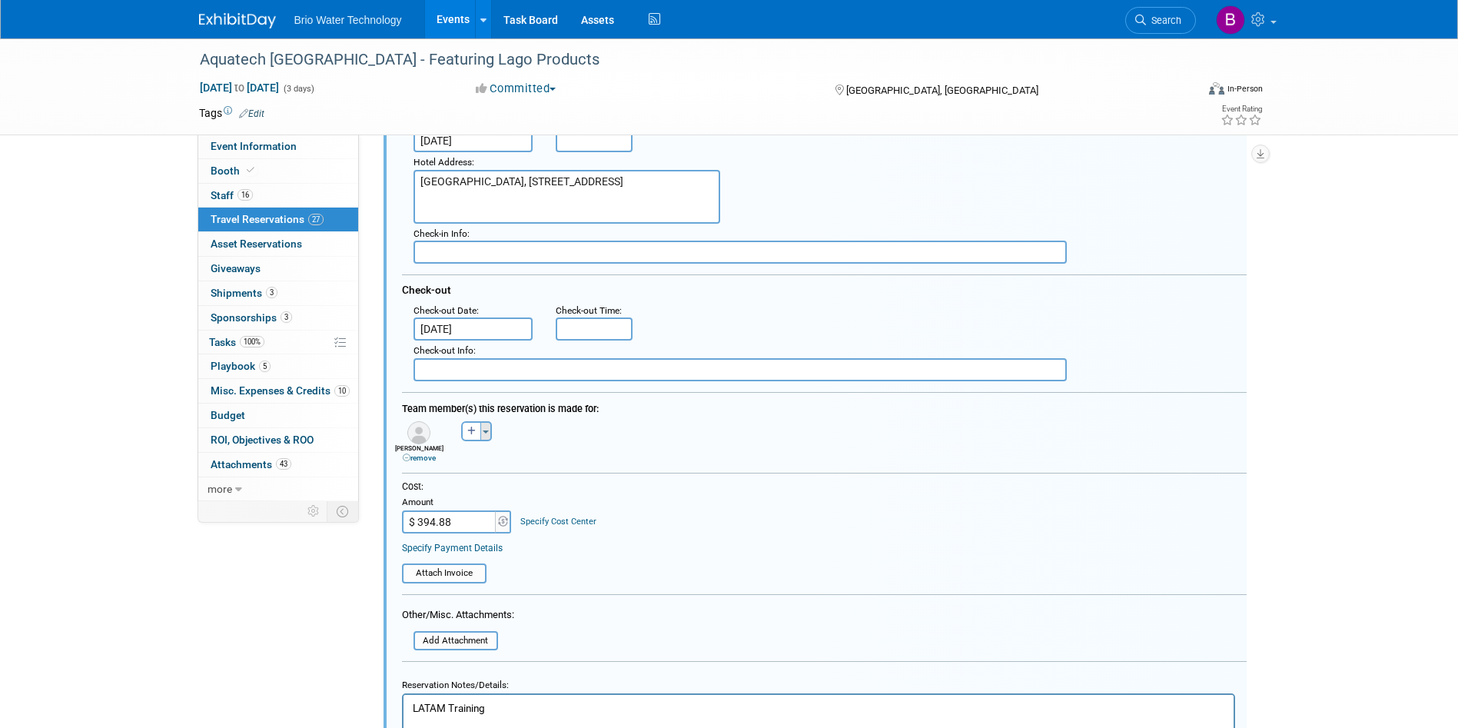
click at [488, 428] on button "Toggle Dropdown" at bounding box center [486, 431] width 12 height 20
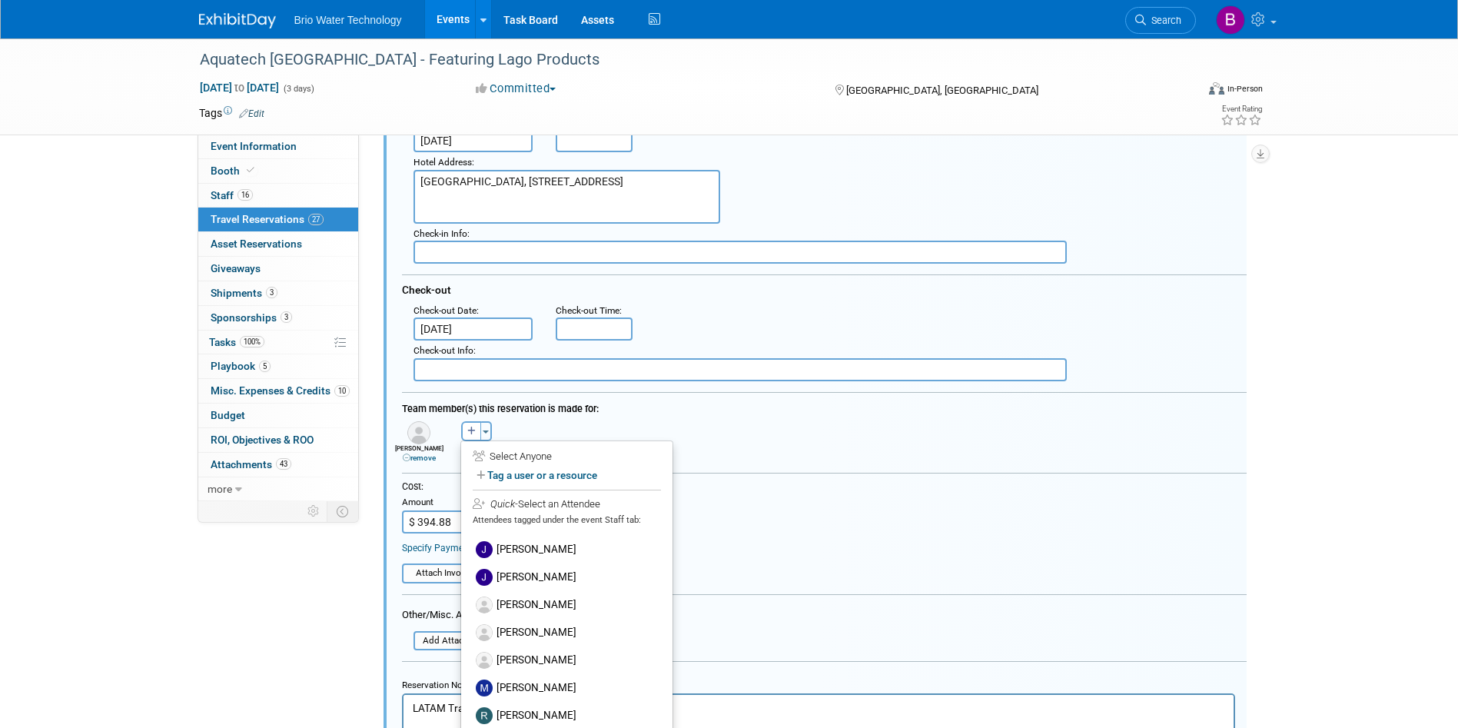
scroll to position [231, 0]
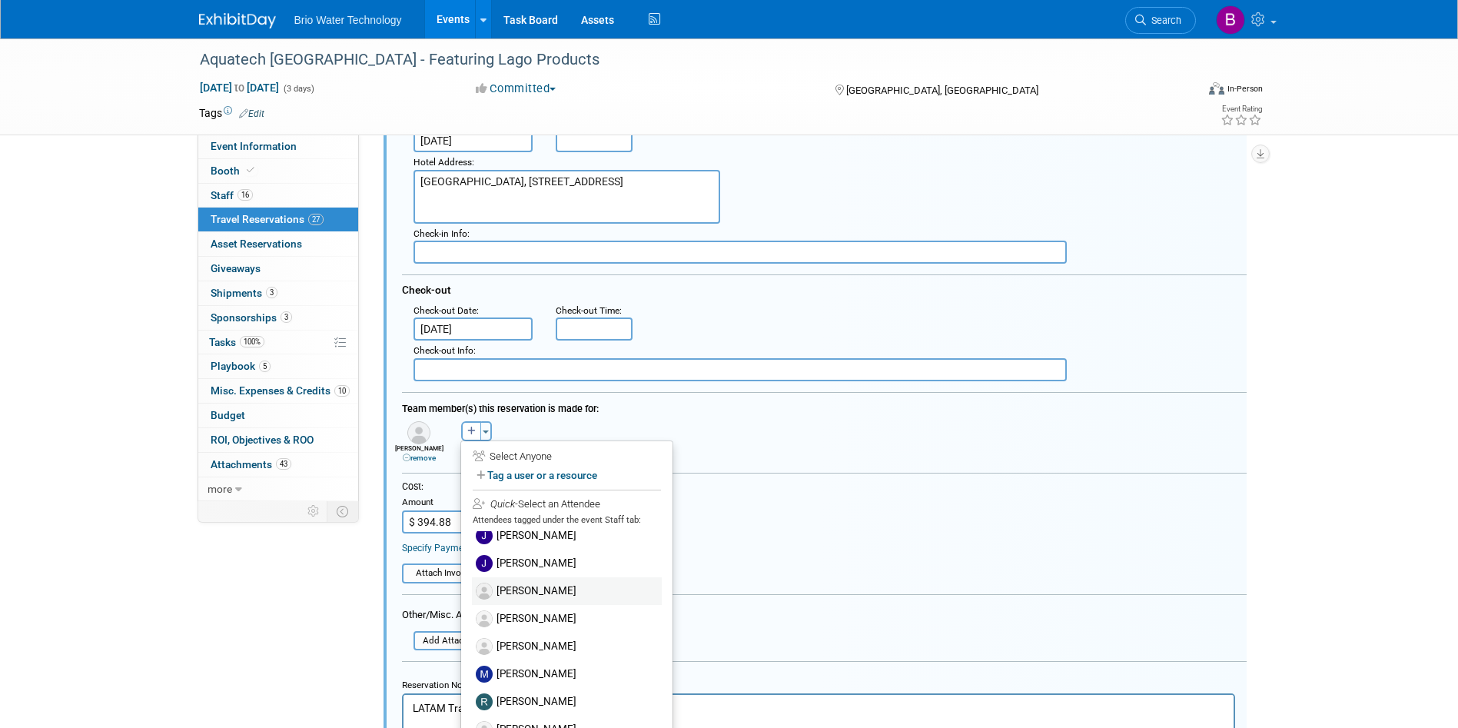
click at [542, 580] on label "[PERSON_NAME]" at bounding box center [567, 591] width 190 height 28
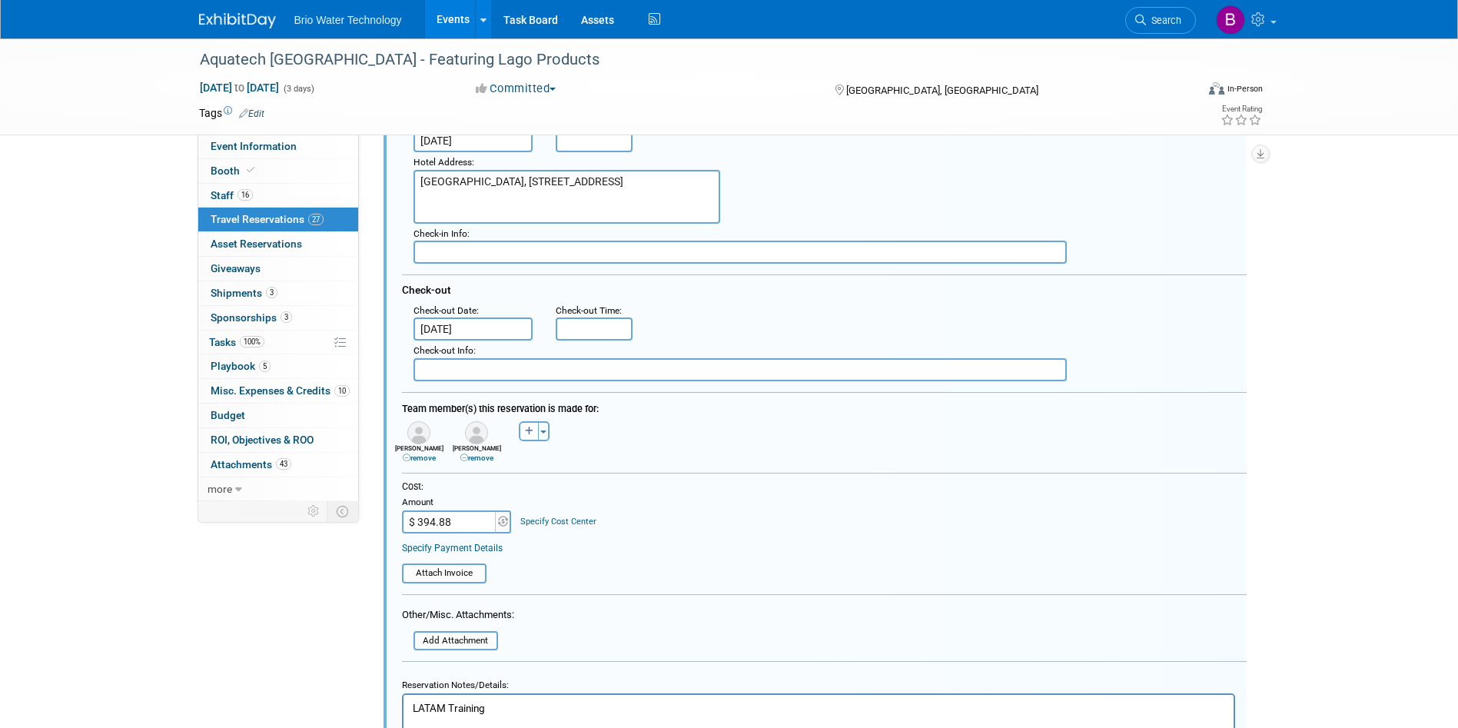
click at [487, 458] on link "remove" at bounding box center [476, 458] width 33 height 8
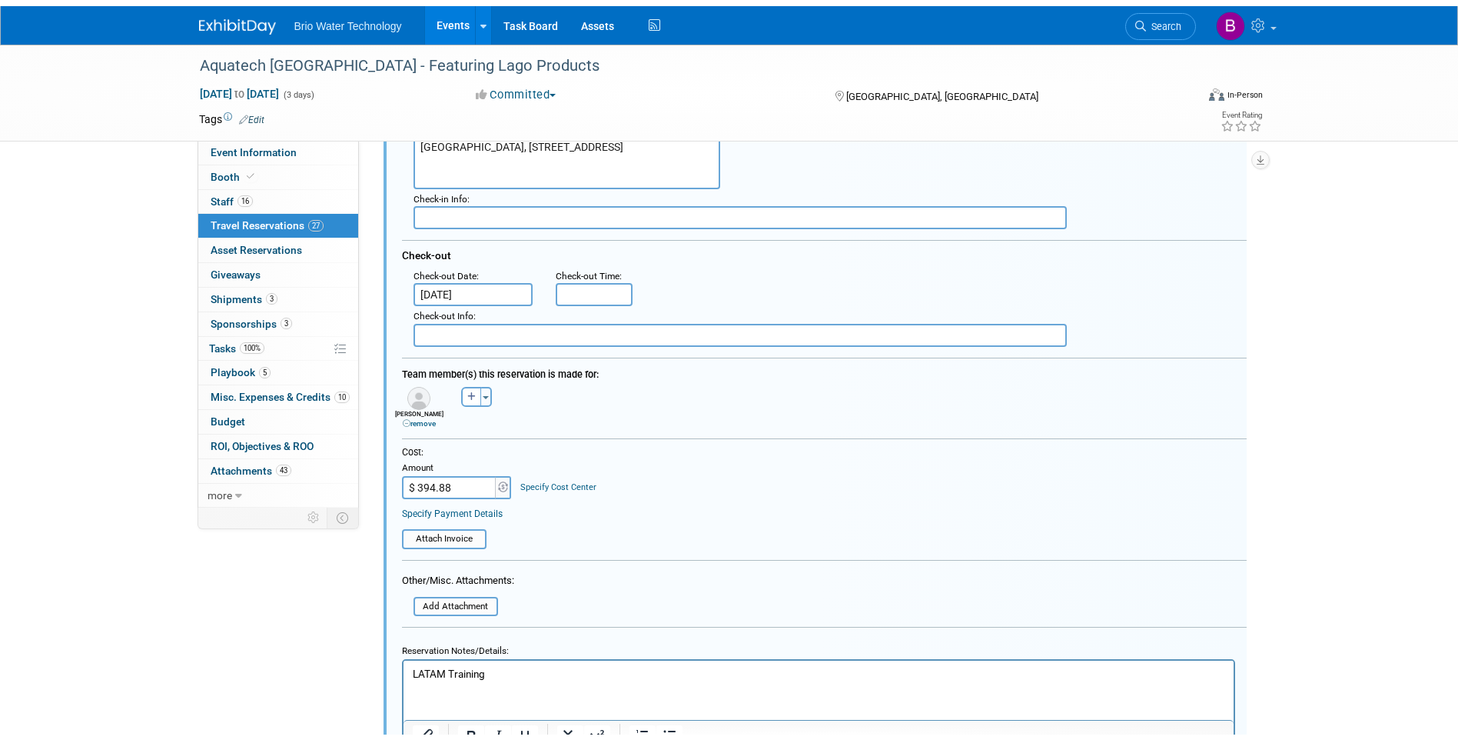
scroll to position [637, 0]
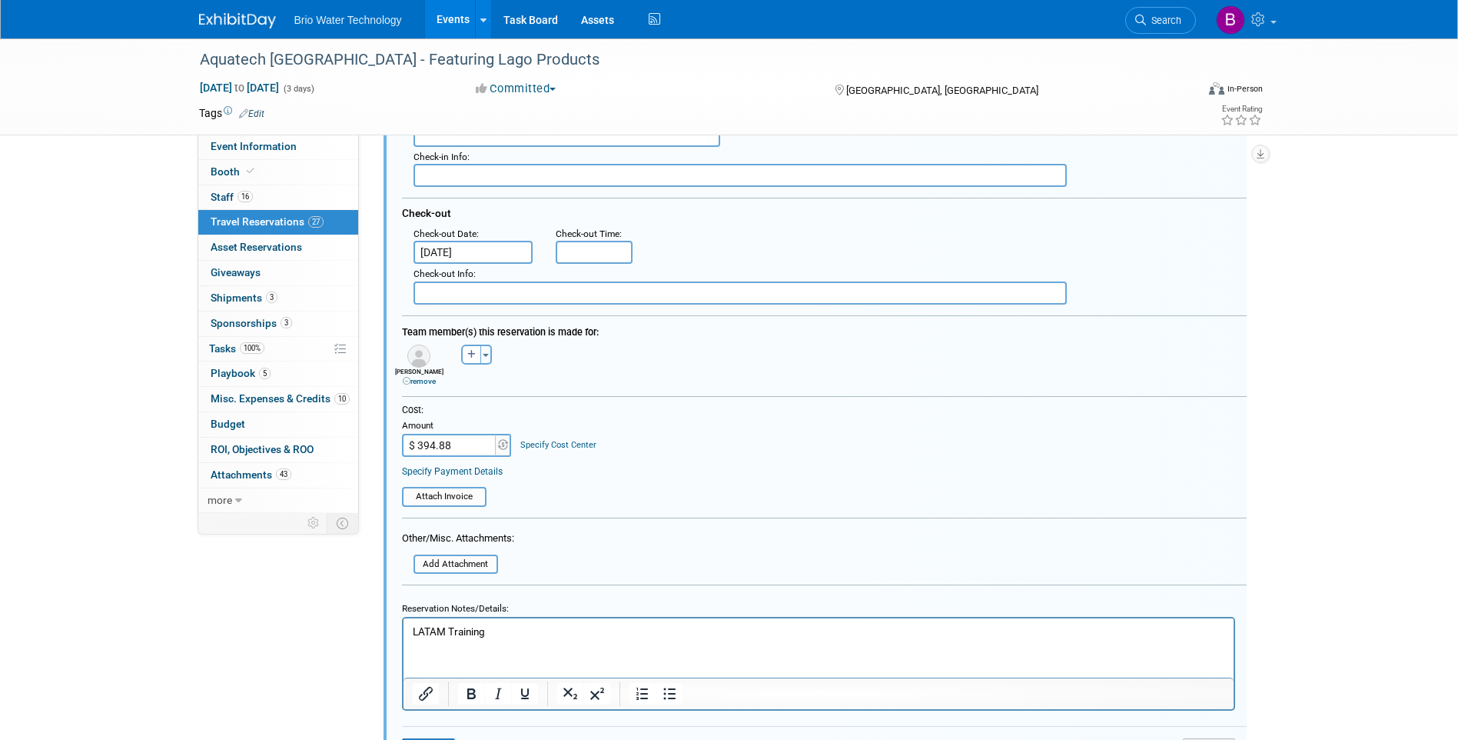
click at [469, 450] on input "$ 394.88" at bounding box center [450, 445] width 96 height 23
type input "$ 469.51"
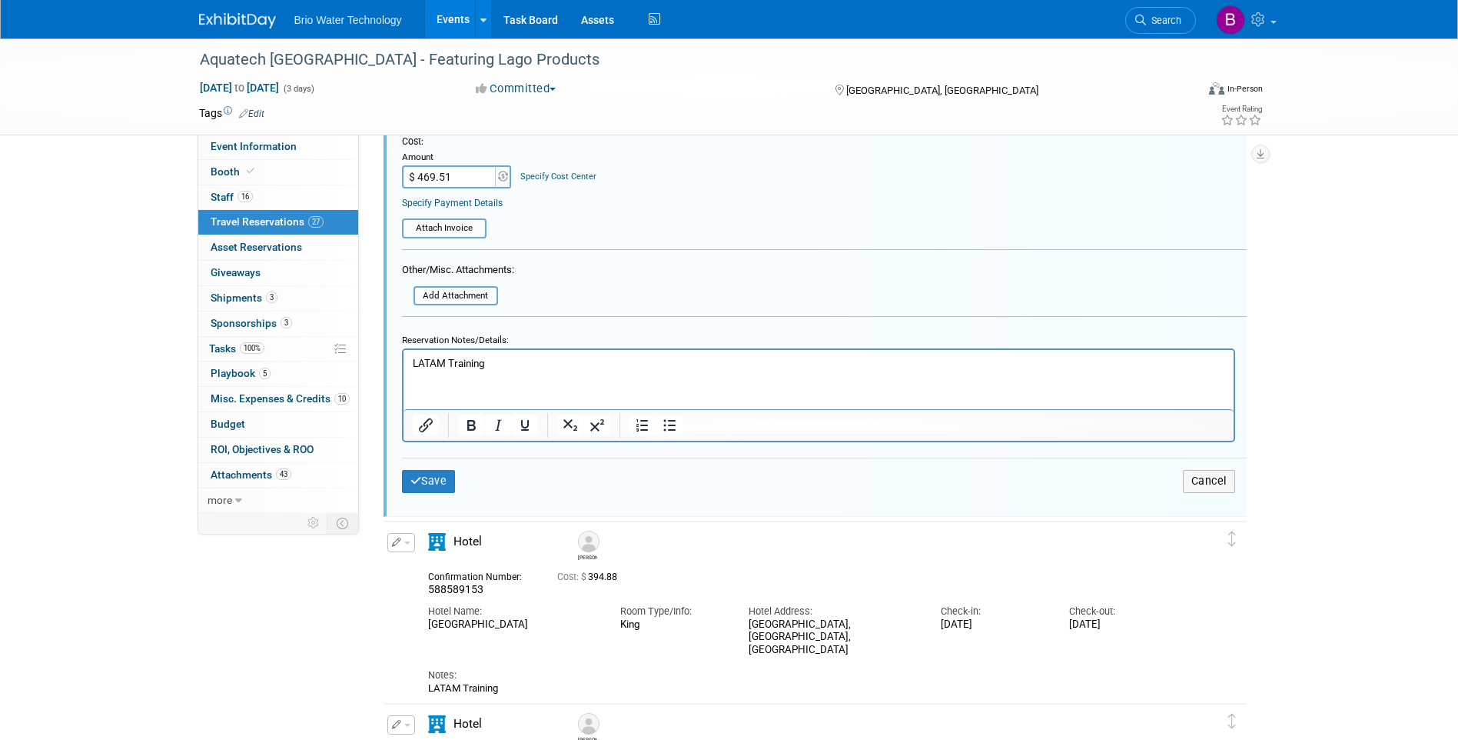
scroll to position [945, 0]
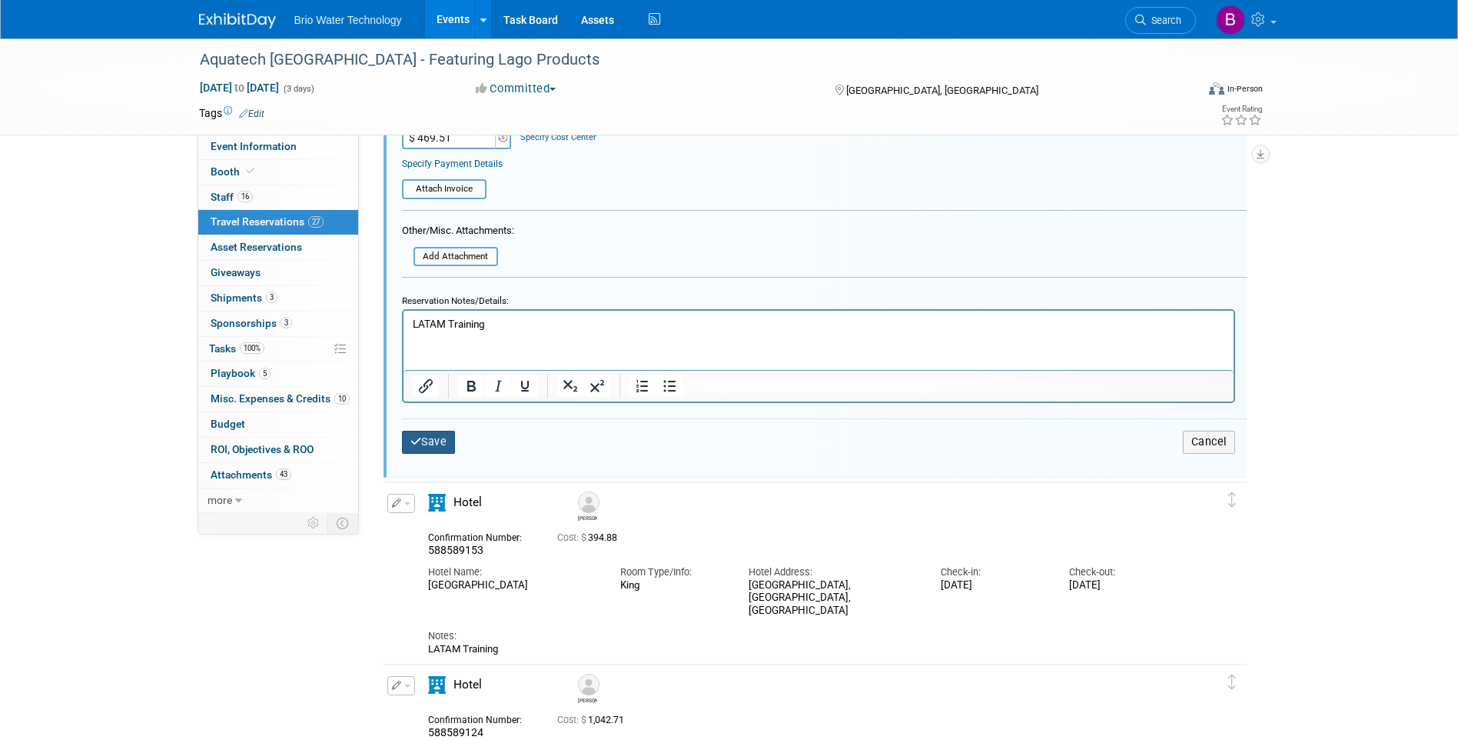
click at [439, 444] on button "Save" at bounding box center [429, 441] width 54 height 22
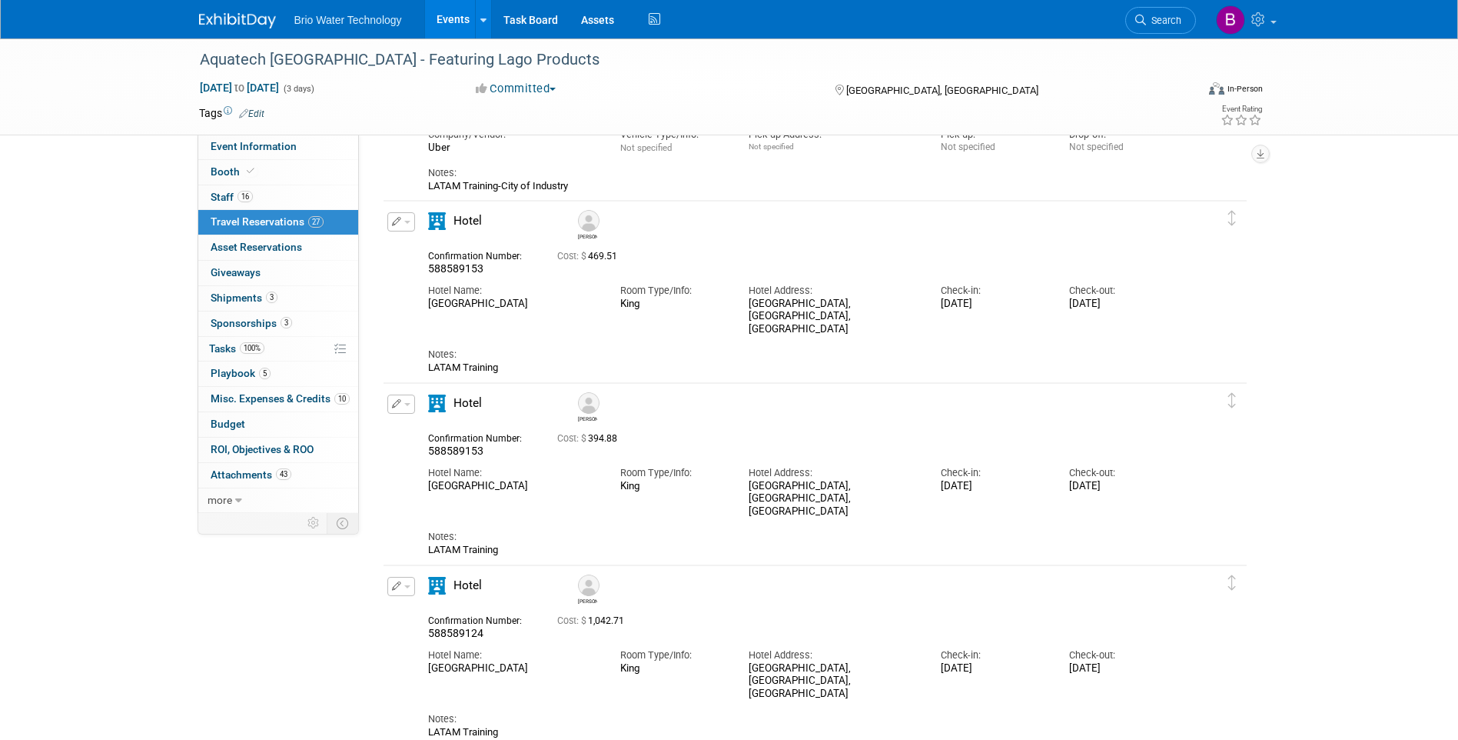
scroll to position [330, 0]
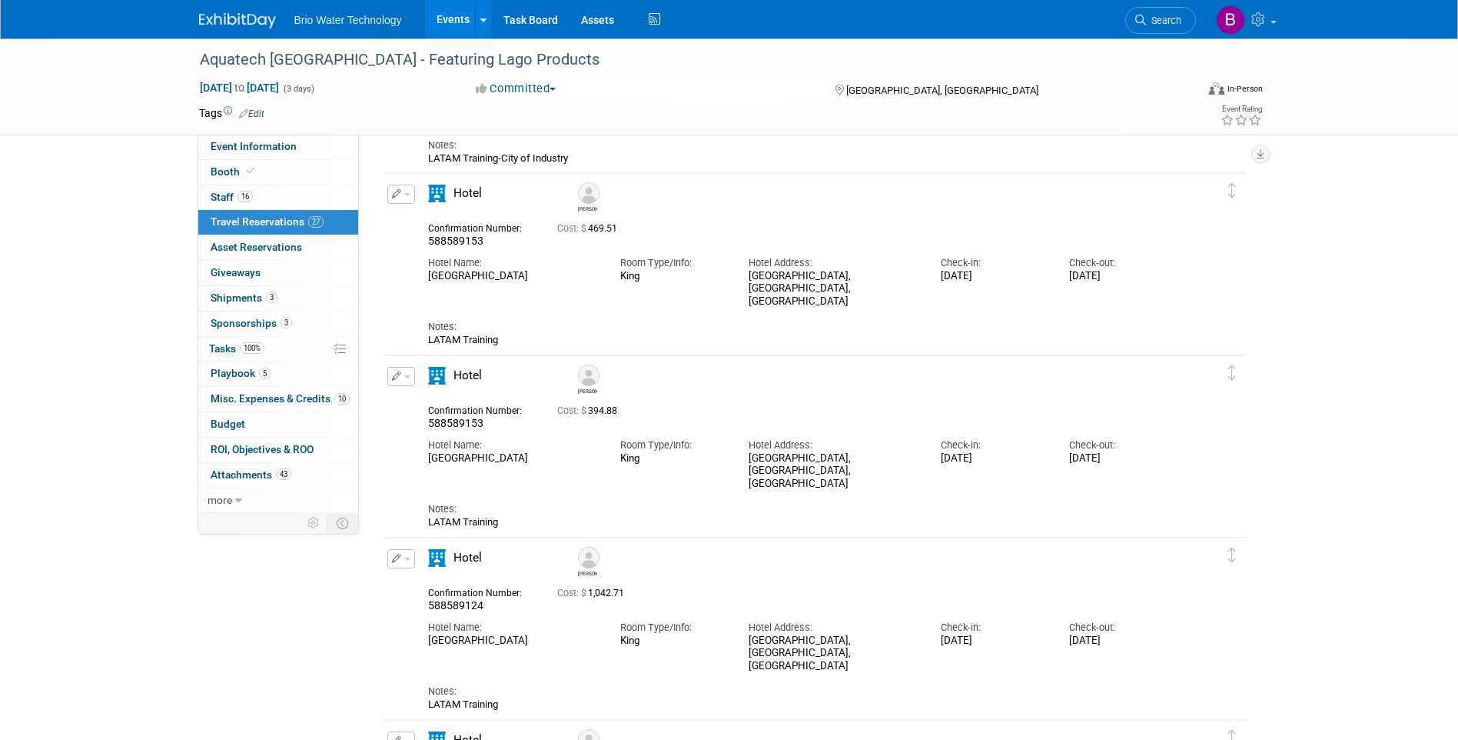
click at [396, 381] on icon "button" at bounding box center [397, 375] width 10 height 9
click at [437, 407] on button "Edit Reservation" at bounding box center [453, 403] width 130 height 22
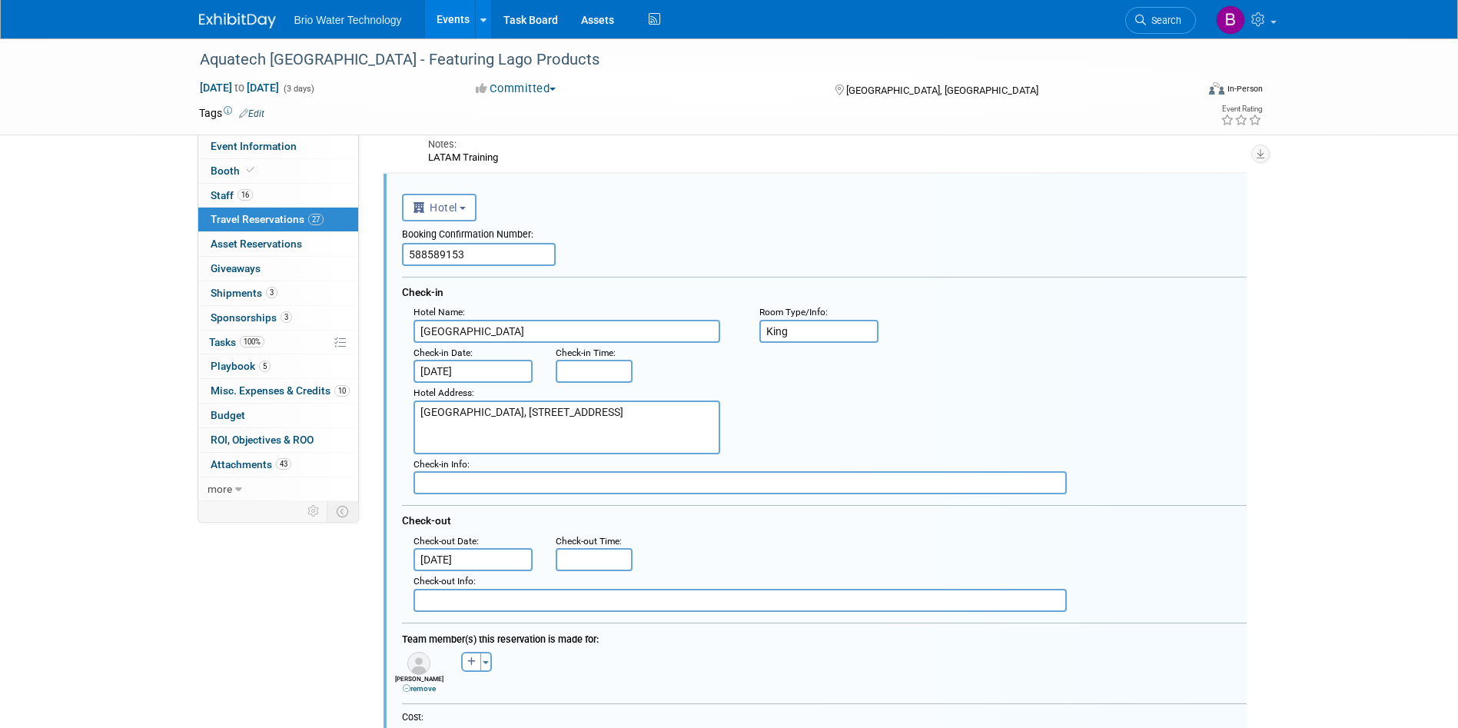
scroll to position [0, 0]
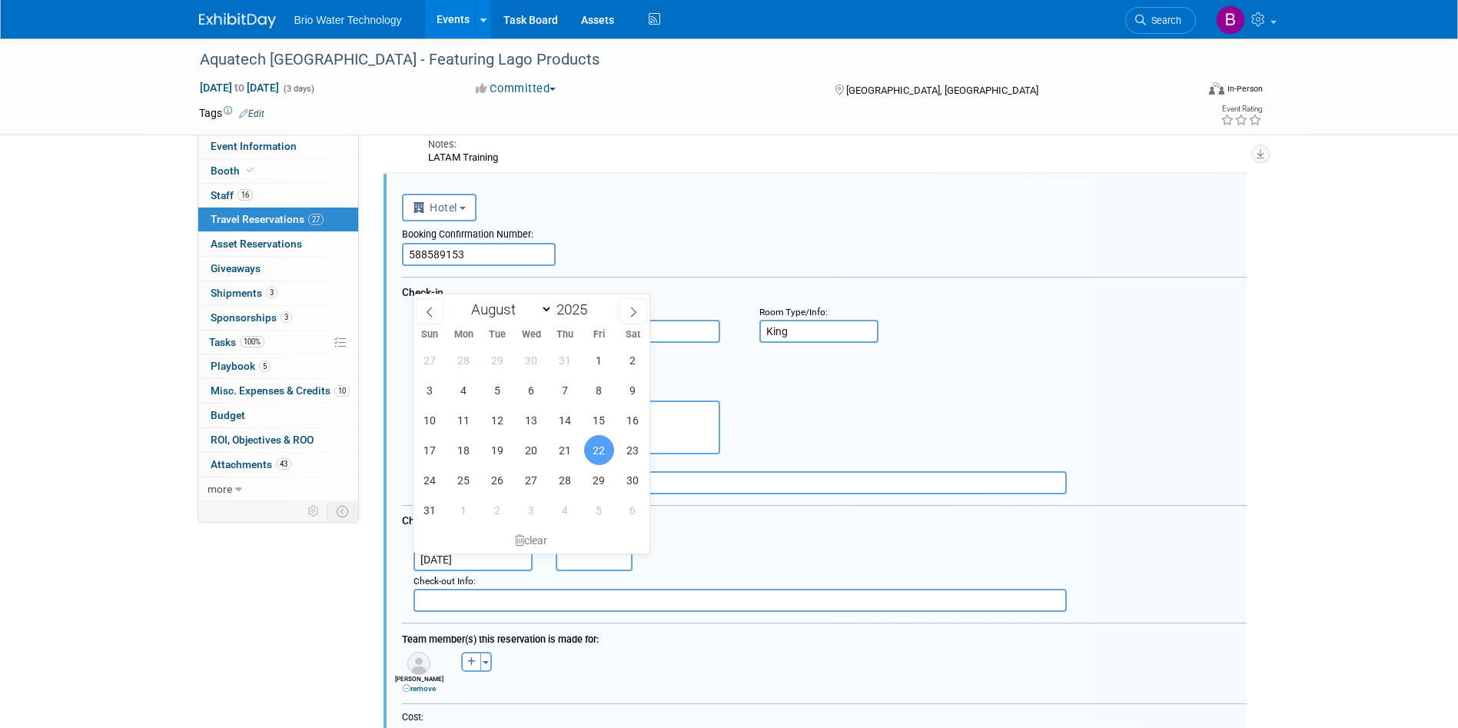
click at [633, 454] on span "23" at bounding box center [633, 450] width 30 height 30
type input "[DATE]"
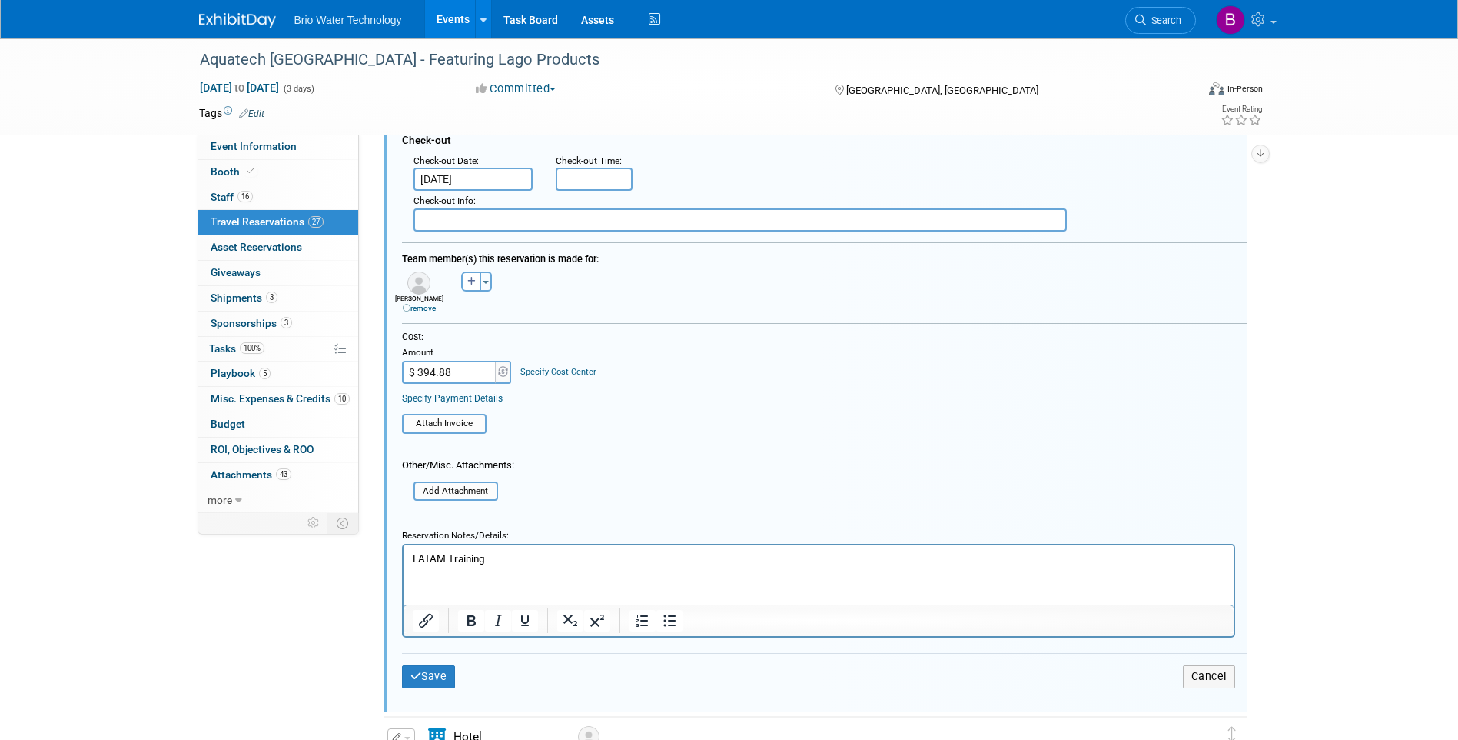
scroll to position [896, 0]
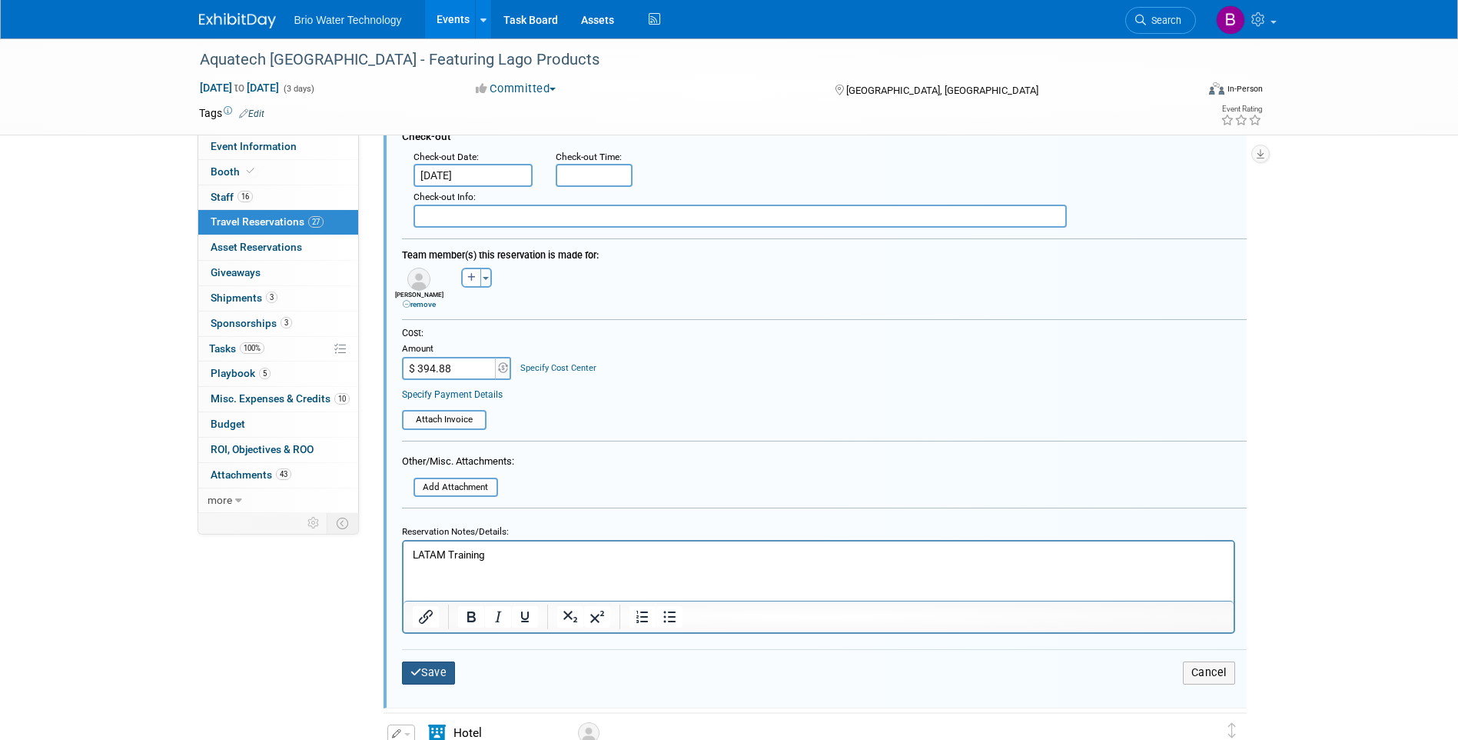
click at [432, 666] on button "Save" at bounding box center [429, 672] width 54 height 22
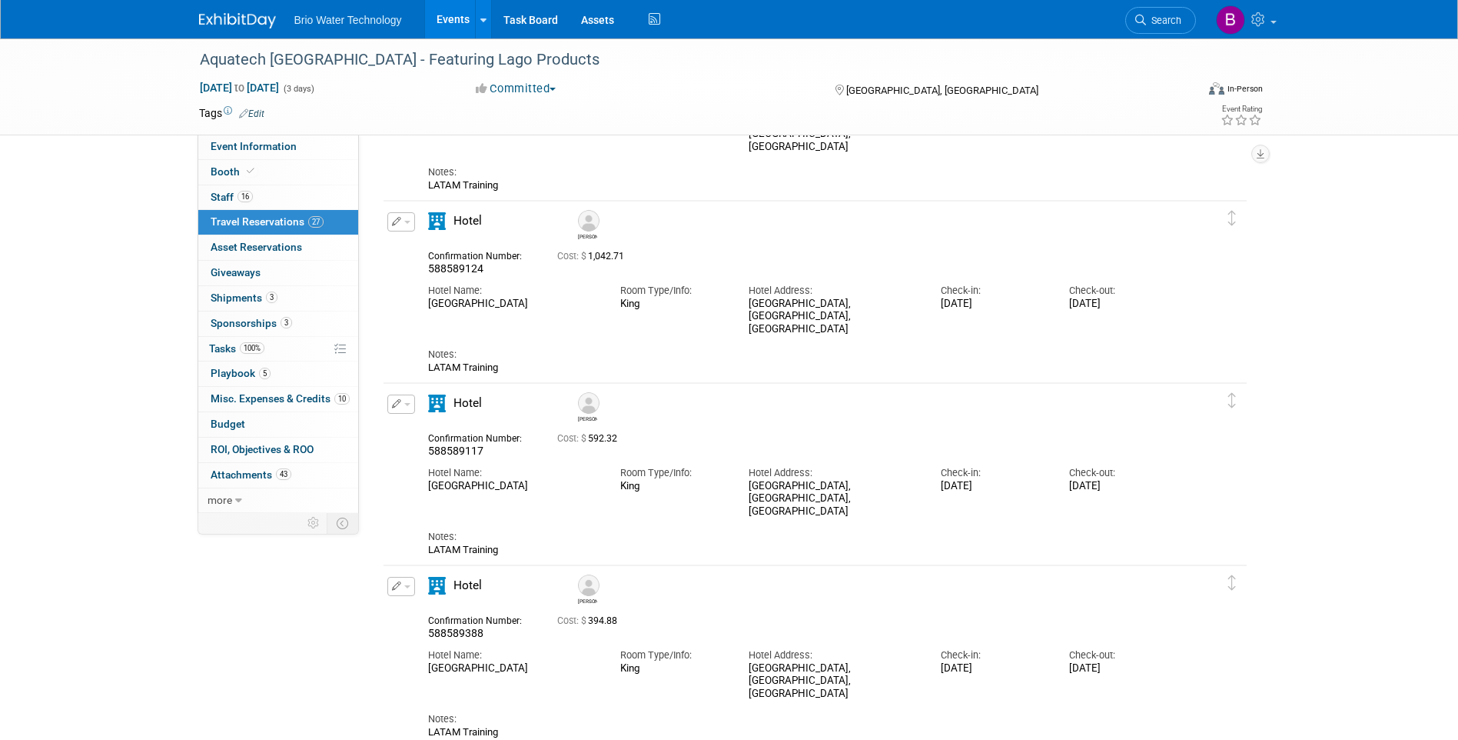
scroll to position [743, 0]
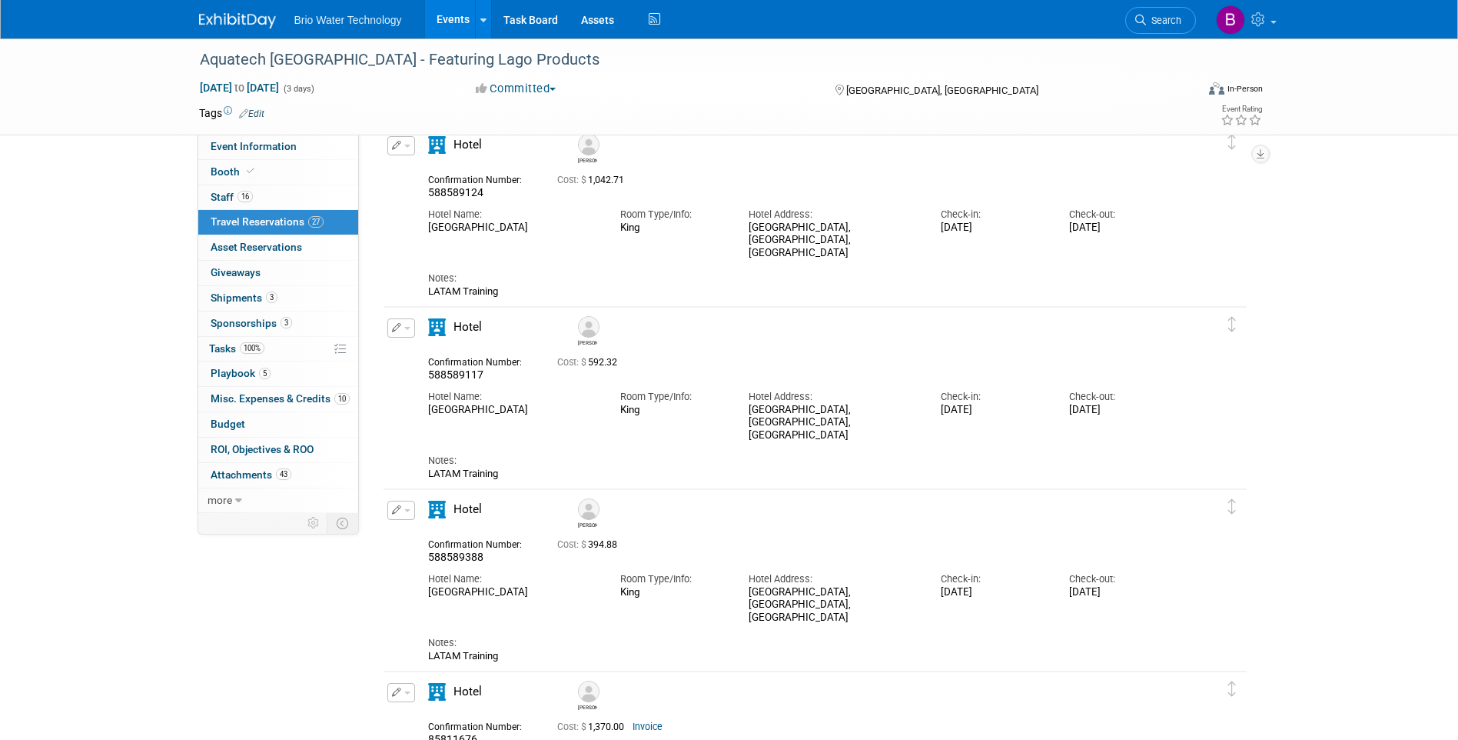
drag, startPoint x: 407, startPoint y: 334, endPoint x: 420, endPoint y: 331, distance: 12.9
click at [411, 334] on button "button" at bounding box center [401, 327] width 28 height 19
click at [451, 357] on button "Edit Reservation" at bounding box center [453, 355] width 130 height 22
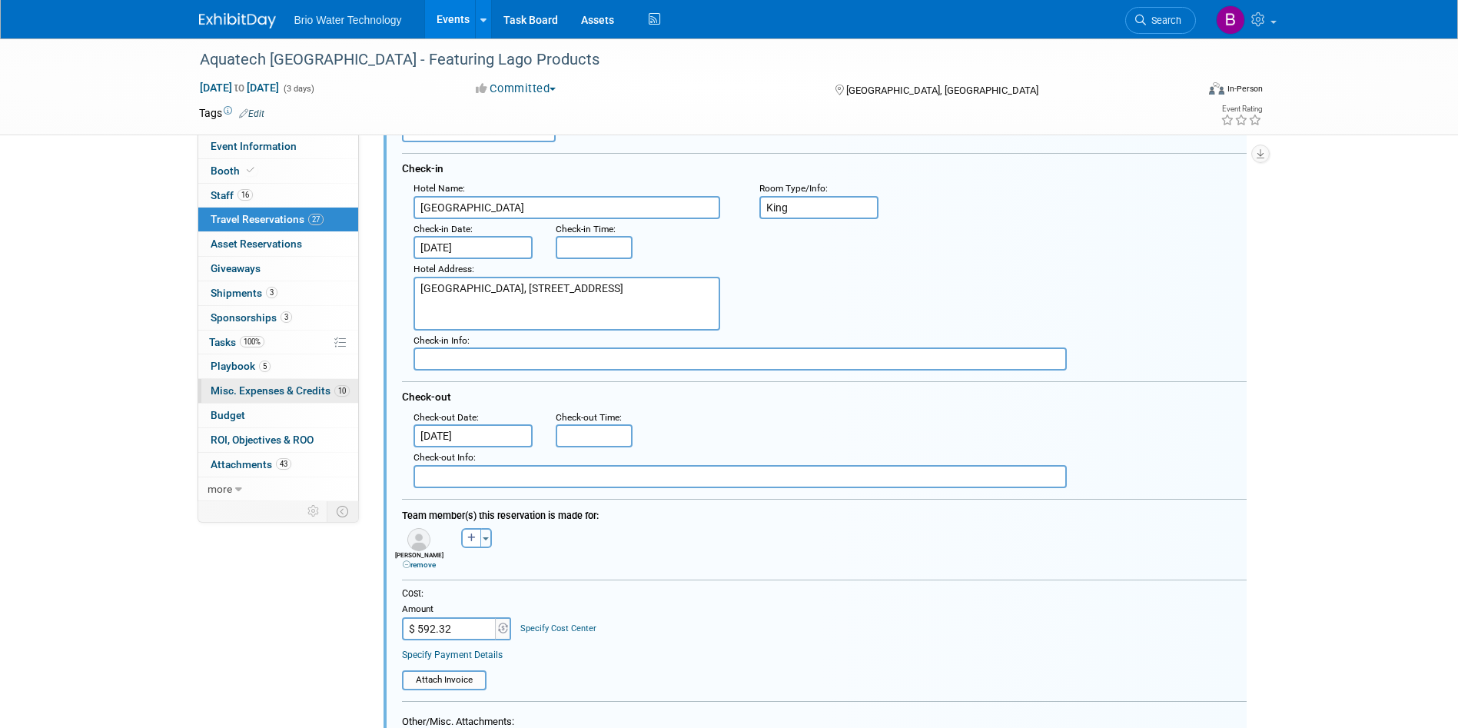
scroll to position [1030, 0]
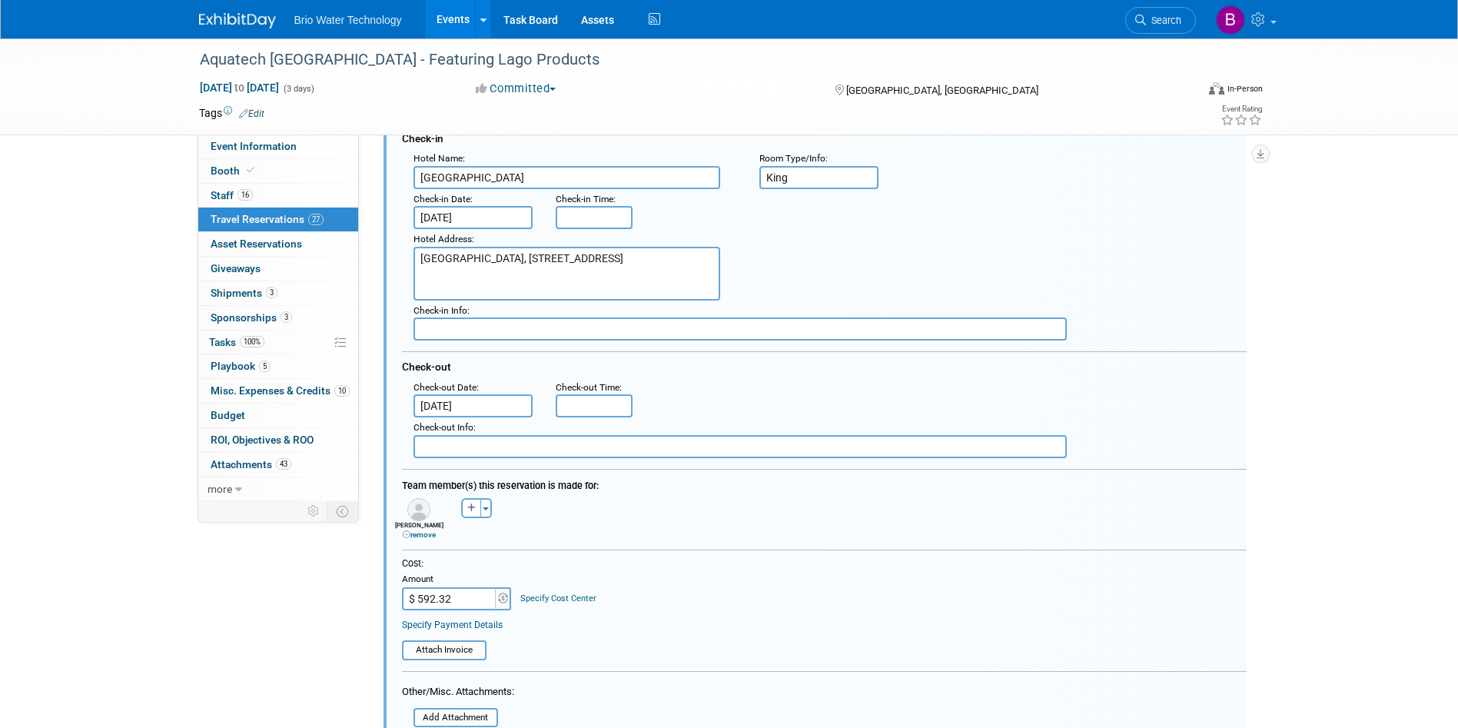
click at [457, 407] on input "[DATE]" at bounding box center [474, 405] width 120 height 23
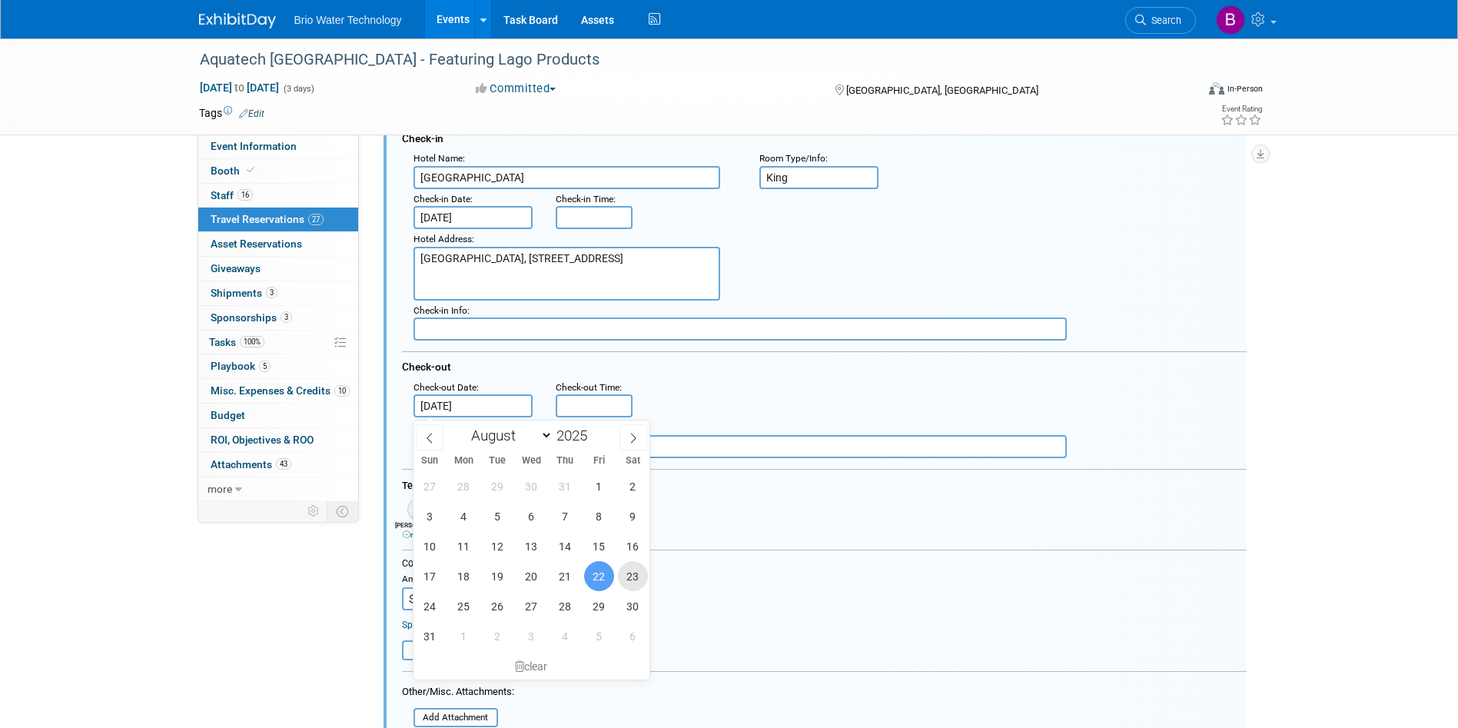
click at [639, 578] on span "23" at bounding box center [633, 576] width 30 height 30
type input "[DATE]"
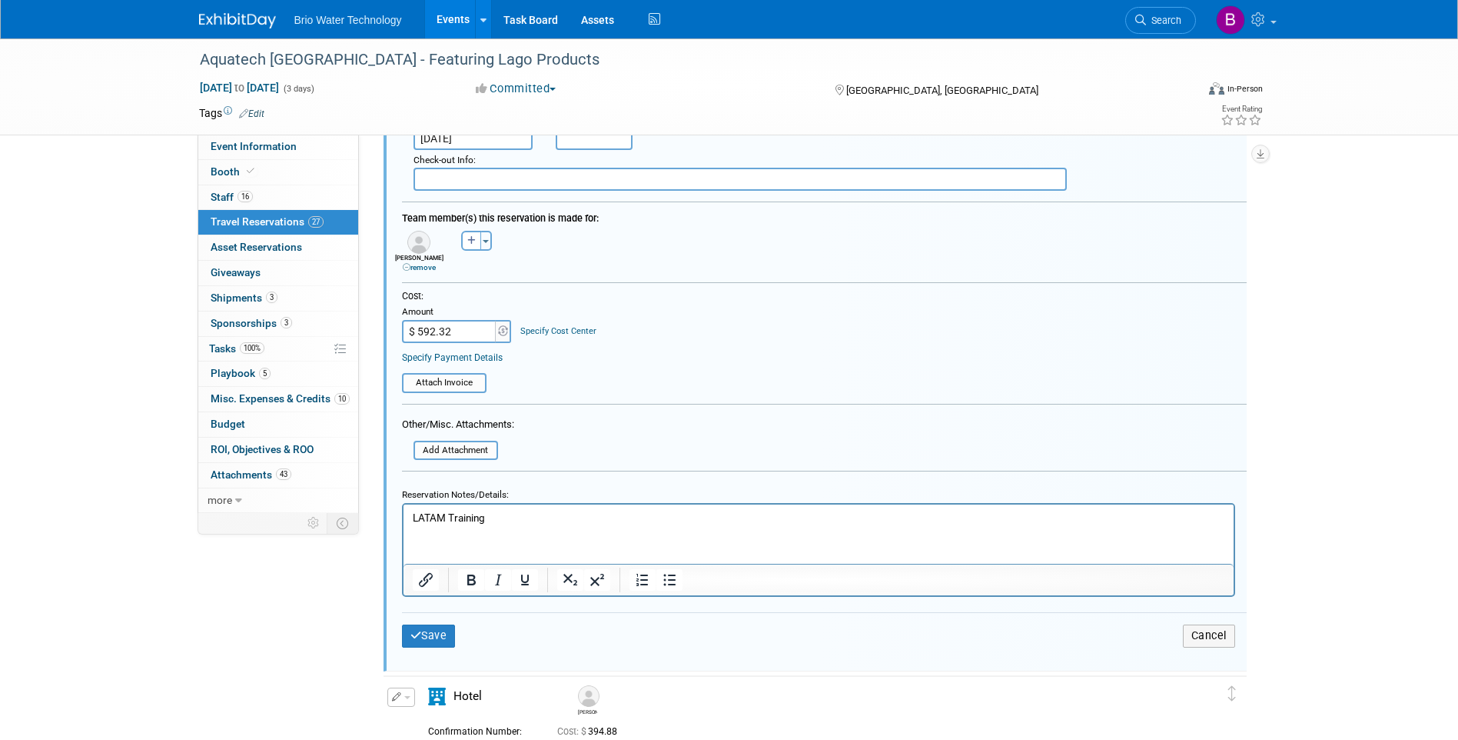
scroll to position [1338, 0]
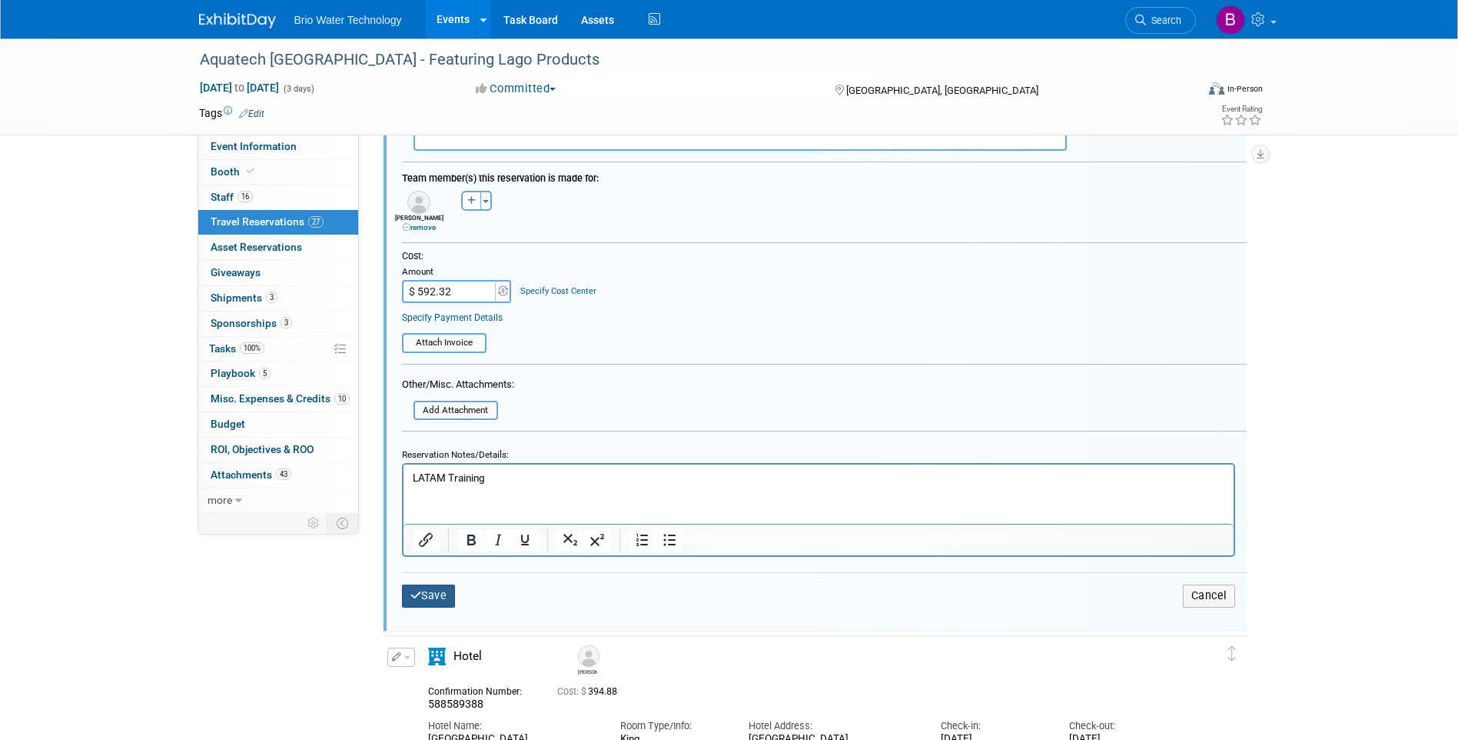
click at [437, 593] on button "Save" at bounding box center [429, 595] width 54 height 22
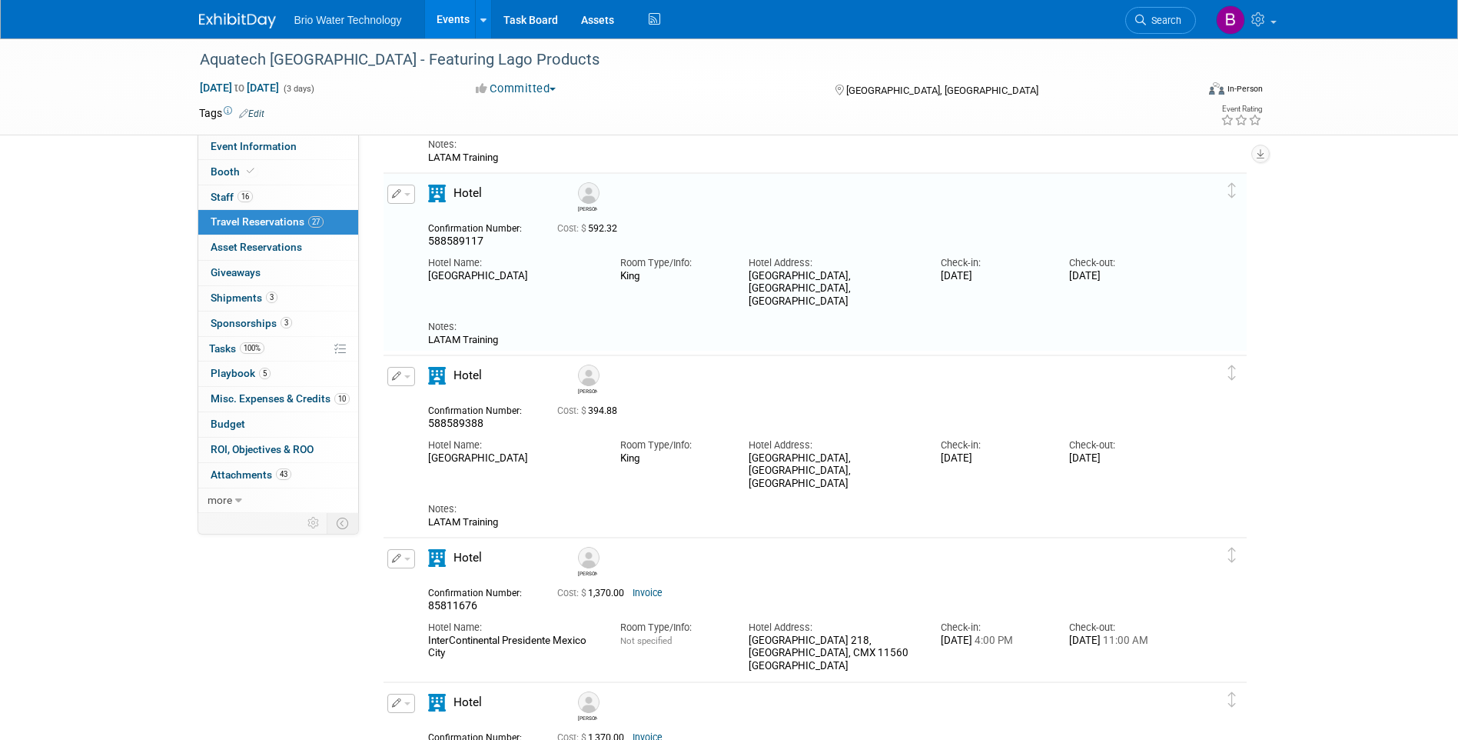
scroll to position [799, 0]
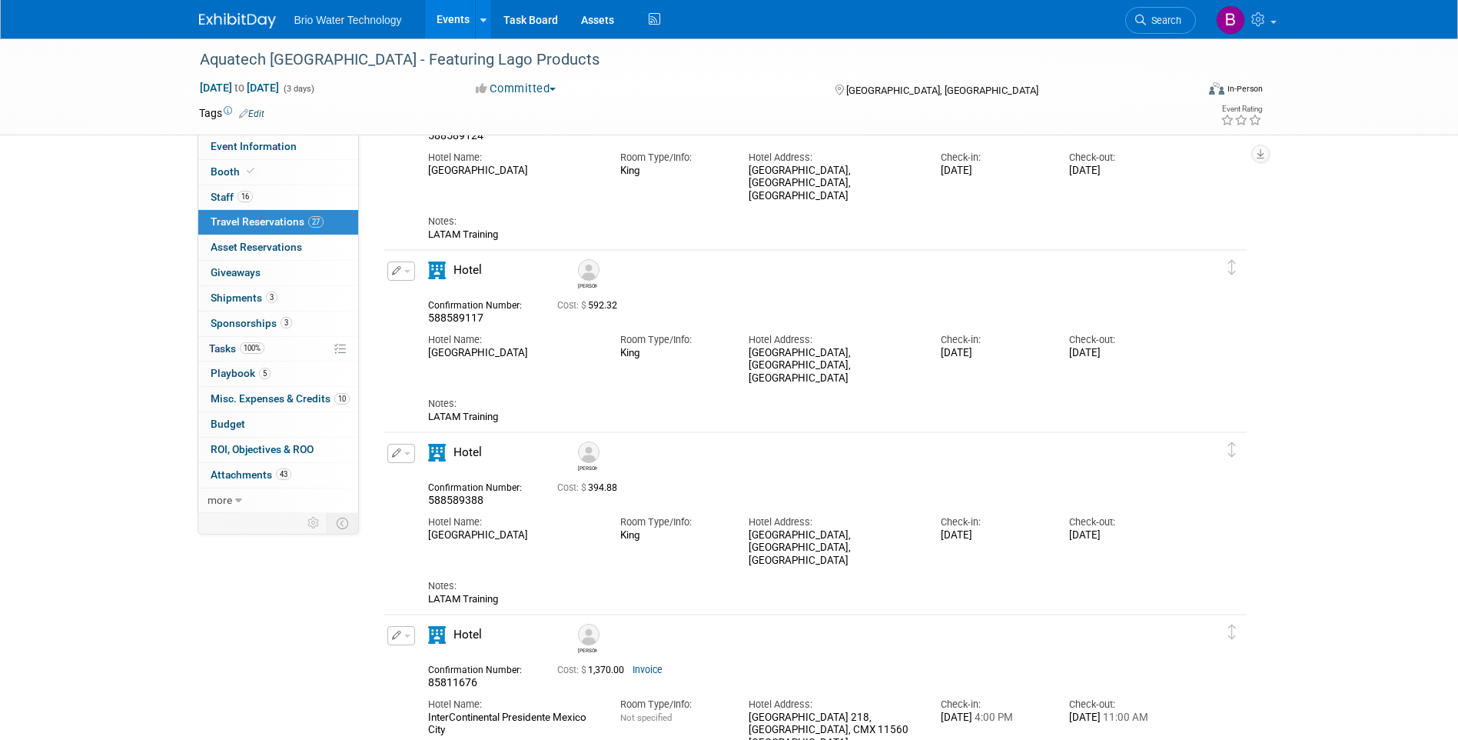
click at [404, 457] on button "button" at bounding box center [401, 453] width 28 height 19
click at [439, 479] on button "Edit Reservation" at bounding box center [453, 480] width 130 height 22
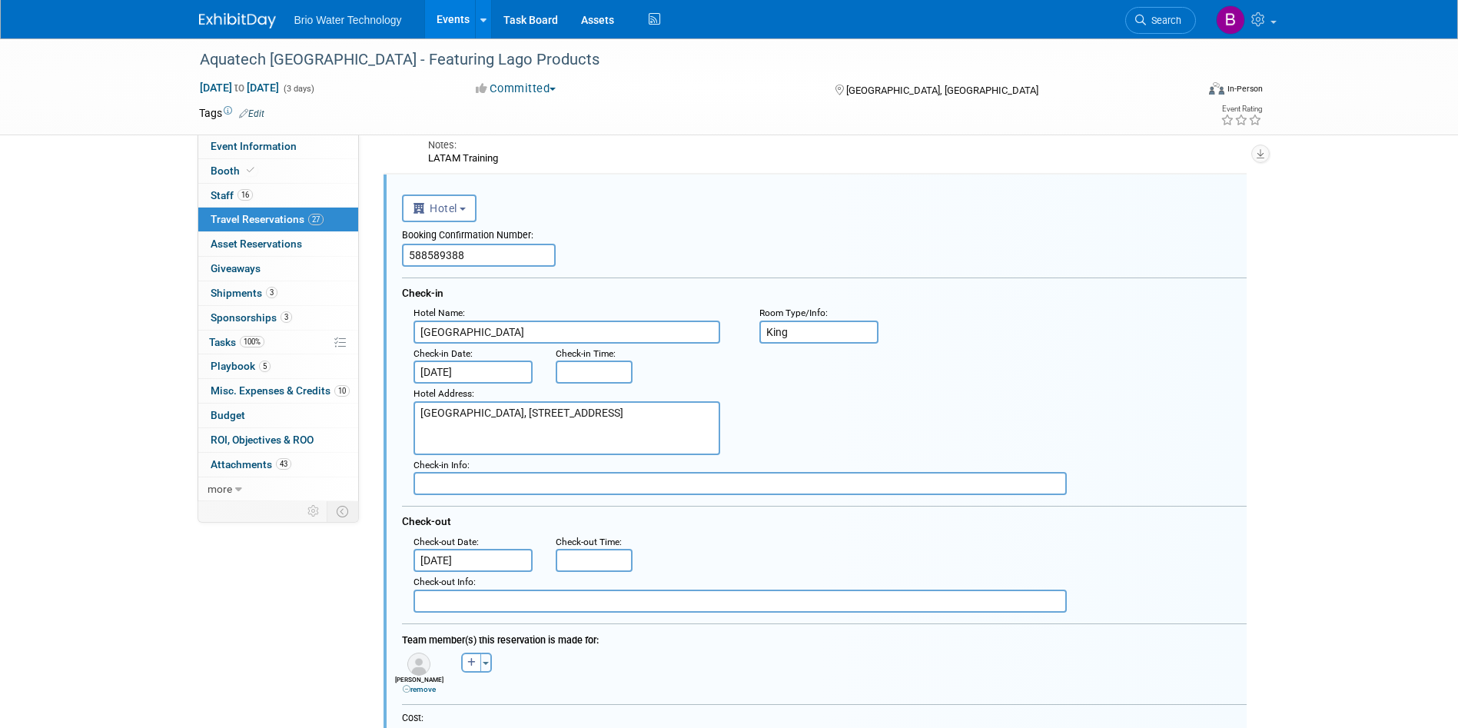
scroll to position [1059, 0]
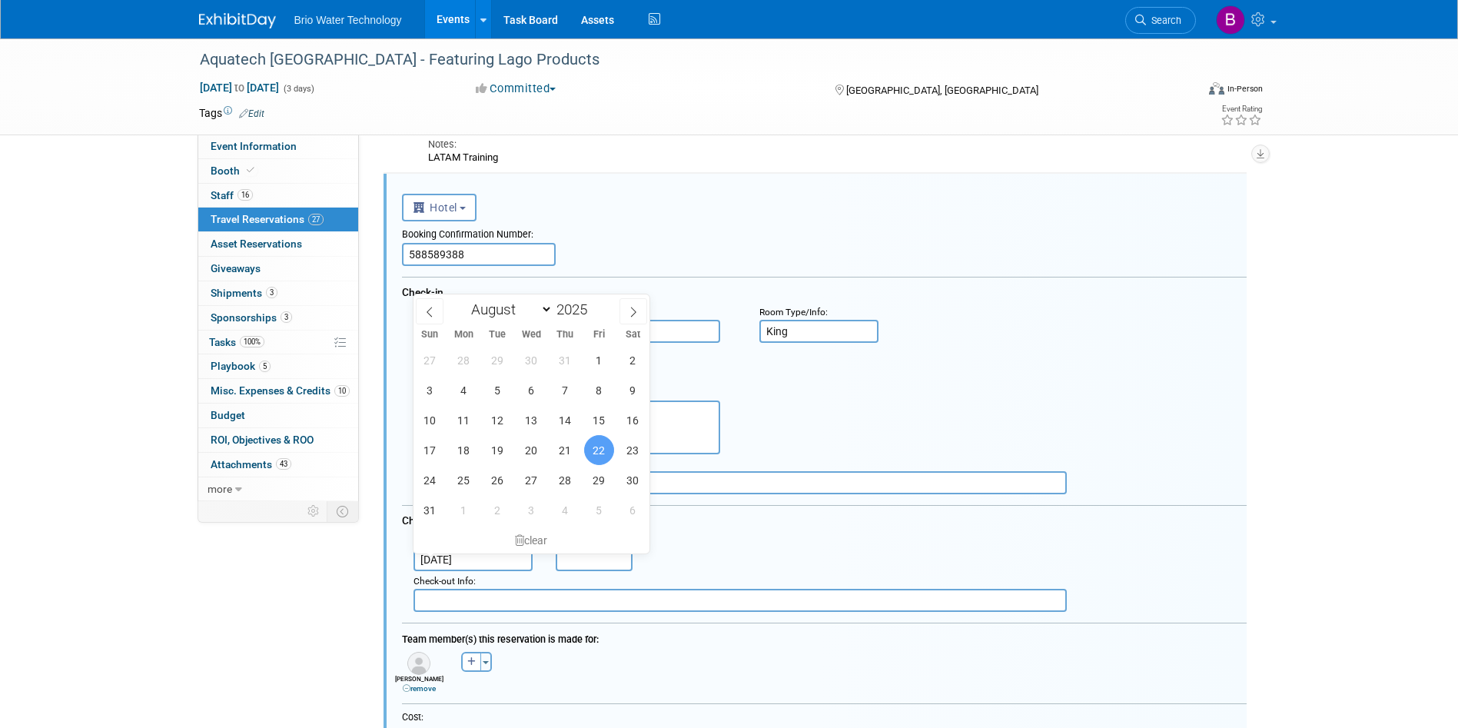
click at [457, 563] on input "[DATE]" at bounding box center [474, 559] width 120 height 23
click at [643, 448] on span "23" at bounding box center [633, 450] width 30 height 30
type input "[DATE]"
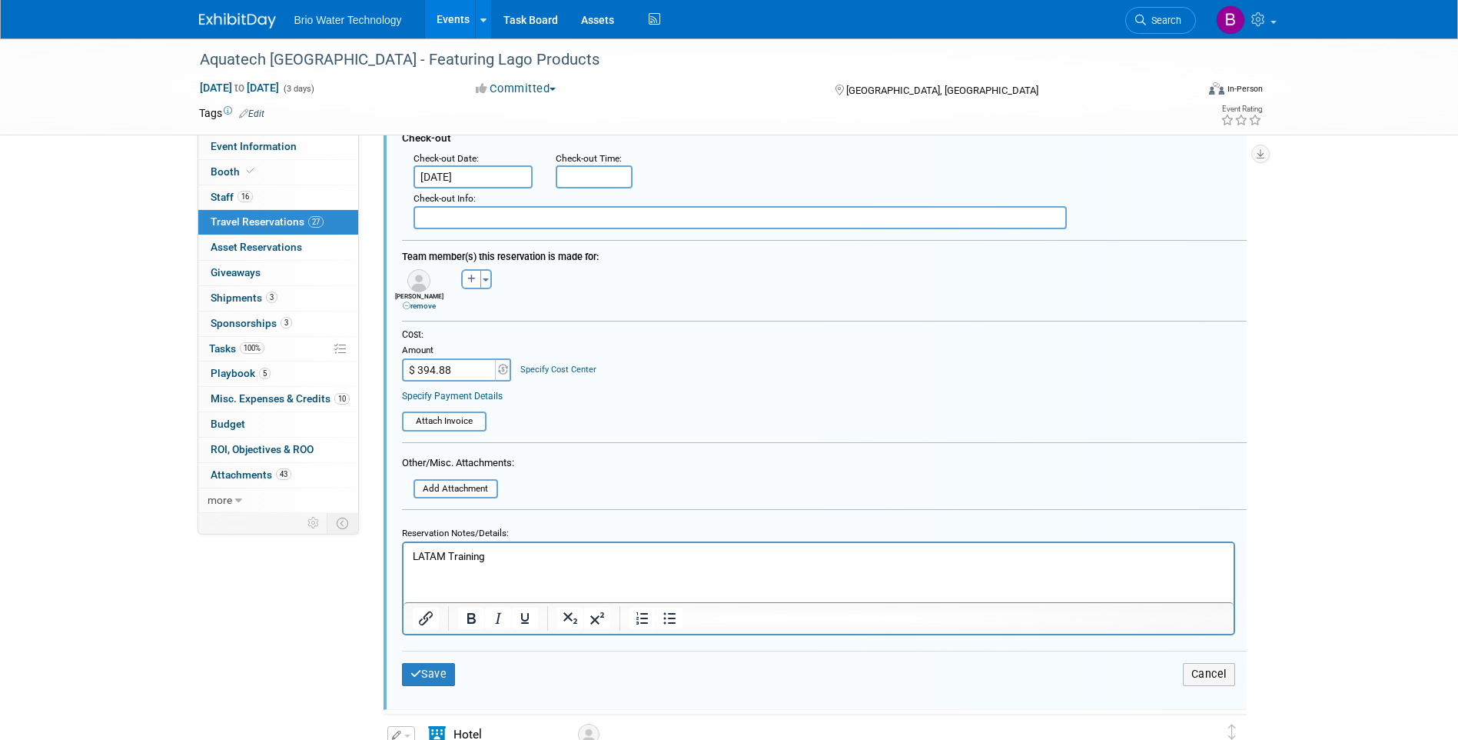
scroll to position [1443, 0]
click at [423, 666] on button "Save" at bounding box center [429, 672] width 54 height 22
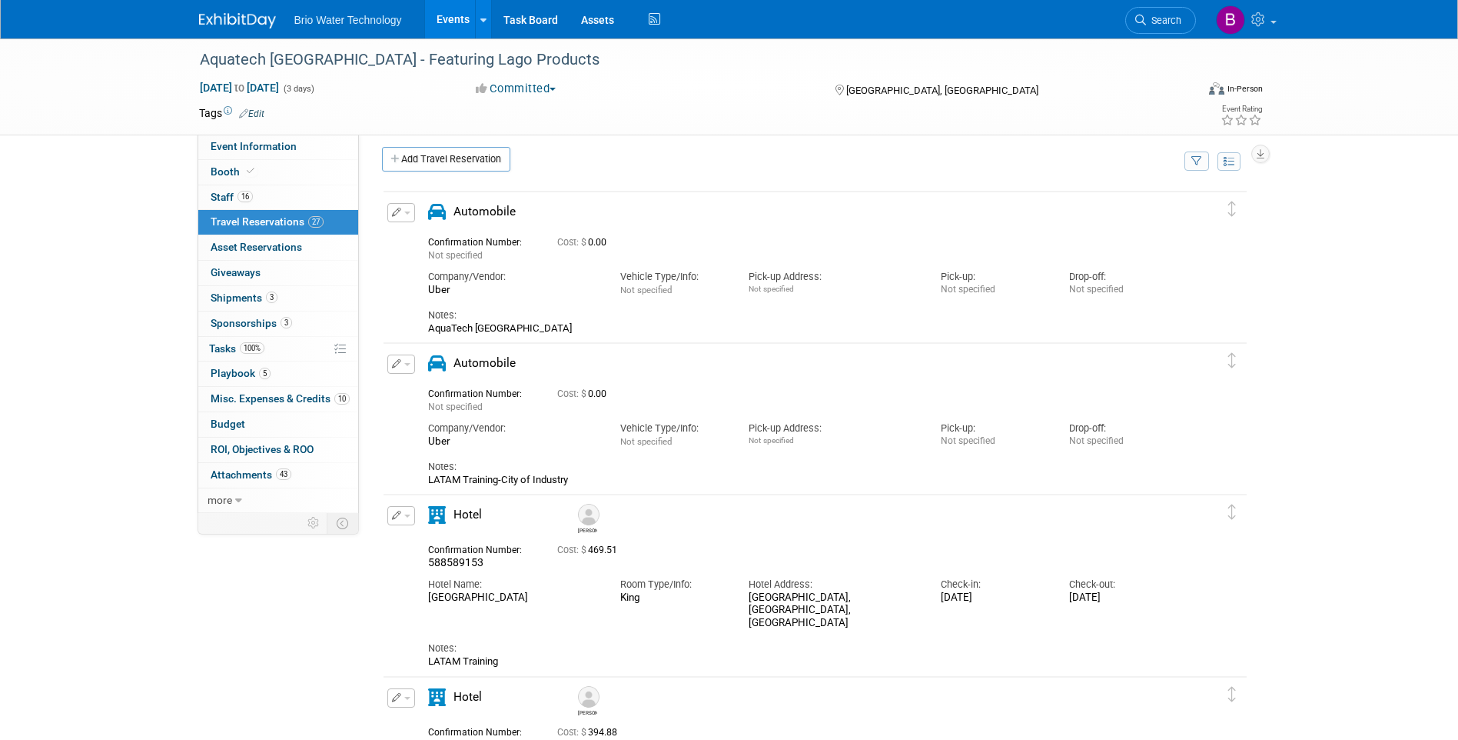
scroll to position [0, 0]
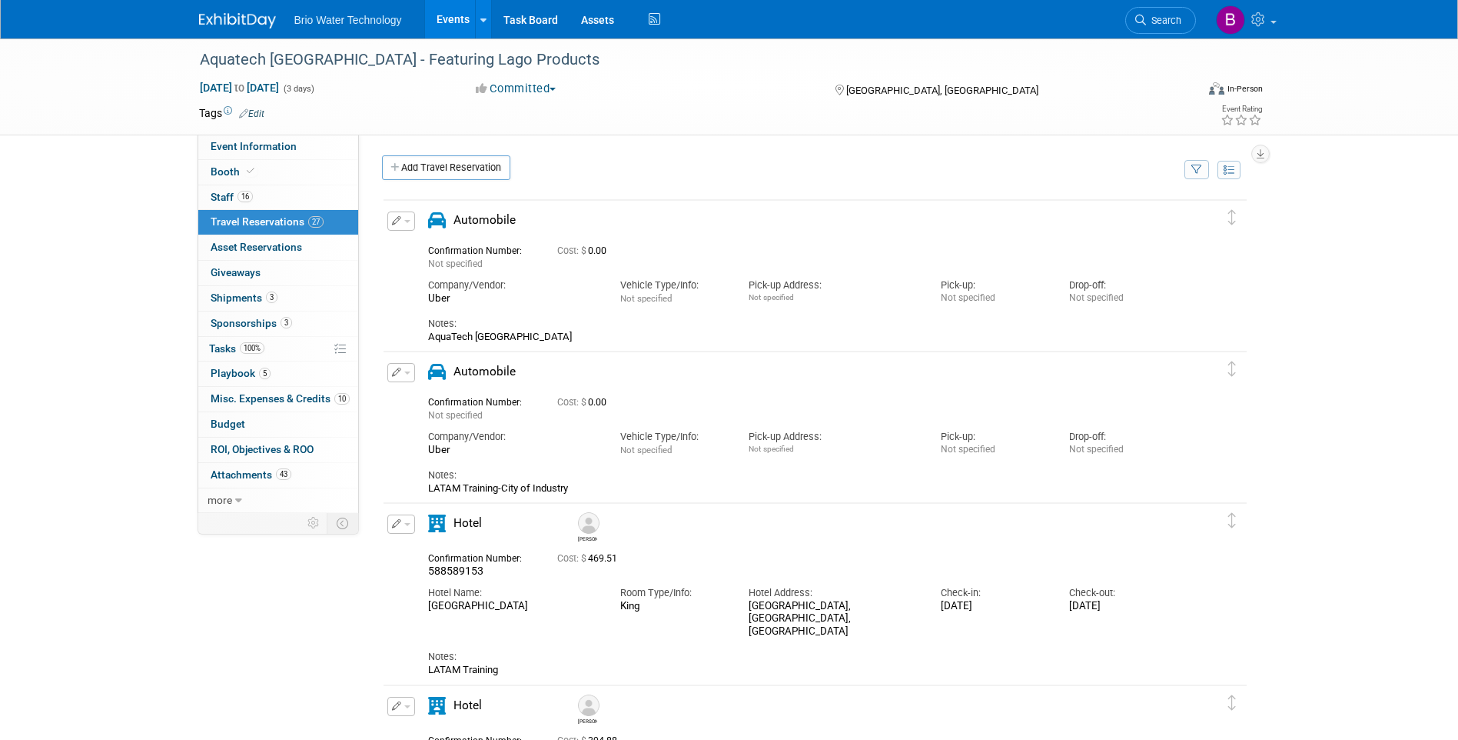
click at [396, 371] on icon "button" at bounding box center [397, 371] width 10 height 9
click at [447, 404] on button "Edit Reservation" at bounding box center [453, 399] width 130 height 22
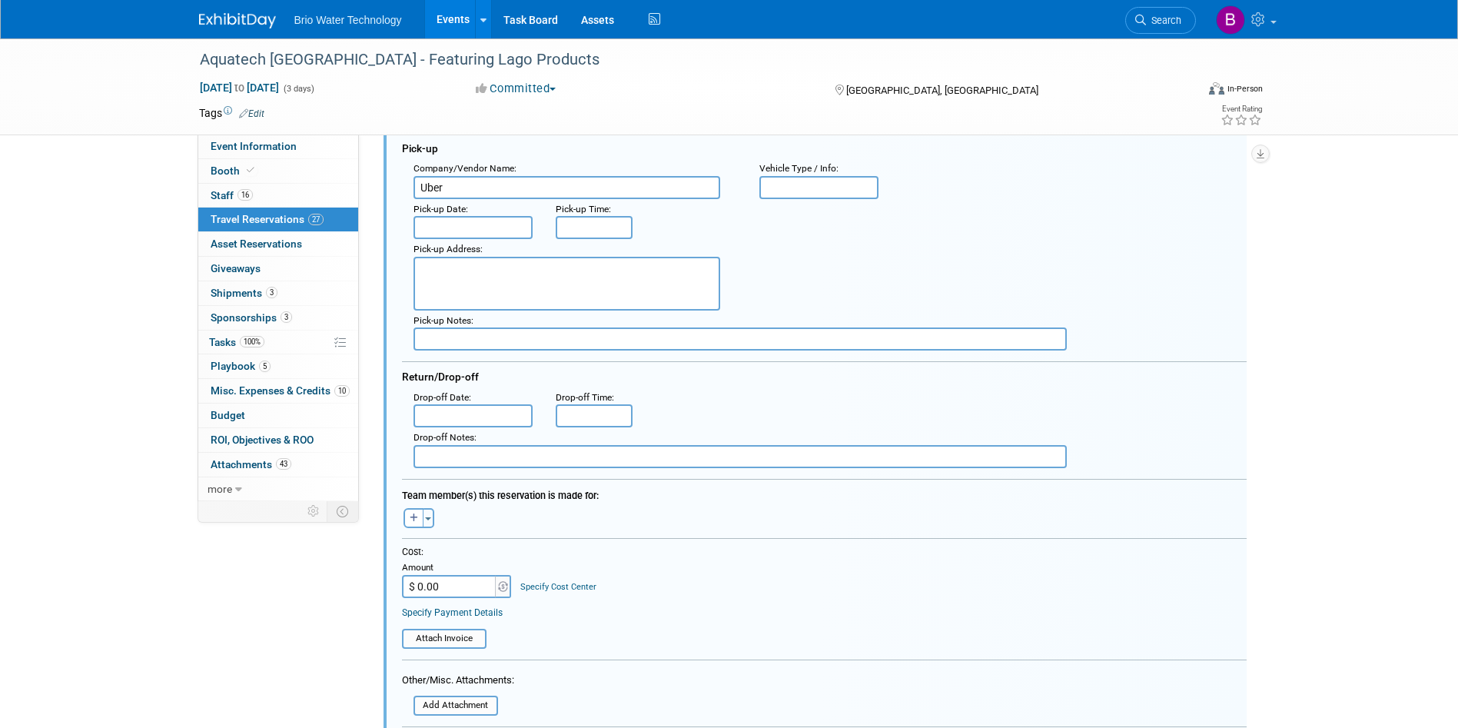
scroll to position [332, 0]
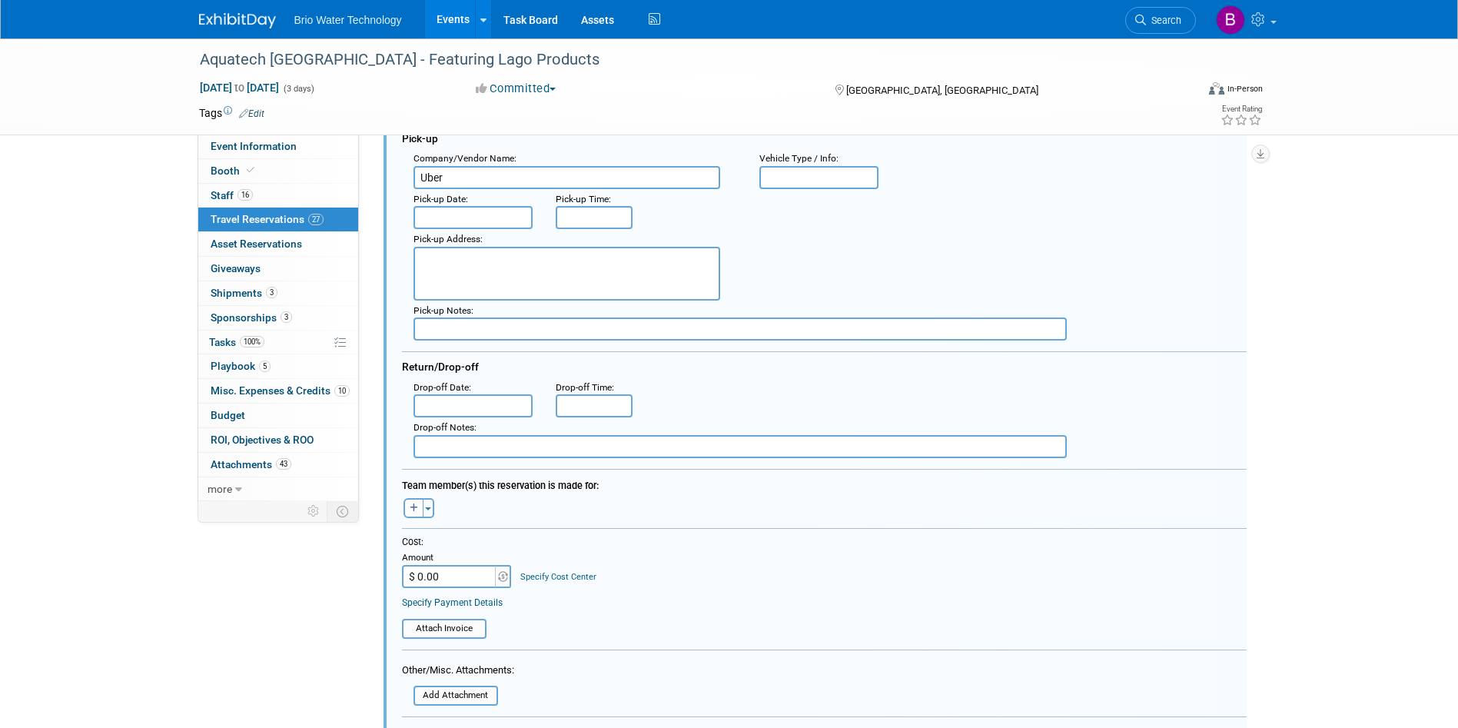
click at [460, 586] on input "$ 0.00" at bounding box center [450, 576] width 96 height 23
type input "$ 158.56"
drag, startPoint x: 606, startPoint y: 590, endPoint x: 614, endPoint y: 585, distance: 10.0
click at [609, 588] on div "Cost: Amount $ 158.56 Specify Cost Center Cost Center -- Not Specified --" at bounding box center [824, 562] width 845 height 52
click at [446, 630] on input "file" at bounding box center [393, 628] width 183 height 17
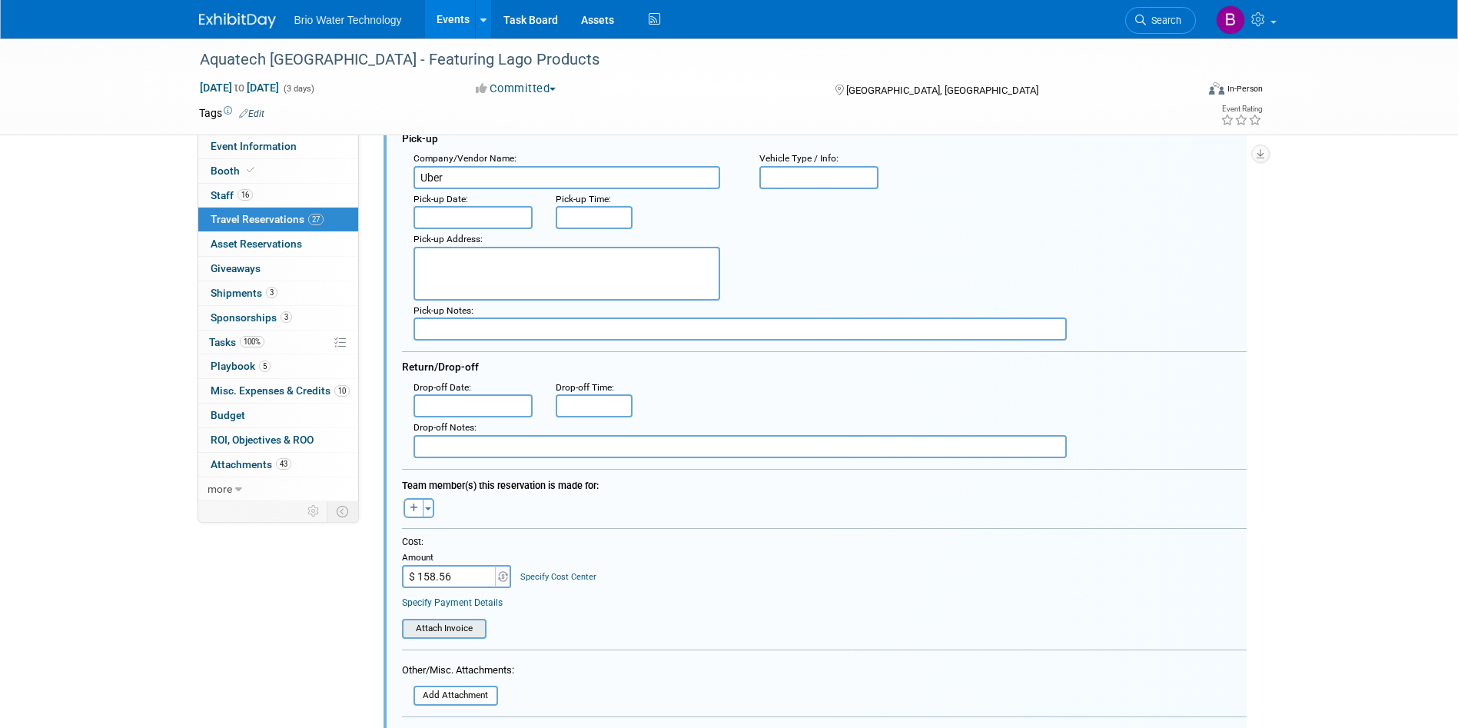
click at [441, 626] on input "file" at bounding box center [393, 628] width 183 height 17
type input "C:\fakepath\Uber Receipt-LATAM Training-CIty of Industry.xlsx"
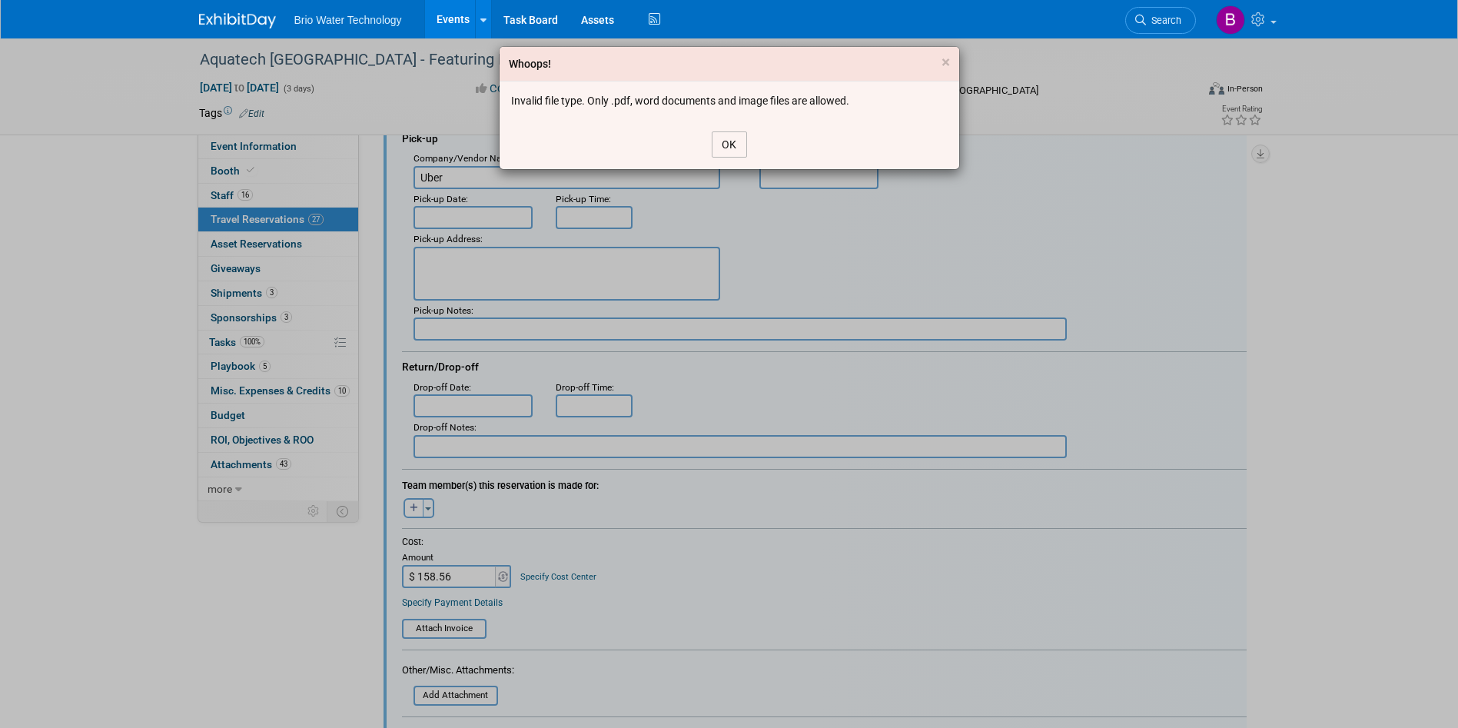
drag, startPoint x: 727, startPoint y: 146, endPoint x: 719, endPoint y: 152, distance: 10.5
click at [724, 153] on button "OK" at bounding box center [729, 144] width 35 height 26
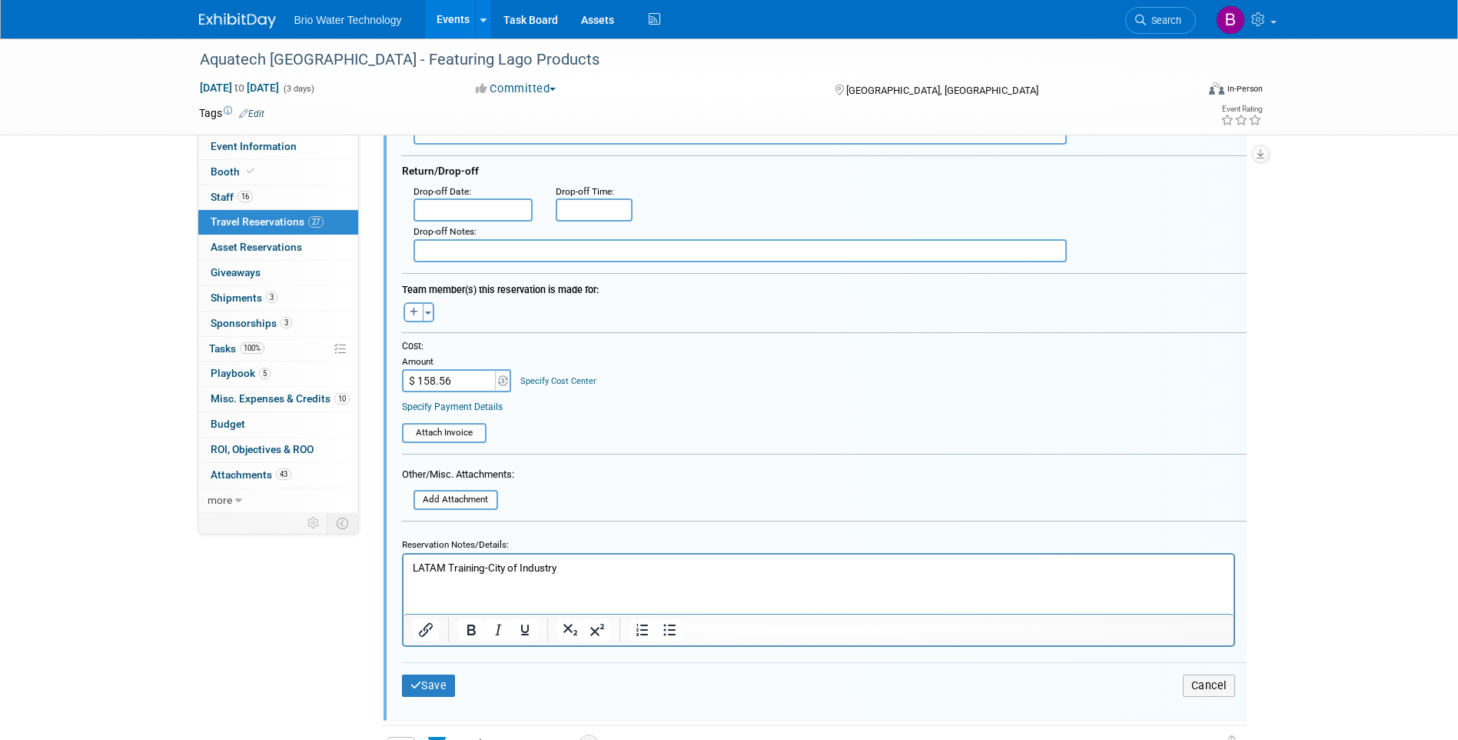
scroll to position [563, 0]
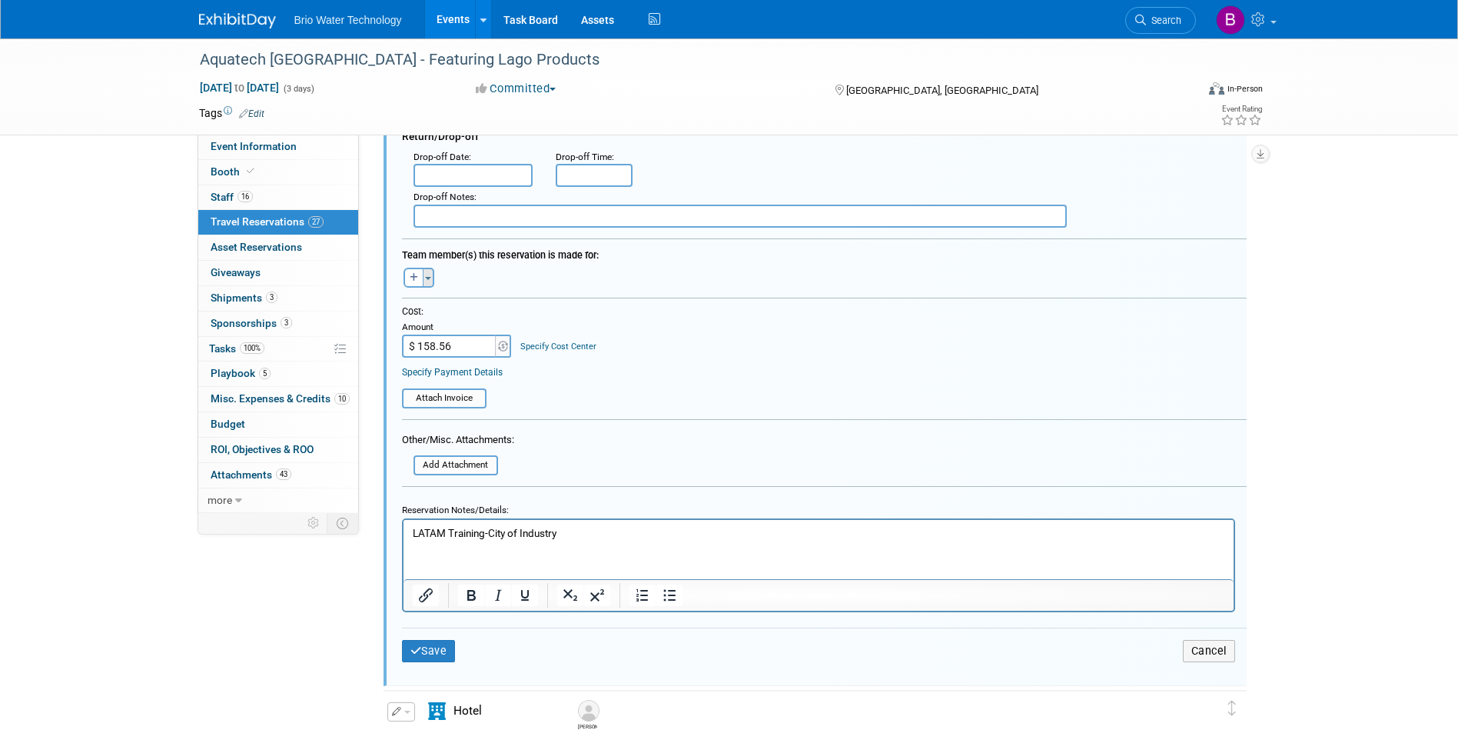
click at [430, 282] on button "Toggle Dropdown" at bounding box center [429, 278] width 12 height 20
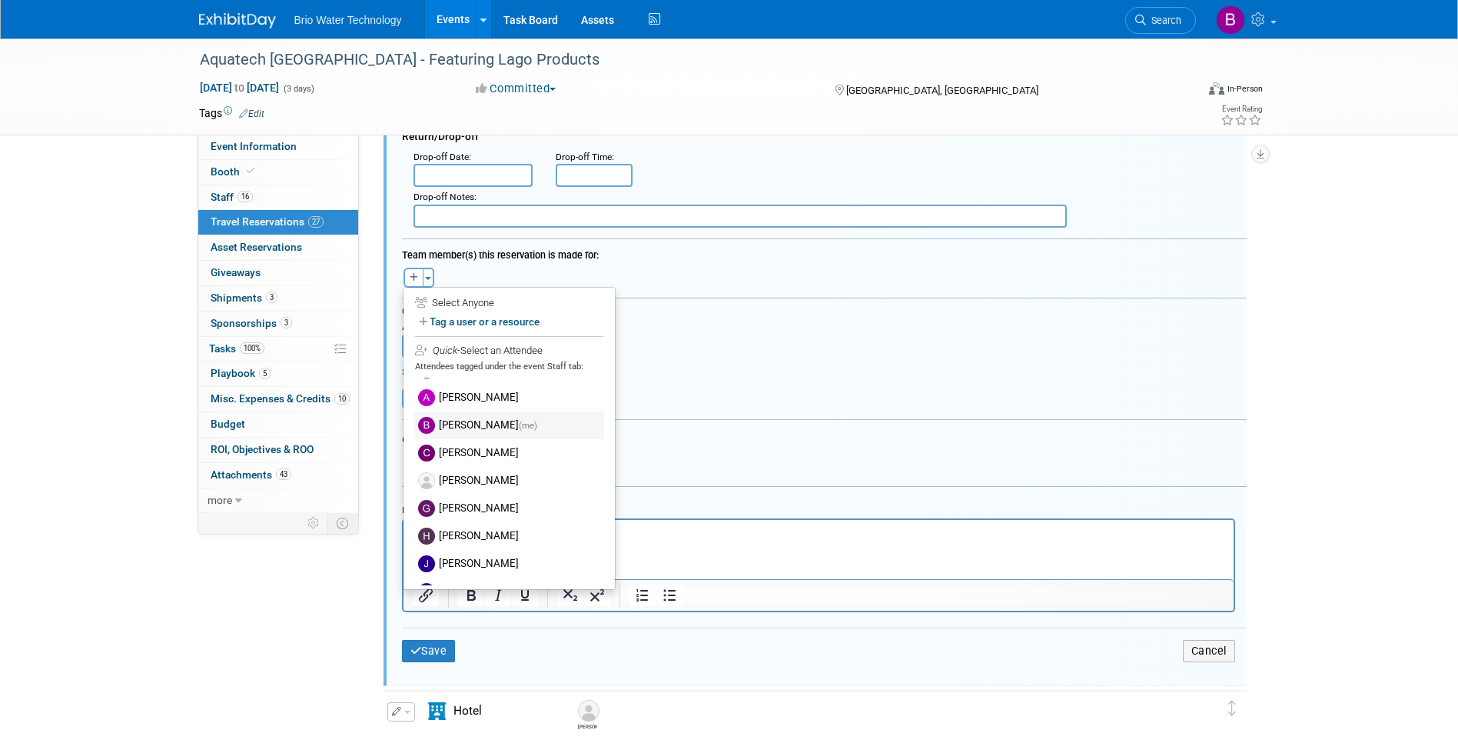
scroll to position [77, 0]
click at [477, 452] on label "[PERSON_NAME]" at bounding box center [509, 453] width 190 height 28
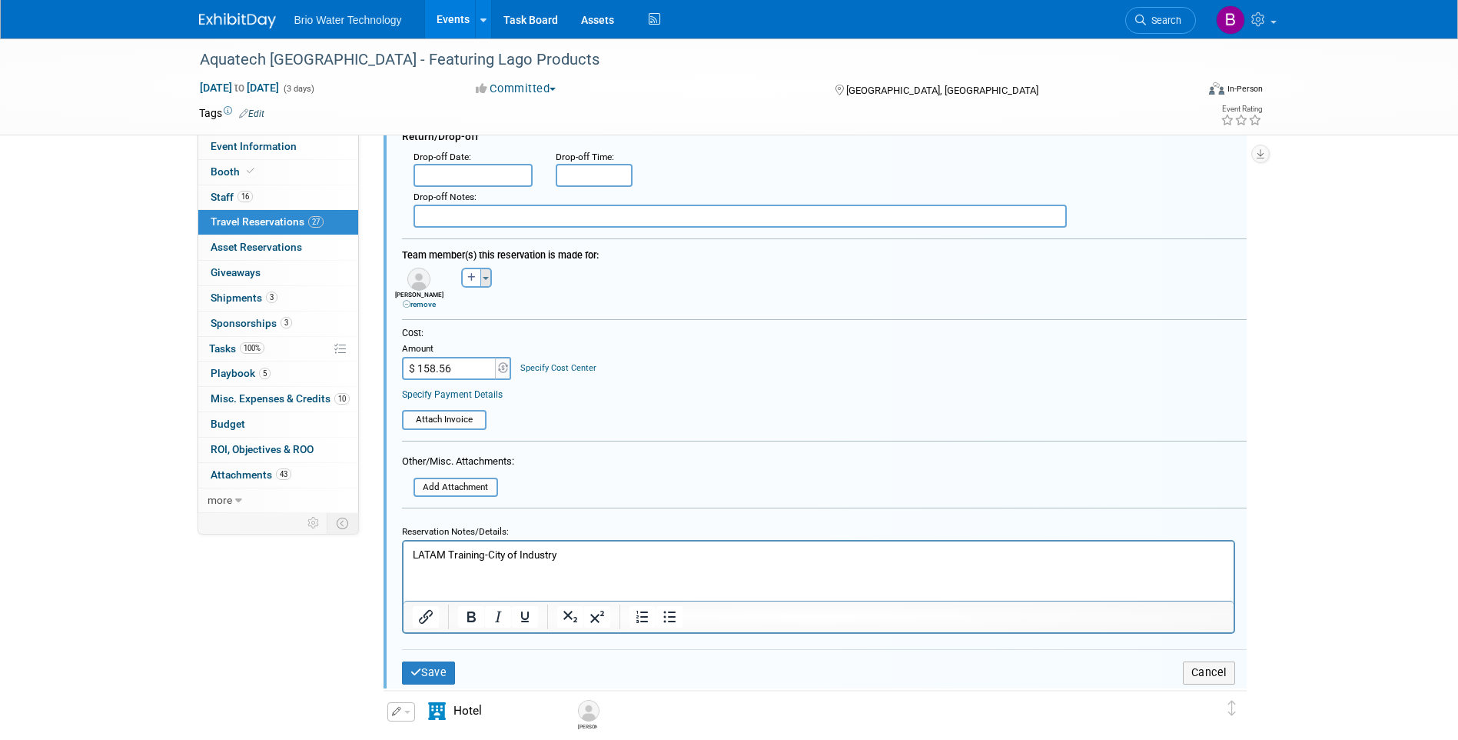
click at [488, 278] on span "button" at bounding box center [486, 278] width 6 height 3
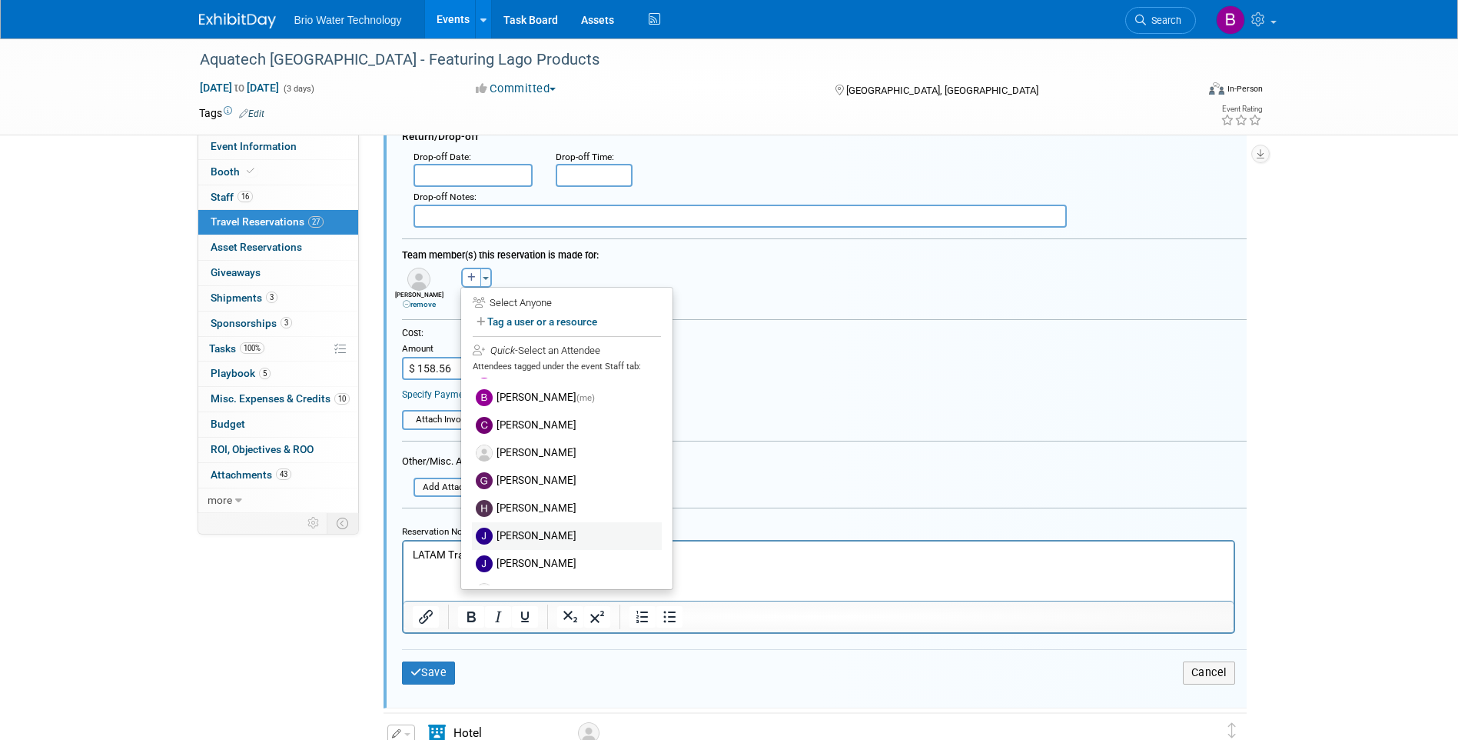
scroll to position [154, 0]
drag, startPoint x: 554, startPoint y: 508, endPoint x: 561, endPoint y: 501, distance: 9.8
click at [556, 507] on label "[PERSON_NAME]" at bounding box center [567, 514] width 190 height 28
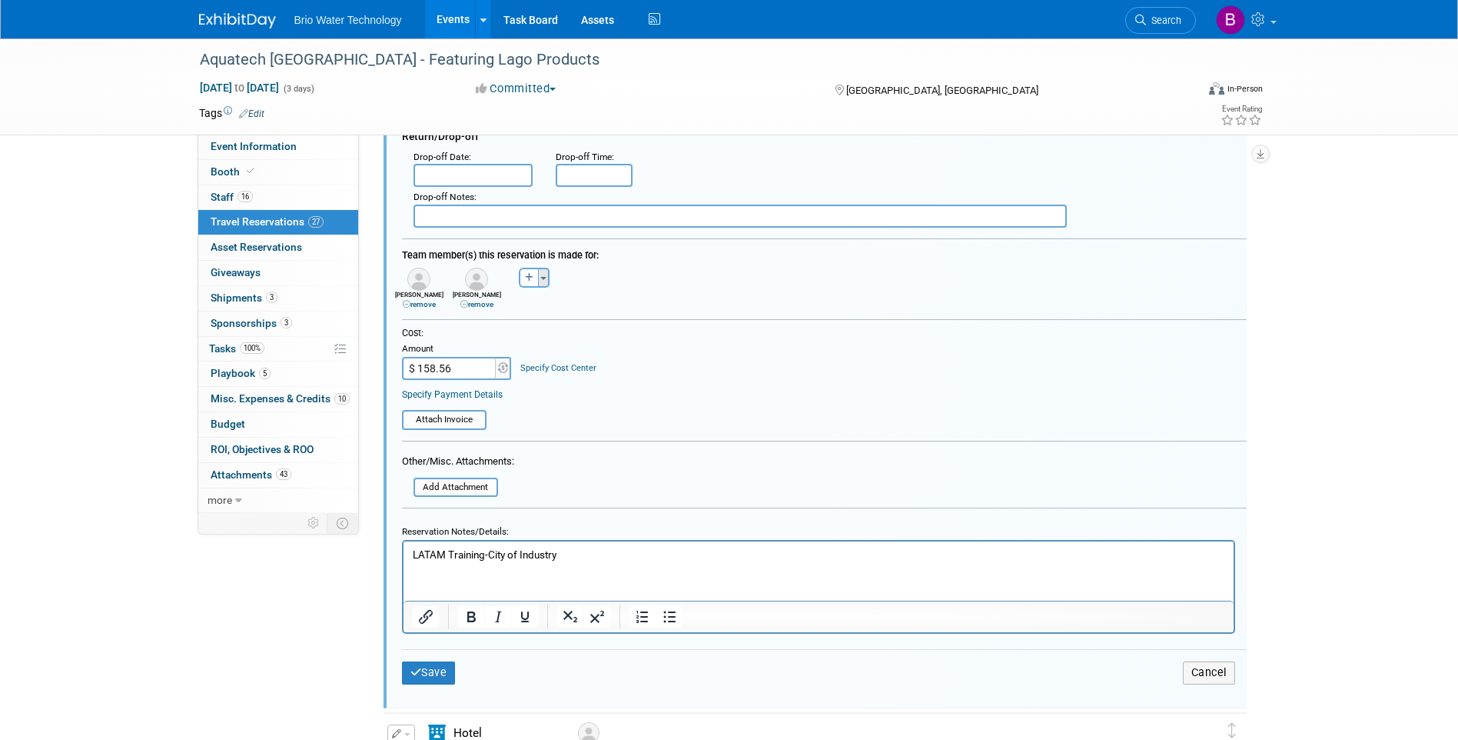
click at [543, 277] on button "Toggle Dropdown" at bounding box center [544, 278] width 12 height 20
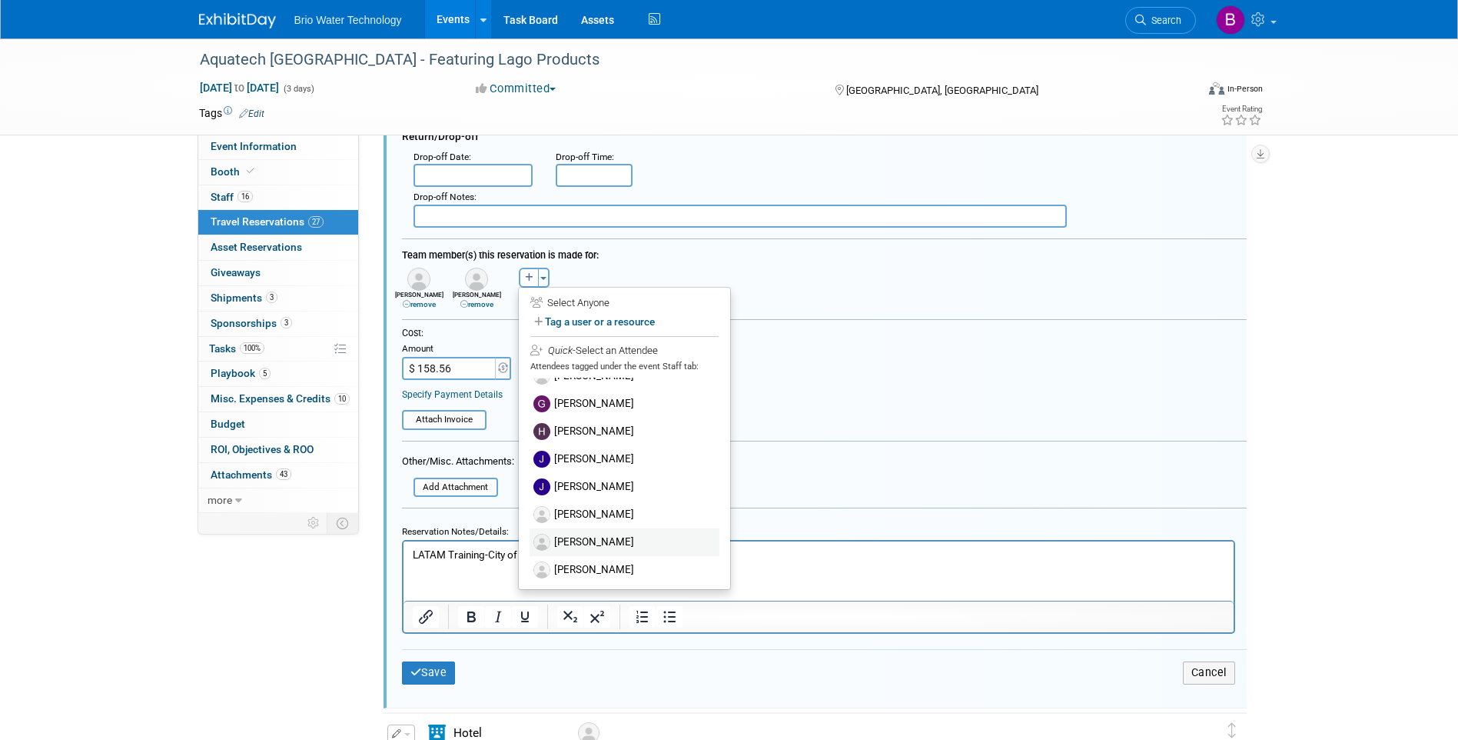
click at [633, 539] on label "[PERSON_NAME]" at bounding box center [625, 542] width 190 height 28
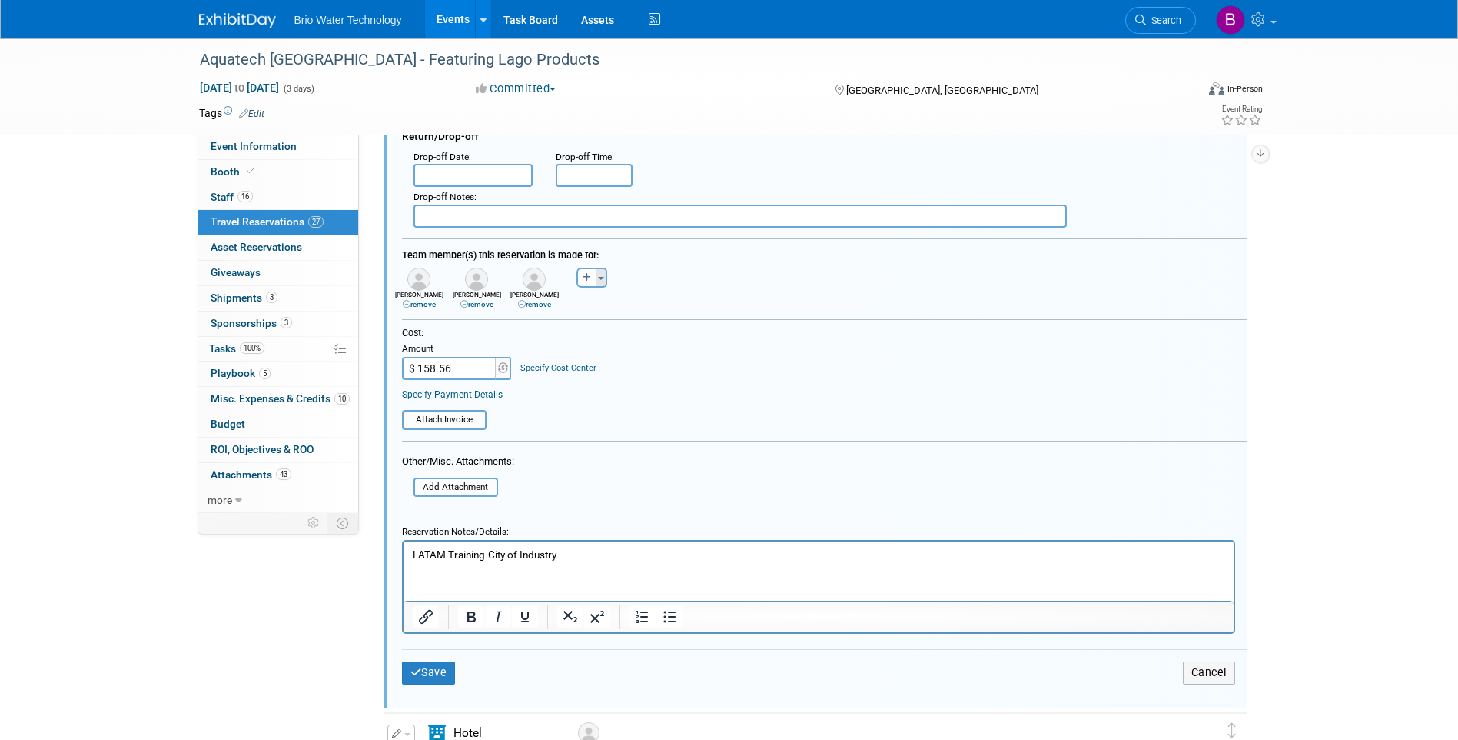
click at [601, 284] on button "Toggle Dropdown" at bounding box center [602, 278] width 12 height 20
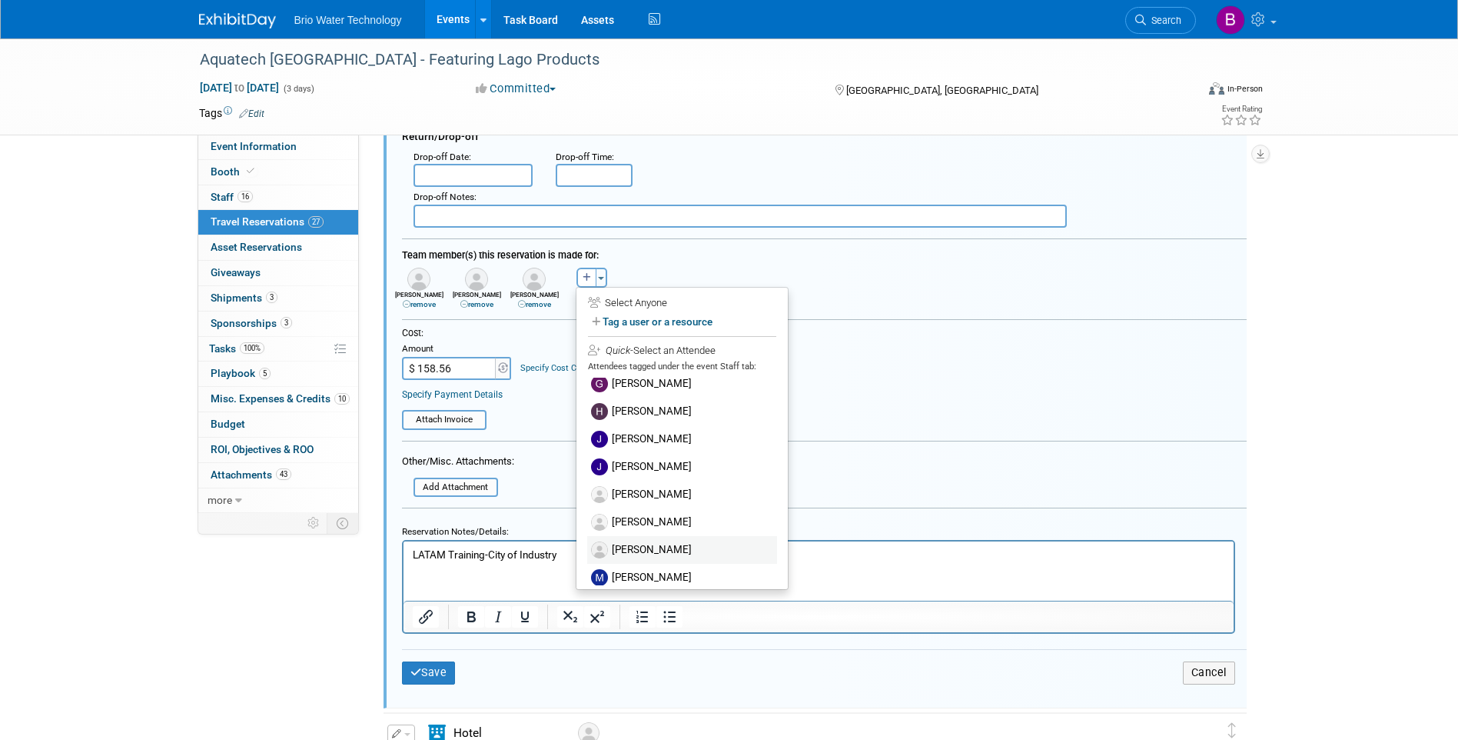
scroll to position [231, 0]
click at [625, 493] on label "[PERSON_NAME]" at bounding box center [682, 493] width 190 height 28
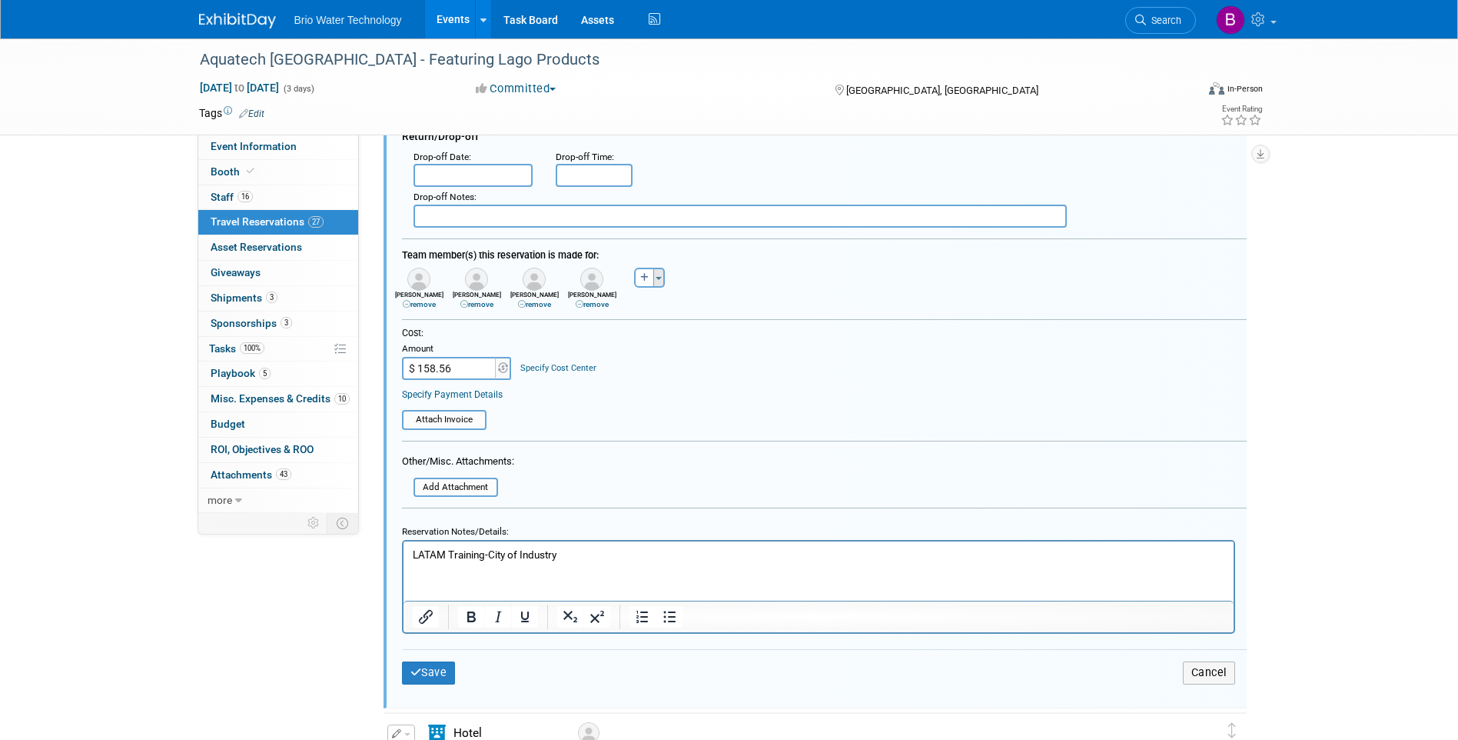
click at [664, 276] on button "Toggle Dropdown" at bounding box center [659, 278] width 12 height 20
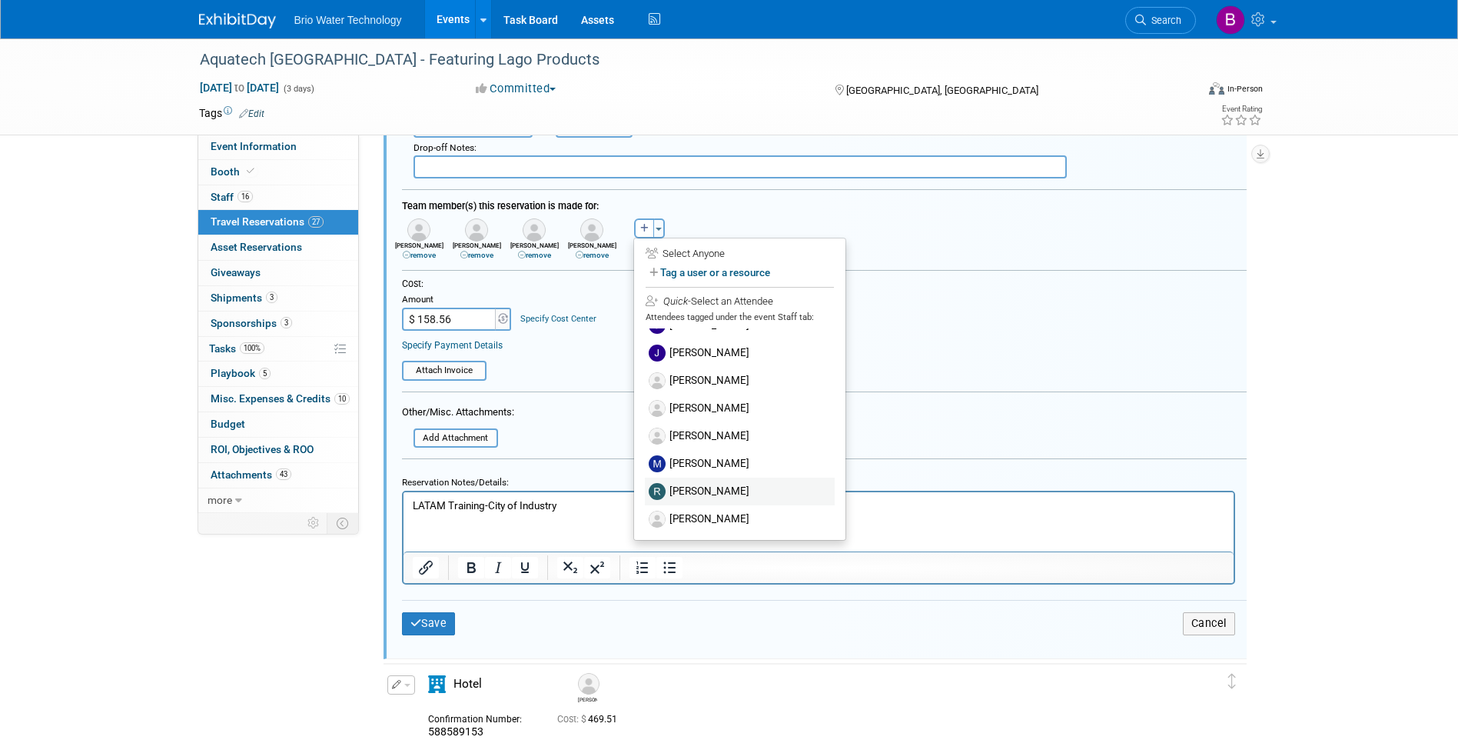
scroll to position [640, 0]
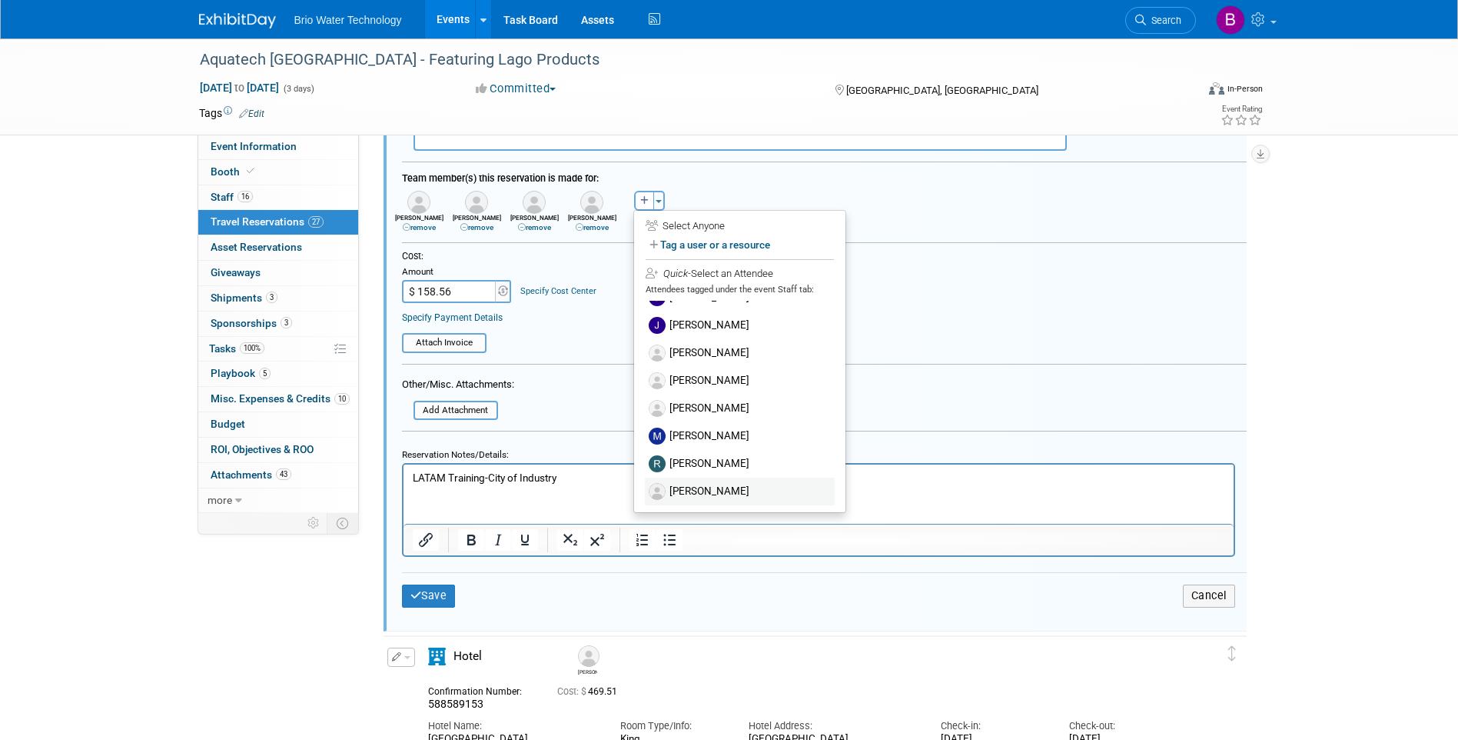
click at [717, 482] on label "[PERSON_NAME]" at bounding box center [740, 491] width 190 height 28
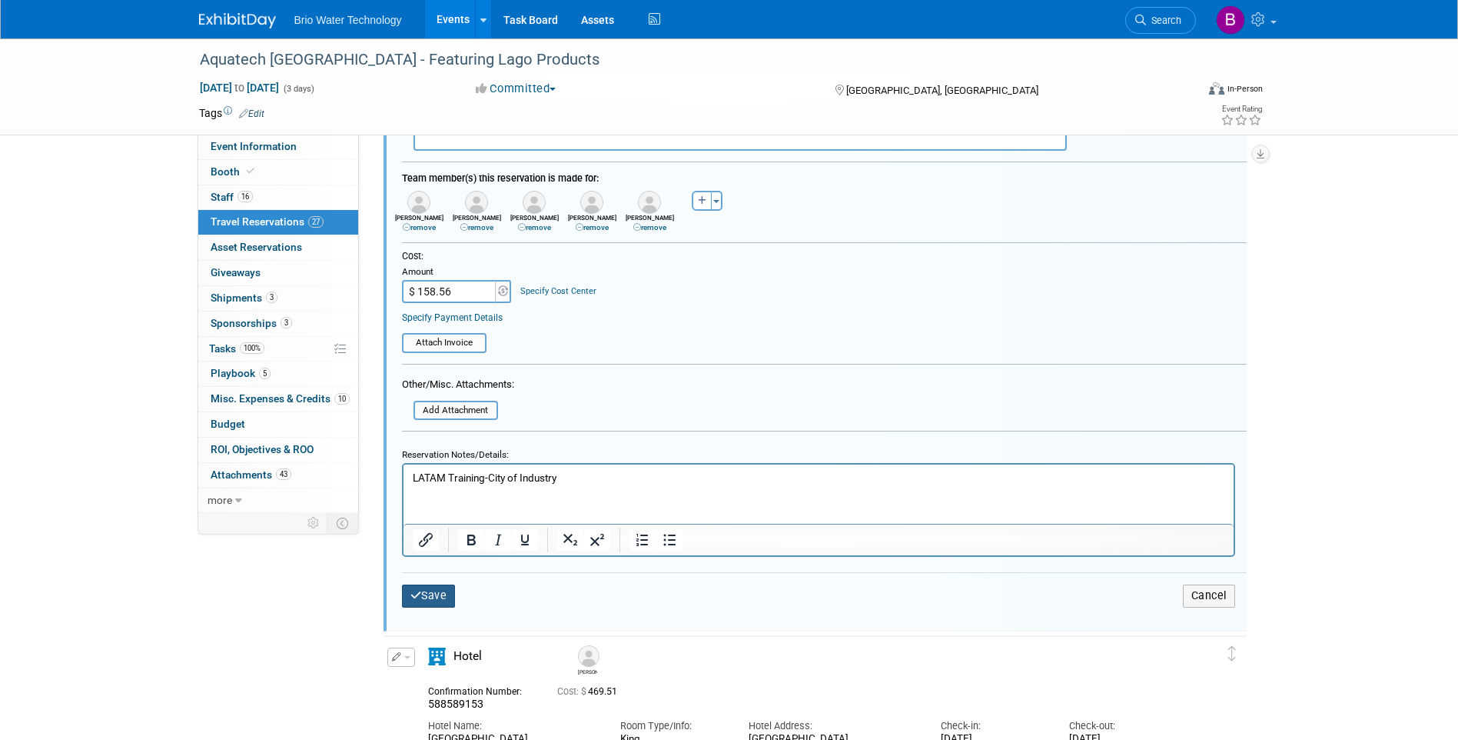
click at [432, 598] on button "Save" at bounding box center [429, 595] width 54 height 22
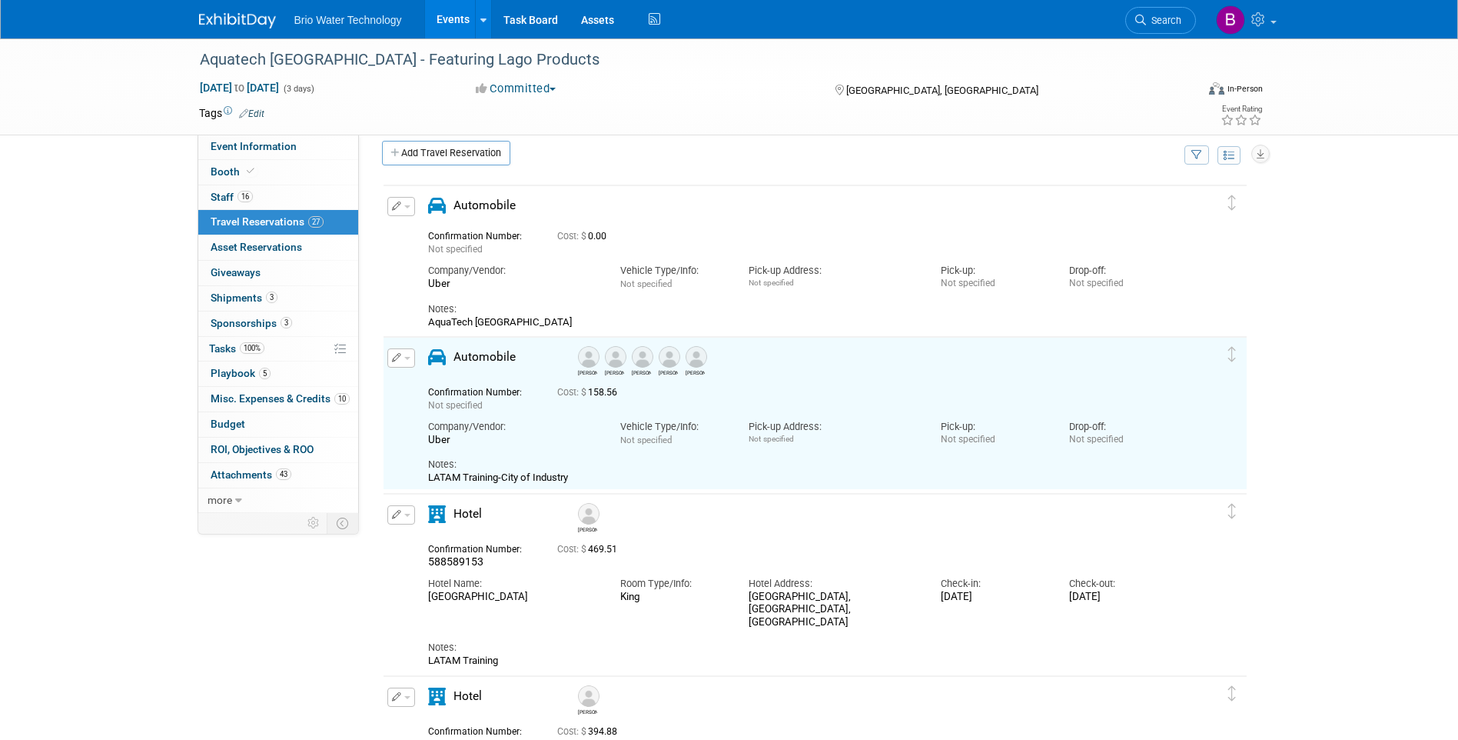
scroll to position [0, 0]
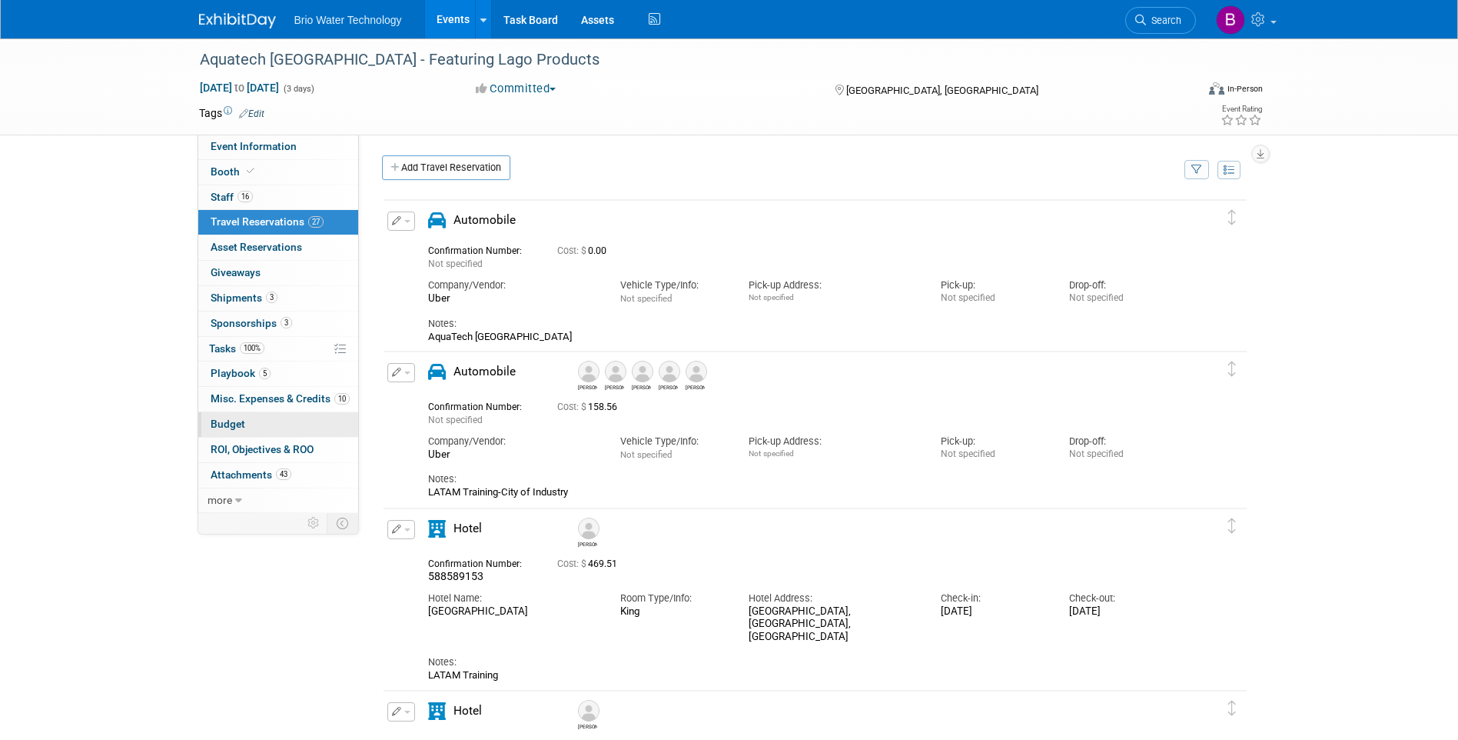
click at [238, 427] on span "Budget" at bounding box center [228, 423] width 35 height 12
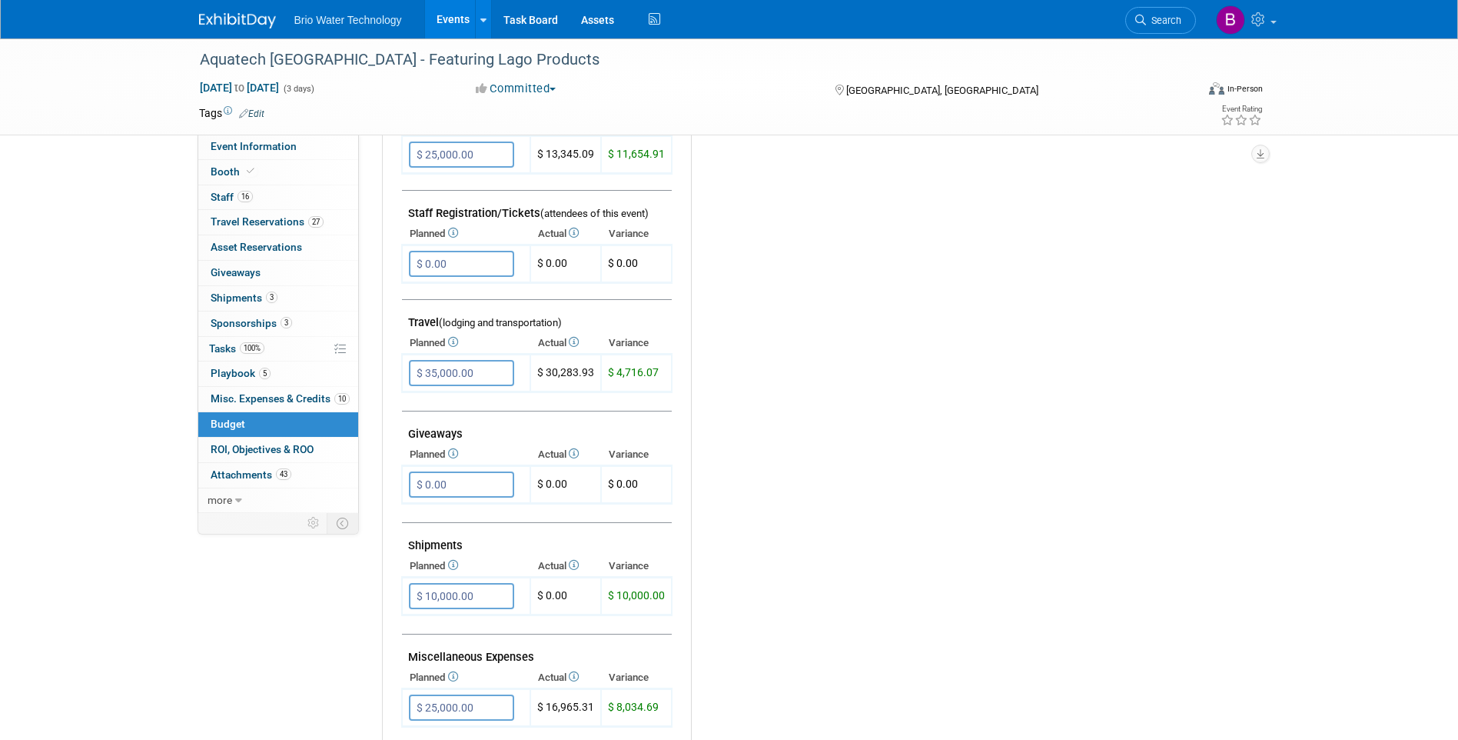
scroll to position [538, 0]
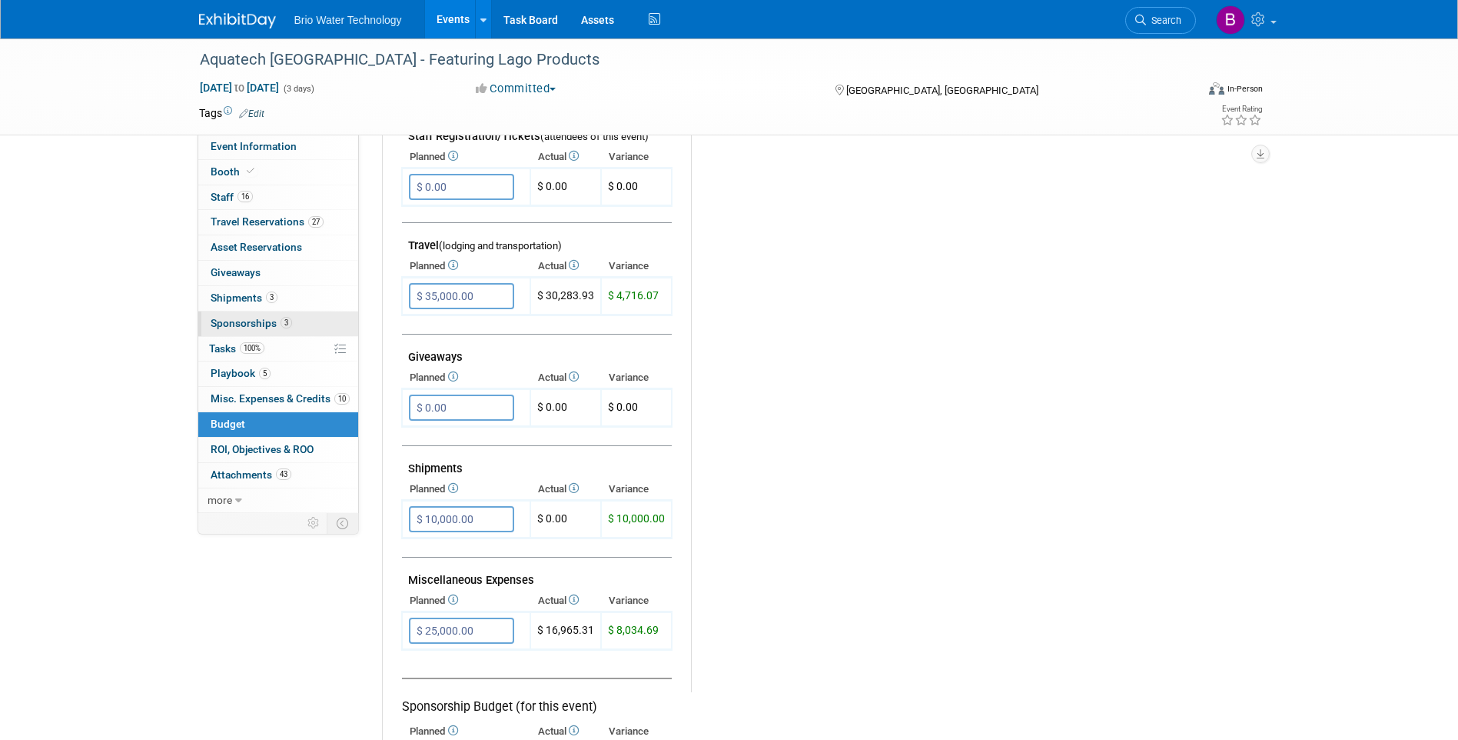
click at [239, 321] on span "Sponsorships 3" at bounding box center [251, 323] width 81 height 12
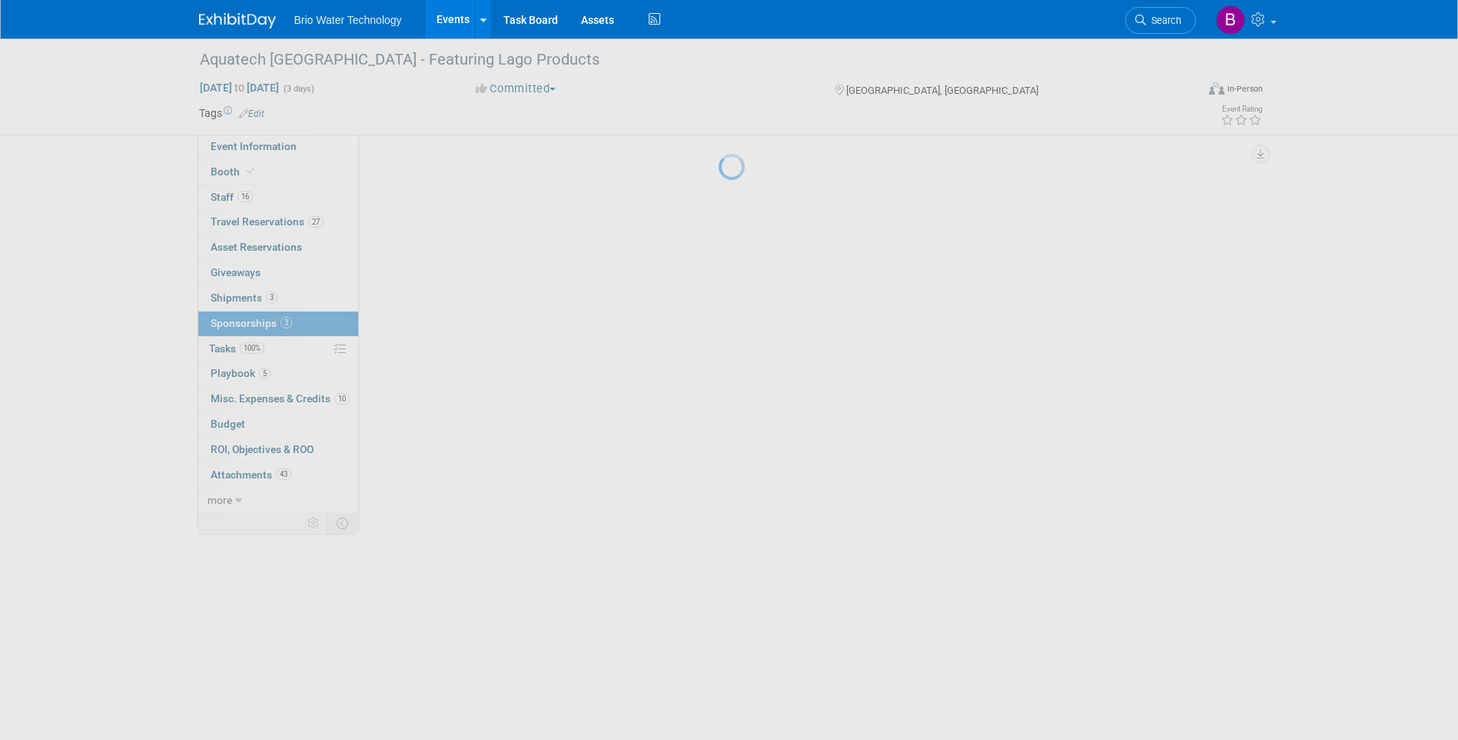
scroll to position [0, 0]
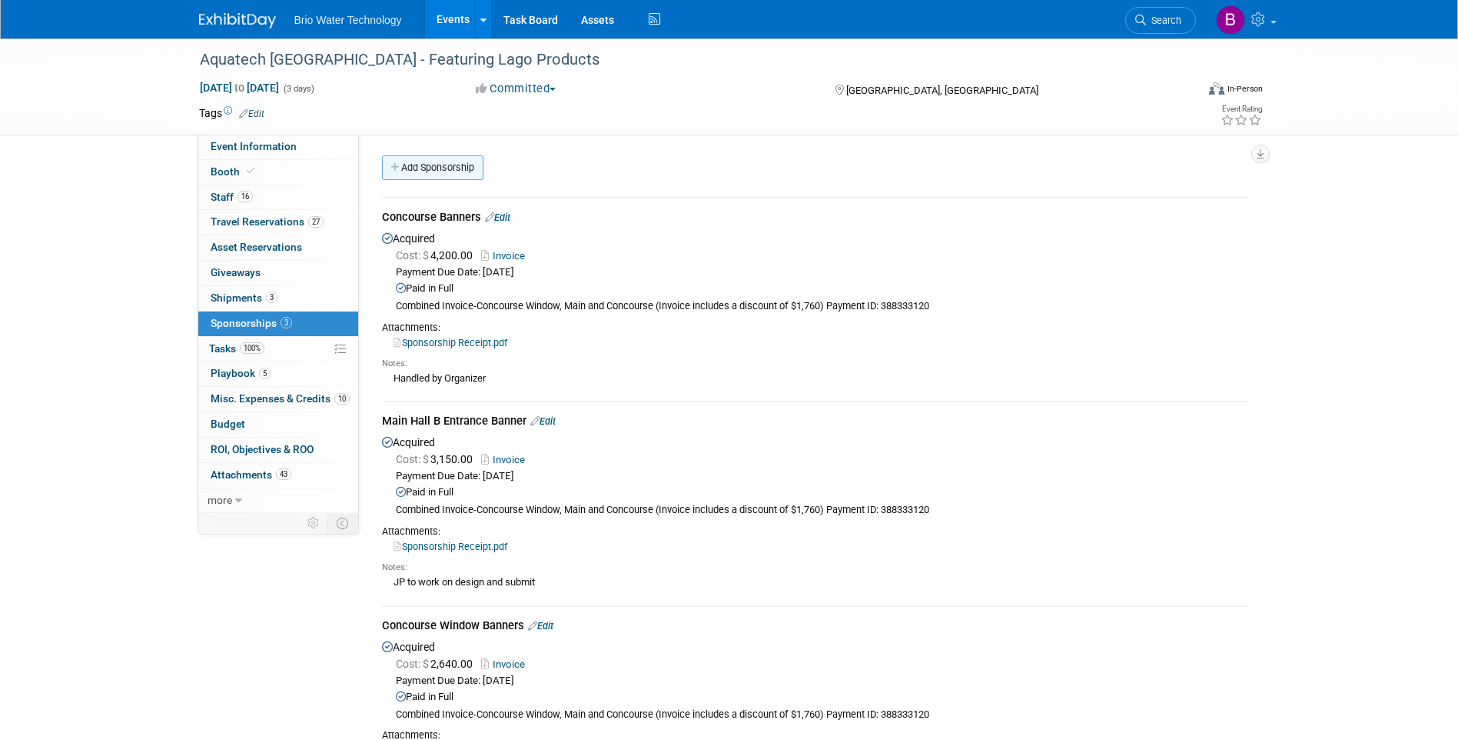
click at [432, 169] on link "Add Sponsorship" at bounding box center [432, 167] width 101 height 25
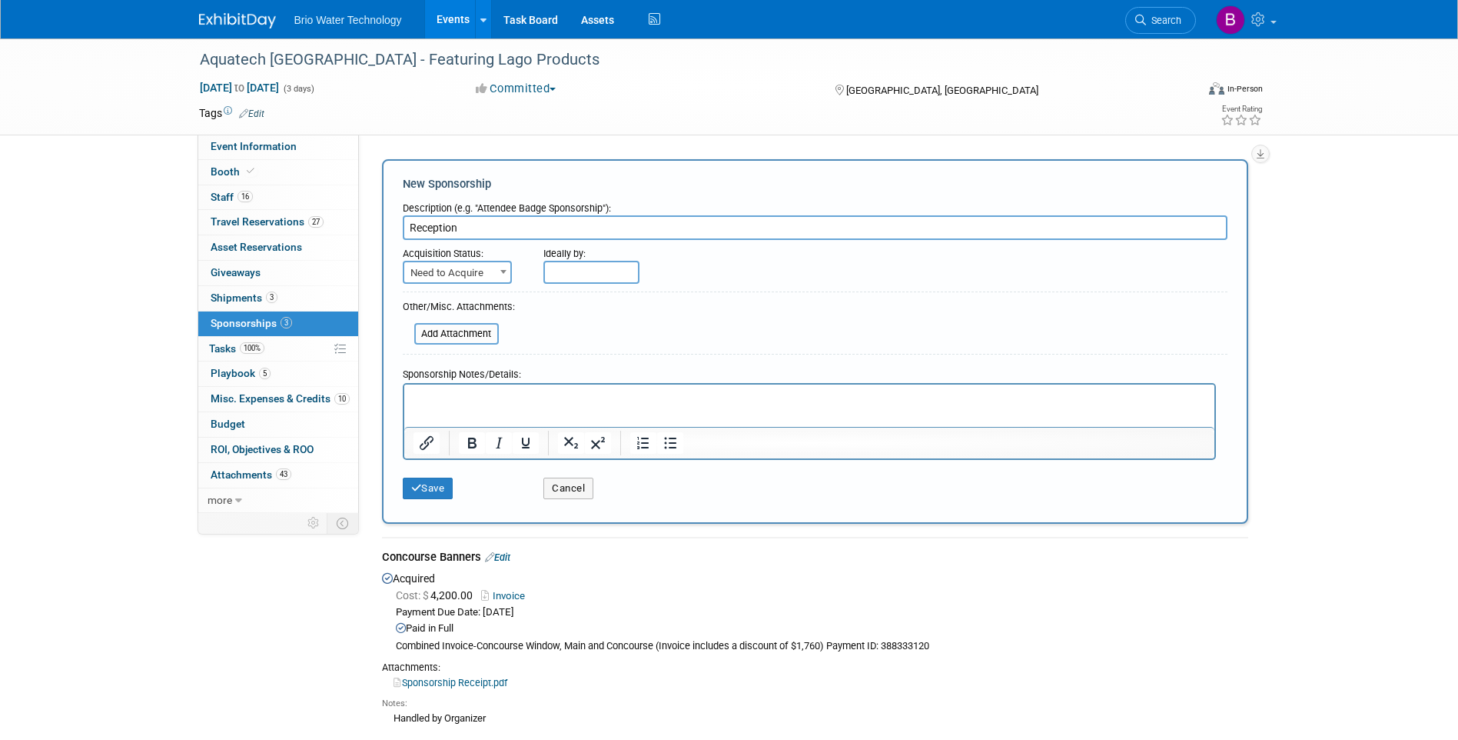
type input "Reception"
click at [506, 276] on span at bounding box center [503, 271] width 15 height 20
select select "2"
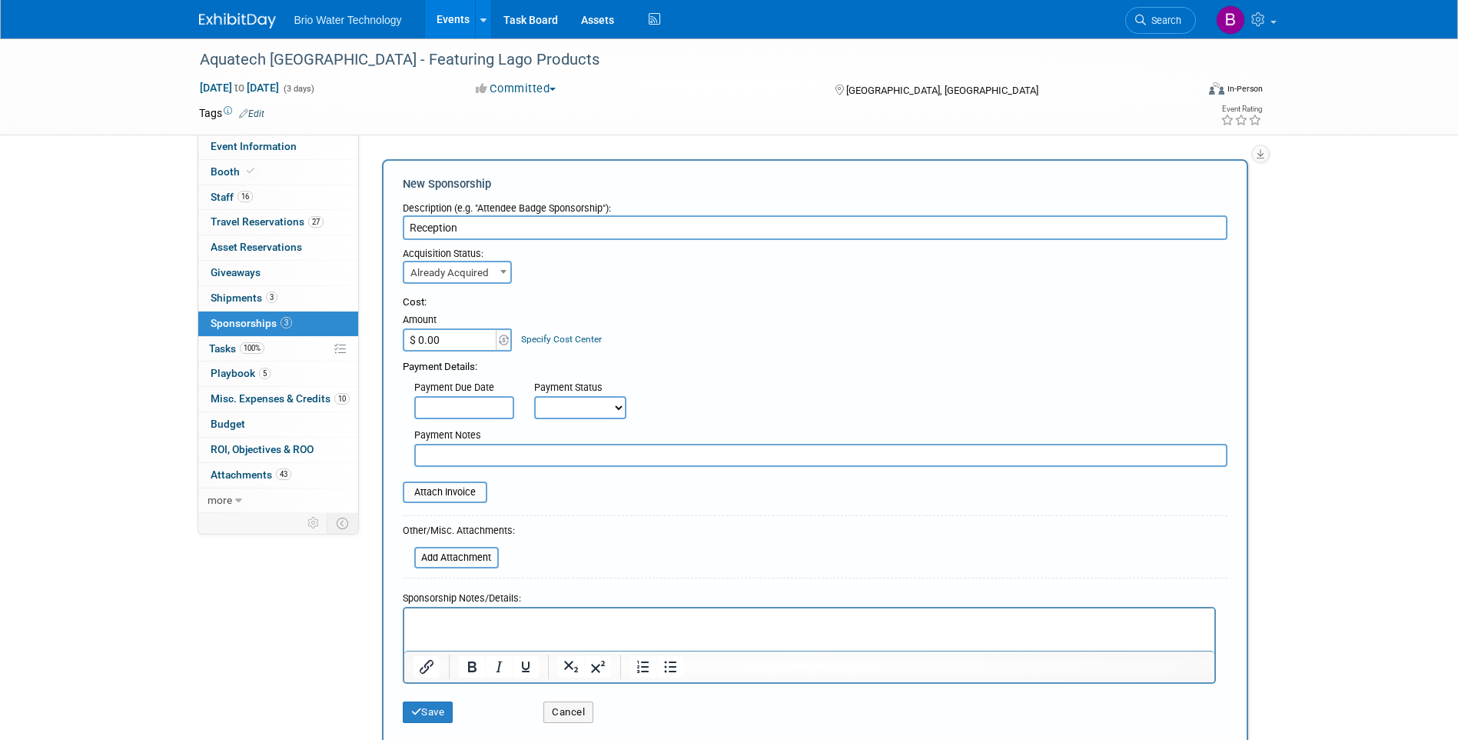
click at [463, 344] on input "$ 0.00" at bounding box center [451, 339] width 96 height 23
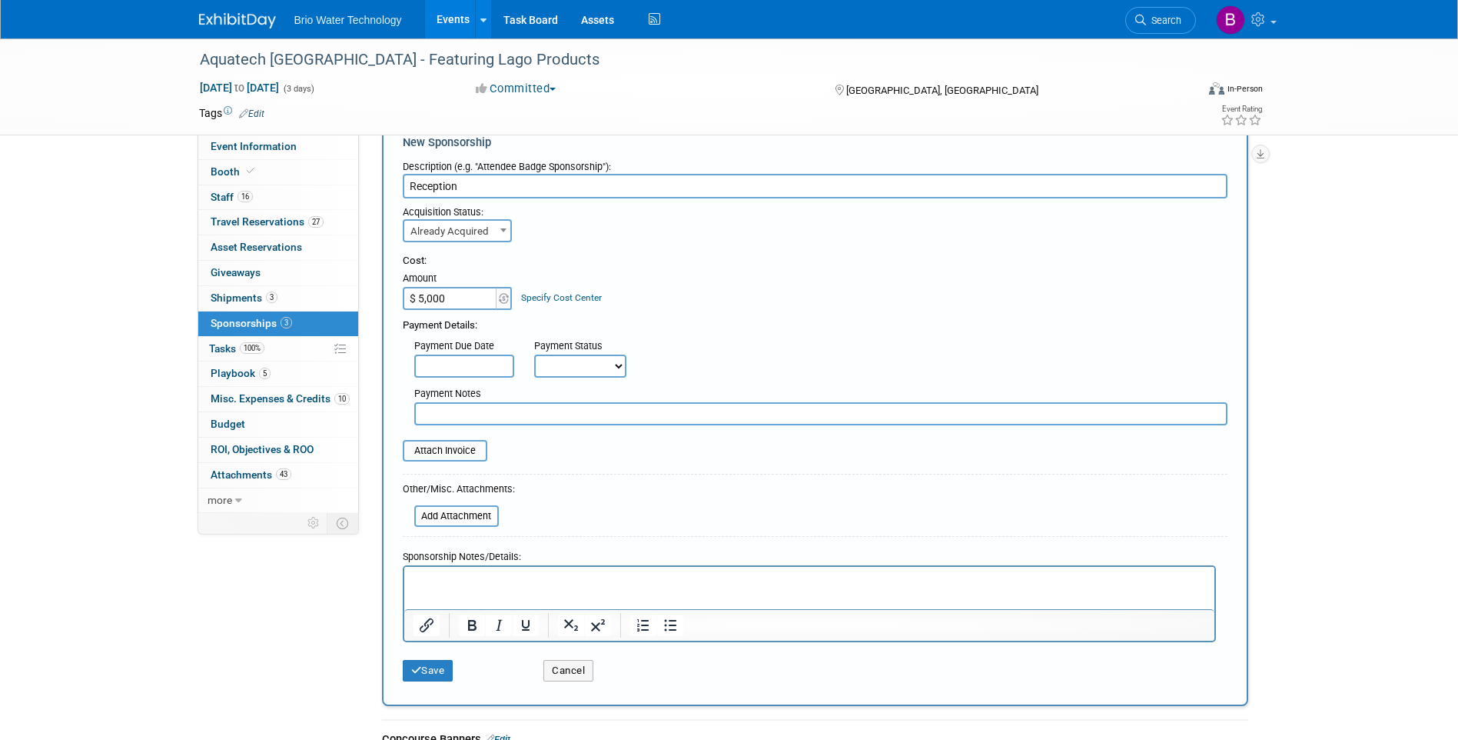
scroll to position [77, 0]
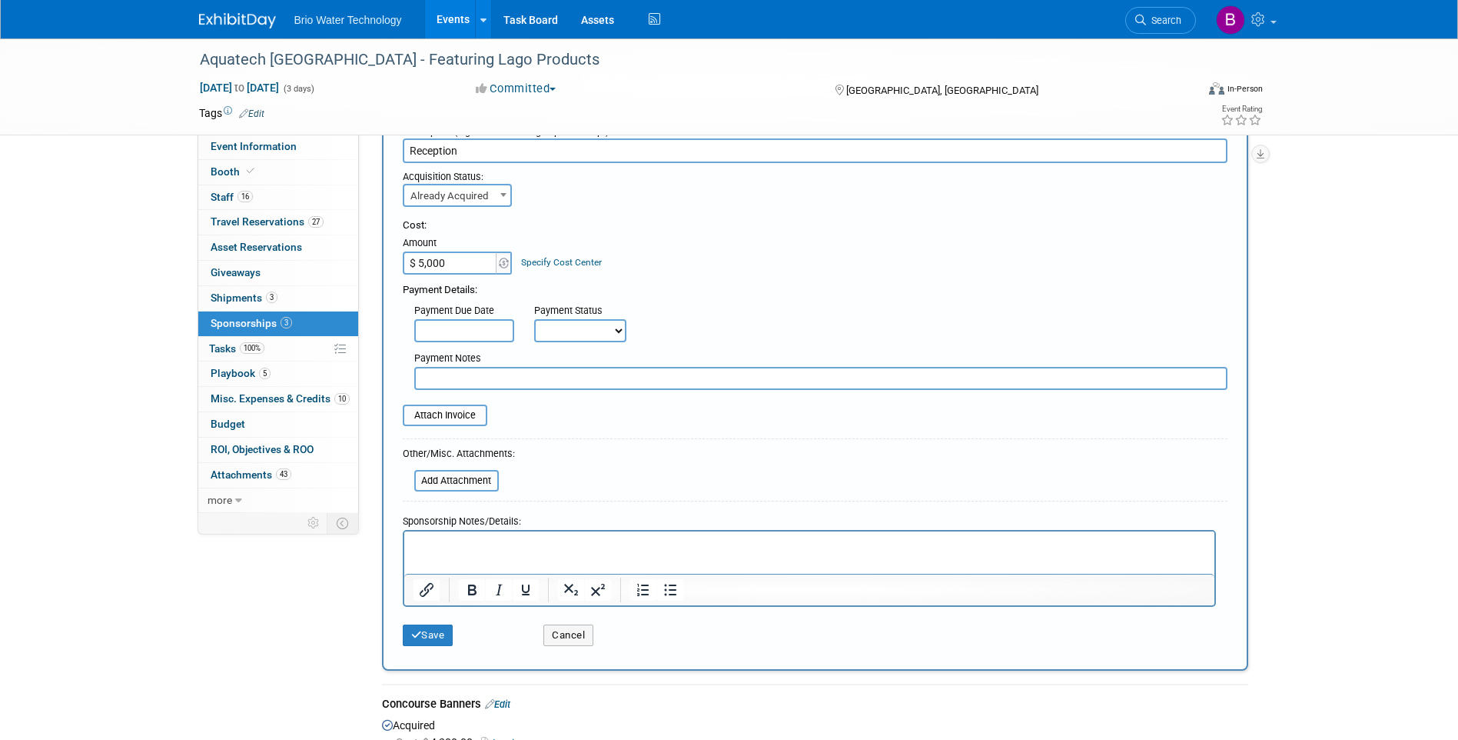
type input "$ 5,000.00"
click at [620, 334] on select "Not Paid Yet Partially Paid Paid in Full" at bounding box center [580, 330] width 92 height 23
select select "1"
click at [534, 319] on select "Not Paid Yet Partially Paid Paid in Full" at bounding box center [580, 330] width 92 height 23
click at [432, 633] on button "Save" at bounding box center [428, 635] width 51 height 22
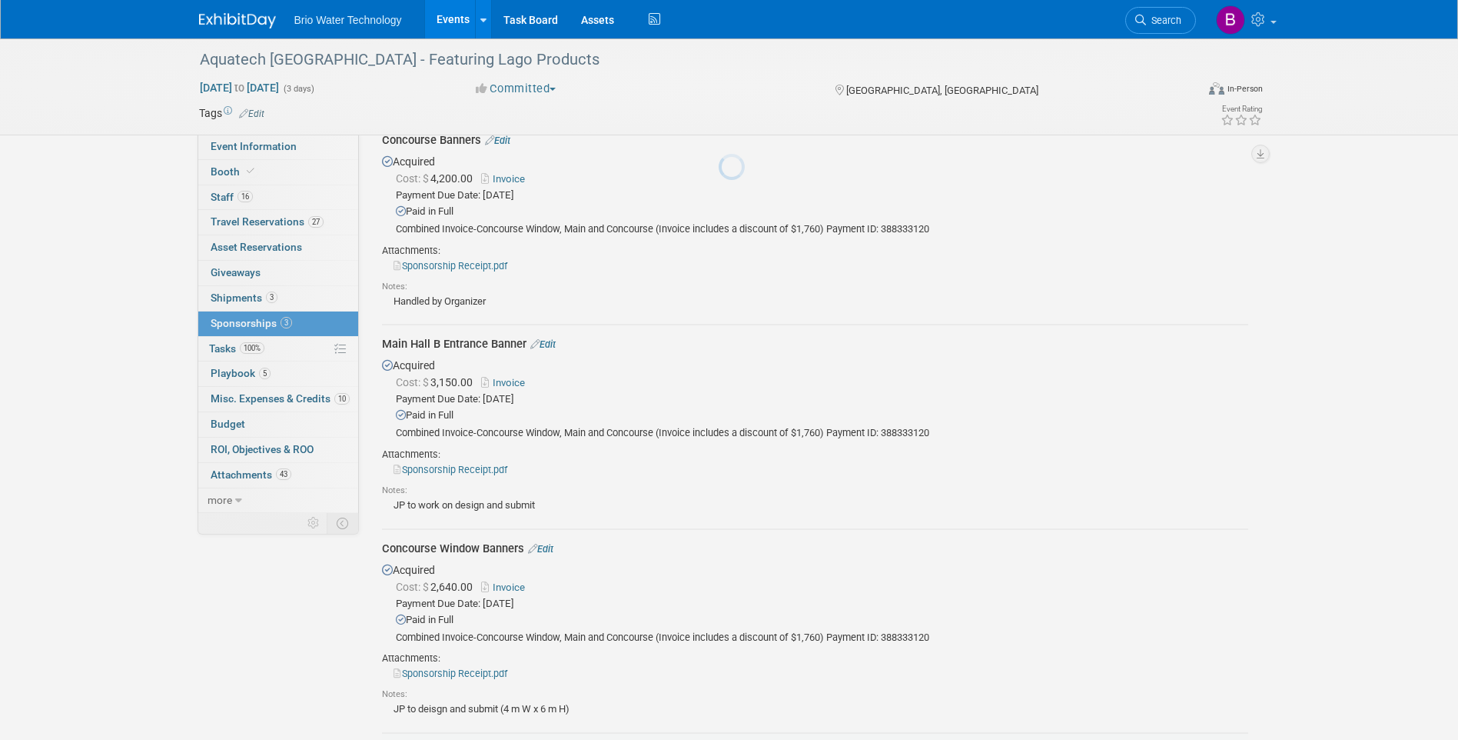
scroll to position [327, 0]
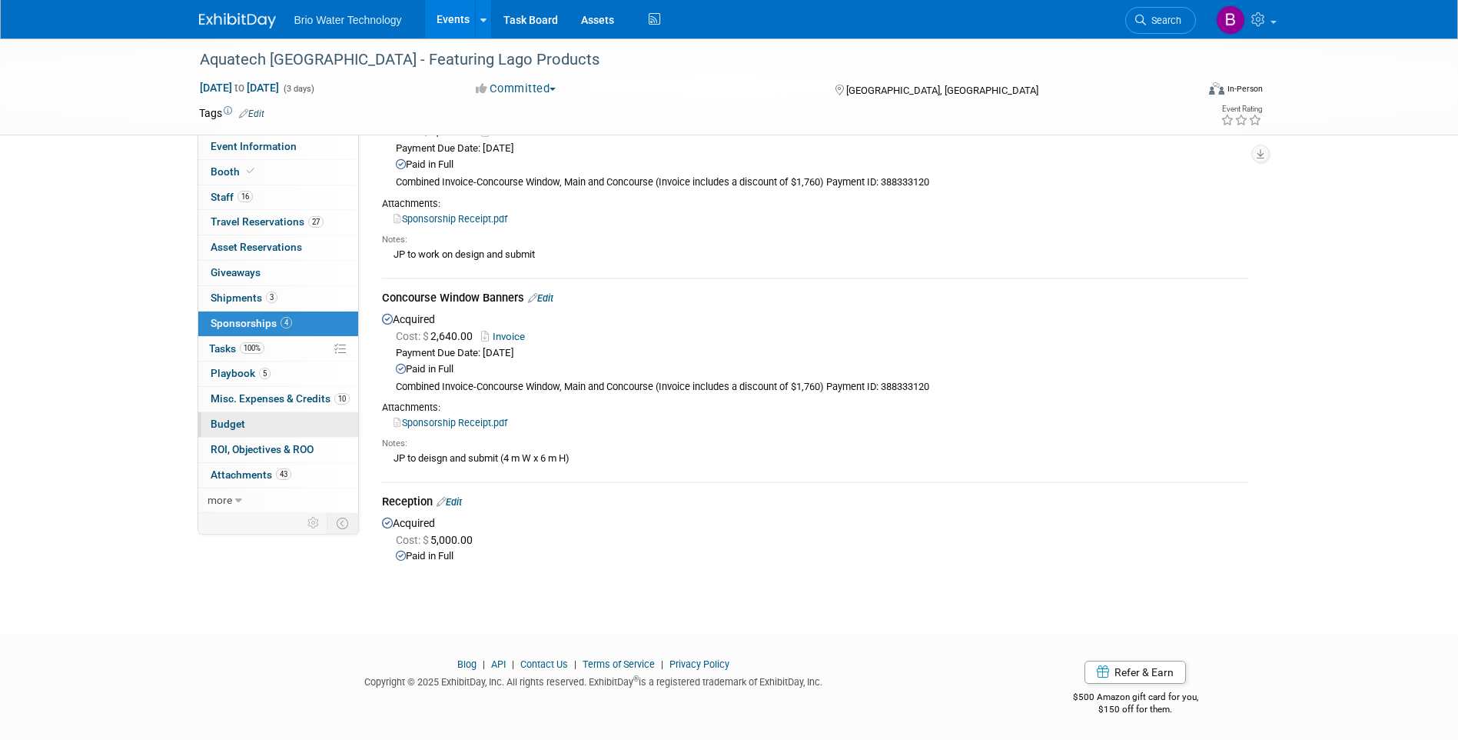
click at [209, 424] on link "Budget" at bounding box center [278, 424] width 160 height 25
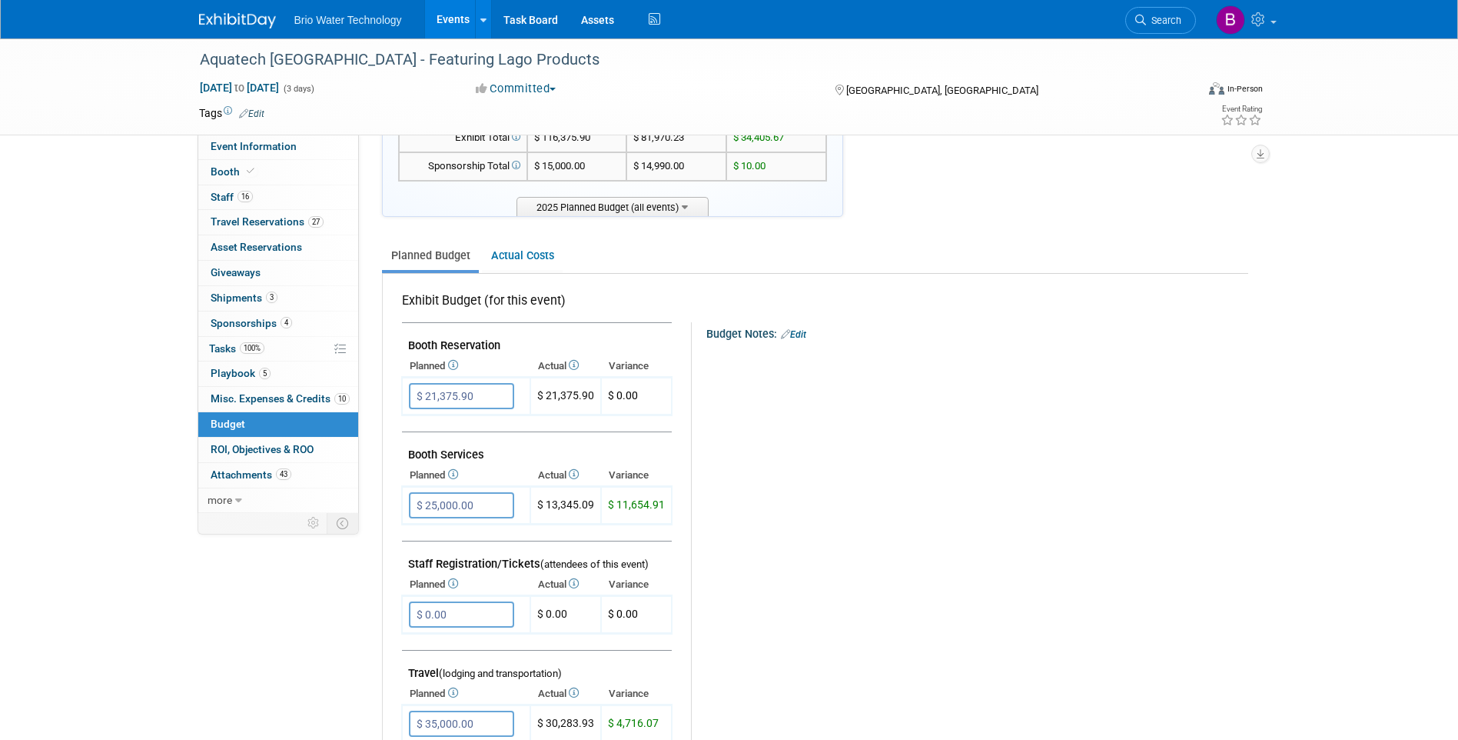
scroll to position [0, 0]
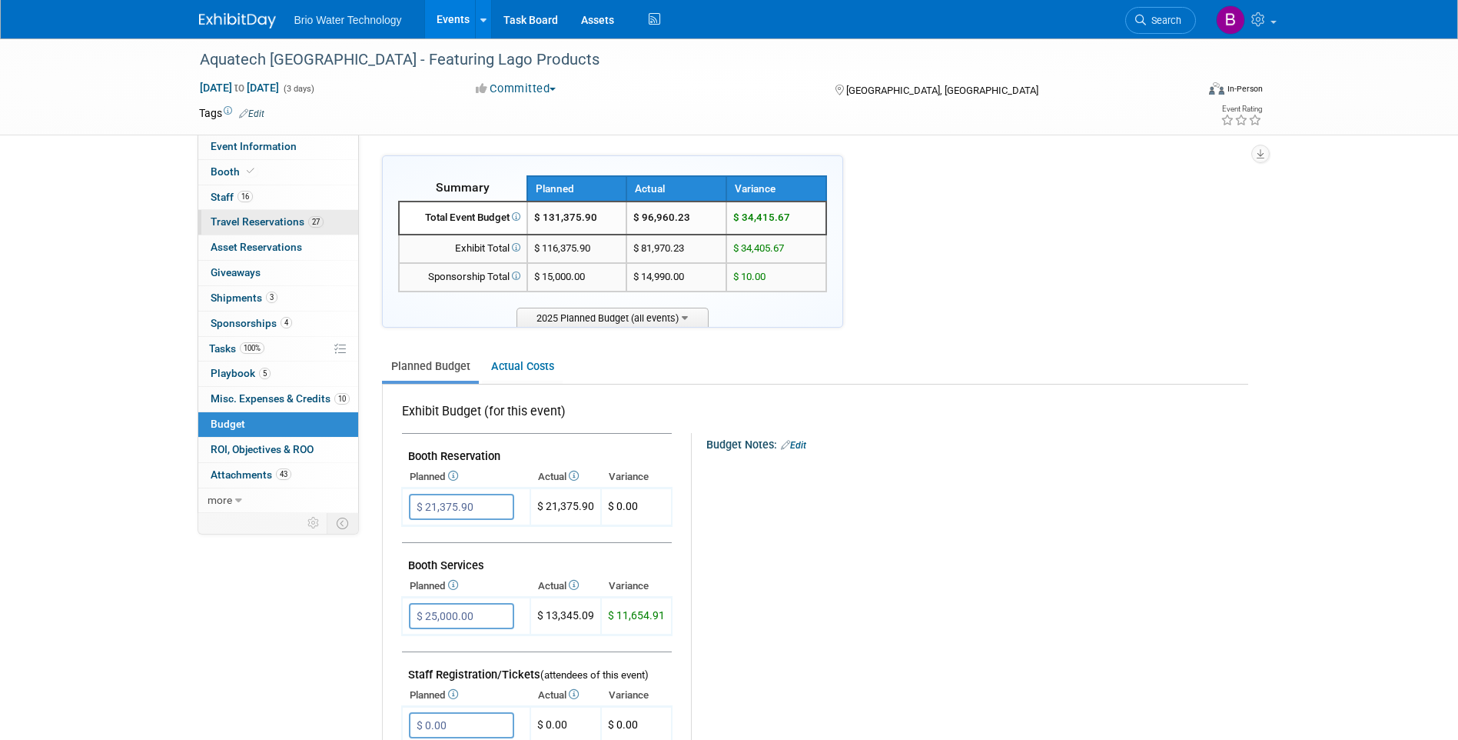
click at [232, 224] on span "Travel Reservations 27" at bounding box center [267, 221] width 113 height 12
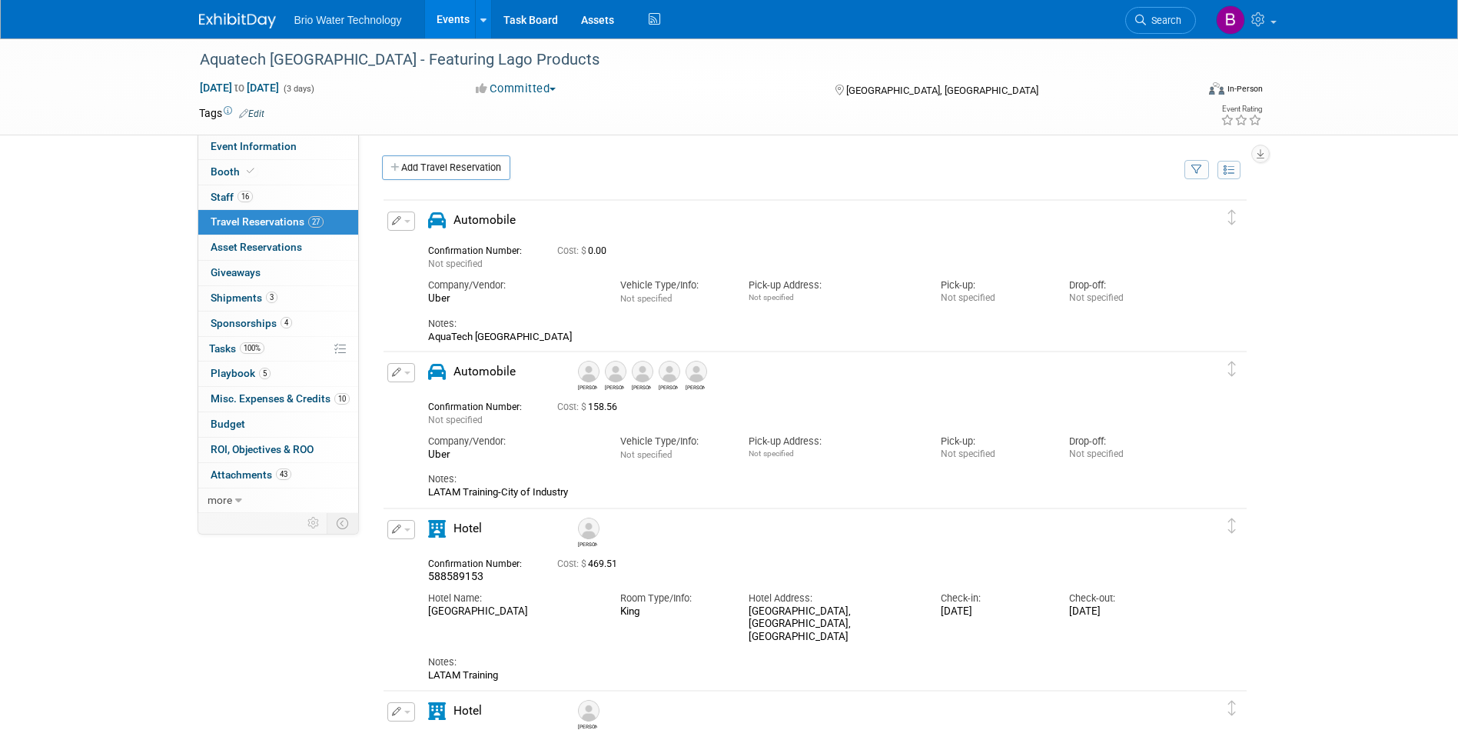
click at [404, 223] on span "button" at bounding box center [407, 221] width 6 height 3
click at [423, 248] on button "Edit Reservation" at bounding box center [453, 248] width 130 height 22
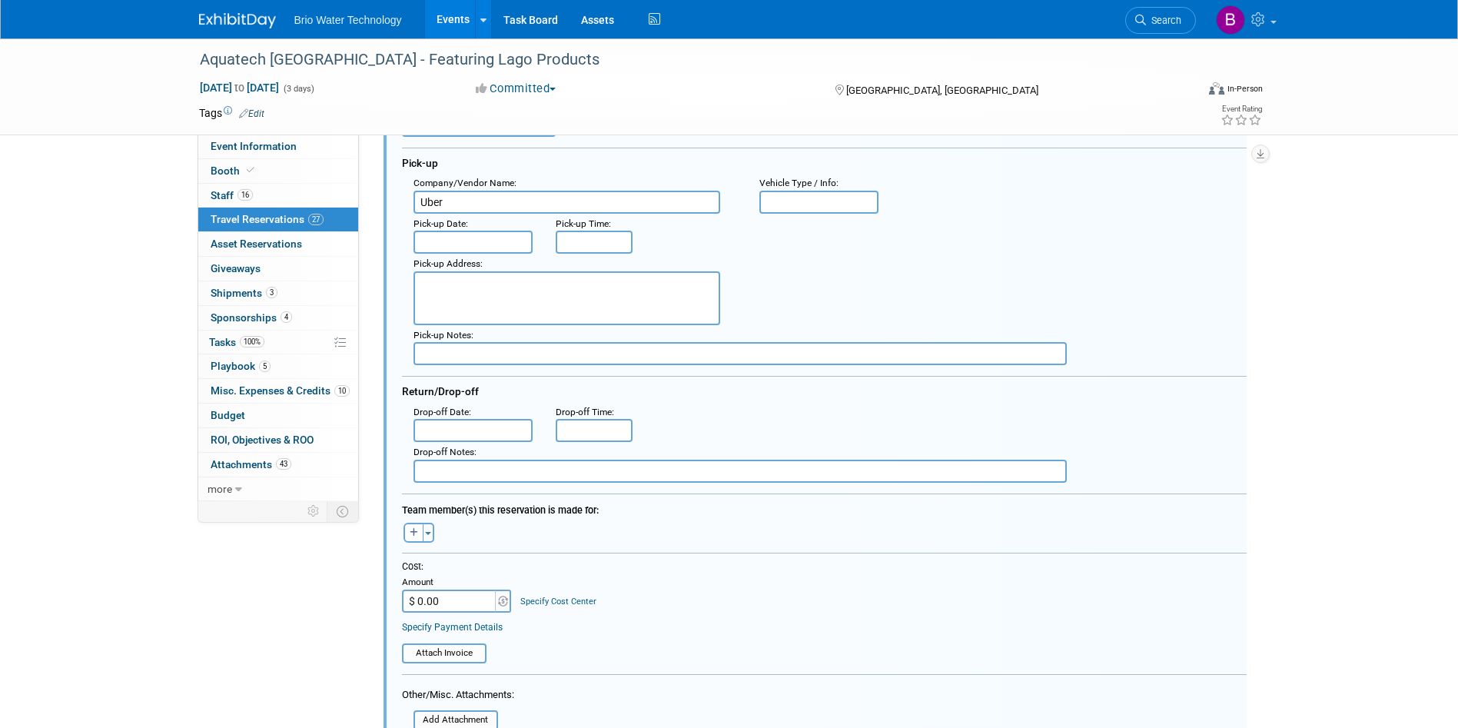
scroll to position [181, 0]
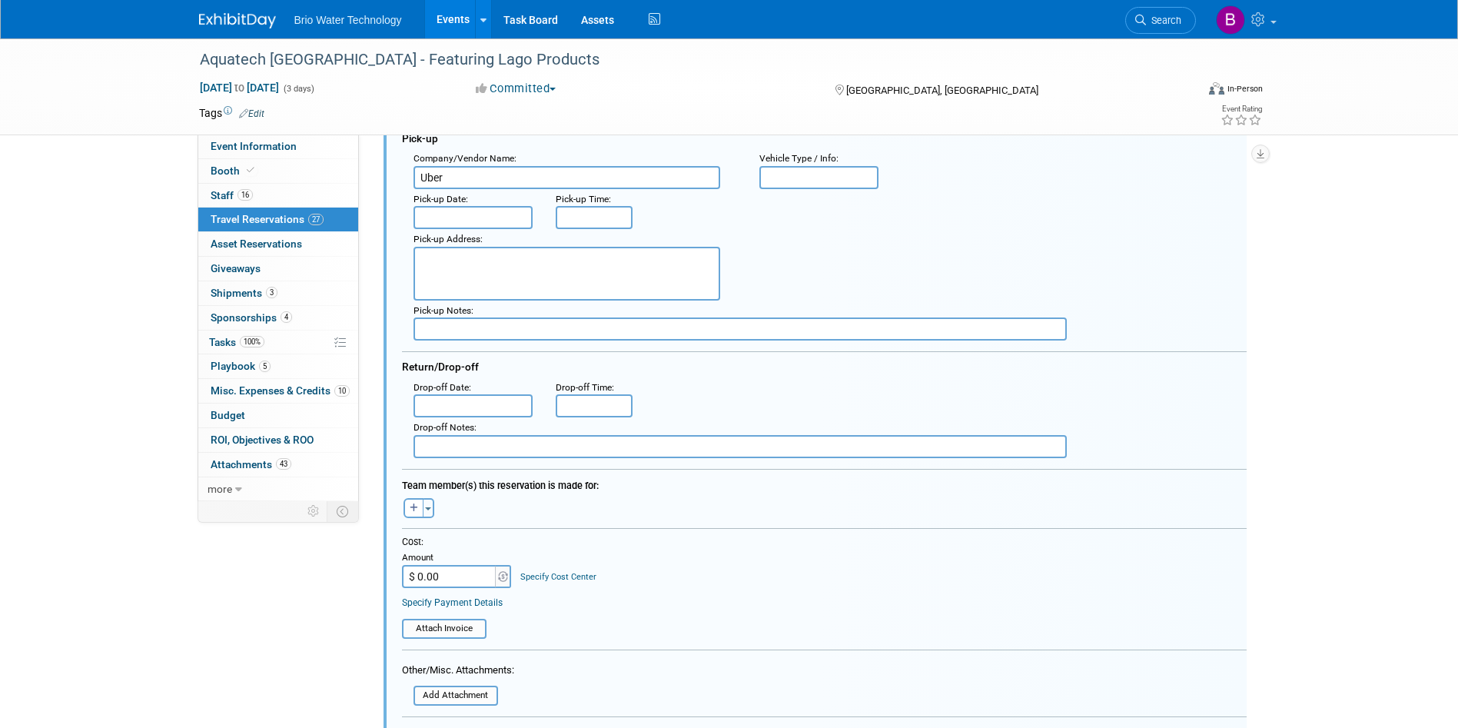
click at [430, 577] on input "$ 0.00" at bounding box center [450, 576] width 96 height 23
type input "$ 2,194.13"
click at [684, 611] on table "Attach Invoice" at bounding box center [824, 622] width 845 height 34
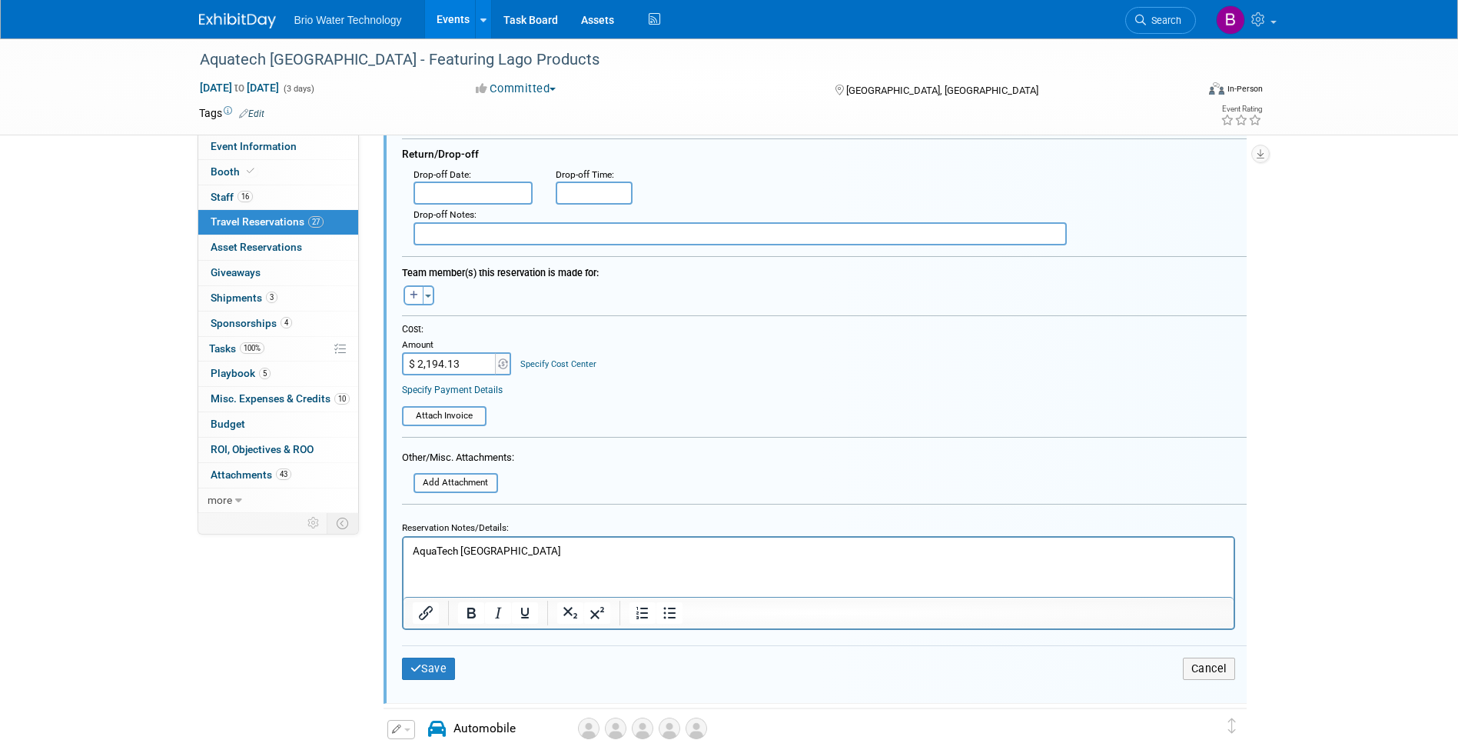
scroll to position [411, 0]
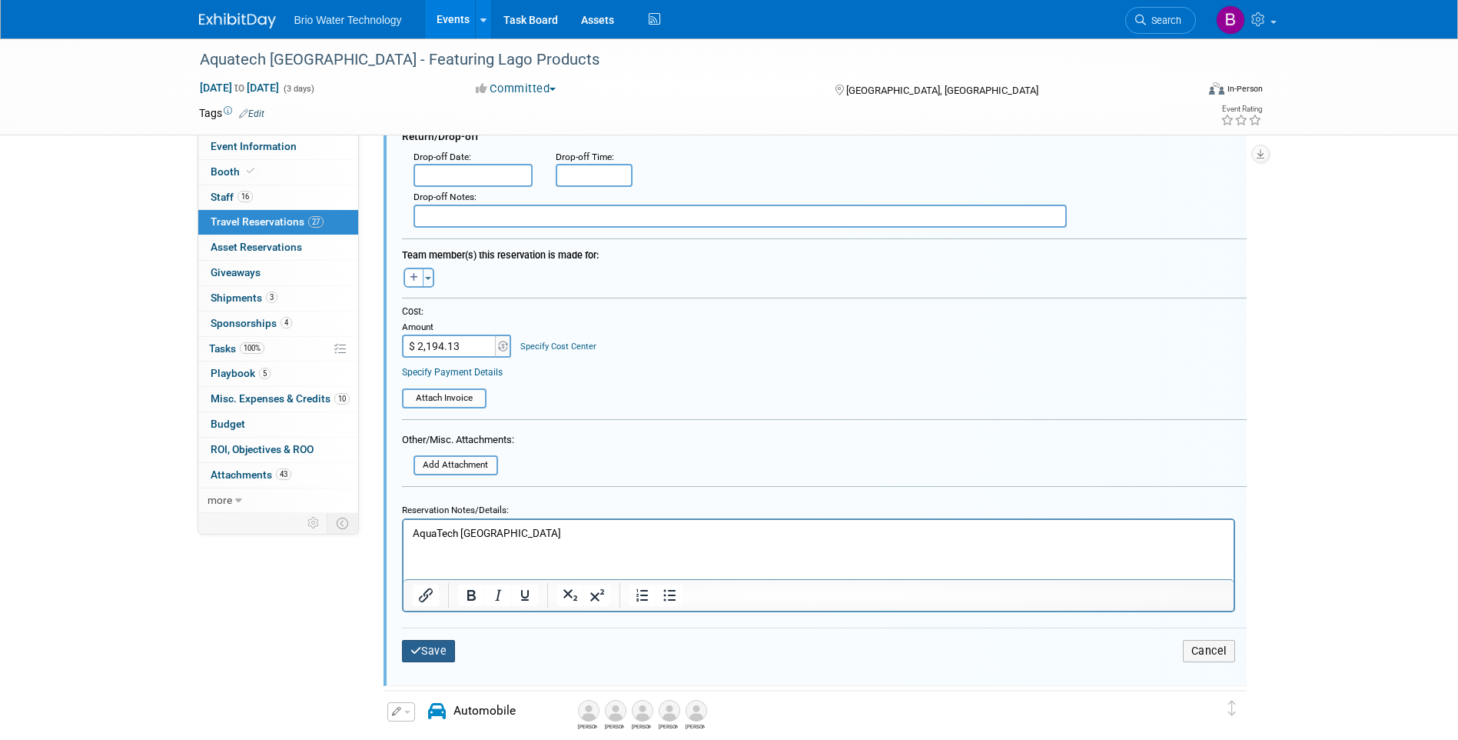
click at [431, 654] on button "Save" at bounding box center [429, 651] width 54 height 22
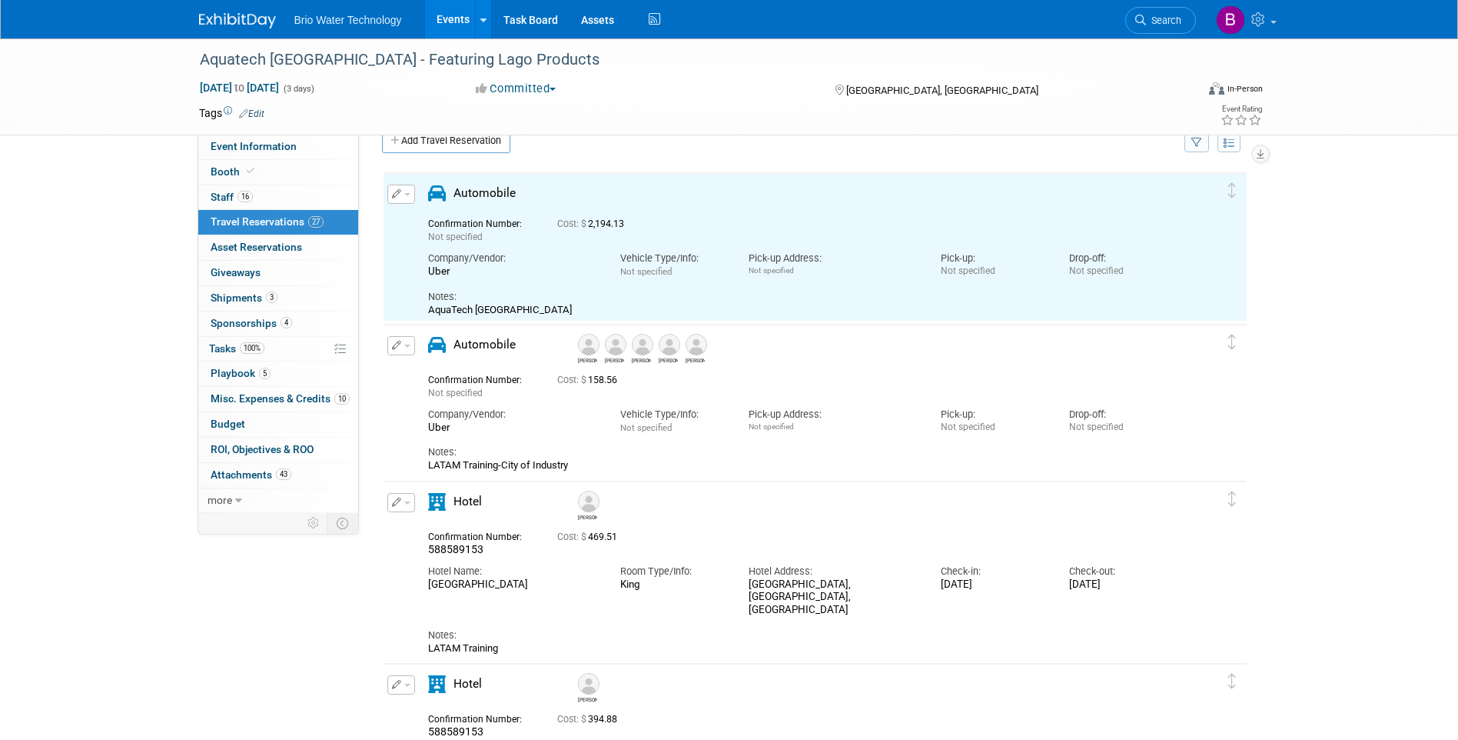
scroll to position [0, 0]
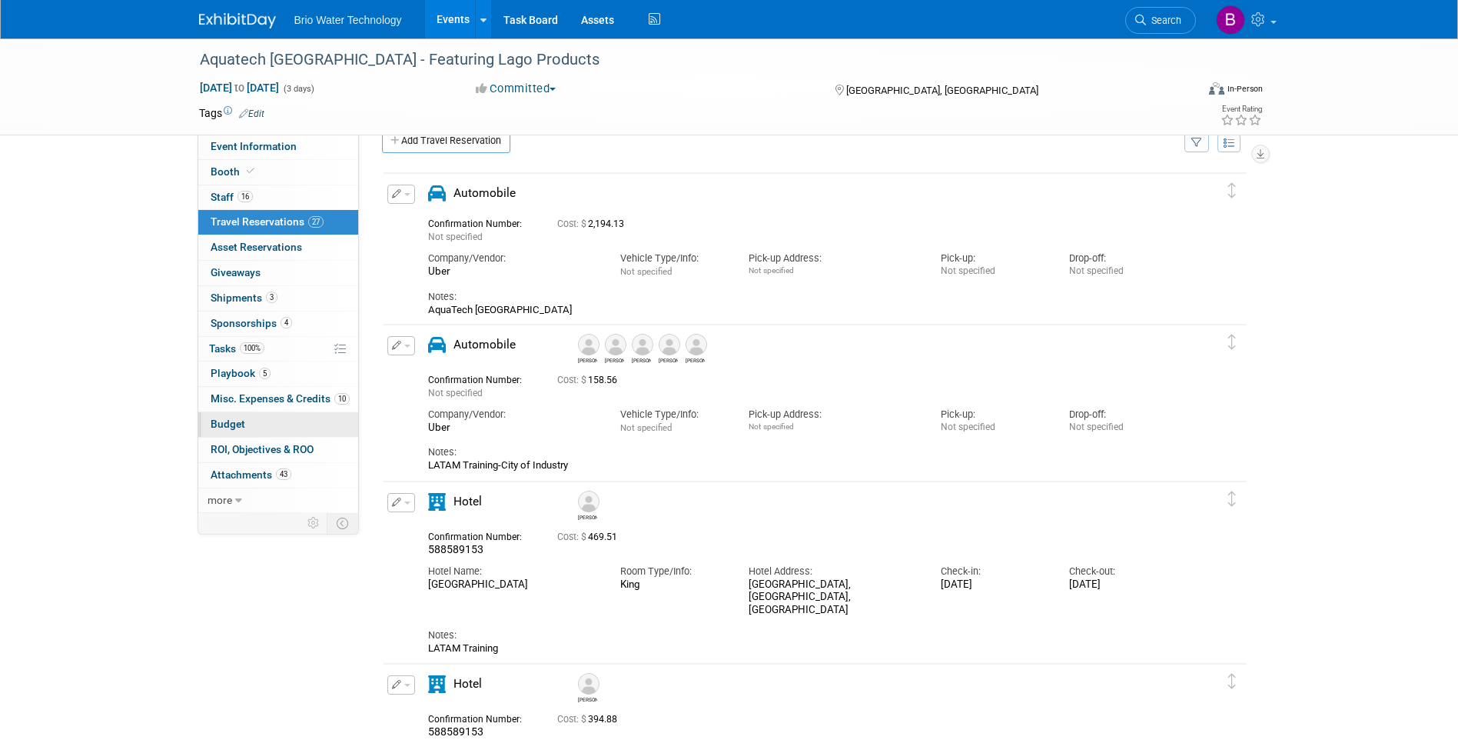
click at [237, 423] on span "Budget" at bounding box center [228, 423] width 35 height 12
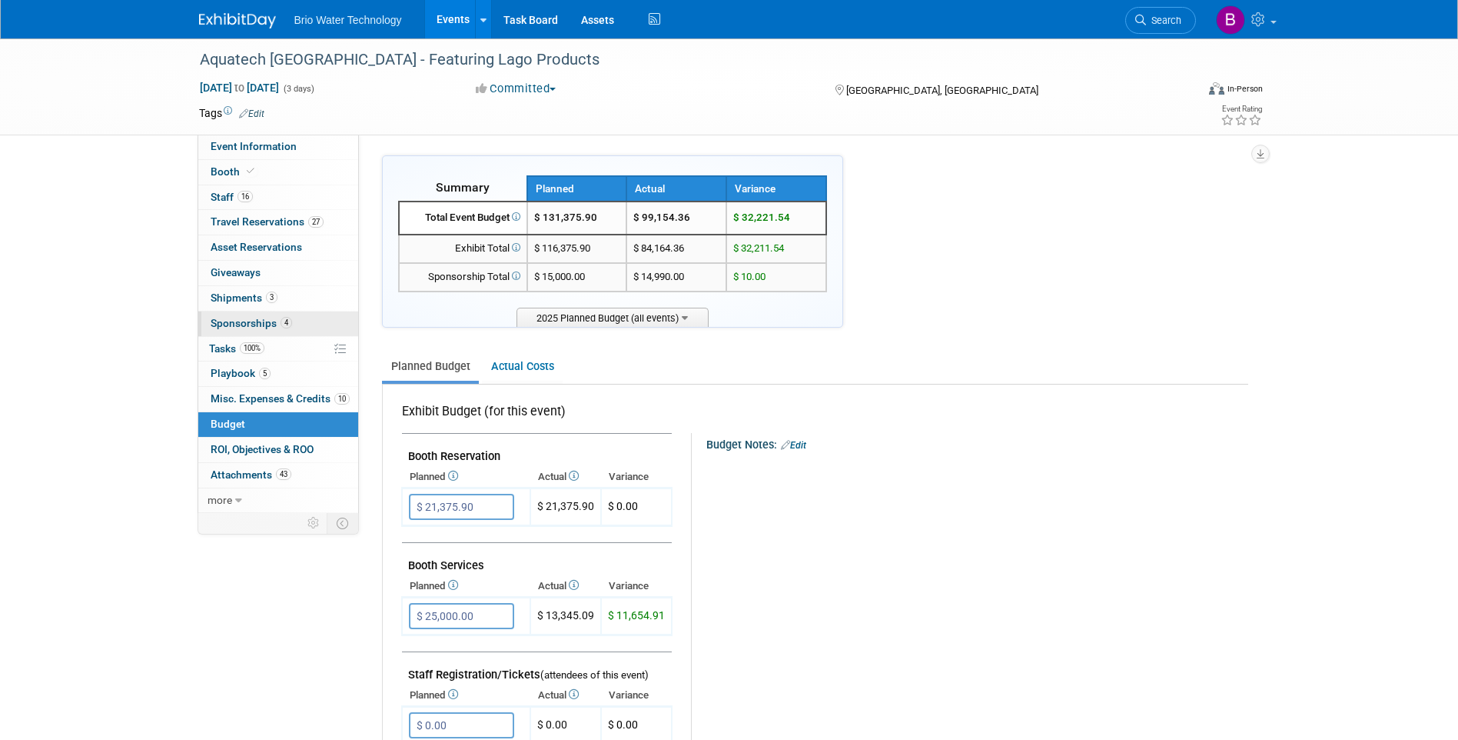
click at [216, 317] on span "Sponsorships 4" at bounding box center [251, 323] width 81 height 12
